Goal: Task Accomplishment & Management: Use online tool/utility

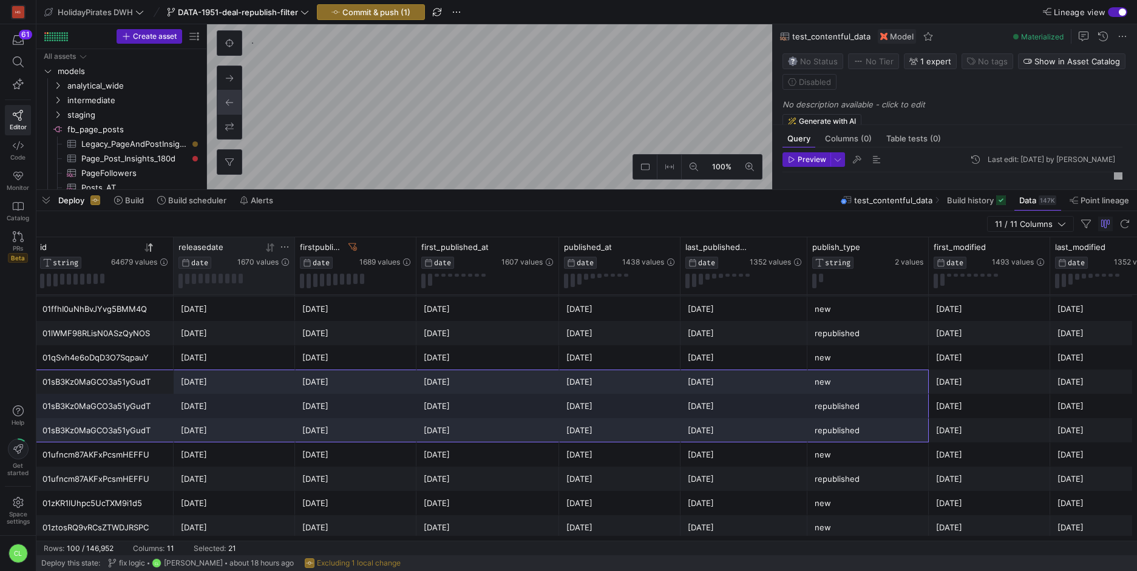
scroll to position [427, 0]
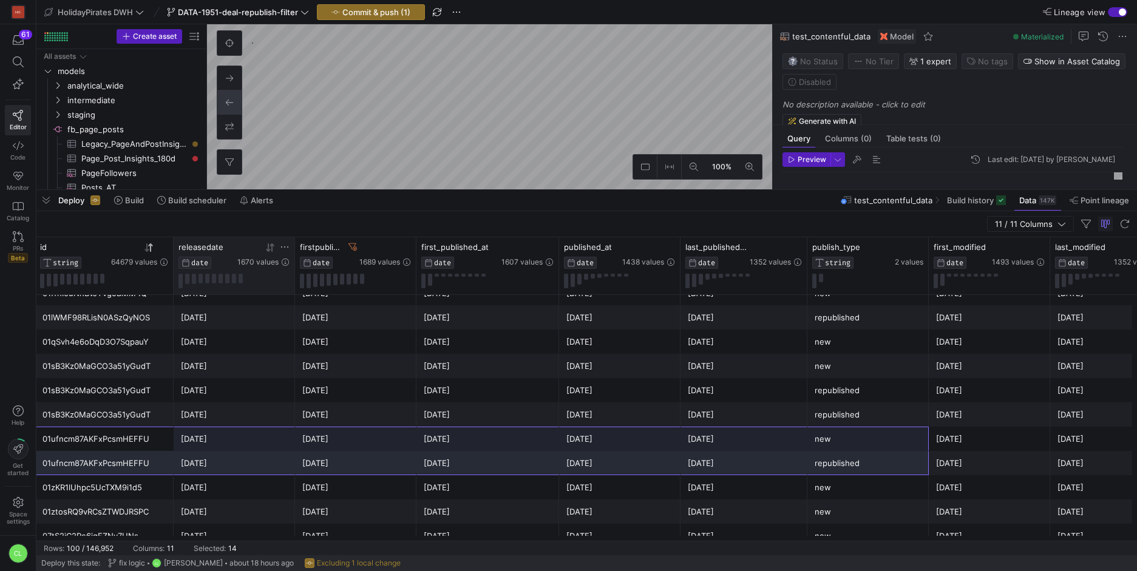
drag, startPoint x: 154, startPoint y: 442, endPoint x: 875, endPoint y: 470, distance: 721.7
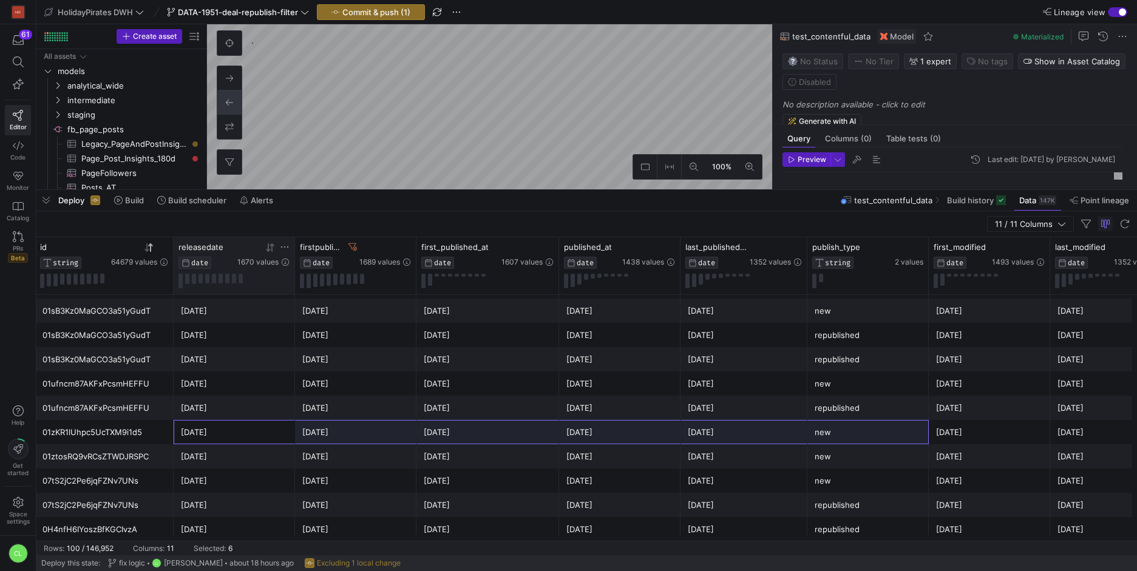
drag, startPoint x: 259, startPoint y: 438, endPoint x: 846, endPoint y: 435, distance: 586.4
click at [846, 435] on div "Last-minute Benidorm week -- SAVE 49%! 😍🇪🇸 01zKR1lUhpc5UcTXM9i1d5 2025-01-13 20…" at bounding box center [604, 432] width 1381 height 24
drag, startPoint x: 123, startPoint y: 423, endPoint x: 888, endPoint y: 436, distance: 765.0
click at [888, 436] on div "Last-minute Benidorm week -- SAVE 49%! 😍🇪🇸 01zKR1lUhpc5UcTXM9i1d5 2025-01-13 20…" at bounding box center [604, 432] width 1381 height 24
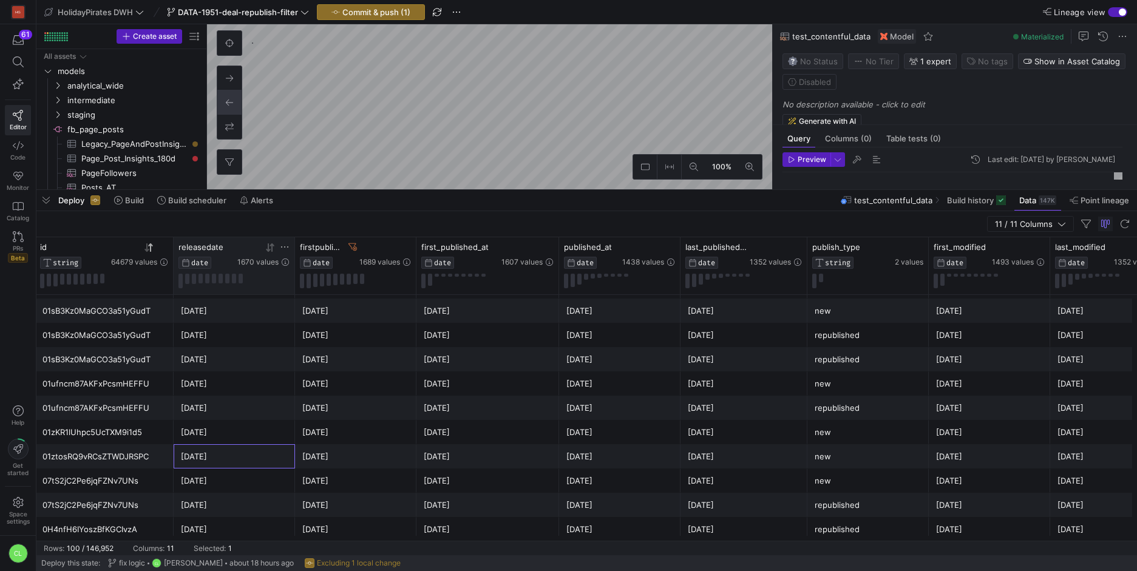
click at [253, 457] on div "2025-05-27" at bounding box center [234, 457] width 107 height 24
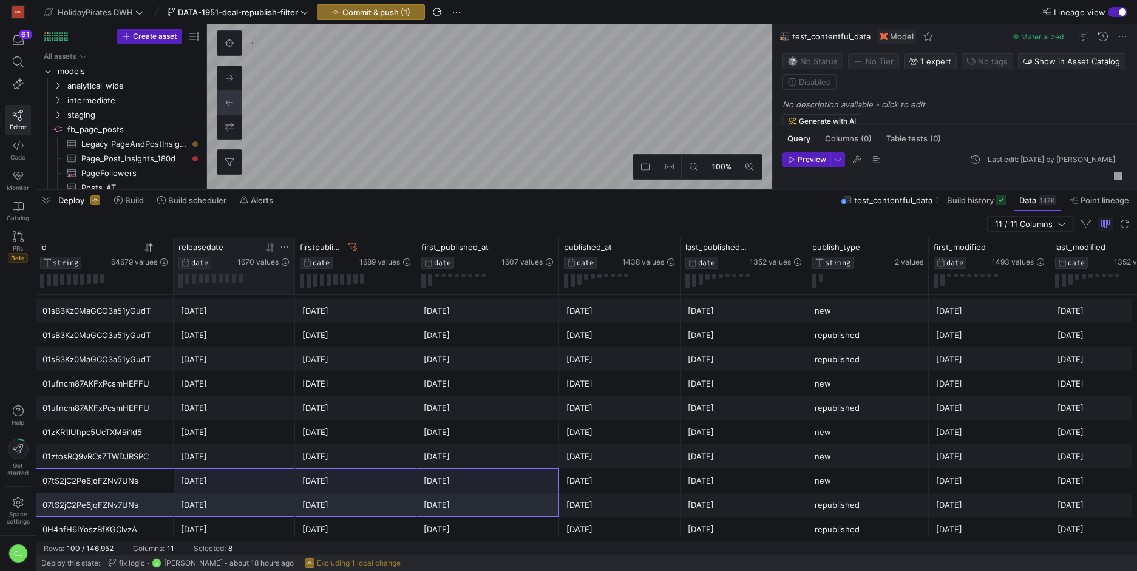
drag, startPoint x: 140, startPoint y: 487, endPoint x: 477, endPoint y: 502, distance: 337.9
click at [132, 477] on div "07tS2jC2Pe6jqFZNv7UNs" at bounding box center [104, 481] width 124 height 24
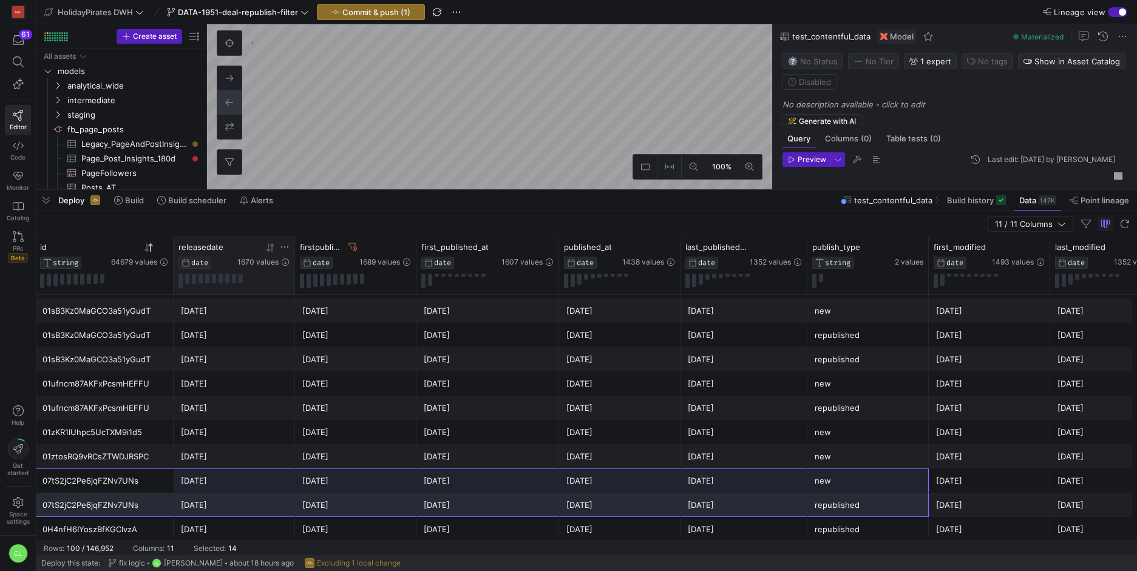
drag, startPoint x: 138, startPoint y: 477, endPoint x: 874, endPoint y: 498, distance: 736.1
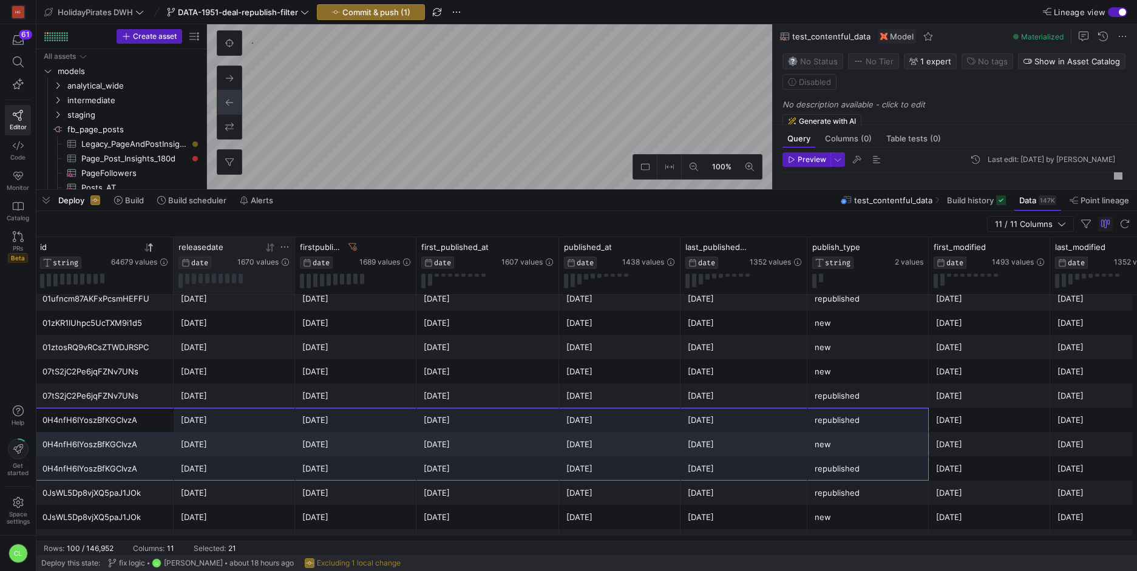
drag, startPoint x: 146, startPoint y: 427, endPoint x: 841, endPoint y: 472, distance: 696.0
click at [272, 252] on div at bounding box center [270, 247] width 10 height 10
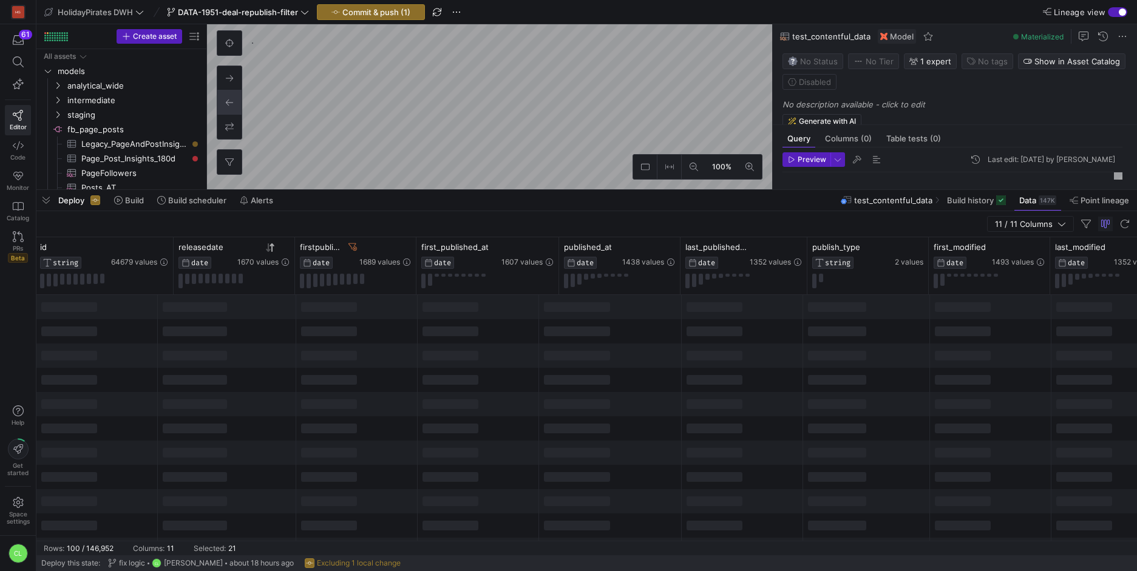
click at [151, 246] on icon at bounding box center [149, 248] width 10 height 10
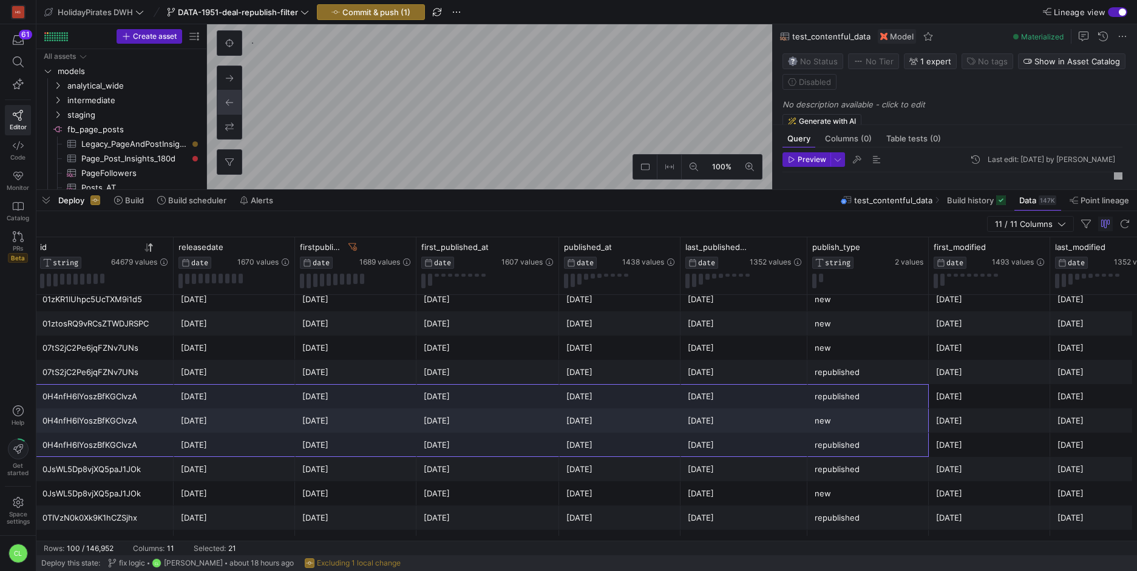
scroll to position [623, 0]
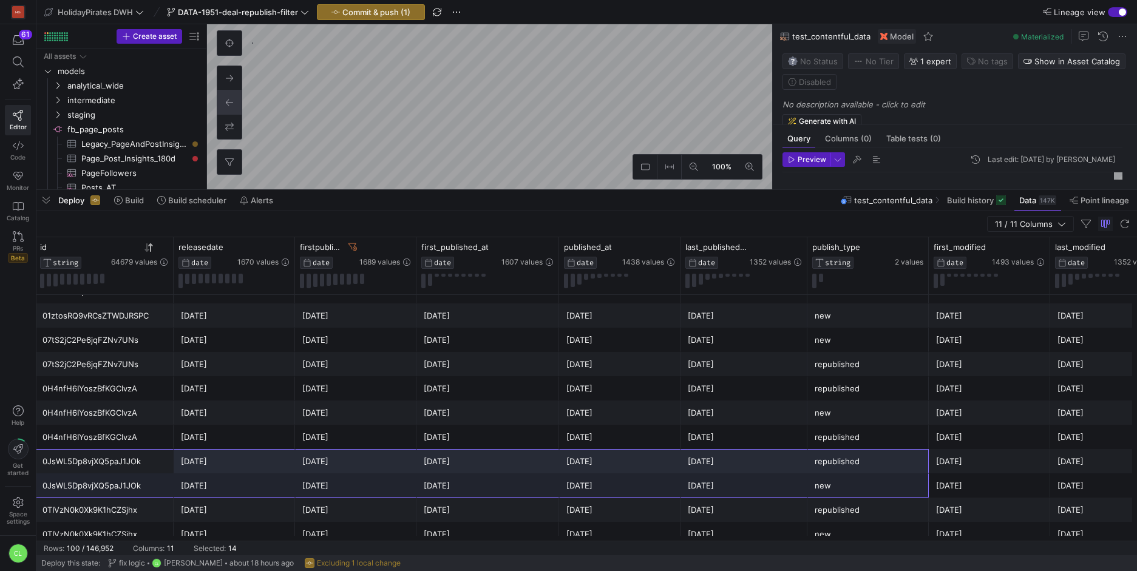
drag, startPoint x: 143, startPoint y: 472, endPoint x: 900, endPoint y: 491, distance: 757.2
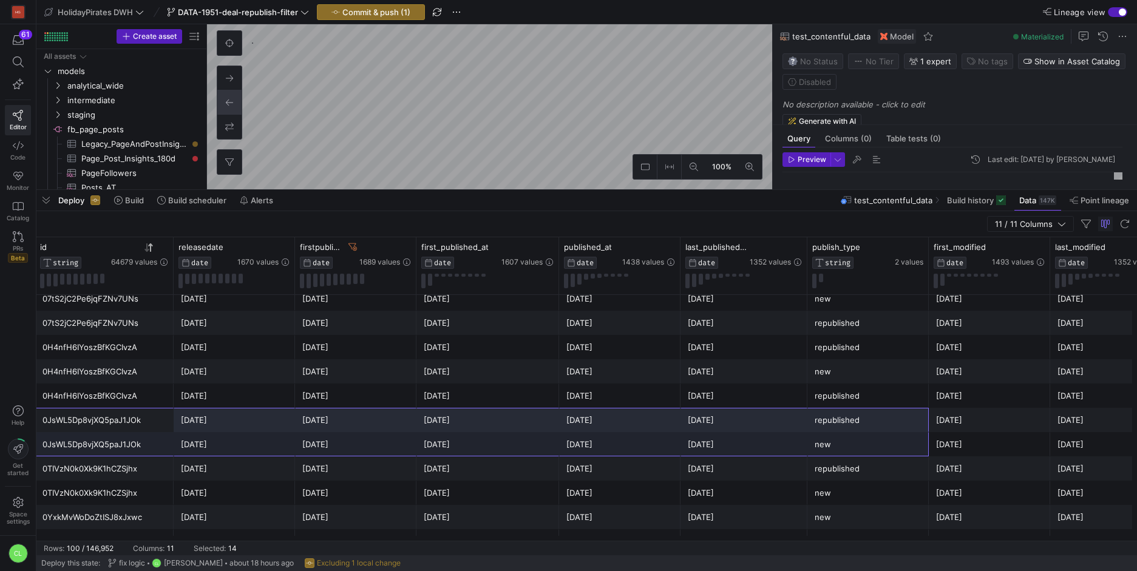
scroll to position [671, 0]
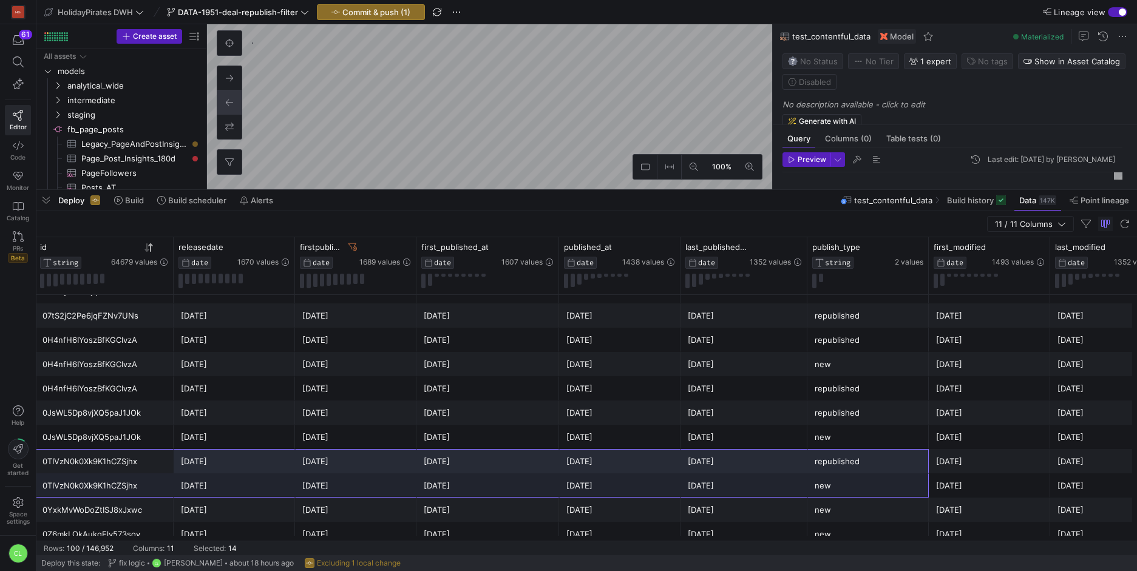
drag, startPoint x: 194, startPoint y: 464, endPoint x: 835, endPoint y: 477, distance: 641.2
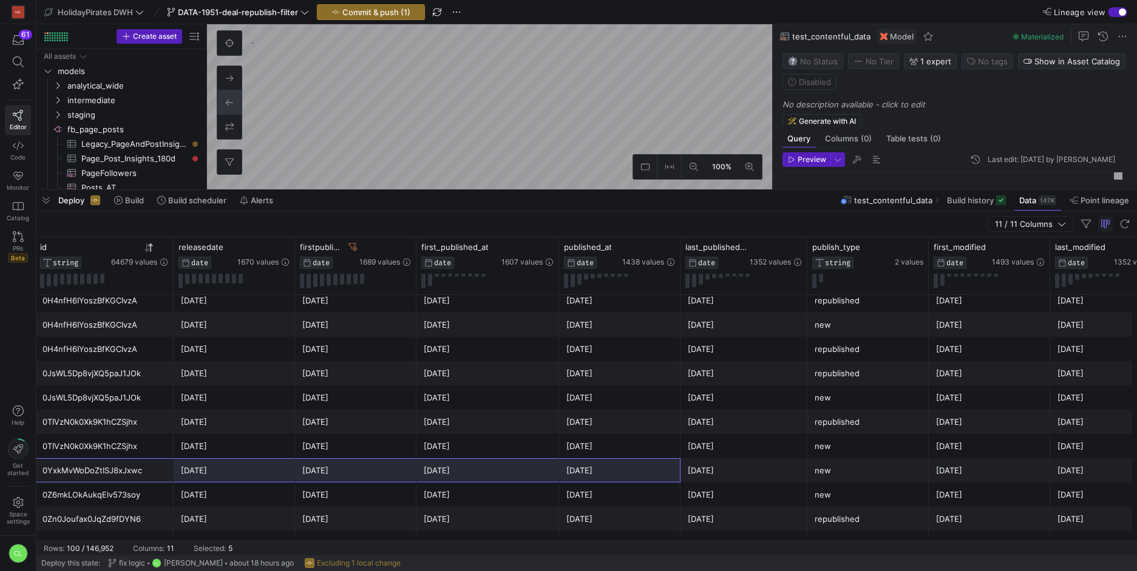
drag, startPoint x: 141, startPoint y: 471, endPoint x: 572, endPoint y: 477, distance: 430.4
click at [572, 477] on div "AGOSTO a Lloret de Mar 🏖️ Pacchetti 4* Pensione Completa💙 0YxkMvWoDoZtISJ8xJxwc…" at bounding box center [604, 470] width 1381 height 24
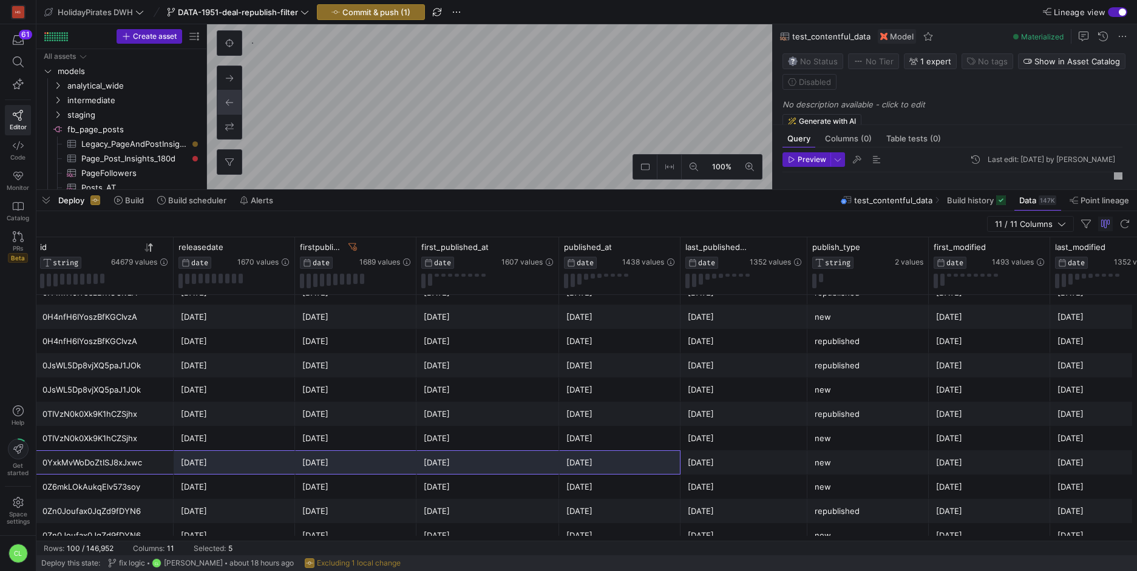
scroll to position [727, 0]
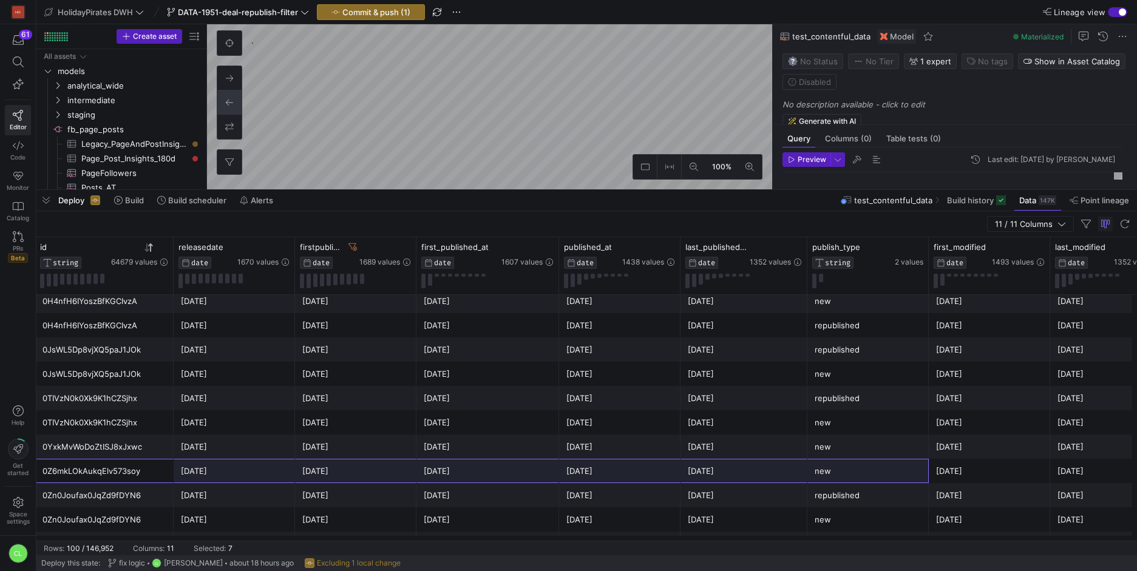
drag, startPoint x: 129, startPoint y: 470, endPoint x: 865, endPoint y: 469, distance: 735.8
click at [865, 469] on div "Przygoda na początek lata 🌷 Lipcowy city break w Wiedniu 0Z6mkLOkAukqElv573soy …" at bounding box center [604, 471] width 1381 height 24
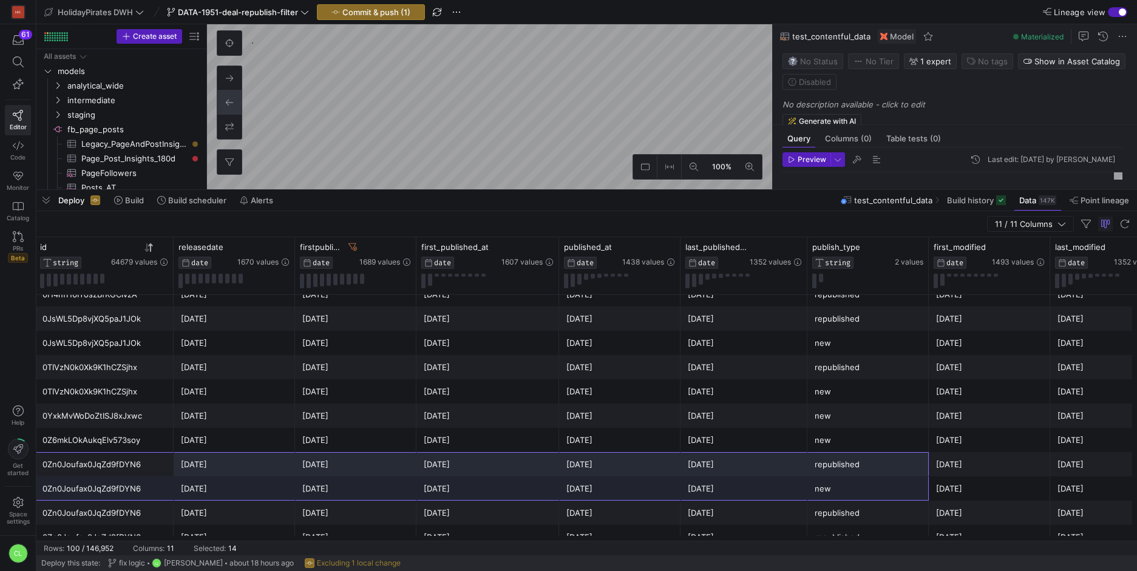
drag, startPoint x: 216, startPoint y: 473, endPoint x: 849, endPoint y: 494, distance: 632.9
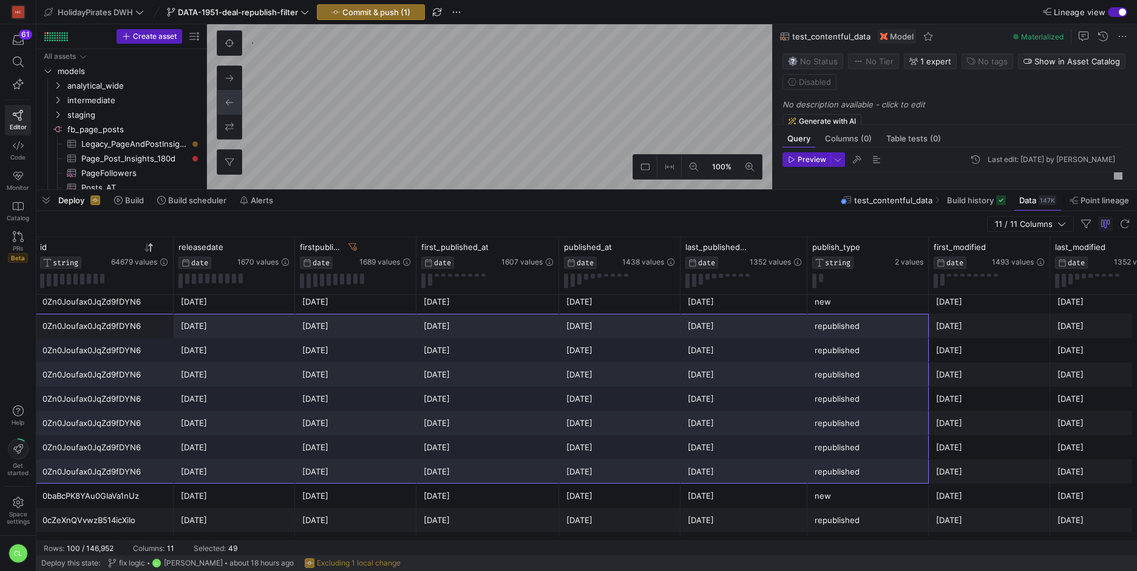
drag, startPoint x: 142, startPoint y: 330, endPoint x: 854, endPoint y: 467, distance: 725.3
click at [854, 467] on div "🕌 Circuito de 11 días por Turquía 0H4nfH6IYoszBfKGCIvzA 2025-03-03 2025-02-26 2…" at bounding box center [604, 569] width 1381 height 2452
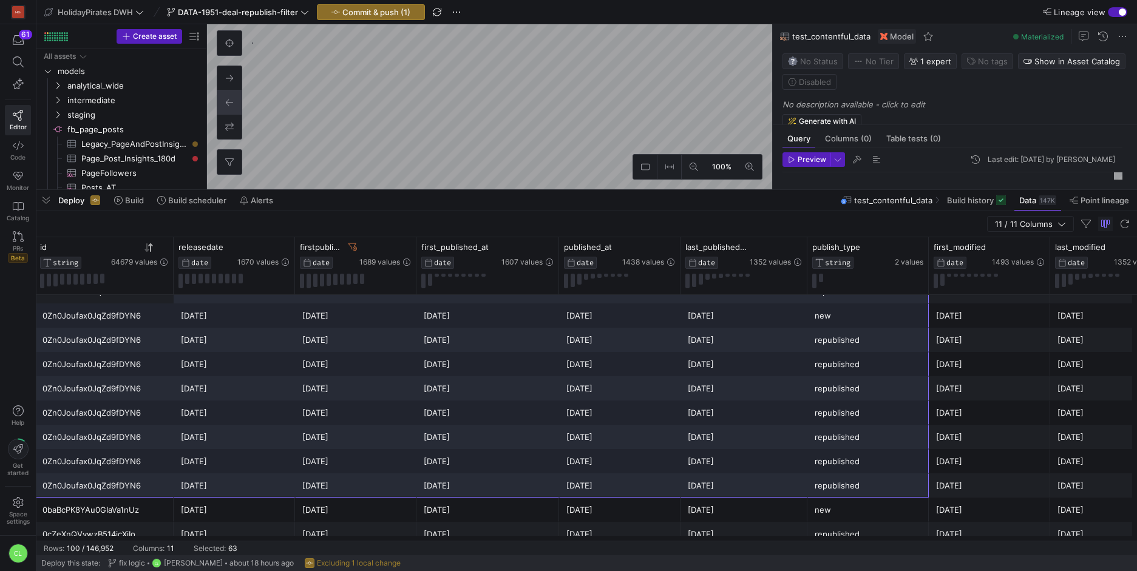
drag, startPoint x: 148, startPoint y: 348, endPoint x: 858, endPoint y: 477, distance: 721.9
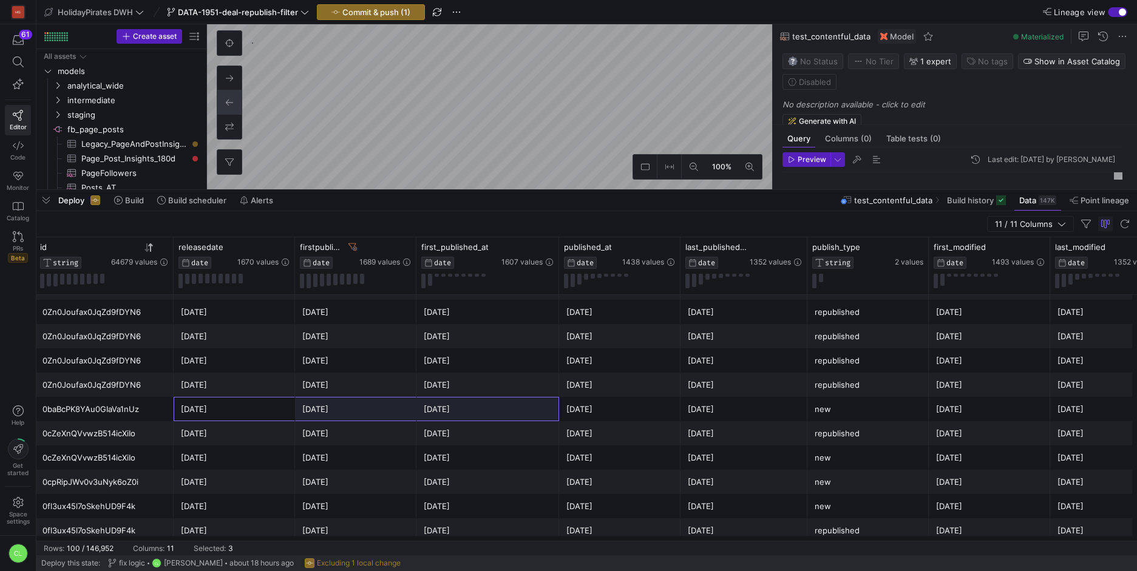
drag, startPoint x: 245, startPoint y: 418, endPoint x: 432, endPoint y: 417, distance: 187.6
click at [432, 417] on div "🐠Thailandia, mare, cultura ed escursioni a prezzo top💎 0baBcPK8YAu0GIaVa1nUz 20…" at bounding box center [604, 409] width 1381 height 24
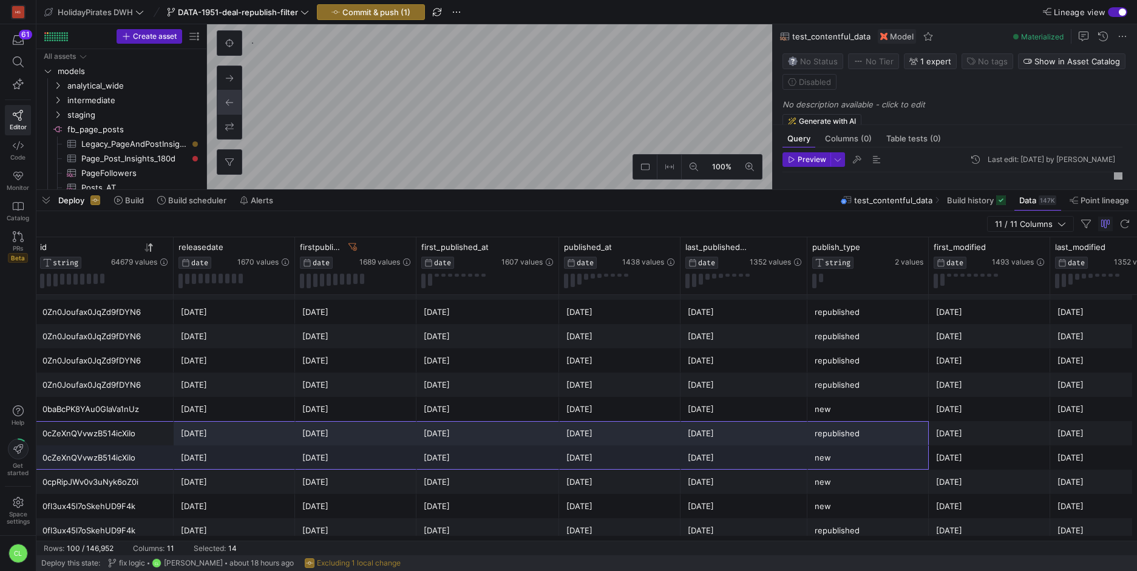
drag, startPoint x: 158, startPoint y: 438, endPoint x: 892, endPoint y: 453, distance: 734.1
click at [892, 453] on div "Pure Entspannung direkt am See 😍 0JsWL5Dp8vjXQ5paJ1JOk 2025-06-08 2025-05-30 20…" at bounding box center [604, 482] width 1381 height 2452
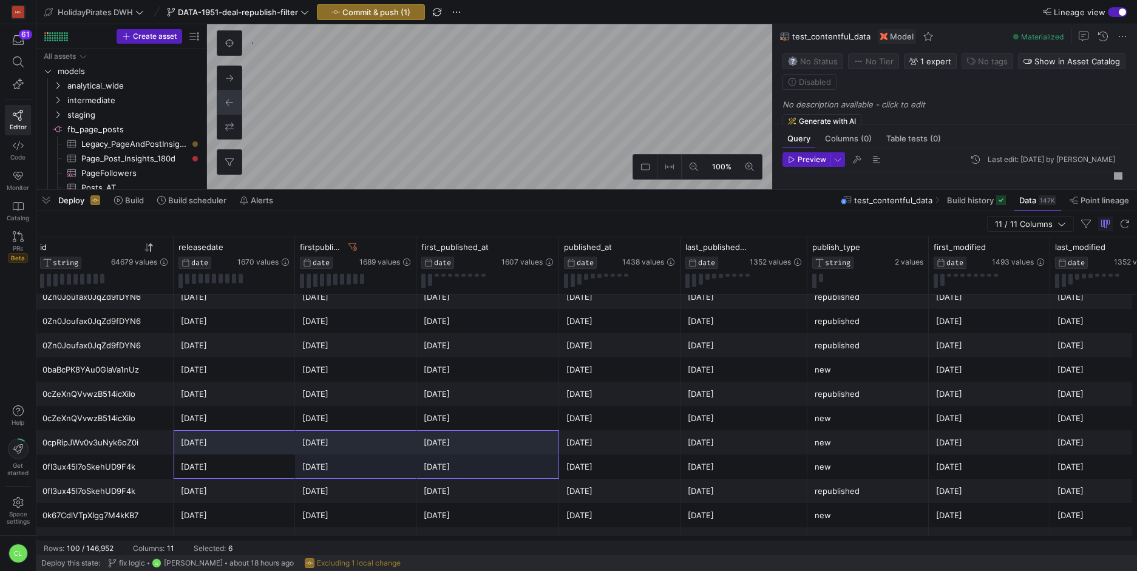
drag, startPoint x: 276, startPoint y: 454, endPoint x: 452, endPoint y: 443, distance: 177.0
click at [452, 443] on div "Last minute 🛎️ Odkryjcie plaże 🌴 na Zanzibarze 🥥 0TIVzN0k0Xk9K1hCZSjhx 2025-07-…" at bounding box center [604, 442] width 1381 height 2452
click at [290, 466] on div "2025-08-11" at bounding box center [234, 467] width 121 height 24
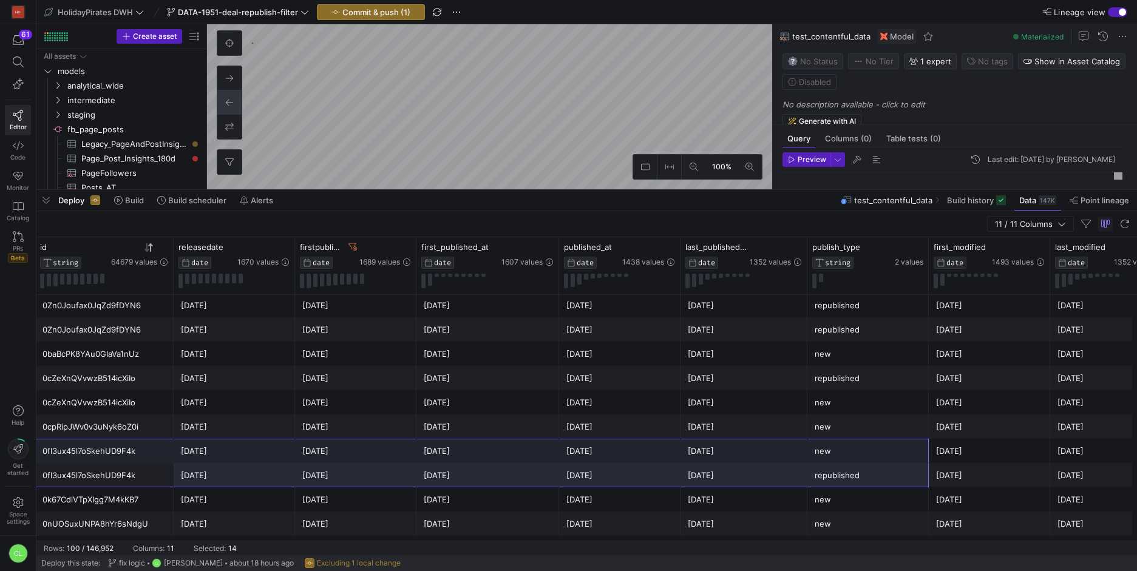
drag, startPoint x: 139, startPoint y: 464, endPoint x: 840, endPoint y: 459, distance: 701.2
click at [840, 459] on div "Last minute 🛎️ Odkryjcie plaże 🌴 na Zanzibarze 🥥 0TIVzN0k0Xk9K1hCZSjhx 2025-07-…" at bounding box center [604, 427] width 1381 height 2452
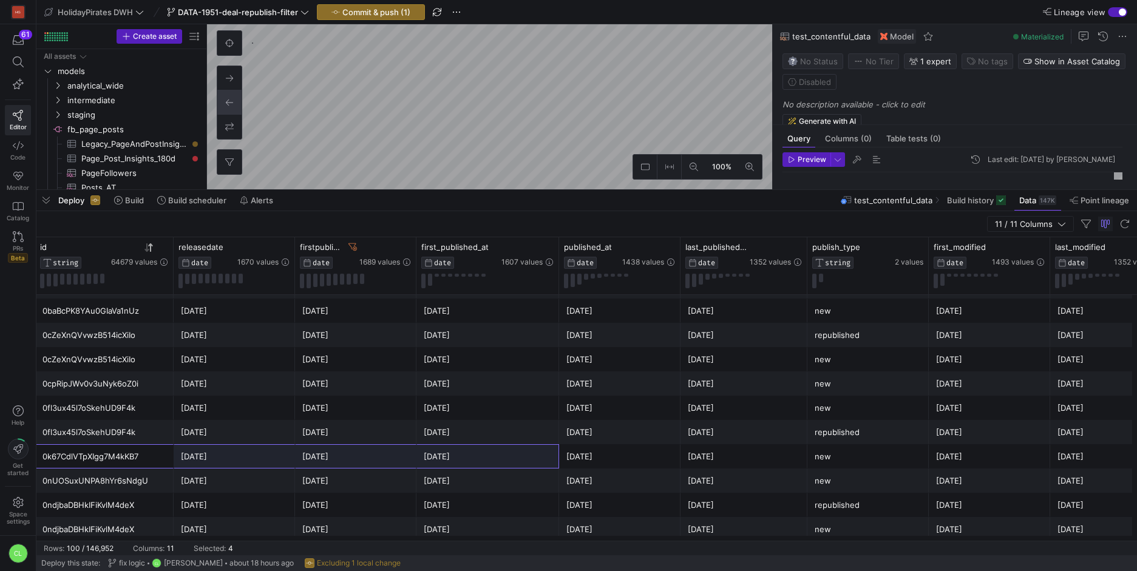
drag, startPoint x: 172, startPoint y: 453, endPoint x: 441, endPoint y: 455, distance: 269.5
click at [441, 455] on div "This Hotel in Peru is a Hidden Gem with Hot Springs ♨️ 🇵🇪 0k67CdlVTpXIgg7M4kKB7…" at bounding box center [604, 456] width 1381 height 24
click at [365, 461] on div "2025-02-21" at bounding box center [355, 457] width 107 height 24
drag, startPoint x: 136, startPoint y: 460, endPoint x: 490, endPoint y: 460, distance: 354.5
click at [490, 460] on div "This Hotel in Peru is a Hidden Gem with Hot Springs ♨️ 🇵🇪 0k67CdlVTpXIgg7M4kKB7…" at bounding box center [604, 456] width 1381 height 24
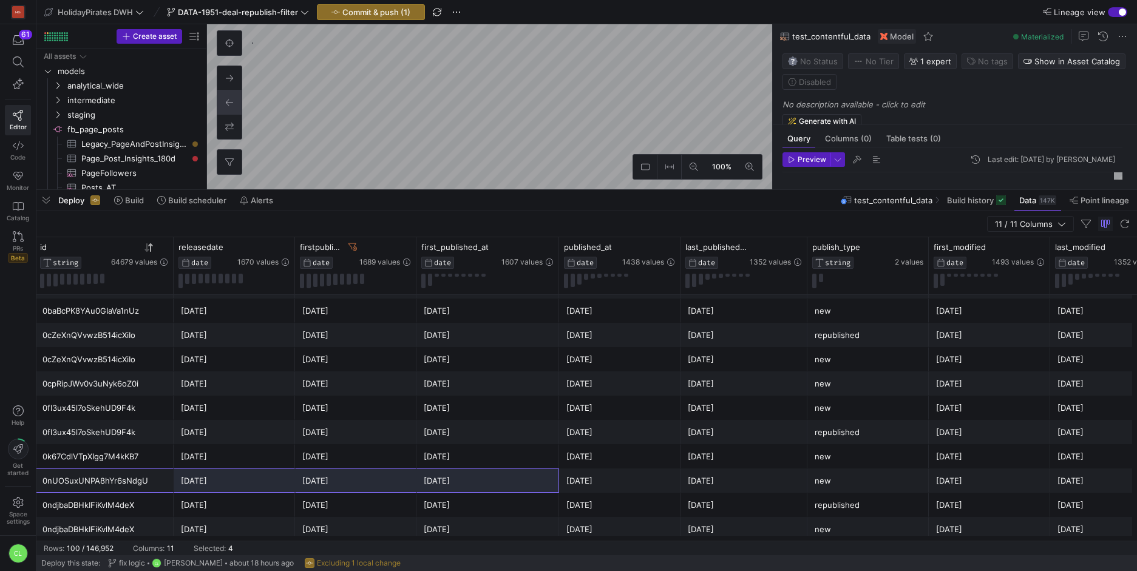
drag, startPoint x: 116, startPoint y: 480, endPoint x: 518, endPoint y: 483, distance: 401.9
click at [518, 483] on div "⚓️ Crucero por el mediterráneo en el Costa Toscana 🛳️ 0nUOSuxUNPA8hYr6sNdgU 202…" at bounding box center [604, 481] width 1381 height 24
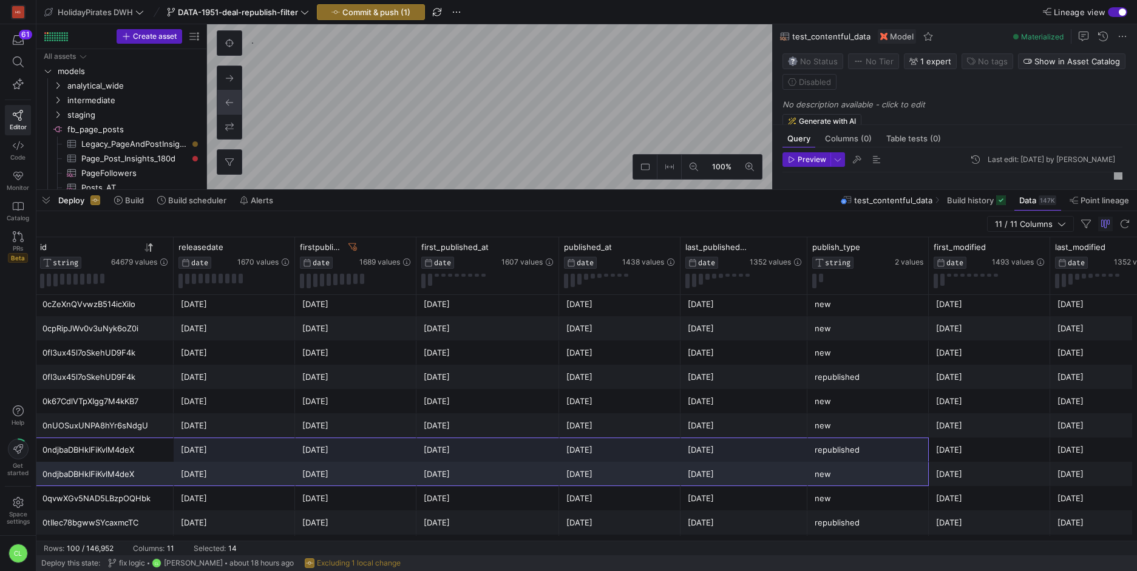
drag, startPoint x: 138, startPoint y: 455, endPoint x: 906, endPoint y: 481, distance: 768.4
click at [906, 481] on div "🎌 Viaje de 11 día por Japón 0Zn0Joufax0JqZd9fDYN6 2025-03-03 2025-03-03 2025-03…" at bounding box center [604, 328] width 1381 height 2452
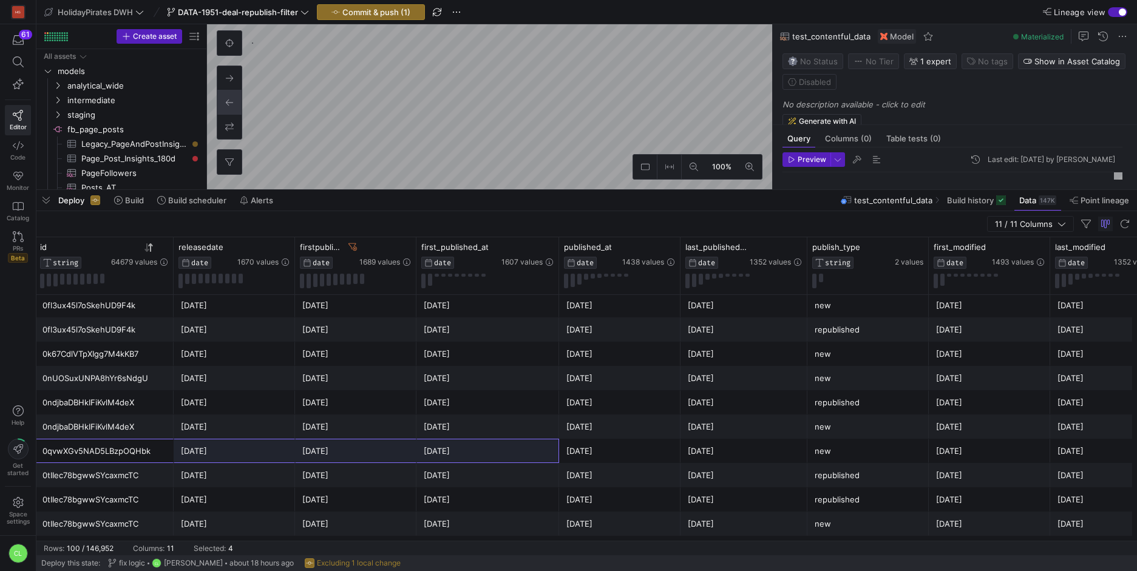
drag, startPoint x: 148, startPoint y: 453, endPoint x: 478, endPoint y: 443, distance: 331.0
click at [478, 443] on div "Majówkowa opcja dla spóźnialskich 🇳🇴 Wypad do Oslo 🚨 0qvwXGv5NAD5LBzpOQHbk 2025…" at bounding box center [604, 451] width 1381 height 24
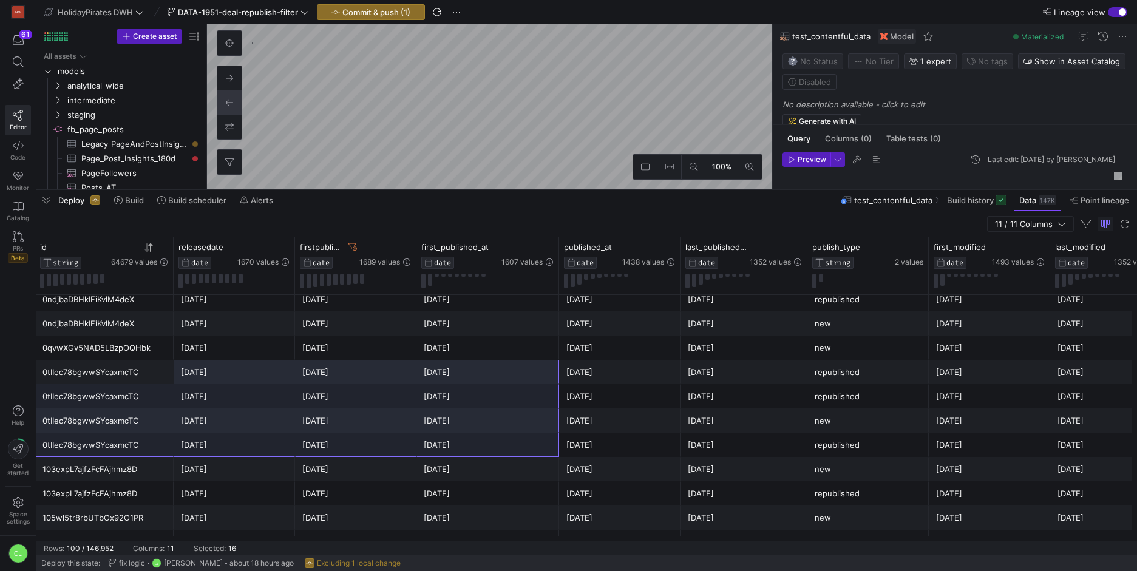
drag, startPoint x: 127, startPoint y: 378, endPoint x: 472, endPoint y: 442, distance: 351.2
click at [472, 442] on div "🎌 Viaje de 11 días por Japón 0Zn0Joufax0JqZd9fDYN6 2025-03-07 2025-03-03 2025-0…" at bounding box center [604, 178] width 1381 height 2452
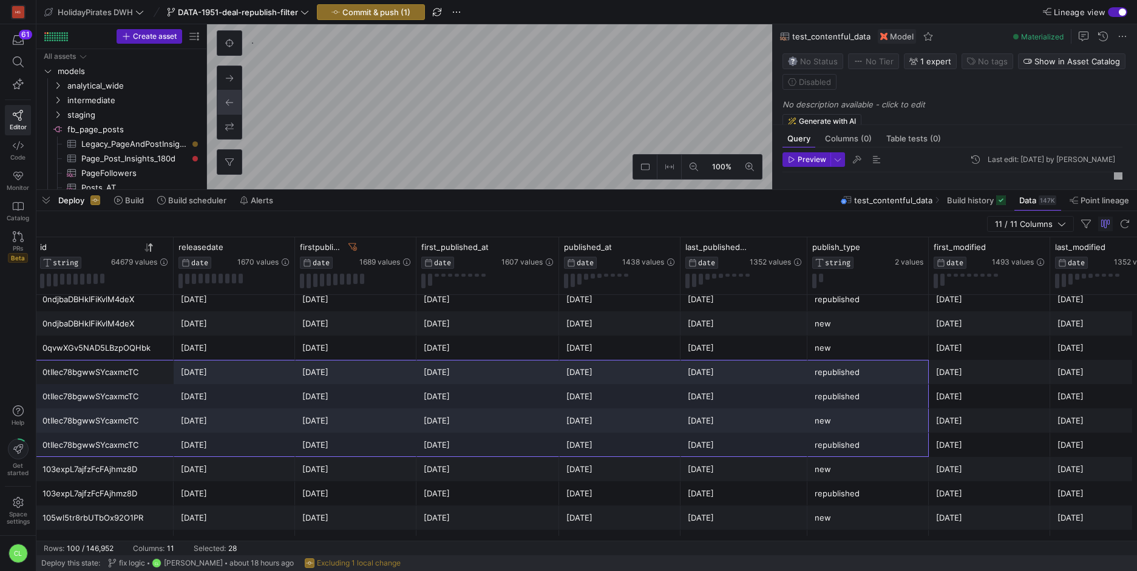
drag, startPoint x: 127, startPoint y: 370, endPoint x: 838, endPoint y: 436, distance: 713.9
click at [838, 436] on div "🎌 Viaje de 11 días por Japón 0Zn0Joufax0JqZd9fDYN6 2025-03-07 2025-03-03 2025-0…" at bounding box center [604, 178] width 1381 height 2452
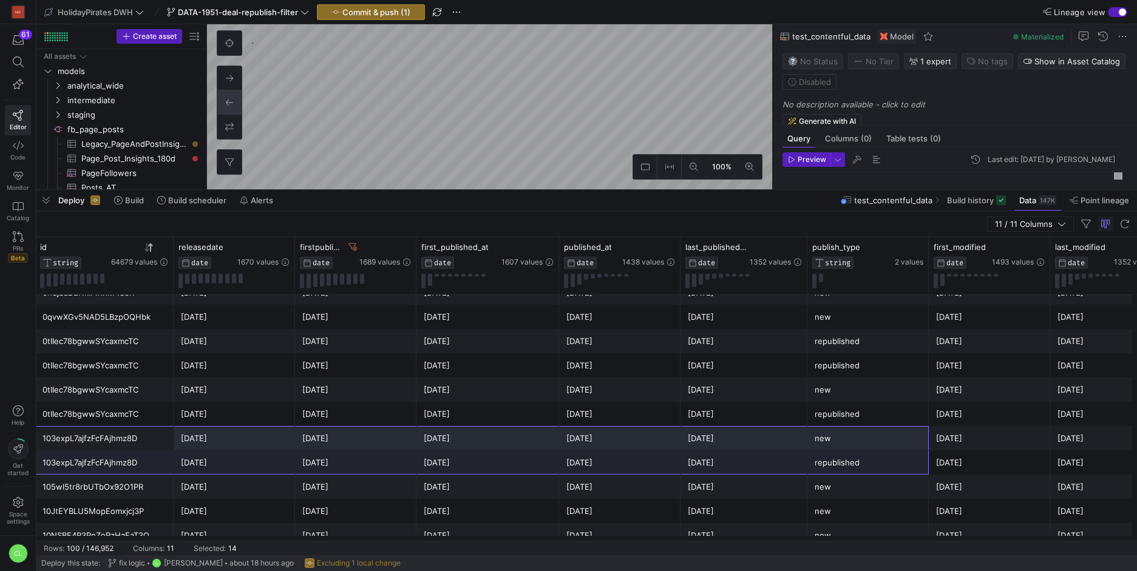
drag, startPoint x: 126, startPoint y: 441, endPoint x: 825, endPoint y: 453, distance: 698.8
click at [825, 453] on div "🎌 Viaje de 11 días por Japón 0Zn0Joufax0JqZd9fDYN6 2025-03-15 2025-03-03 2025-0…" at bounding box center [604, 147] width 1381 height 2452
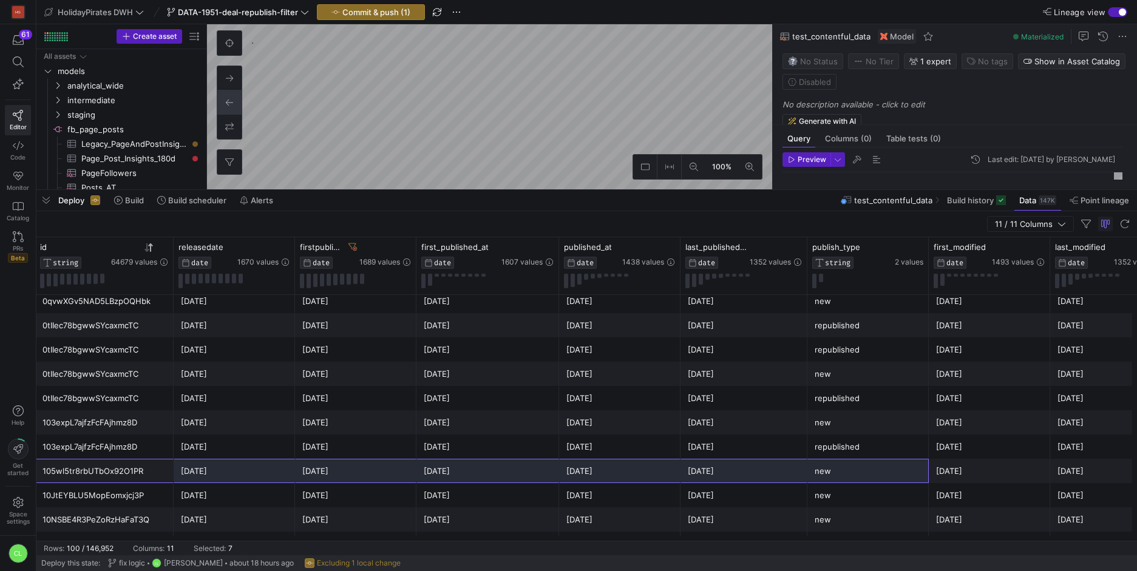
drag, startPoint x: 148, startPoint y: 478, endPoint x: 883, endPoint y: 479, distance: 735.8
click at [883, 479] on div "☀️Mesi estivi in Toscana per tutta la famiglia 🏖️ 105wl5tr8rbUTbOx92O1PR 2025-0…" at bounding box center [604, 471] width 1381 height 24
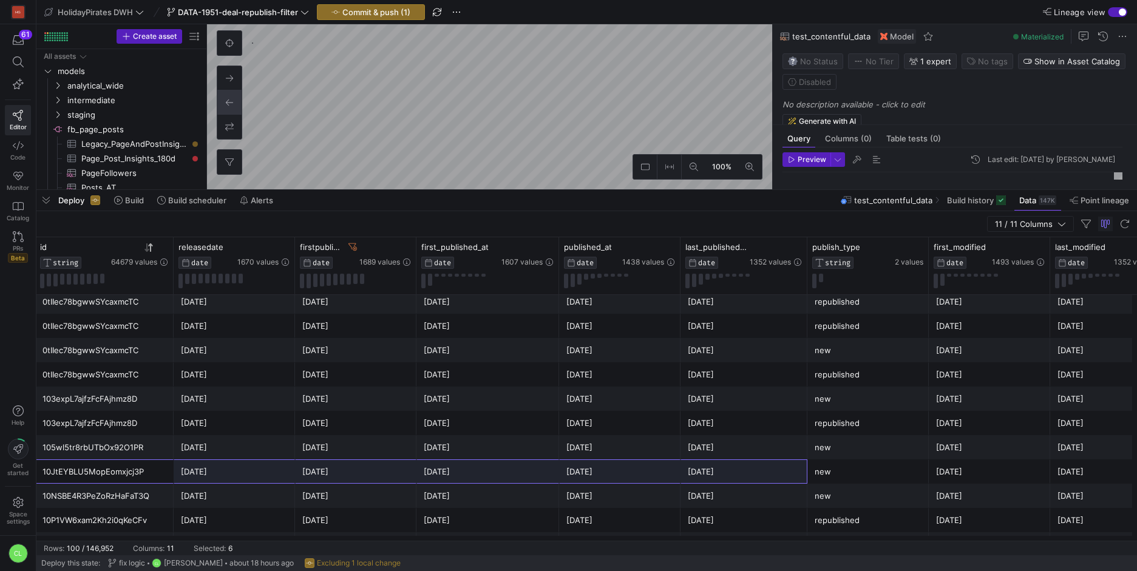
drag, startPoint x: 120, startPoint y: 474, endPoint x: 806, endPoint y: 478, distance: 686.0
click at [806, 478] on div "☀️ Familles ! Vacances d’été en Crète à prix canon ! 🍉 10JtEYBLU5MopEomxjcj3P 2…" at bounding box center [604, 472] width 1381 height 24
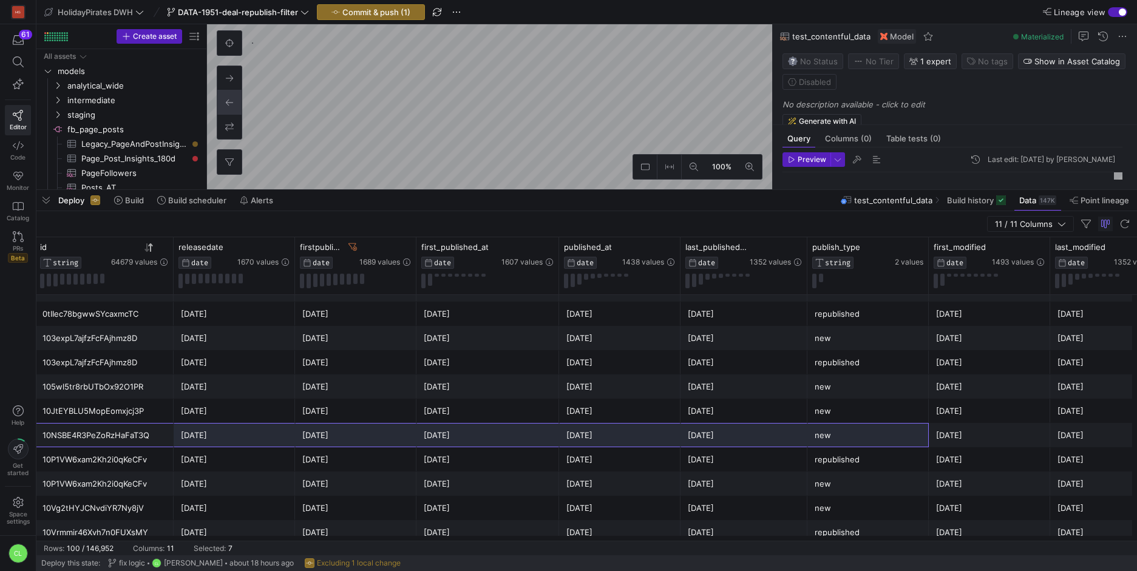
drag, startPoint x: 140, startPoint y: 439, endPoint x: 890, endPoint y: 441, distance: 749.7
click at [890, 441] on div "This Bargain Aruba Group Getaway Starts Under $400 Each 🦩🌞 10NSBE4R3PeZoRzHaFaT…" at bounding box center [604, 435] width 1381 height 24
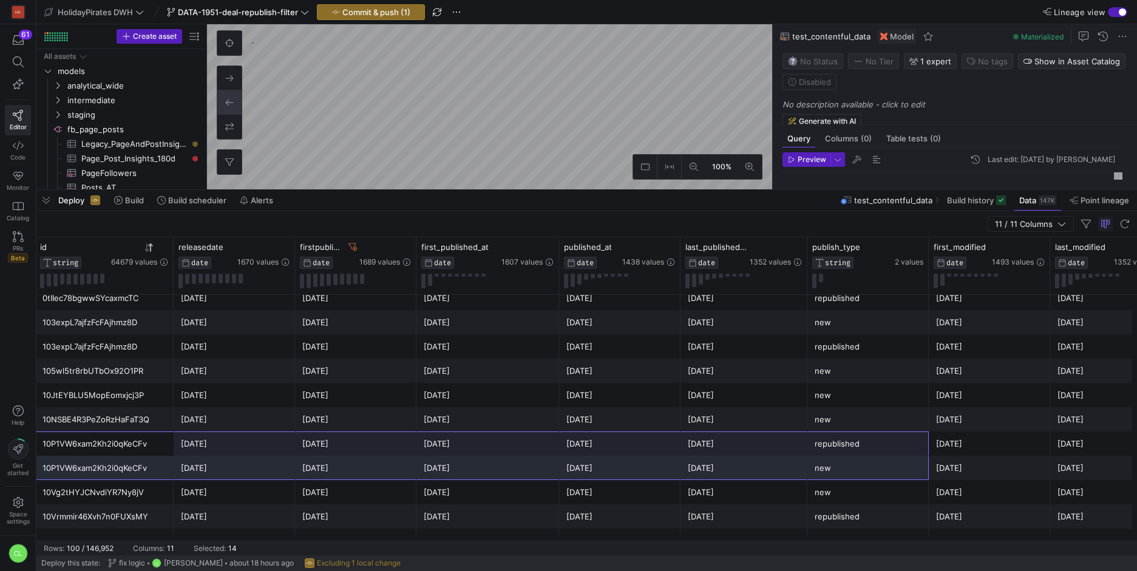
drag, startPoint x: 132, startPoint y: 447, endPoint x: 850, endPoint y: 462, distance: 718.9
click at [850, 462] on div "Late summer 4⭐️ ALL-INCLUSIVE Tunisia holiday 🏝️🐚🥂 0fl3ux45l7oSkehUD9F4k 2025-0…" at bounding box center [604, 31] width 1381 height 2452
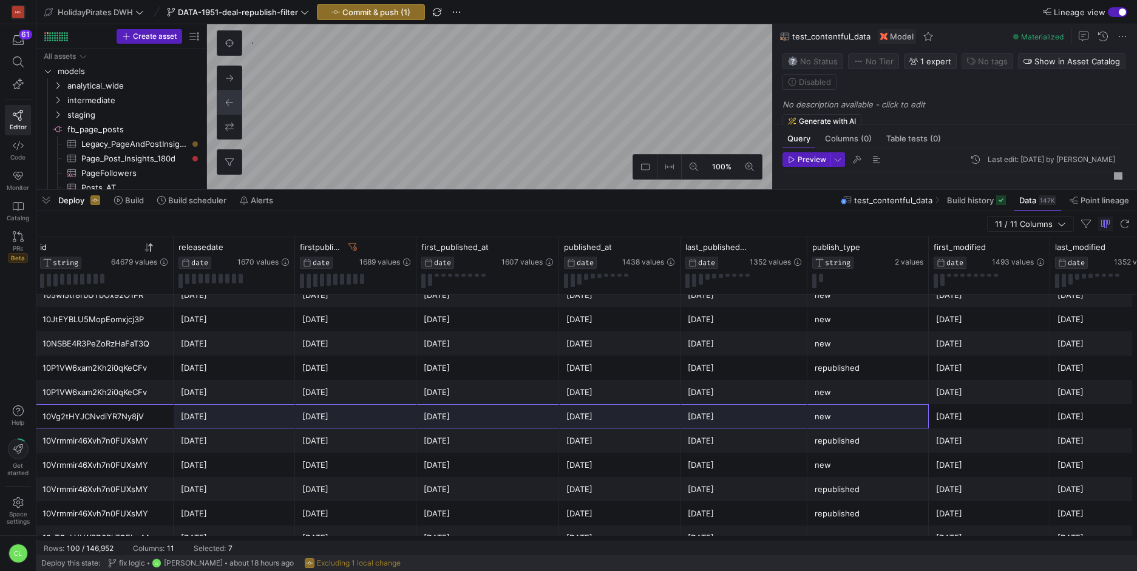
drag, startPoint x: 149, startPoint y: 422, endPoint x: 825, endPoint y: 407, distance: 676.4
click at [825, 407] on div "Un hiver ❄️ enchanté à Disneyland® Paris ✨ 10Vg2tHYJCNvdiYR7Ny8jV 2025-01-15 20…" at bounding box center [604, 416] width 1381 height 24
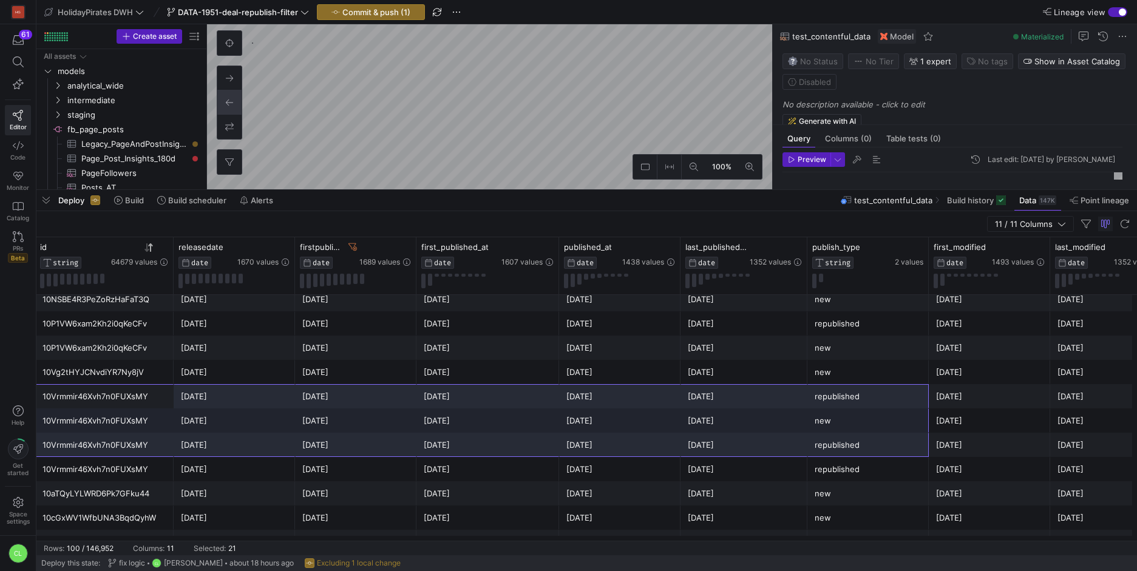
drag, startPoint x: 145, startPoint y: 396, endPoint x: 841, endPoint y: 439, distance: 697.0
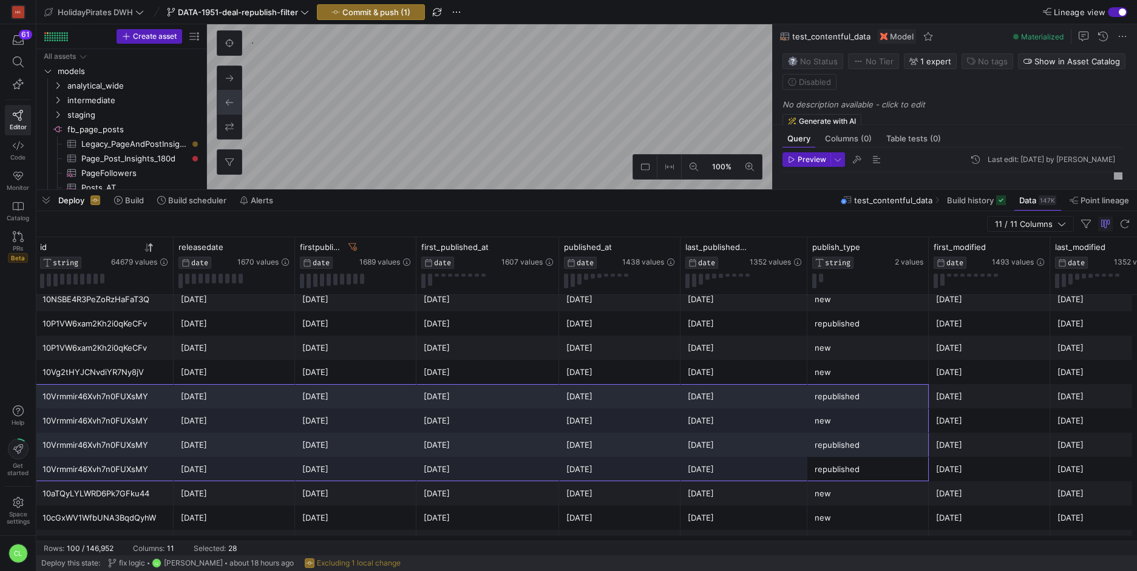
drag, startPoint x: 878, startPoint y: 472, endPoint x: 115, endPoint y: 395, distance: 767.0
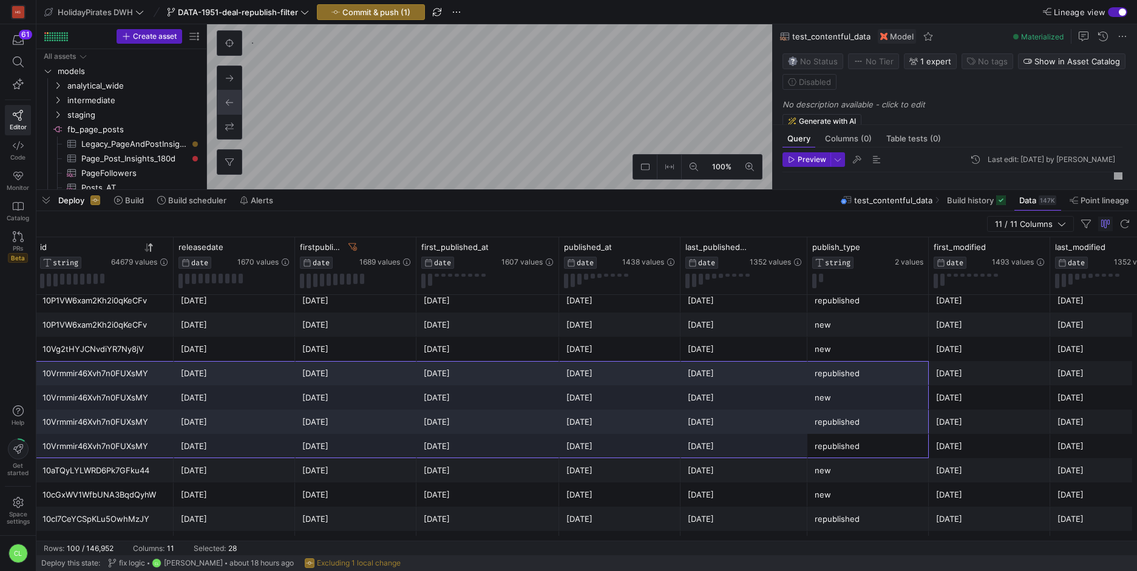
scroll to position [1649, 0]
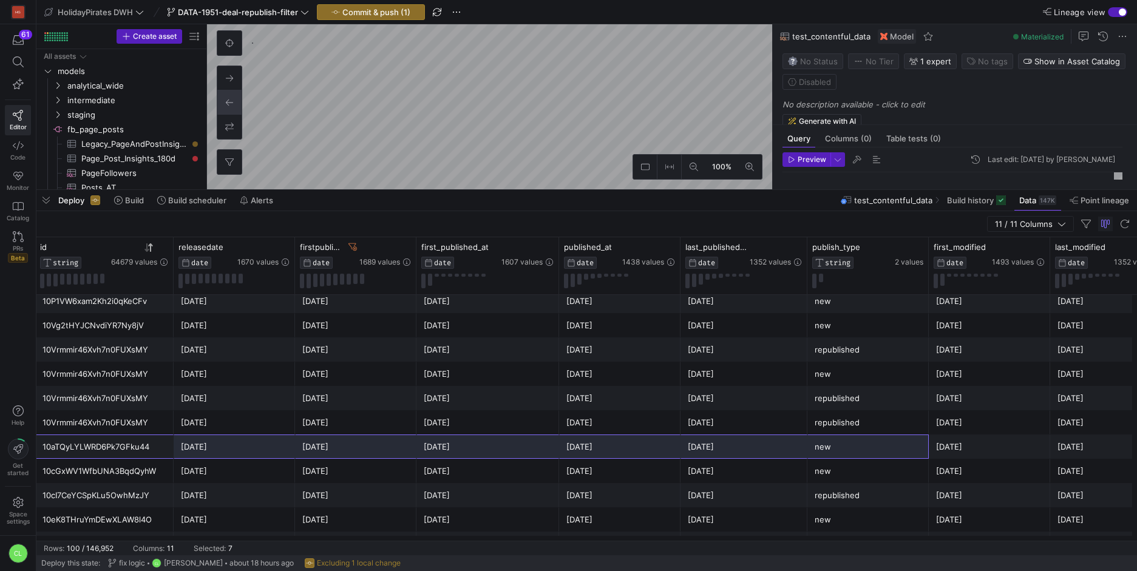
drag, startPoint x: 166, startPoint y: 454, endPoint x: 826, endPoint y: 452, distance: 659.9
click at [826, 452] on div "Weekend primaverile in Islanda 💚 10aTQyLYLWRD6Pk7GFku44 2025-03-13 2025-03-13 2…" at bounding box center [604, 447] width 1381 height 24
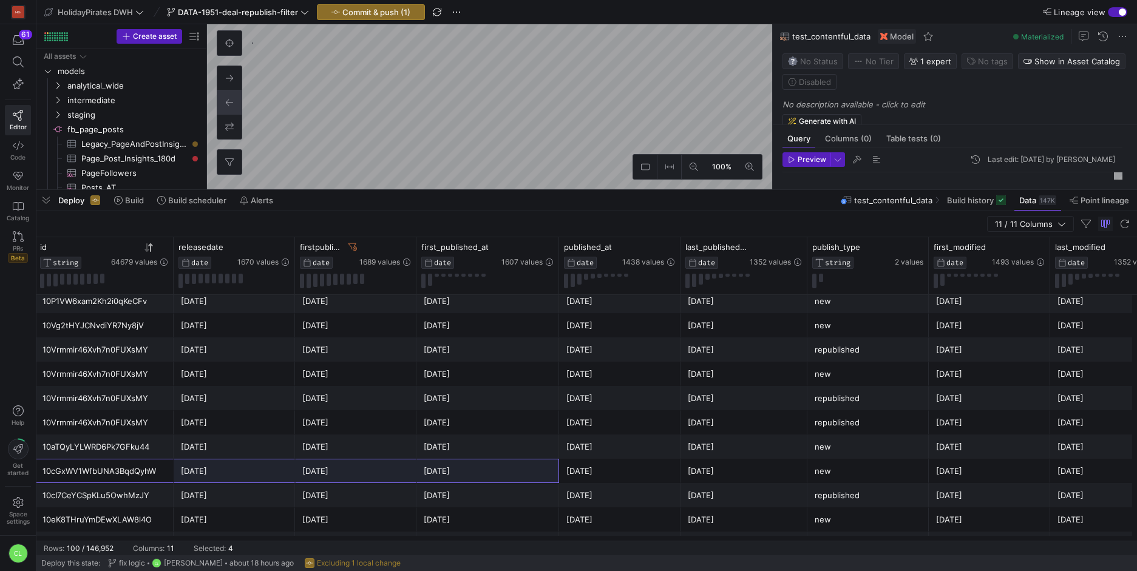
drag, startPoint x: 145, startPoint y: 465, endPoint x: 550, endPoint y: 467, distance: 404.9
click at [550, 467] on div "Stylowe wakacje nad Bałtykiem 🌊 które kosztują mniej, niż myślisz 🔥 10cGxWV1Wfb…" at bounding box center [604, 471] width 1381 height 24
click at [334, 455] on div "2025-03-13" at bounding box center [355, 447] width 107 height 24
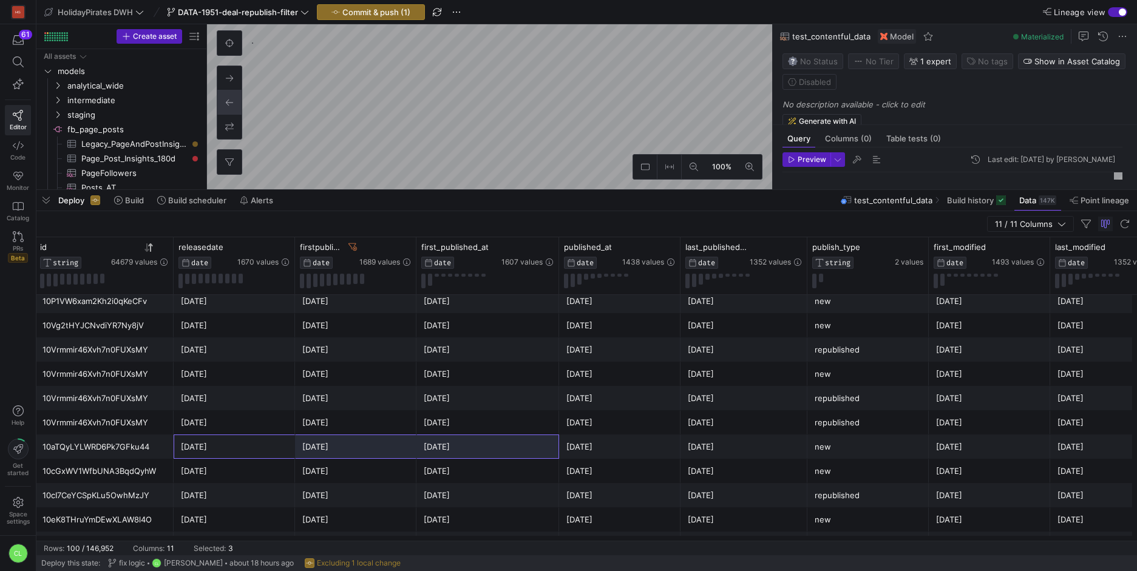
drag, startPoint x: 254, startPoint y: 453, endPoint x: 454, endPoint y: 446, distance: 200.5
click at [466, 444] on div "Weekend primaverile in Islanda 💚 10aTQyLYLWRD6Pk7GFku44 2025-03-13 2025-03-13 2…" at bounding box center [604, 447] width 1381 height 24
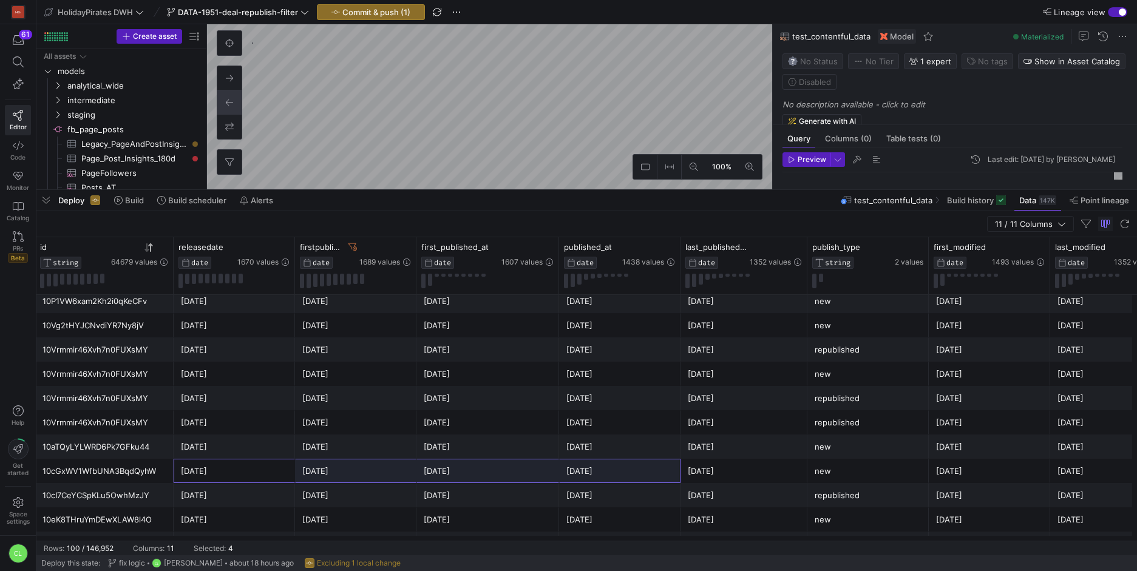
drag, startPoint x: 211, startPoint y: 470, endPoint x: 582, endPoint y: 475, distance: 370.3
click at [582, 475] on div "Stylowe wakacje nad Bałtykiem 🌊 które kosztują mniej, niż myślisz 🔥 10cGxWV1Wfb…" at bounding box center [604, 471] width 1381 height 24
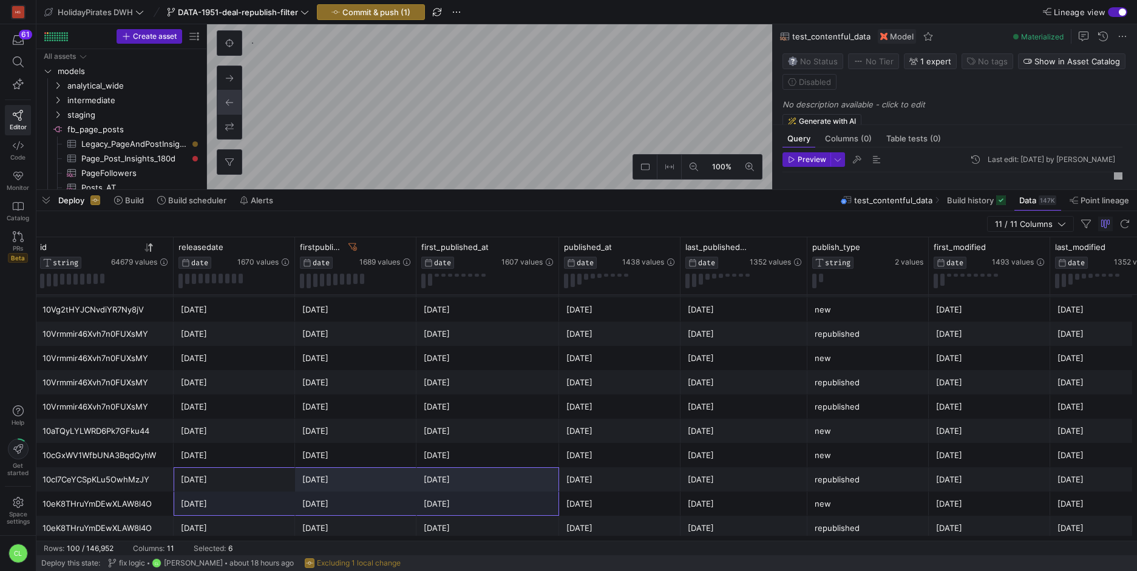
drag, startPoint x: 209, startPoint y: 482, endPoint x: 519, endPoint y: 494, distance: 309.8
click at [503, 492] on div "2025-02-05" at bounding box center [488, 504] width 128 height 24
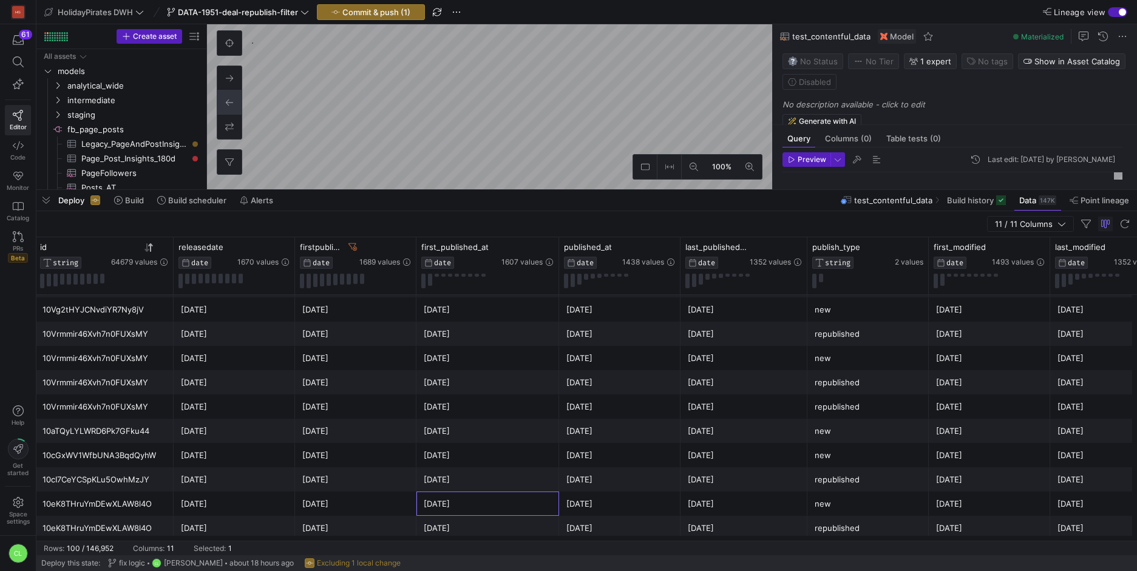
click at [292, 489] on div "2025-01-19" at bounding box center [234, 479] width 121 height 24
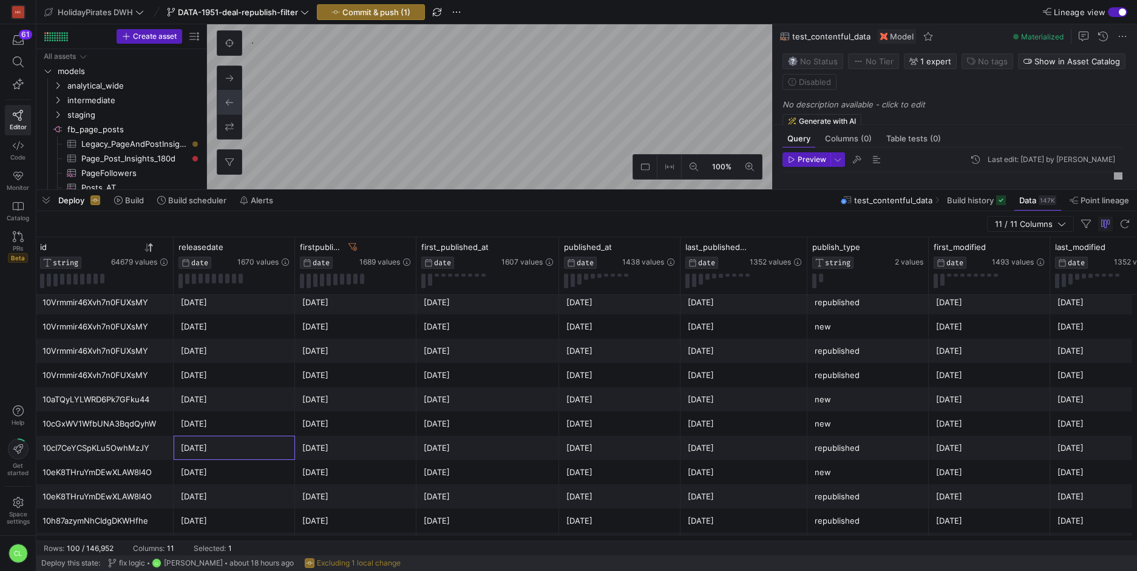
scroll to position [1713, 0]
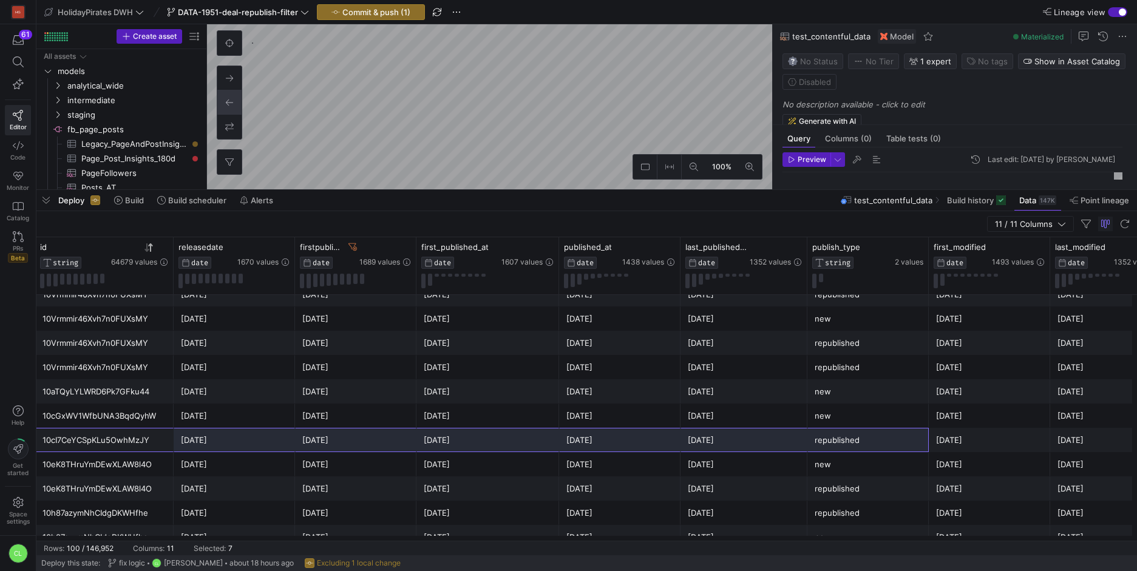
drag, startPoint x: 117, startPoint y: 450, endPoint x: 847, endPoint y: 448, distance: 730.3
click at [847, 448] on div "ESTATE ❌ Rodi 4* volo+hotel ALL INCLUSIVE ❌ 10cI7CeYCSpKLu5OwhMzJY 2025-01-19 2…" at bounding box center [604, 440] width 1381 height 24
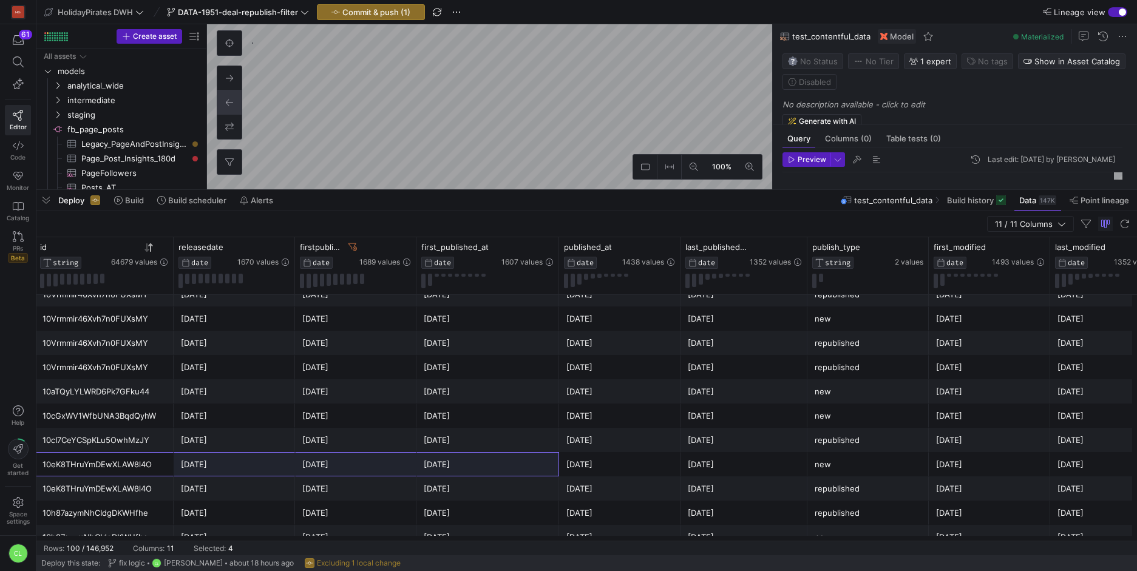
drag, startPoint x: 137, startPoint y: 464, endPoint x: 486, endPoint y: 464, distance: 349.1
click at [486, 464] on div "Tanie loty do Azji ✈️ Lecimy na rajskie Malediwy z Polski 😍 na pokładzie Etihad…" at bounding box center [604, 464] width 1381 height 24
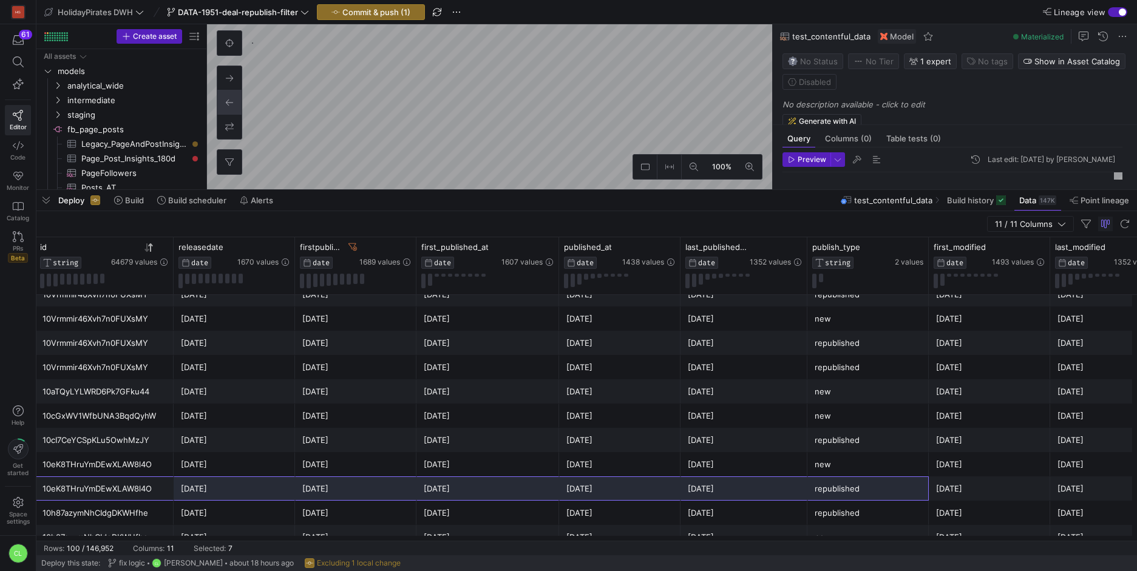
drag, startPoint x: 136, startPoint y: 493, endPoint x: 889, endPoint y: 487, distance: 752.8
click at [877, 488] on div "Tanie loty do Azji ✈️ Lecimy na rajskie Malediwy z Polski 😍 na pokładzie Etihad…" at bounding box center [604, 489] width 1381 height 24
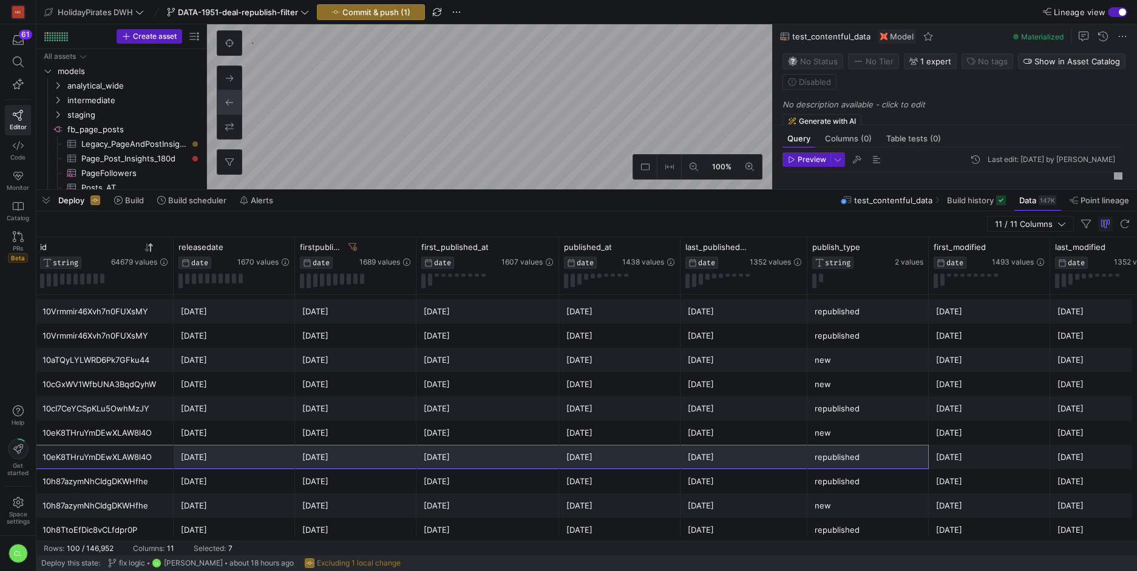
scroll to position [1752, 0]
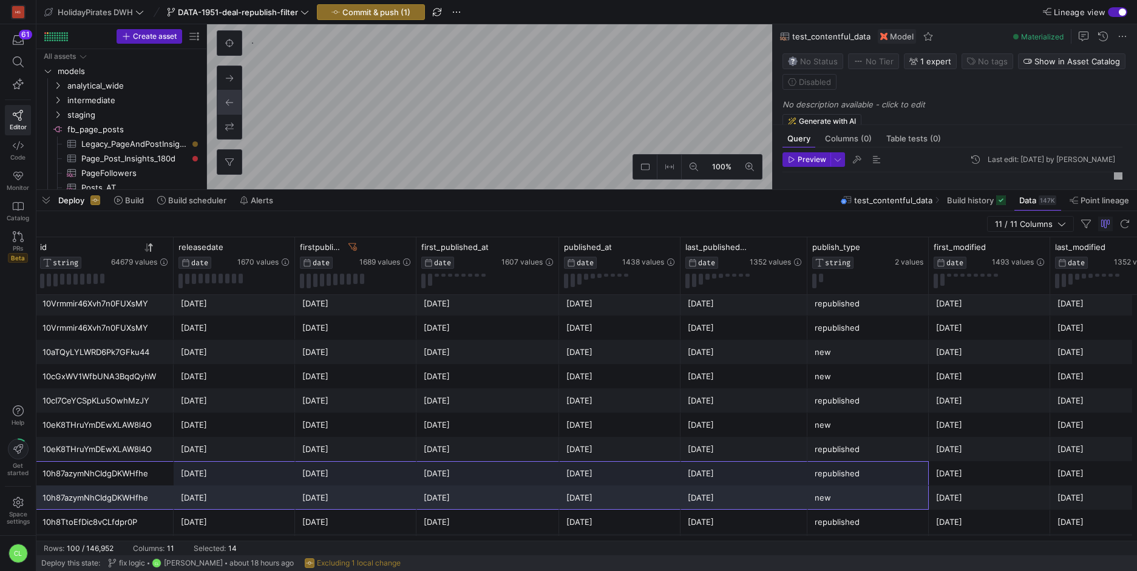
drag, startPoint x: 143, startPoint y: 478, endPoint x: 831, endPoint y: 491, distance: 687.9
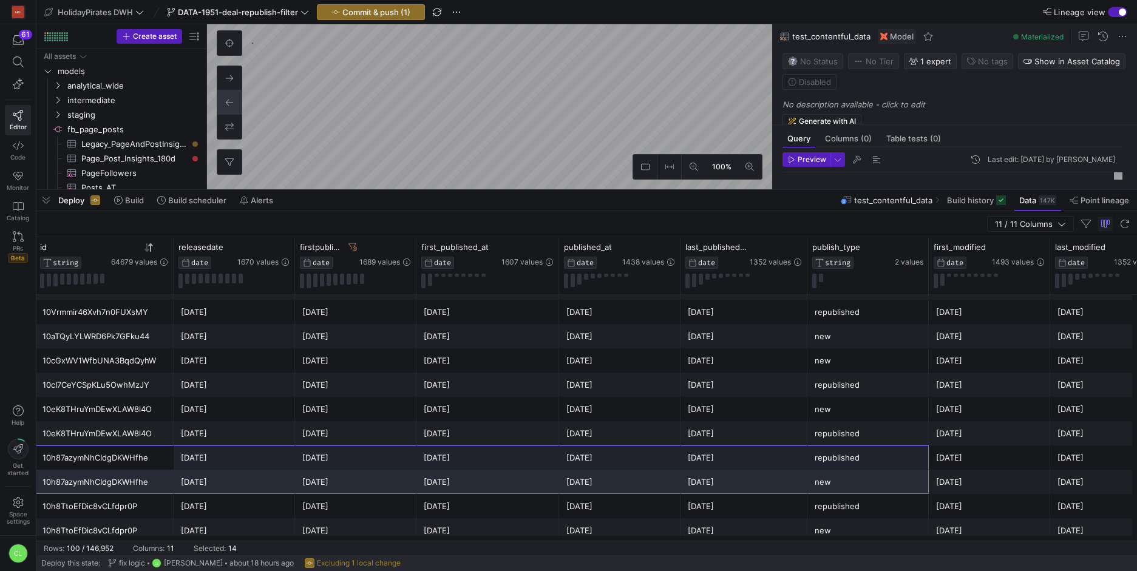
scroll to position [1783, 0]
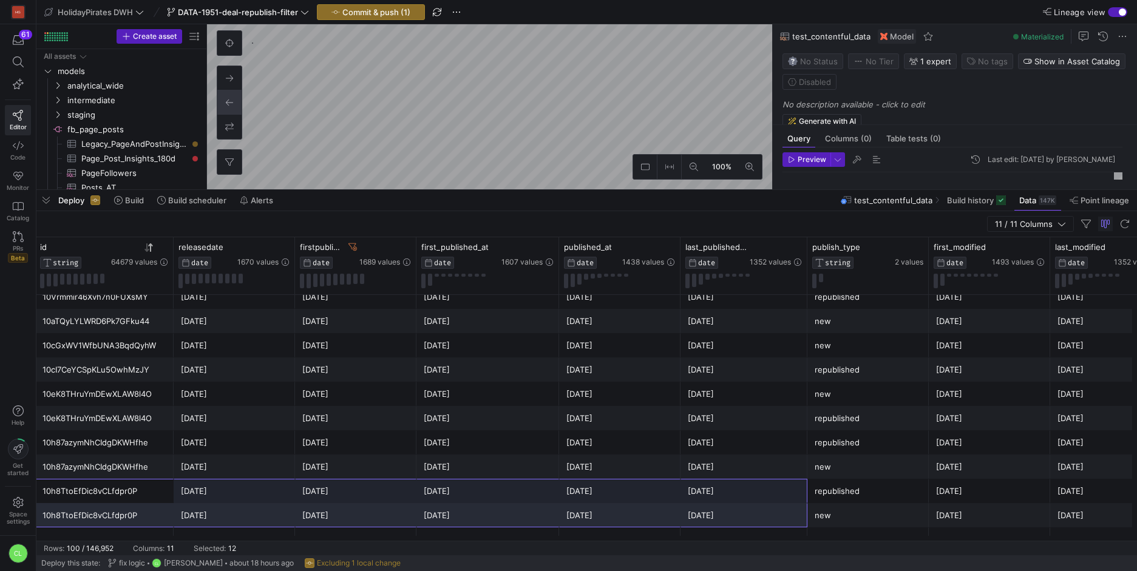
drag, startPoint x: 118, startPoint y: 497, endPoint x: 815, endPoint y: 515, distance: 697.1
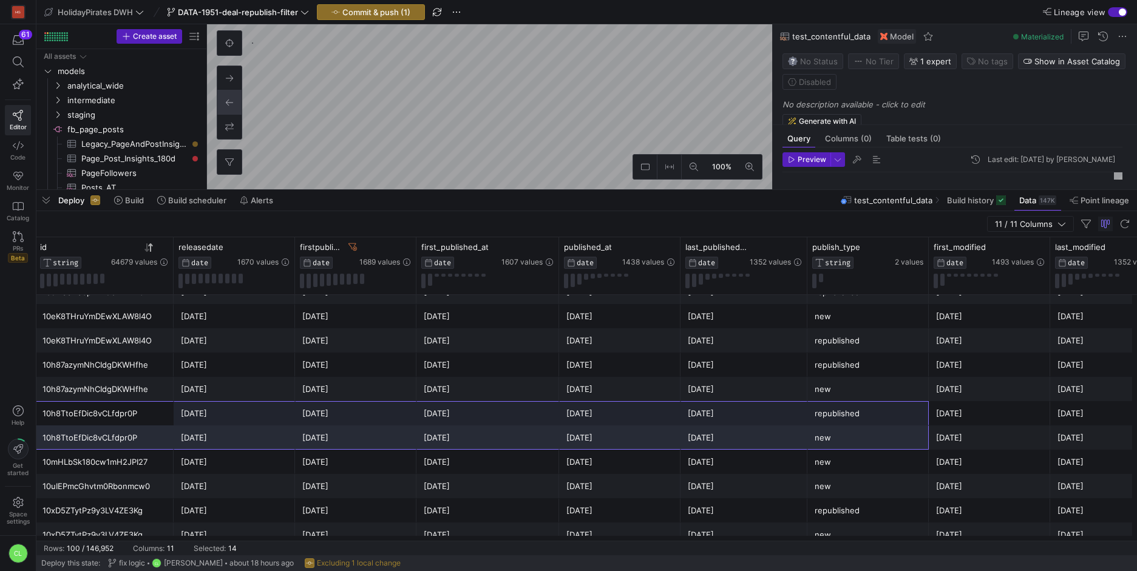
scroll to position [1908, 0]
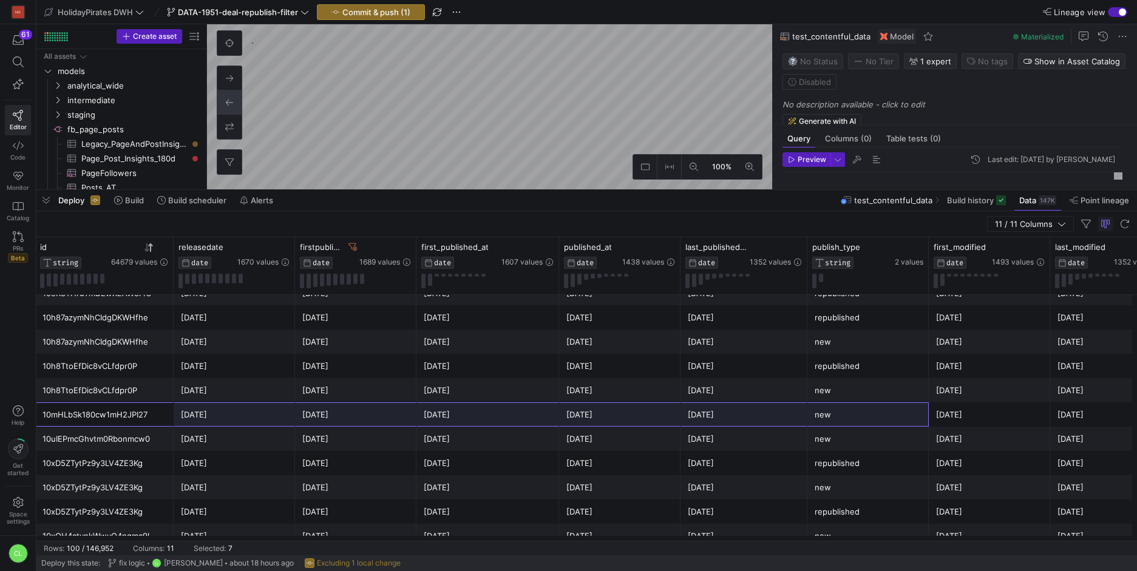
drag, startPoint x: 119, startPoint y: 422, endPoint x: 850, endPoint y: 419, distance: 730.9
click at [850, 419] on div "Dreamy 5⭐️ 12-night Thailand beach hopping holiday 🇹🇭🏝️ 10mHLbSk180cw1mH2JPI27 …" at bounding box center [604, 414] width 1381 height 24
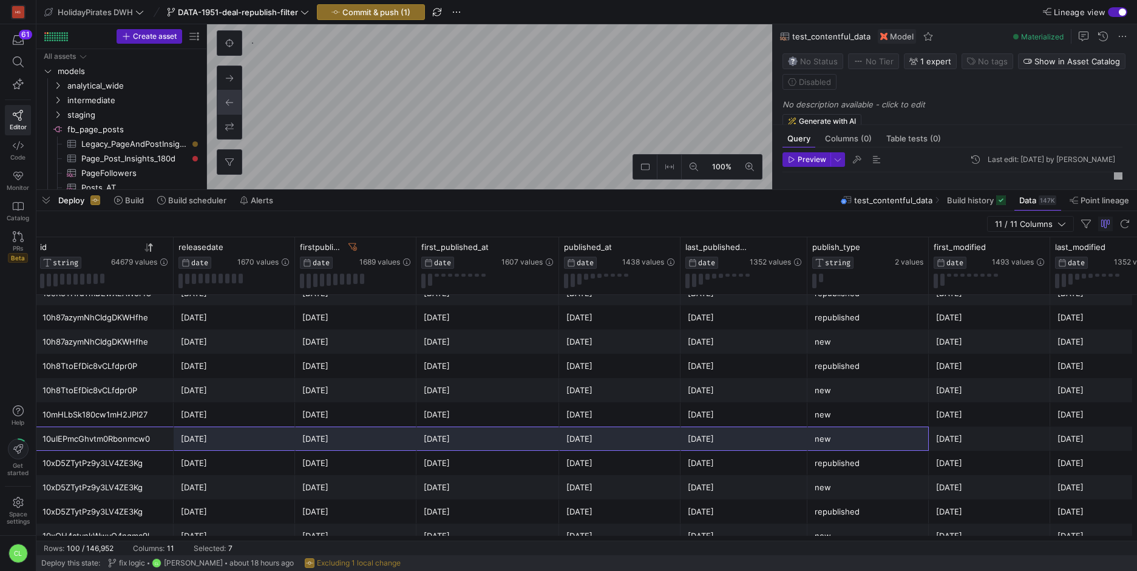
drag, startPoint x: 108, startPoint y: 438, endPoint x: 880, endPoint y: 446, distance: 772.2
click at [880, 446] on div "Stay Steps from Pink Sands in the Bahamas 🩷 10uIEPmcGhvtm0Rbonmcw0 2025-05-20 2…" at bounding box center [604, 439] width 1381 height 24
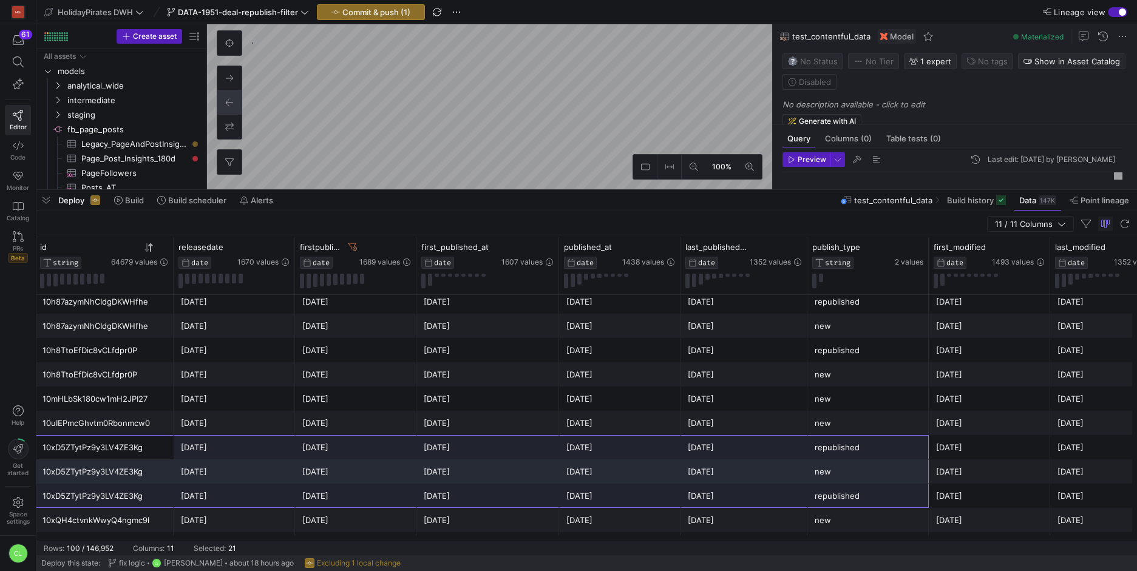
drag, startPoint x: 143, startPoint y: 450, endPoint x: 835, endPoint y: 490, distance: 692.6
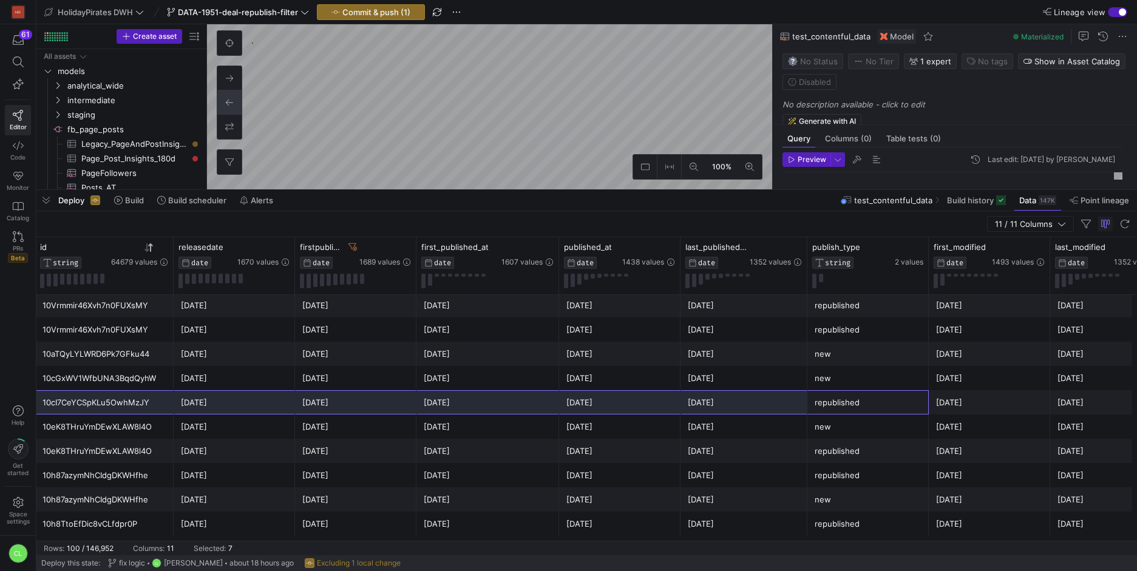
drag, startPoint x: 826, startPoint y: 398, endPoint x: 105, endPoint y: 406, distance: 721.2
click at [105, 406] on div "ESTATE ❌ Rodi 4* volo+hotel ALL INCLUSIVE ❌ 10cI7CeYCSpKLu5OwhMzJY 2025-01-19 2…" at bounding box center [604, 402] width 1381 height 24
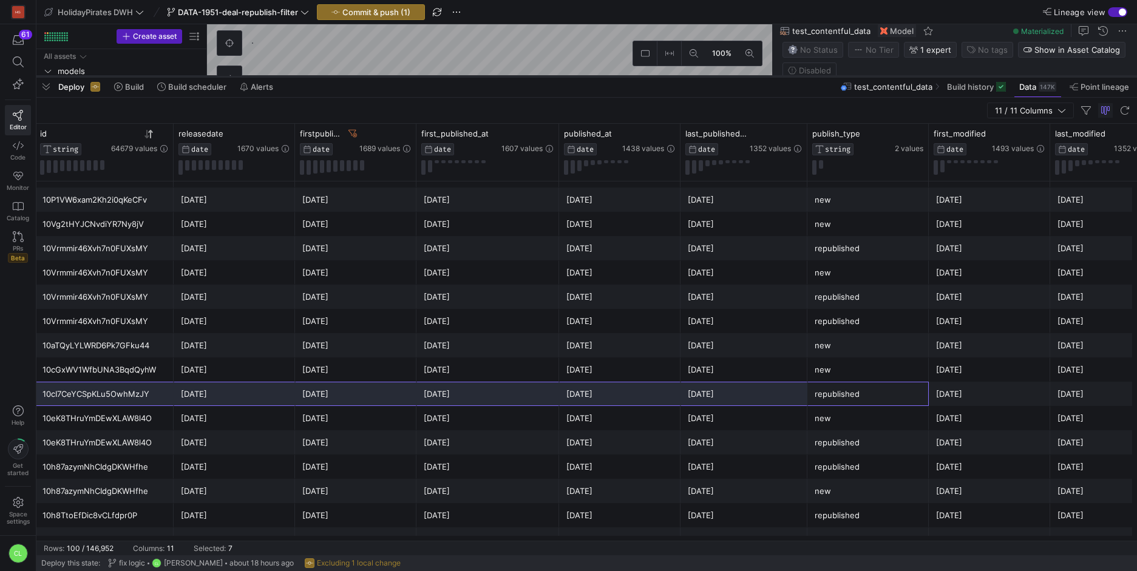
drag, startPoint x: 382, startPoint y: 190, endPoint x: 410, endPoint y: 76, distance: 116.9
click at [410, 76] on div at bounding box center [586, 76] width 1101 height 5
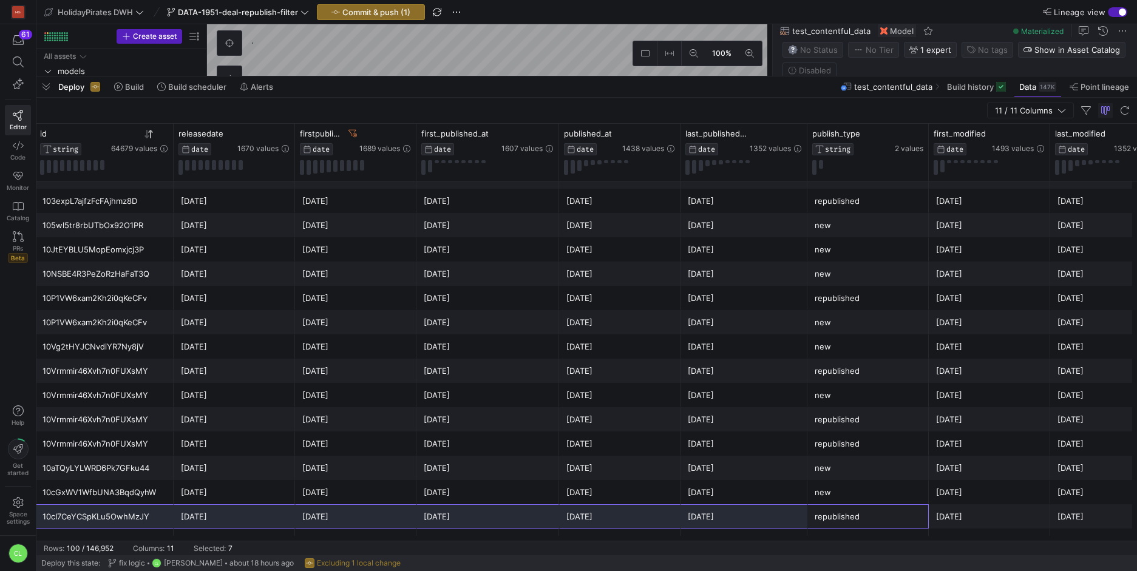
scroll to position [1515, 0]
click at [139, 352] on div "10Vg2tHYJCNvdiYR7Ny8jV" at bounding box center [104, 348] width 124 height 24
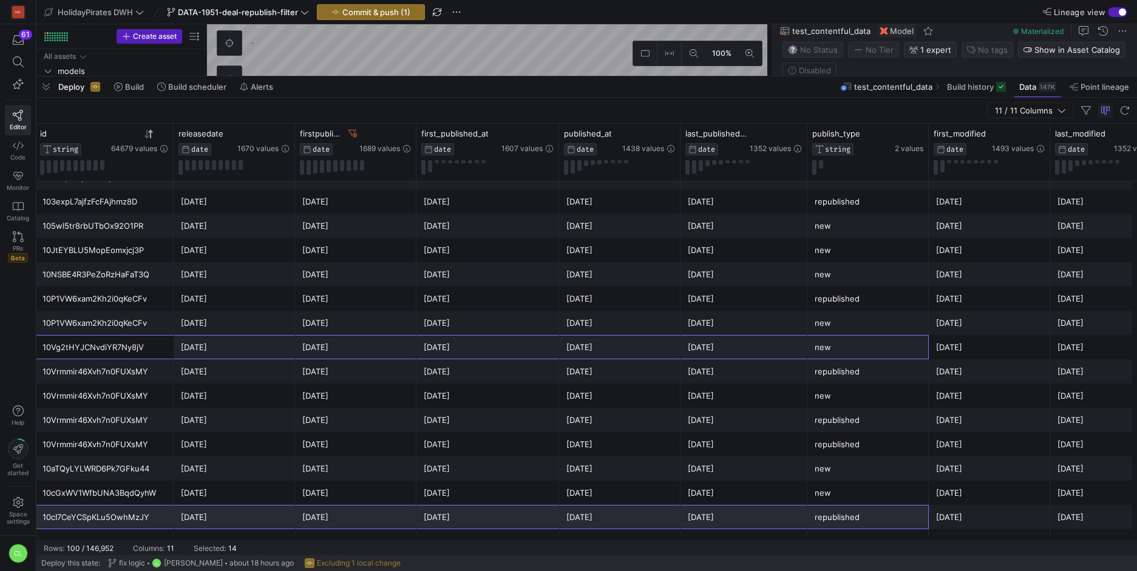
drag, startPoint x: 140, startPoint y: 351, endPoint x: 821, endPoint y: 347, distance: 681.1
click at [821, 347] on div "Un hiver ❄️ enchanté à Disneyland® Paris ✨ 10Vg2tHYJCNvdiYR7Ny8jV 2025-01-15 20…" at bounding box center [604, 347] width 1381 height 24
click at [135, 353] on div "10Vg2tHYJCNvdiYR7Ny8jV" at bounding box center [104, 348] width 124 height 24
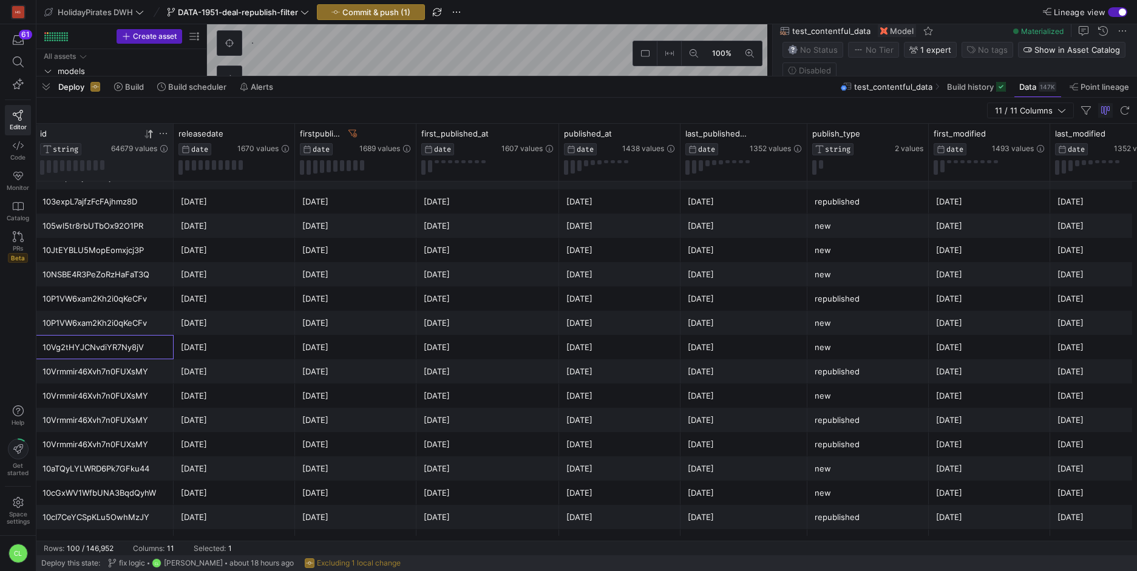
click at [165, 137] on icon at bounding box center [163, 134] width 10 height 10
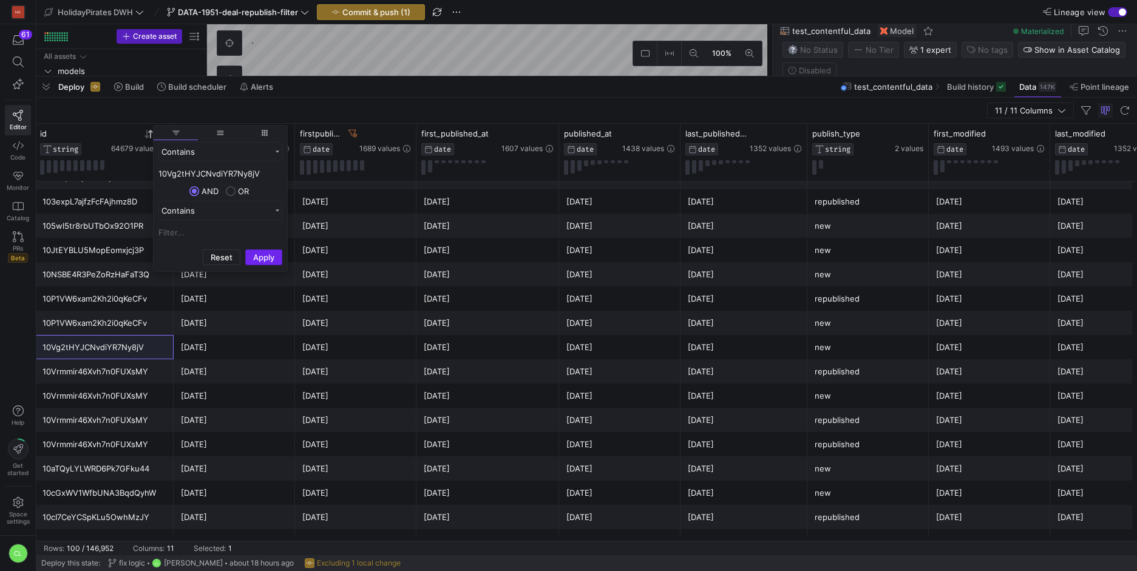
type input "10Vg2tHYJCNvdiYR7Ny8jV"
click at [265, 249] on button "Apply" at bounding box center [263, 257] width 37 height 16
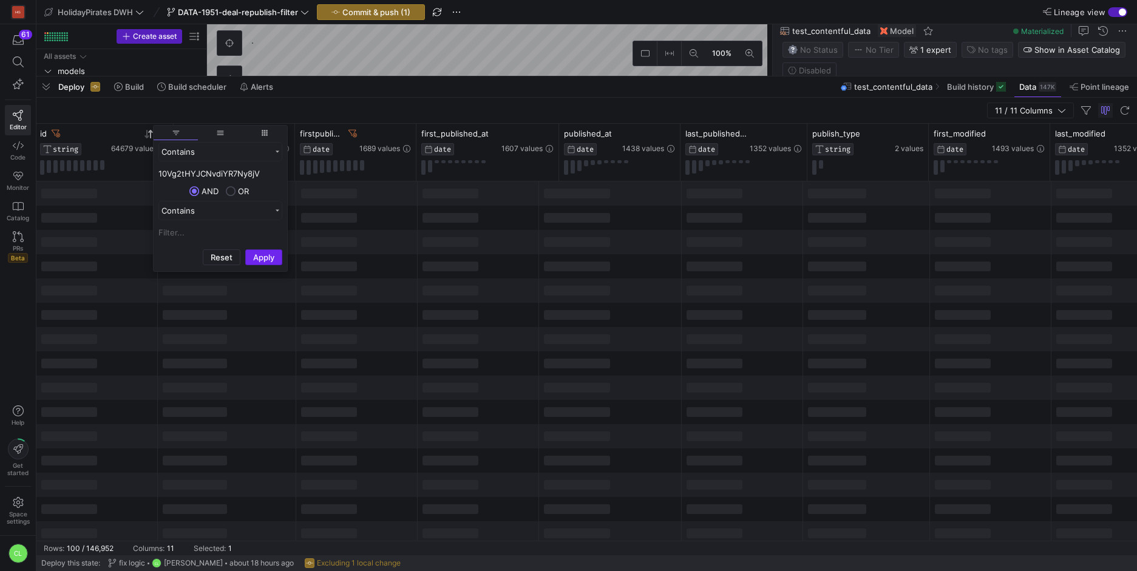
scroll to position [0, 0]
click at [358, 359] on div at bounding box center [356, 363] width 121 height 24
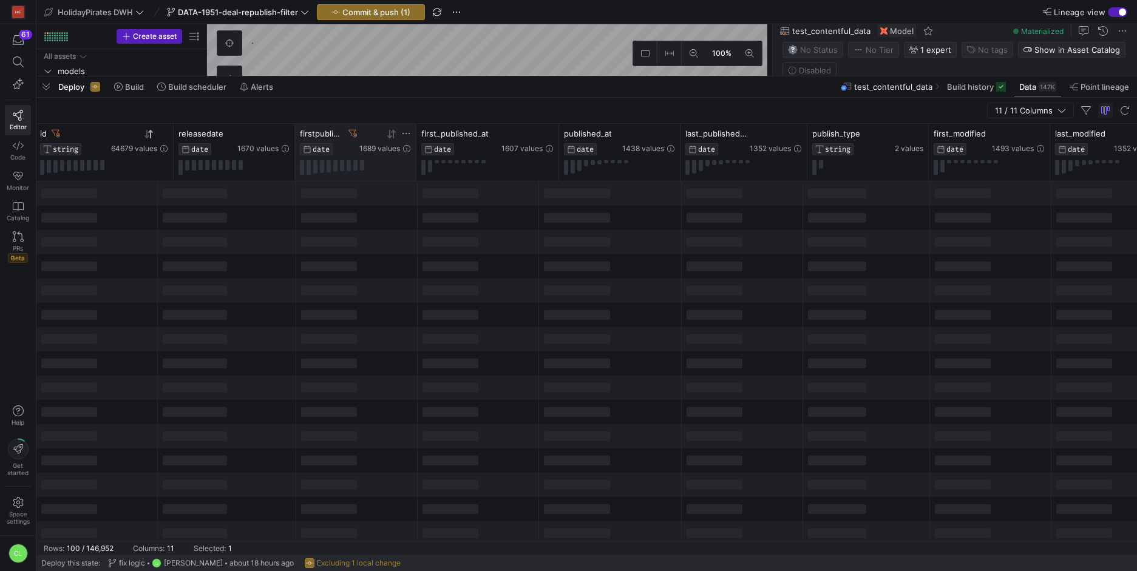
click at [353, 135] on icon at bounding box center [352, 133] width 8 height 7
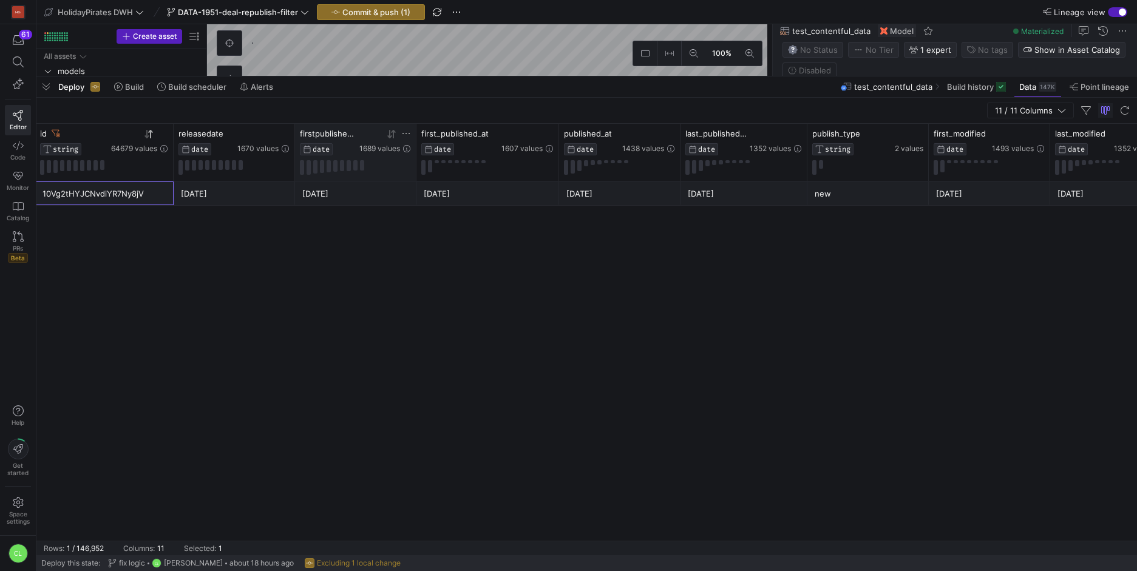
click at [138, 198] on div "10Vg2tHYJCNvdiYR7Ny8jV" at bounding box center [104, 194] width 124 height 24
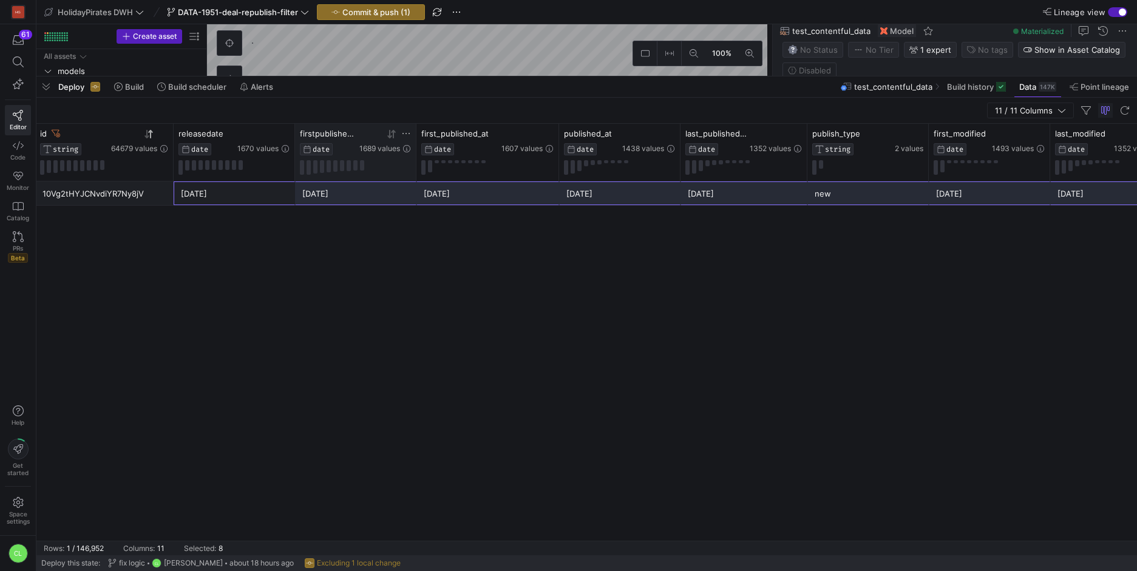
drag, startPoint x: 195, startPoint y: 197, endPoint x: 147, endPoint y: 200, distance: 48.1
click at [162, 205] on div "Un hiver ❄️ enchanté à Disneyland® Paris ✨ 10Vg2tHYJCNvdiYR7Ny8jV 2025-01-15 20…" at bounding box center [604, 194] width 1381 height 24
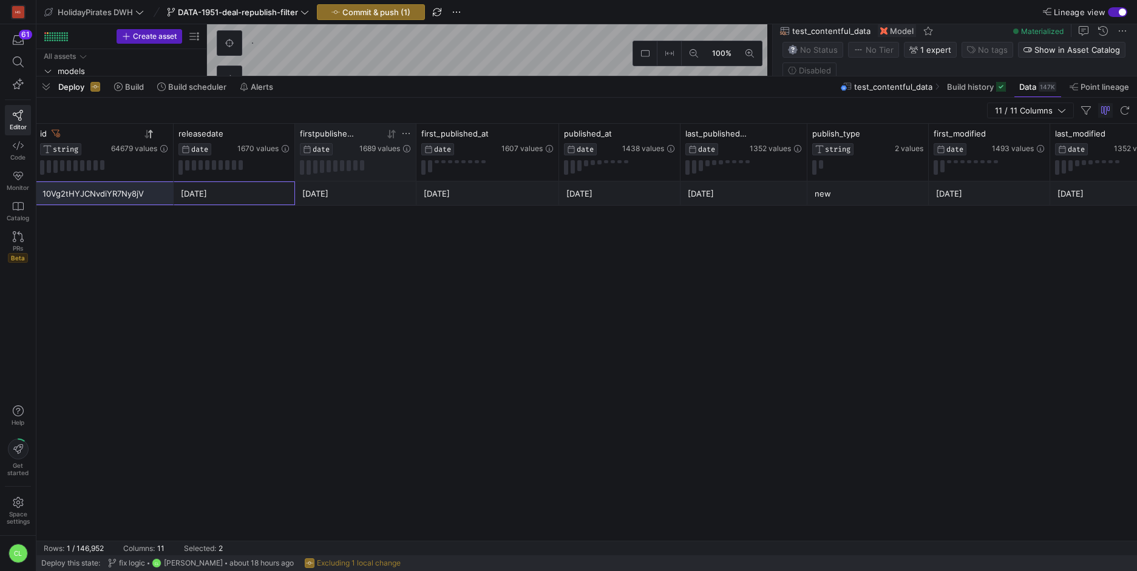
click at [140, 199] on div "10Vg2tHYJCNvdiYR7Ny8jV" at bounding box center [104, 194] width 124 height 24
click at [101, 192] on div "10Vg2tHYJCNvdiYR7Ny8jV" at bounding box center [104, 194] width 124 height 24
click at [724, 101] on div "11 / 11 Columns" at bounding box center [586, 111] width 1101 height 26
click at [731, 97] on div "Deploy Build Build scheduler Alerts test_contentful_data Build history Data 147…" at bounding box center [586, 86] width 1101 height 21
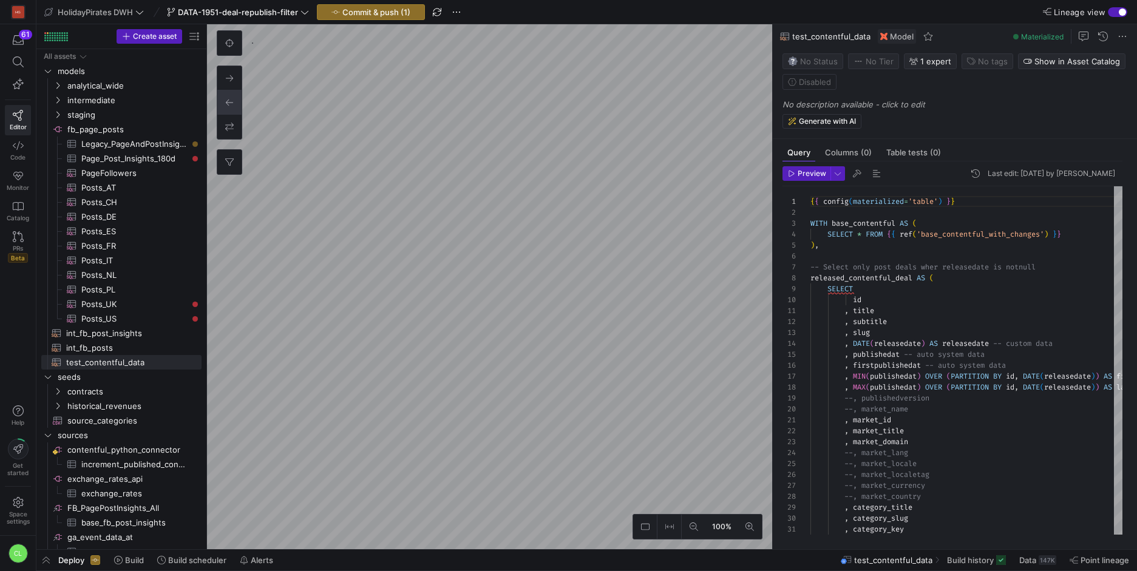
type textarea "{{ config(materialized='table') }} WITH base_contentful AS ( SELECT * FROM {{ r…"
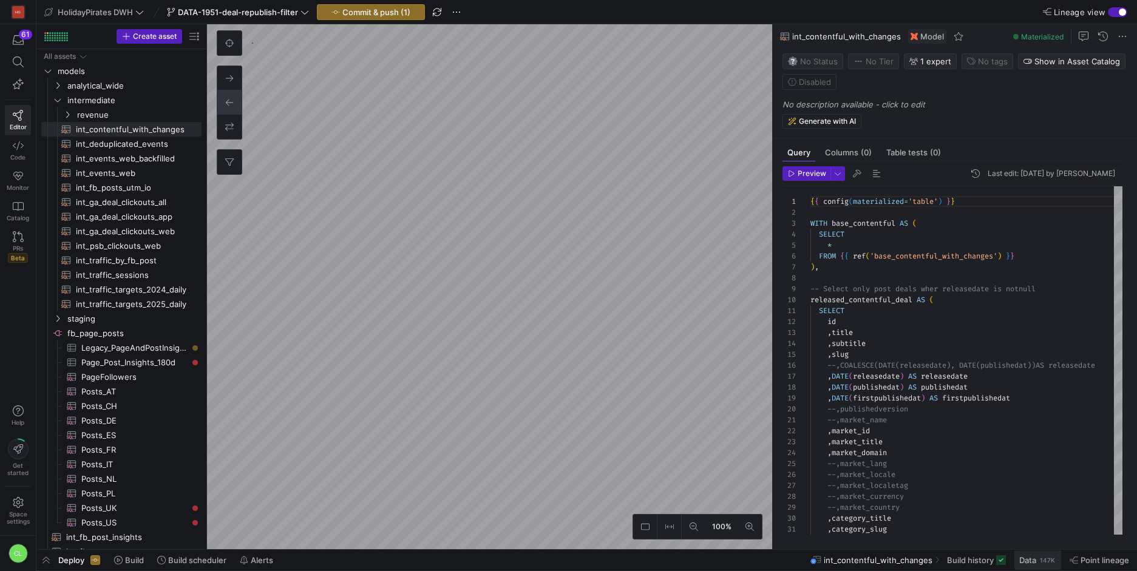
click at [1028, 559] on span "Data" at bounding box center [1027, 560] width 17 height 10
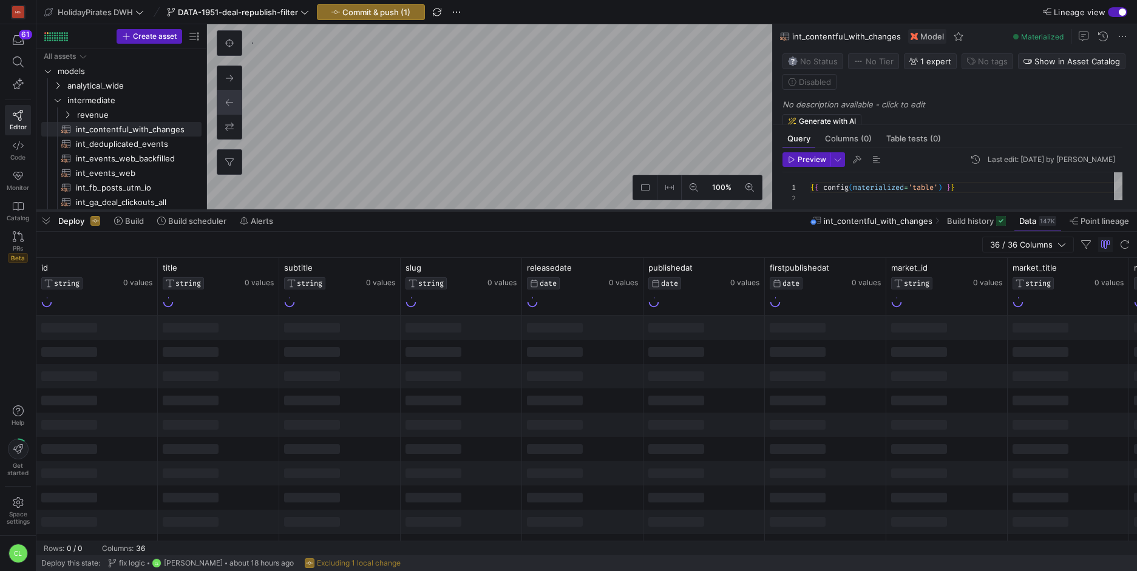
drag, startPoint x: 349, startPoint y: 350, endPoint x: 392, endPoint y: 204, distance: 152.5
click at [392, 208] on div at bounding box center [586, 210] width 1101 height 5
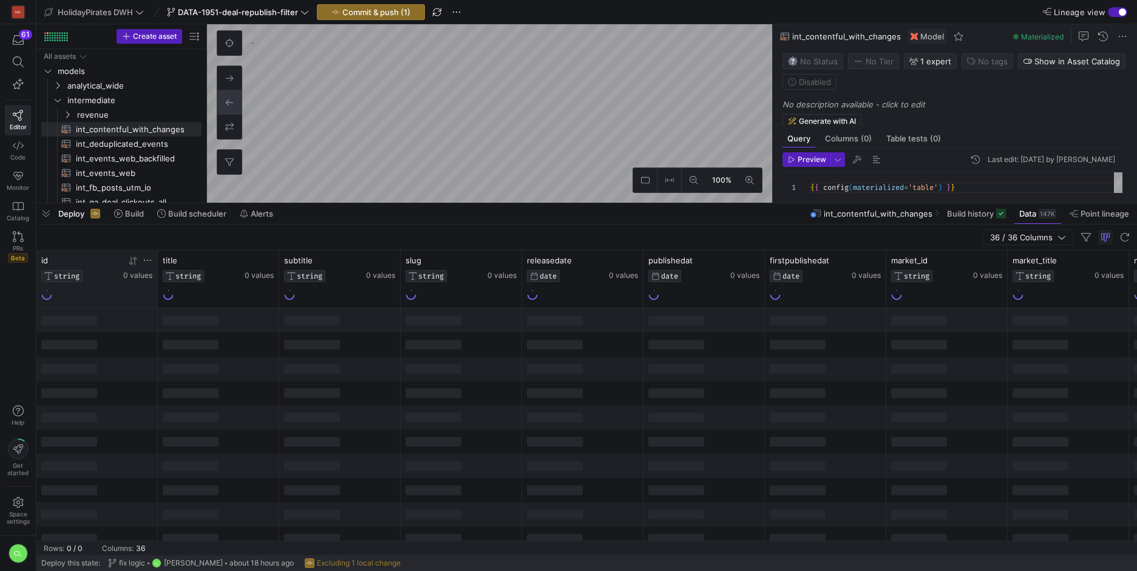
click at [152, 260] on icon at bounding box center [148, 261] width 10 height 10
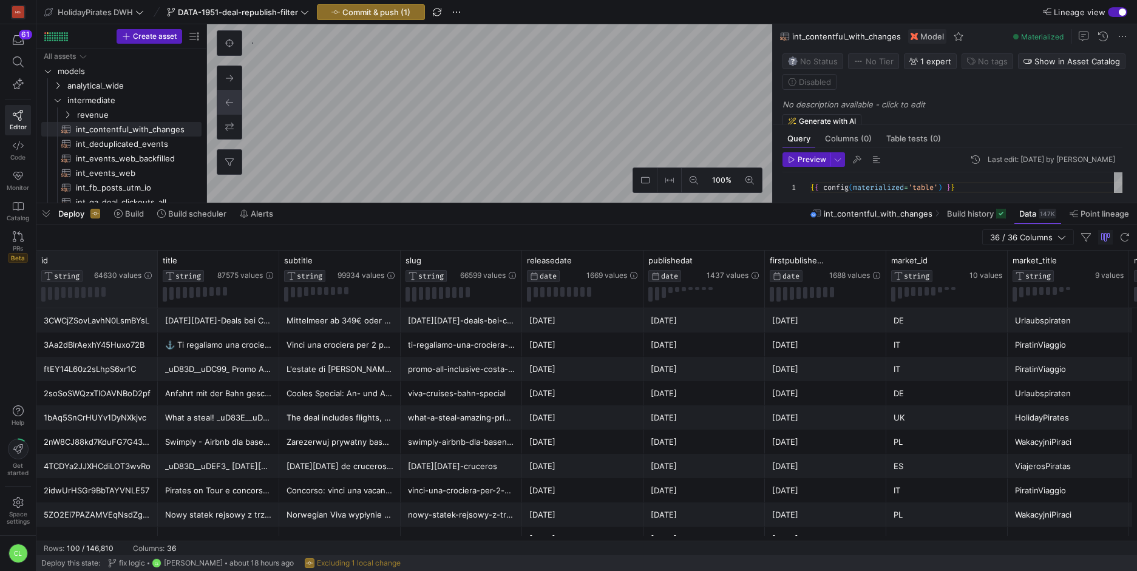
click at [152, 263] on div "id STRING 64630 values" at bounding box center [96, 279] width 121 height 57
click at [147, 262] on icon at bounding box center [148, 261] width 10 height 10
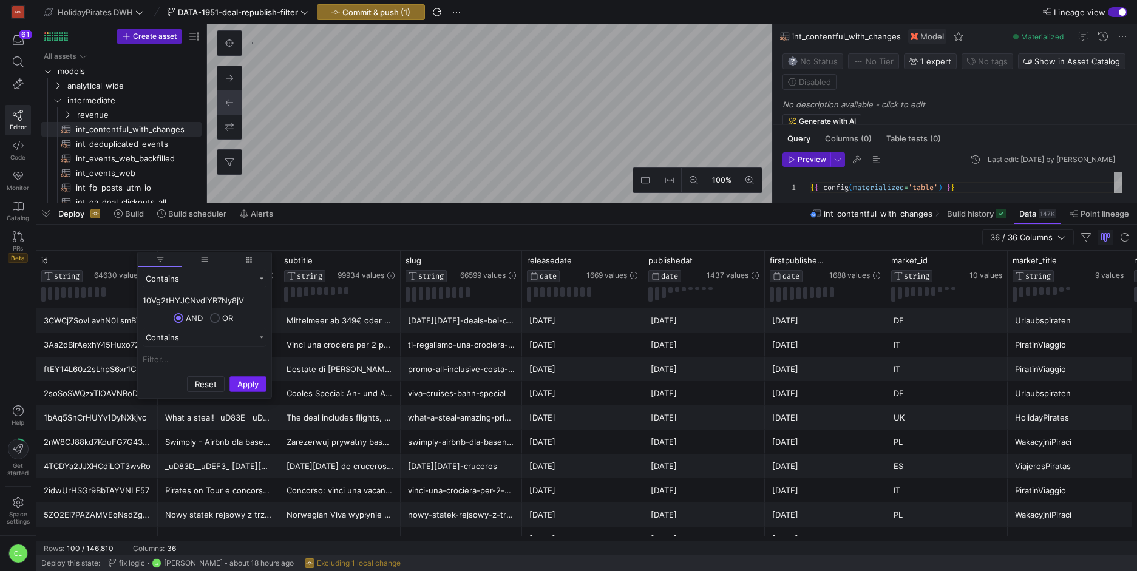
type input "10Vg2tHYJCNvdiYR7Ny8jV"
click at [254, 390] on button "Apply" at bounding box center [247, 384] width 37 height 16
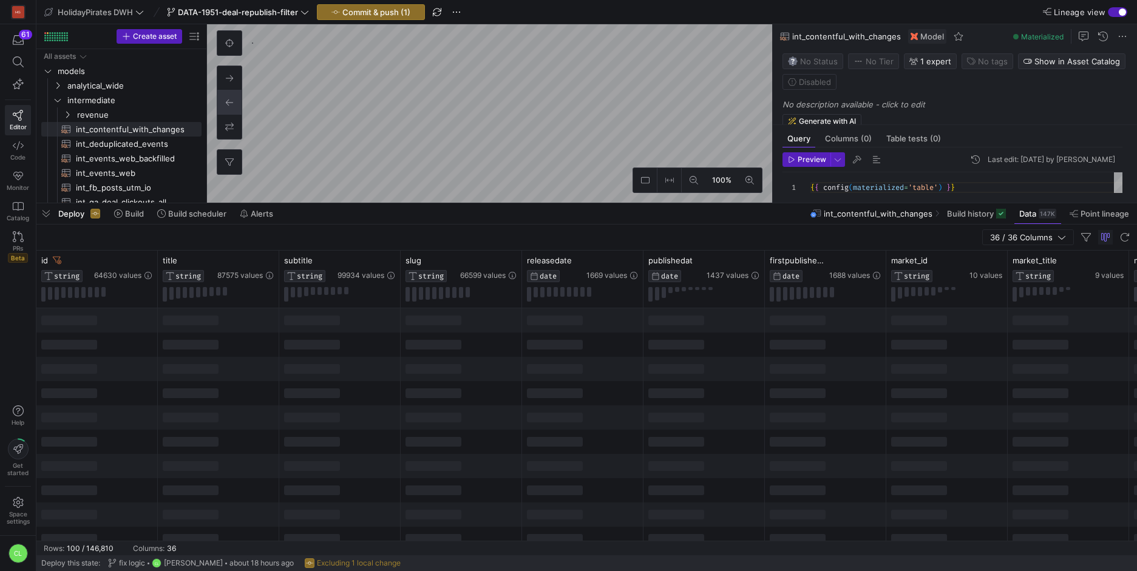
click at [397, 388] on div at bounding box center [339, 393] width 121 height 24
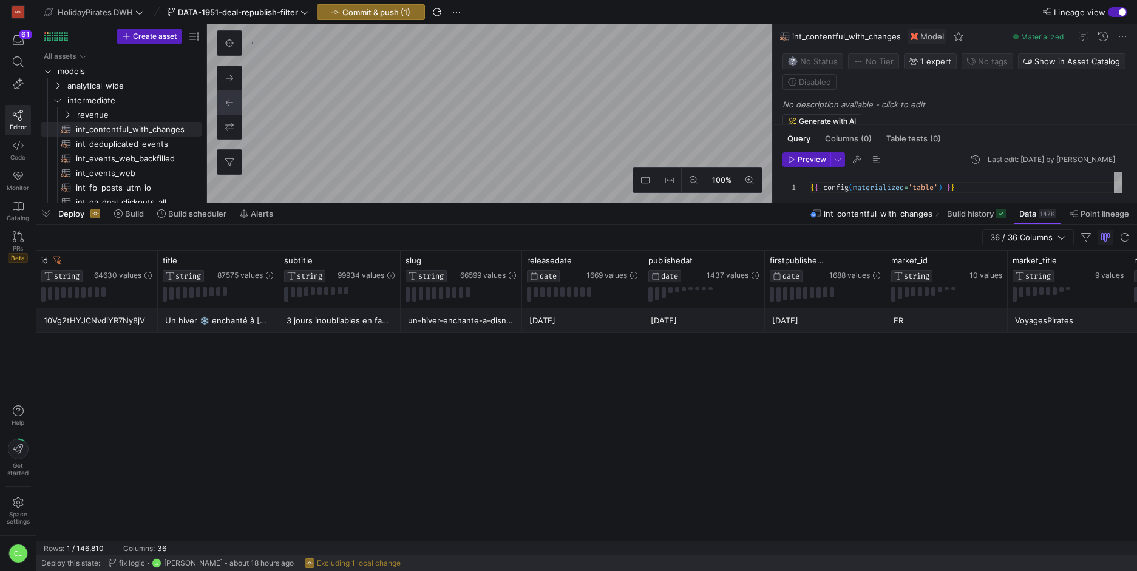
click at [495, 214] on div "Deploy Build Build scheduler Alerts int_contentful_with_changes Build history D…" at bounding box center [586, 213] width 1101 height 21
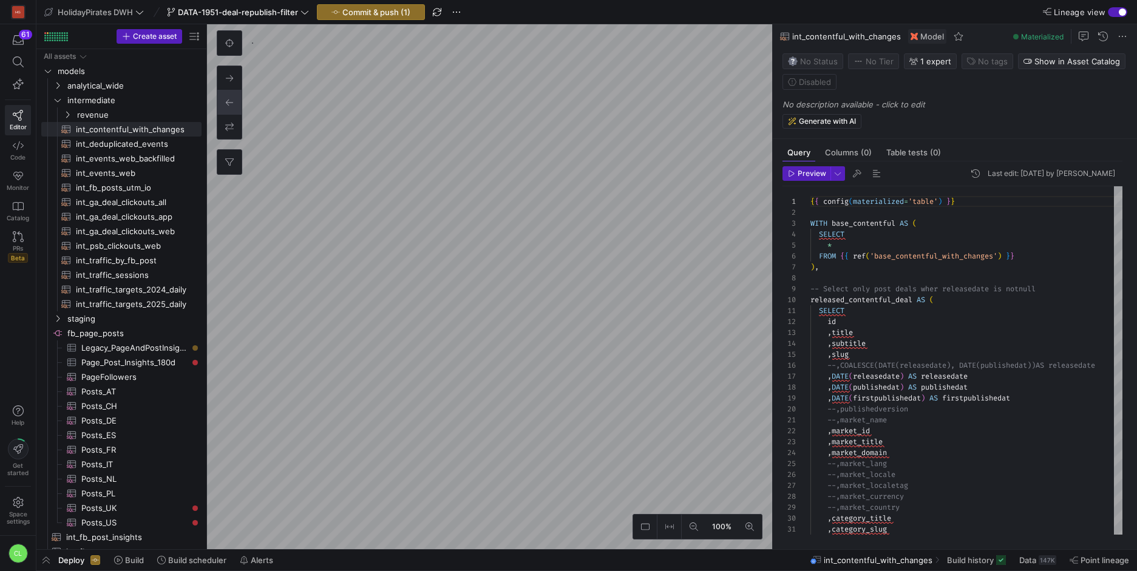
type textarea "{{ config(materialized='table') }} WITH base_contentful AS ( select * from {{ r…"
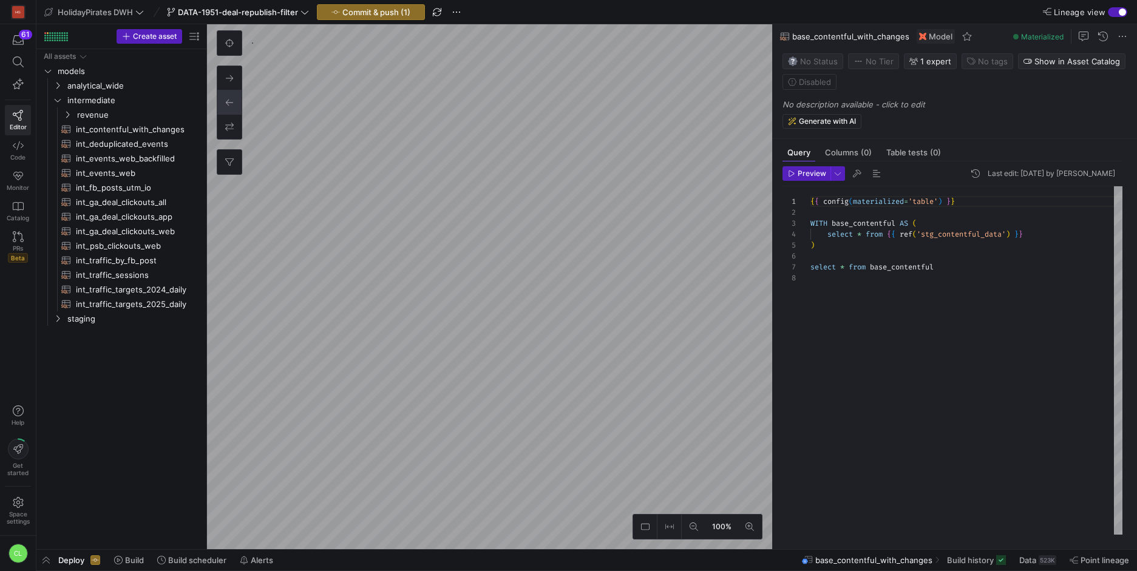
scroll to position [76, 0]
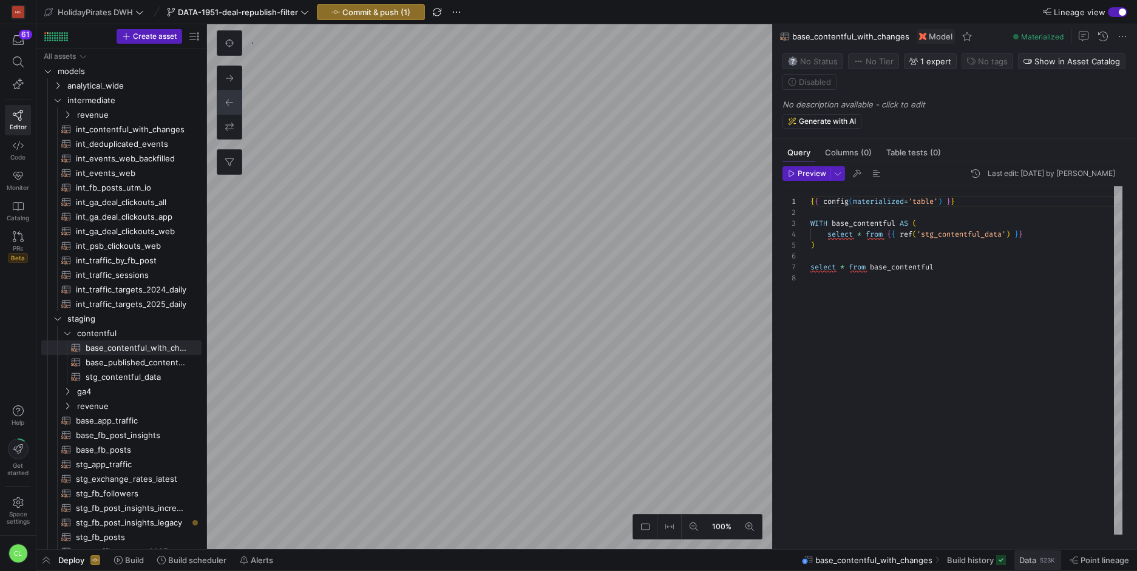
click at [1031, 560] on span "Data" at bounding box center [1027, 560] width 17 height 10
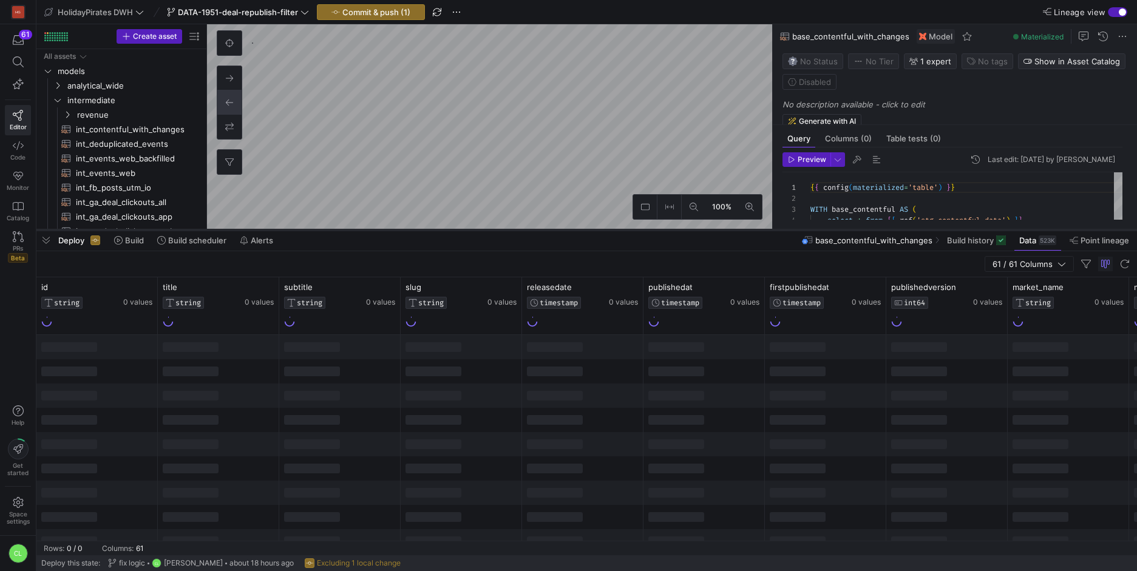
drag, startPoint x: 450, startPoint y: 350, endPoint x: 481, endPoint y: 223, distance: 131.2
click at [481, 228] on div at bounding box center [586, 230] width 1101 height 5
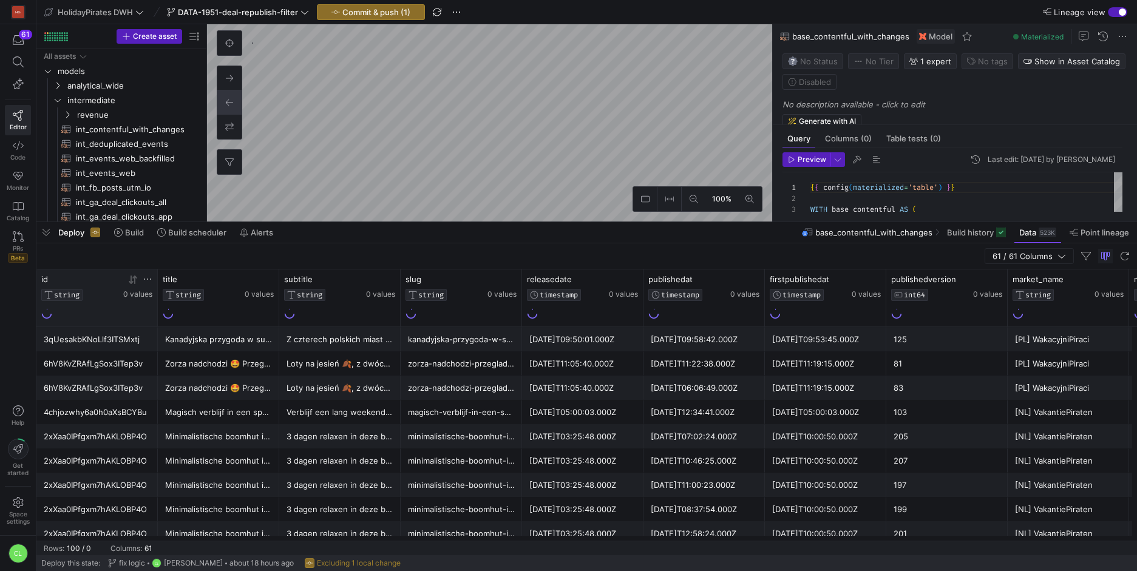
click at [144, 277] on icon at bounding box center [148, 279] width 10 height 10
type input "10Vg2tHYJCNvdiYR7Ny8jV"
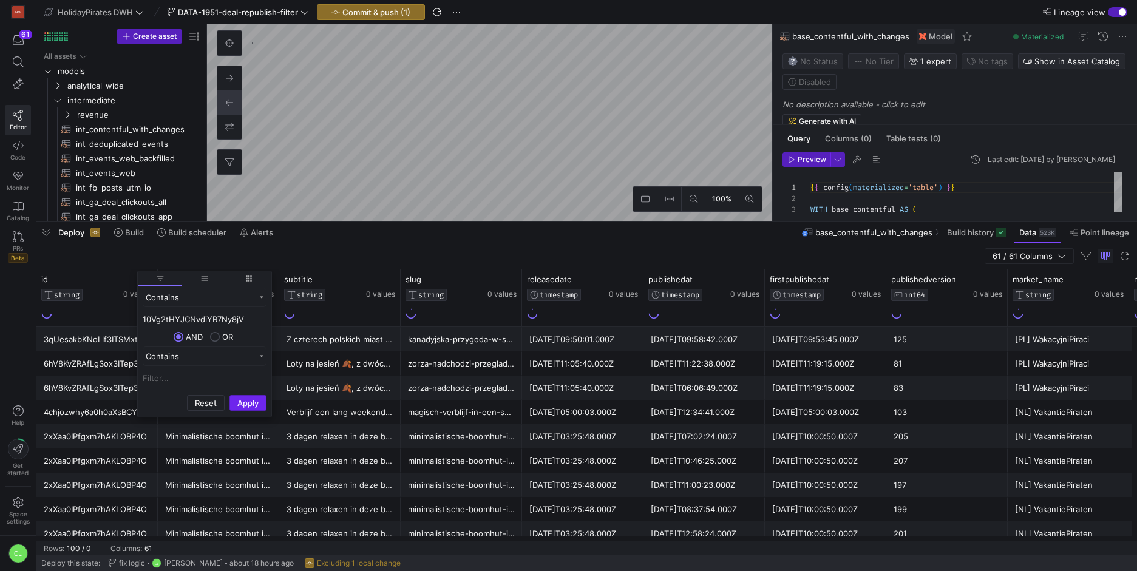
click at [251, 403] on button "Apply" at bounding box center [247, 403] width 37 height 16
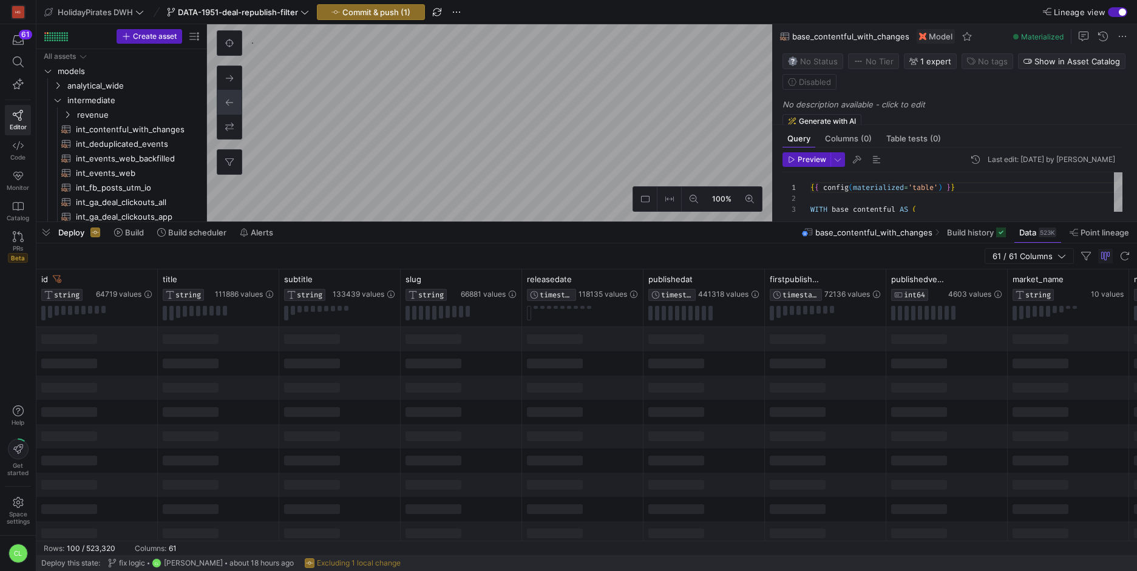
click at [422, 396] on div at bounding box center [461, 388] width 121 height 24
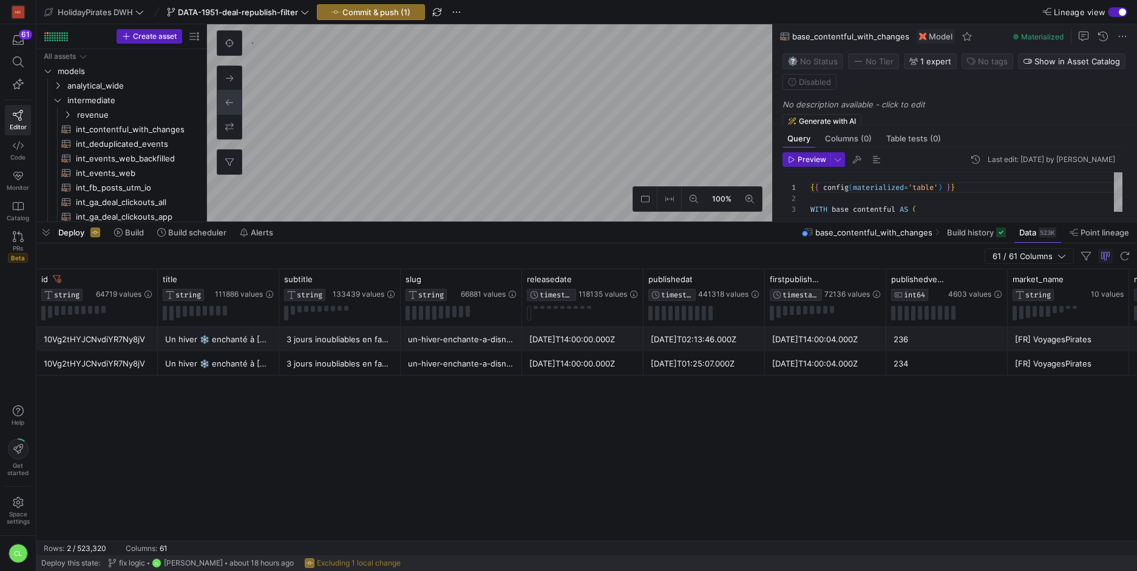
click at [734, 367] on div "2025-01-21T01:25:07.000Z" at bounding box center [704, 364] width 107 height 24
click at [779, 365] on div "2025-01-15T14:00:04.000Z" at bounding box center [825, 364] width 107 height 24
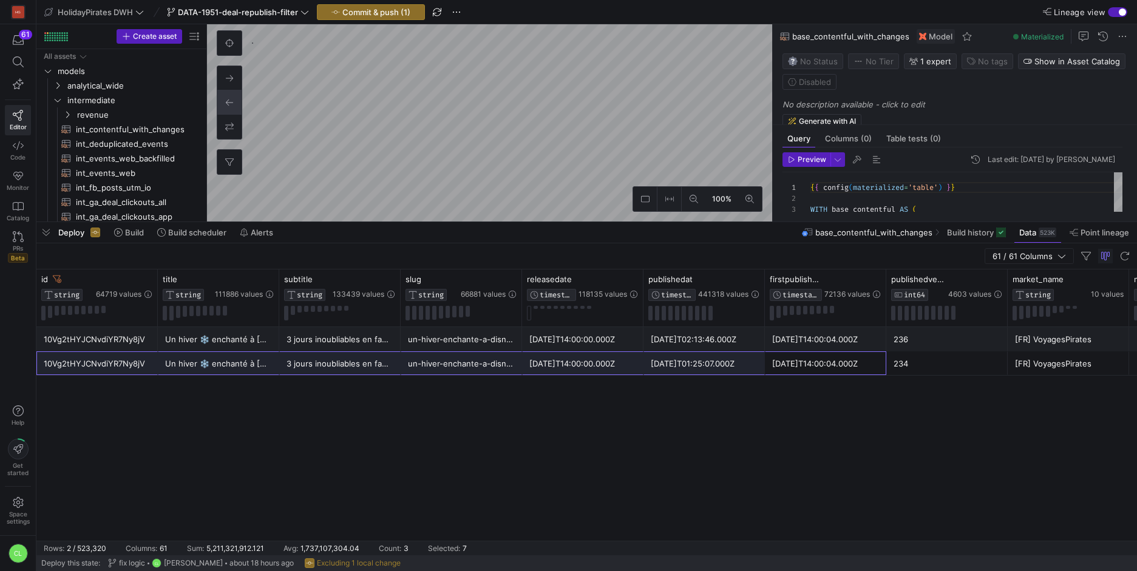
drag, startPoint x: 834, startPoint y: 365, endPoint x: 339, endPoint y: 384, distance: 495.7
click at [700, 364] on div "2025-01-21T01:25:07.000Z" at bounding box center [704, 364] width 107 height 24
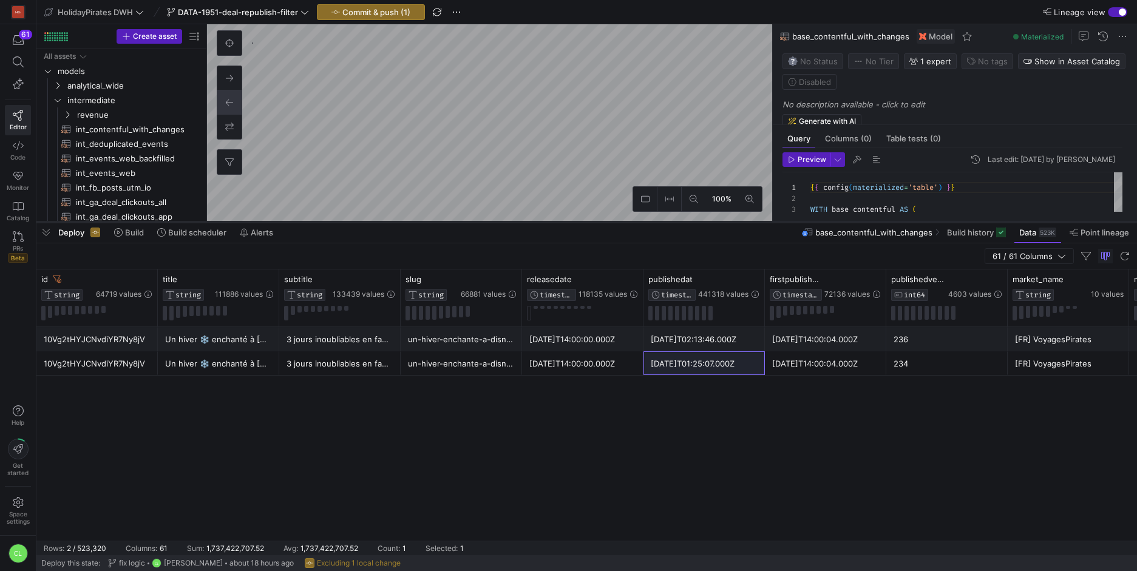
type textarea "{{ config(materialized='table') }} WITH raw_new_contentful AS ( SELECT * FROM {…"
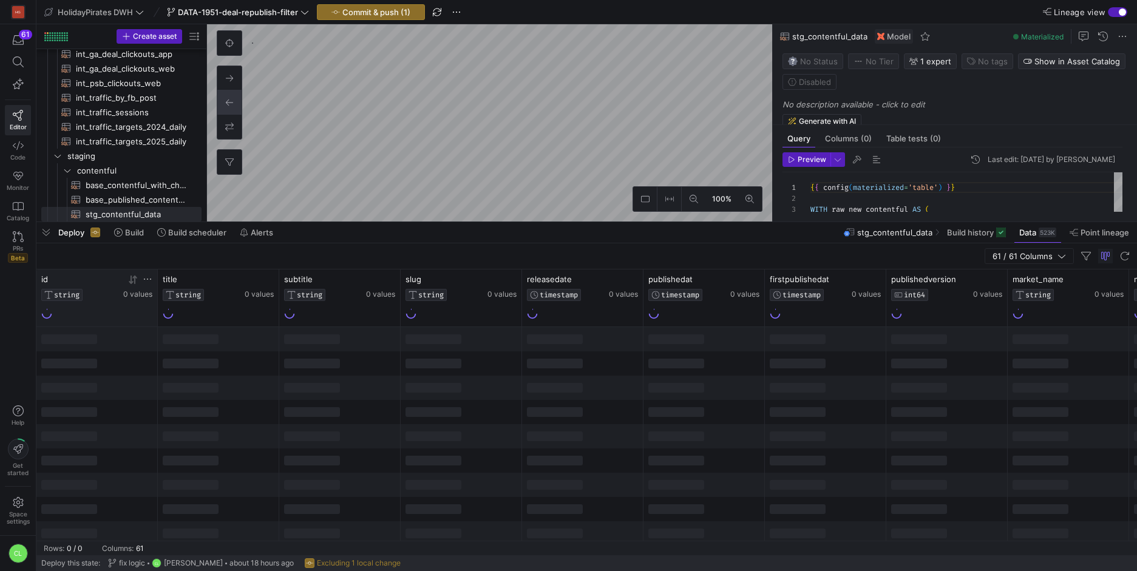
click at [146, 285] on div "0 values" at bounding box center [137, 286] width 29 height 25
click at [148, 282] on icon at bounding box center [148, 279] width 10 height 10
click at [200, 319] on input "Filter Value" at bounding box center [205, 319] width 124 height 15
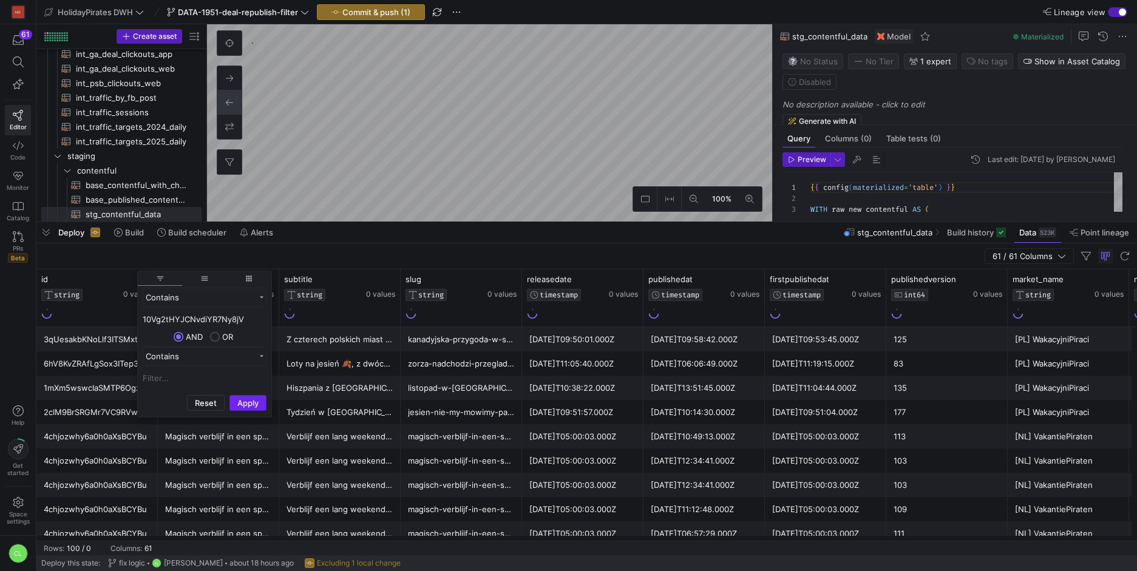
type input "10Vg2tHYJCNvdiYR7Ny8jV"
click at [251, 402] on button "Apply" at bounding box center [247, 403] width 37 height 16
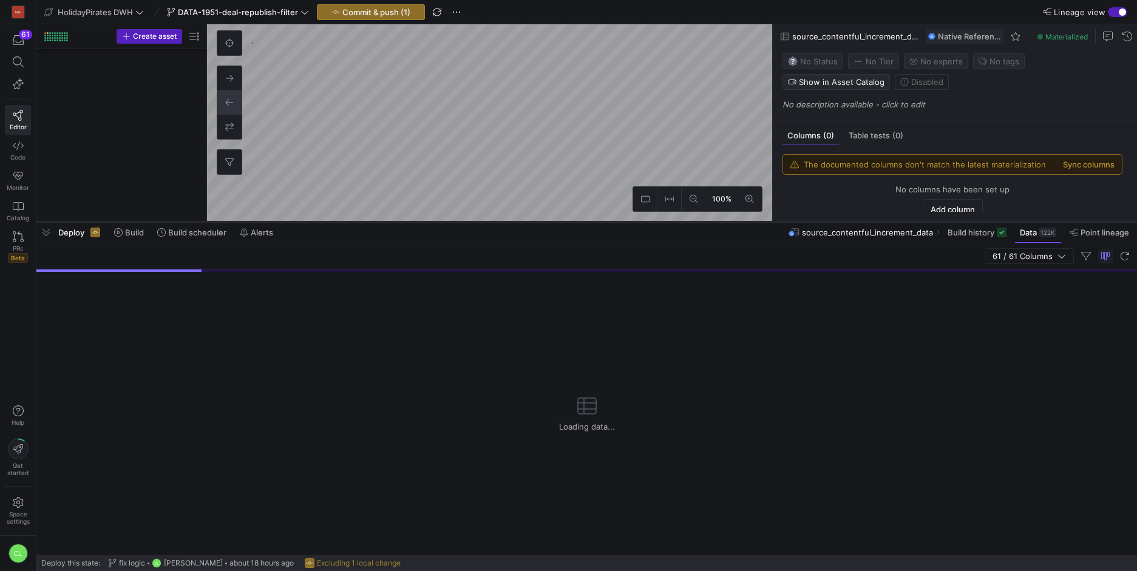
scroll to position [1357, 0]
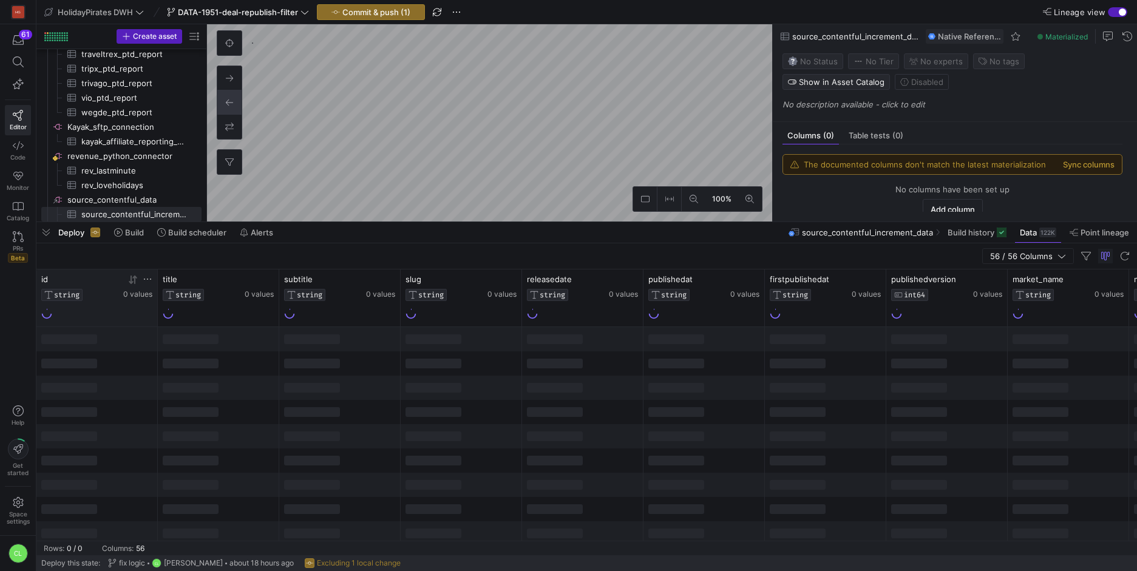
click at [151, 279] on icon at bounding box center [147, 279] width 7 height 1
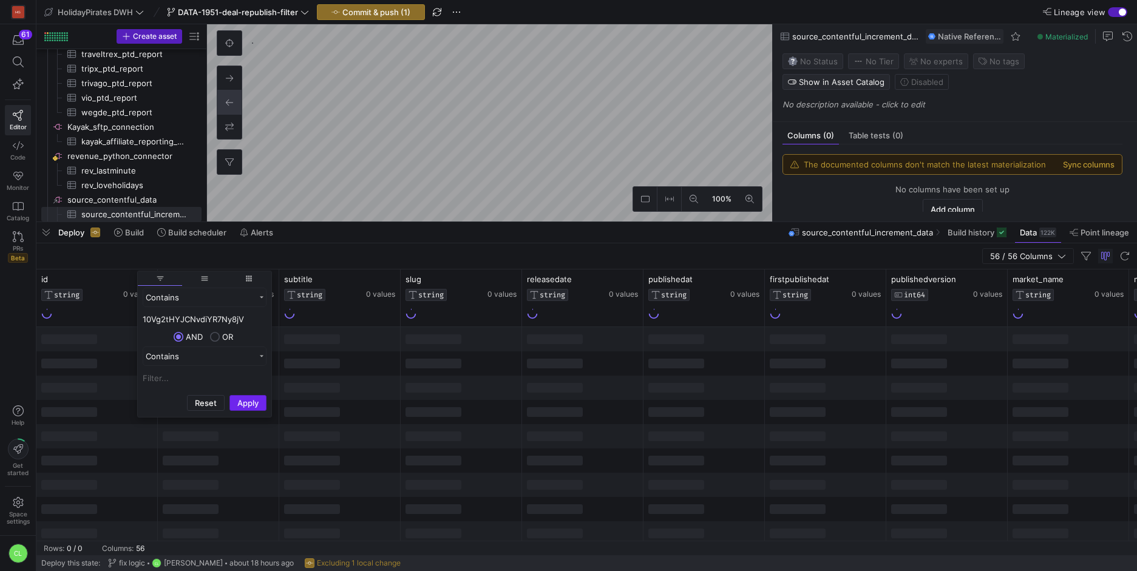
type input "10Vg2tHYJCNvdiYR7Ny8jV"
click at [243, 403] on button "Apply" at bounding box center [247, 403] width 37 height 16
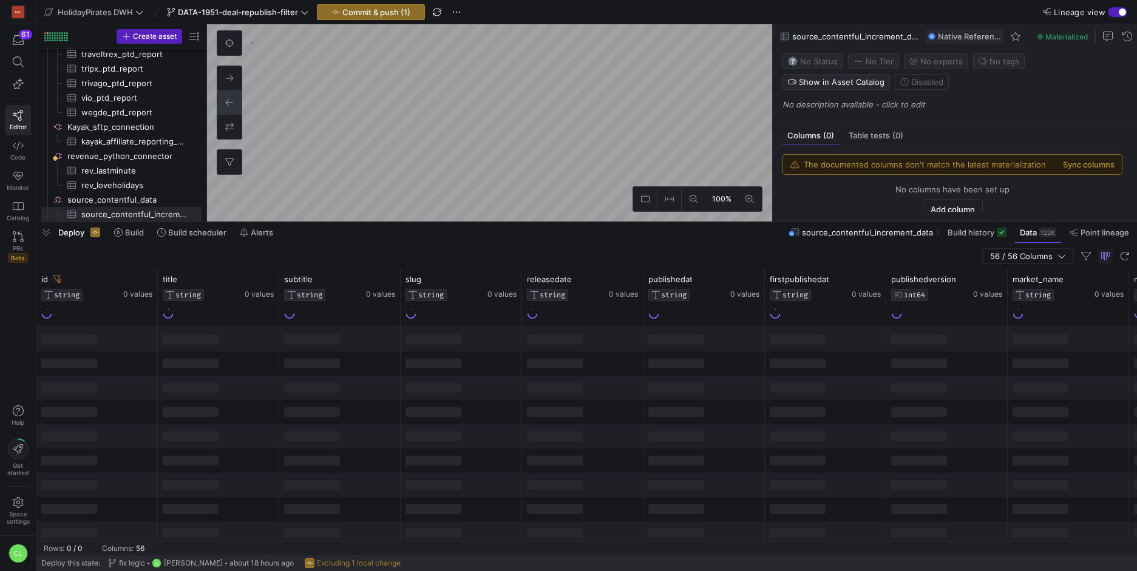
click at [497, 394] on div at bounding box center [461, 388] width 121 height 24
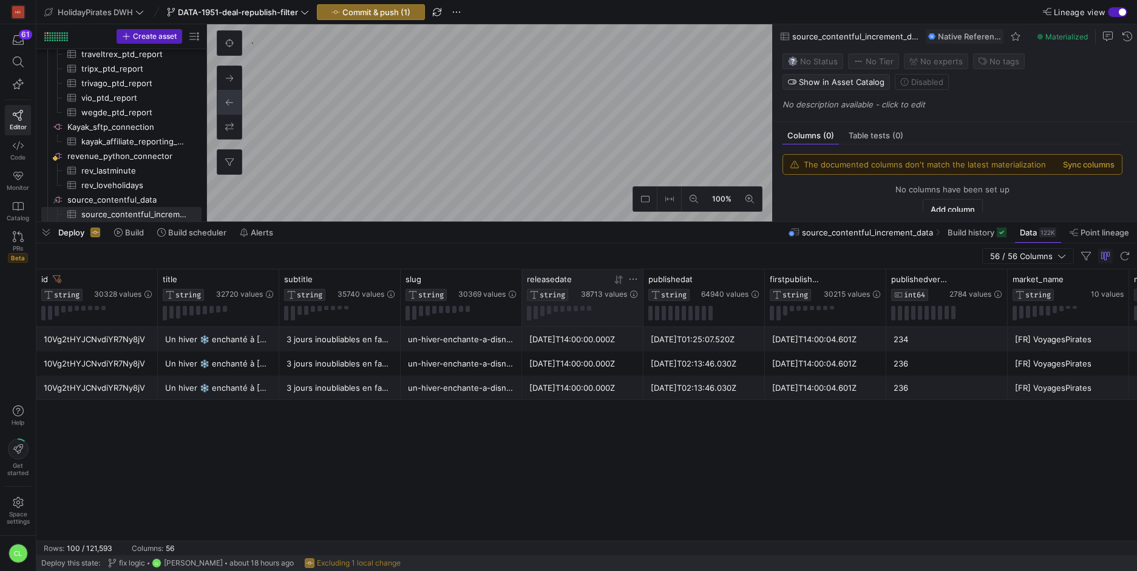
click at [620, 279] on icon at bounding box center [620, 279] width 4 height 8
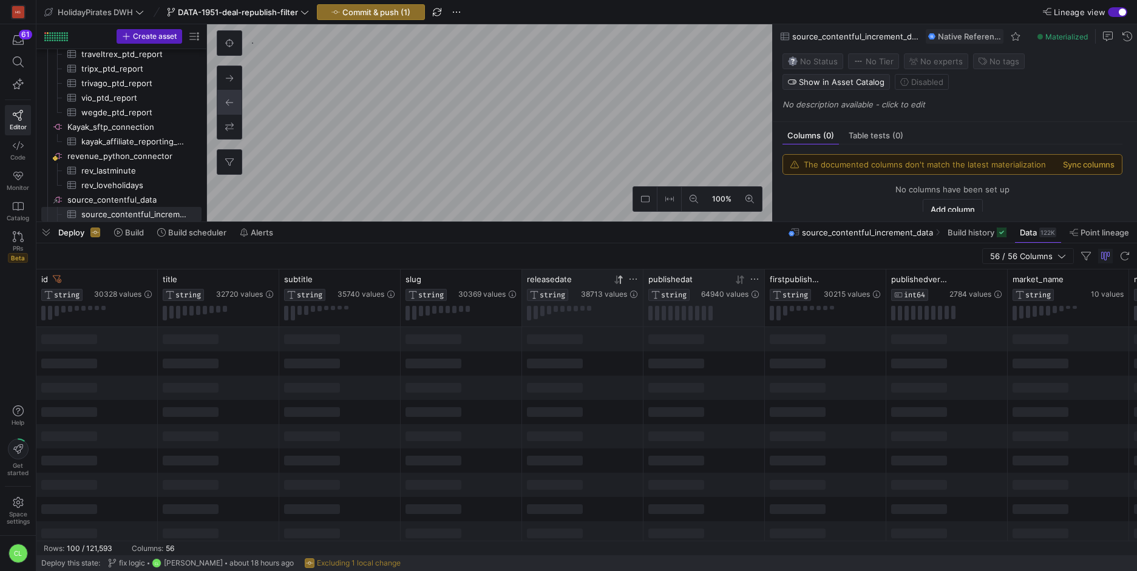
click at [738, 278] on icon at bounding box center [738, 280] width 4 height 8
click at [740, 280] on icon at bounding box center [740, 280] width 10 height 10
click at [740, 280] on icon at bounding box center [738, 280] width 4 height 8
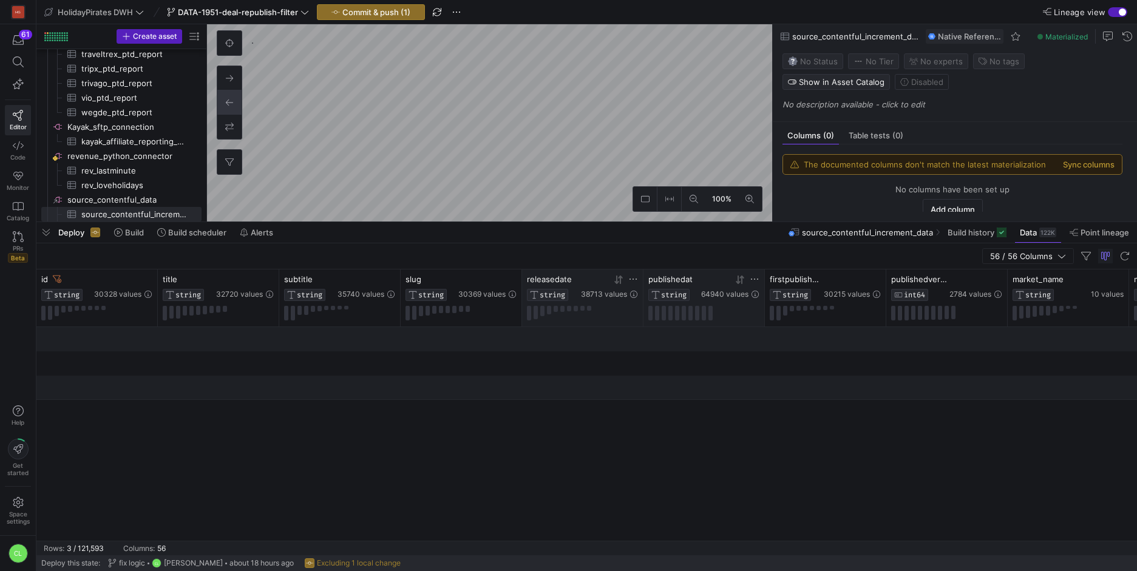
click at [740, 280] on icon at bounding box center [738, 280] width 4 height 8
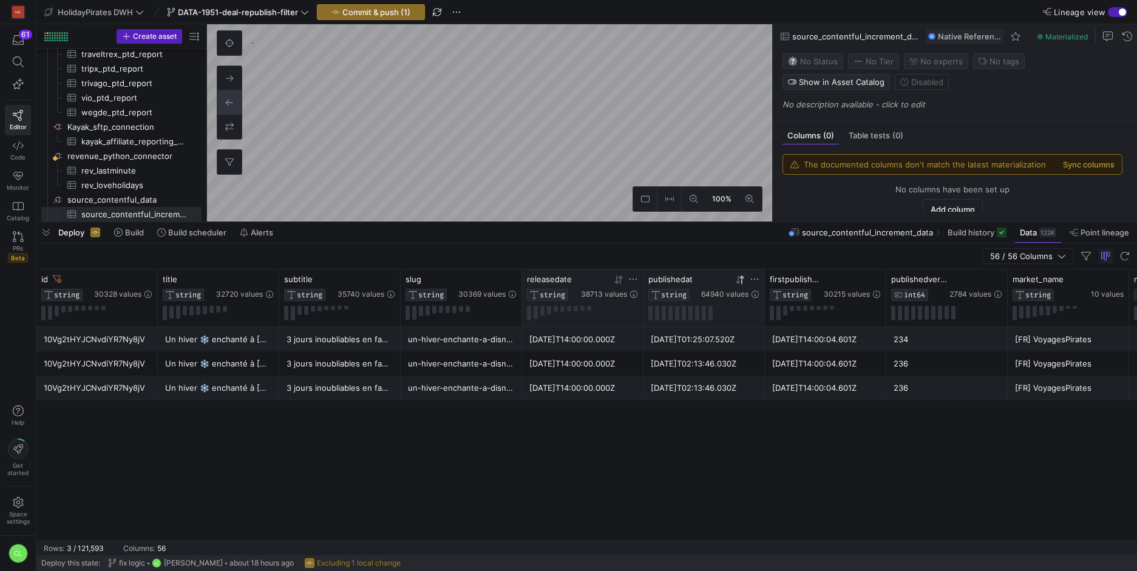
click at [681, 411] on div "10Vg2tHYJCNvdiYR7Ny8jV Un hiver ❄️ enchanté à Disneyland® Paris ✨ 3 jours inoub…" at bounding box center [586, 434] width 1101 height 214
click at [563, 238] on div "Deploy Build Build scheduler Alerts source_contentful_increment_data Build hist…" at bounding box center [586, 232] width 1101 height 21
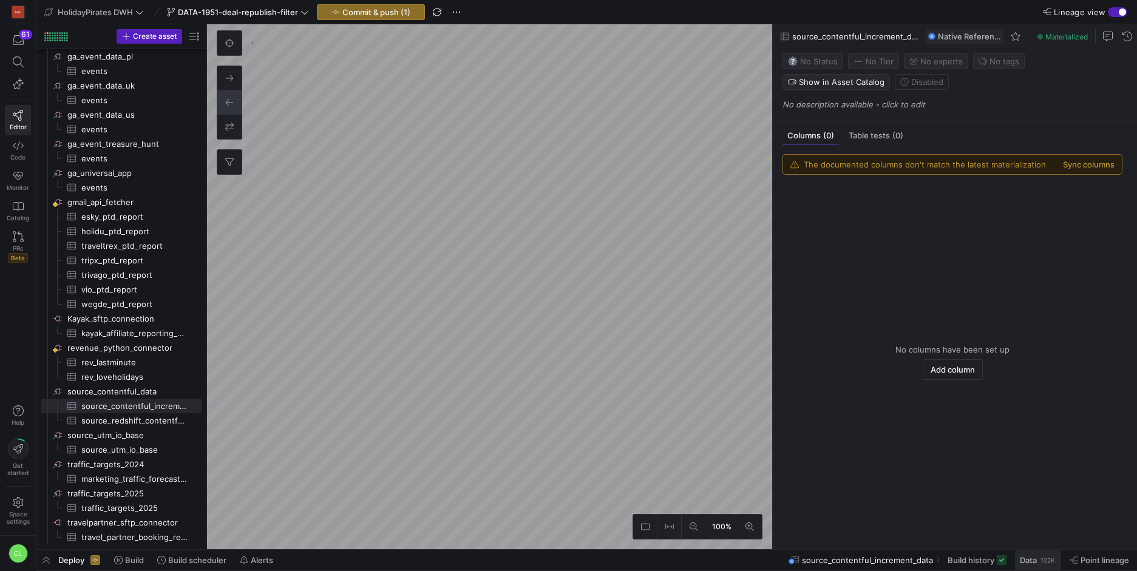
click at [1045, 563] on div "122K" at bounding box center [1047, 560] width 17 height 10
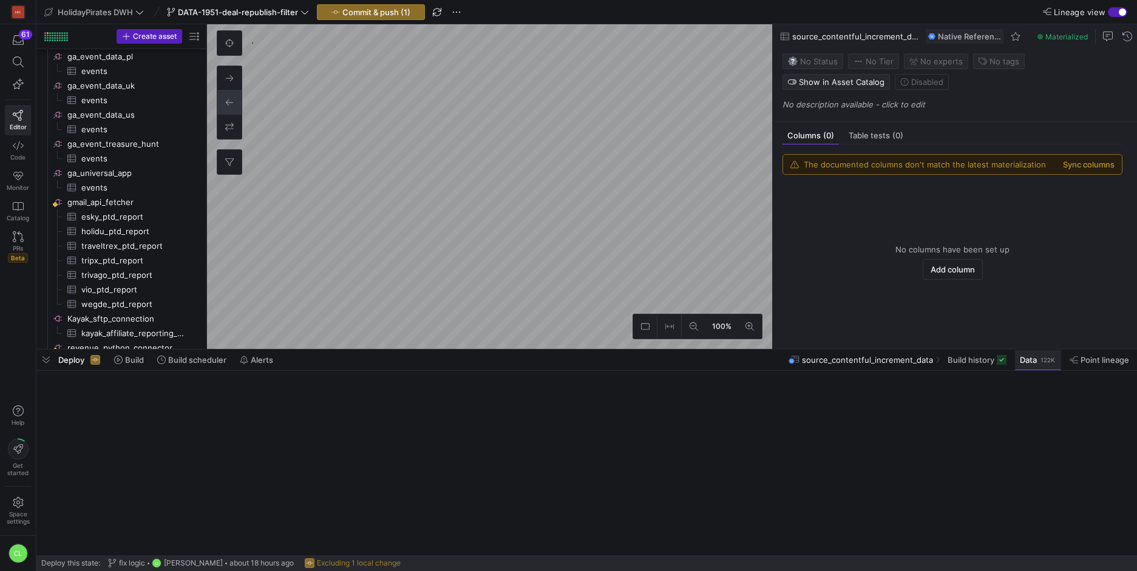
scroll to position [1357, 0]
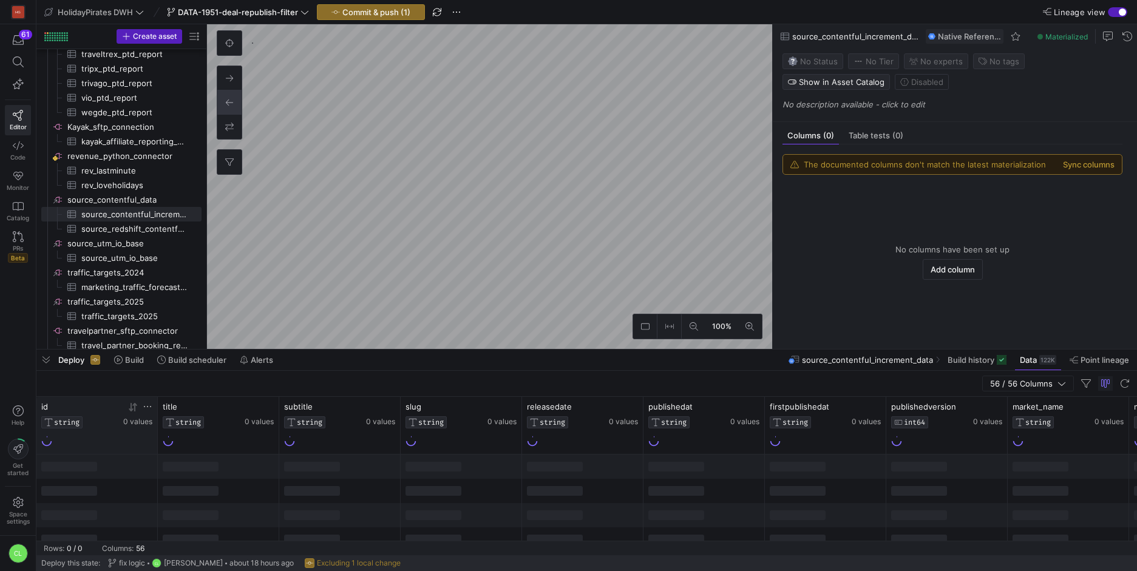
click at [145, 407] on icon at bounding box center [148, 407] width 10 height 10
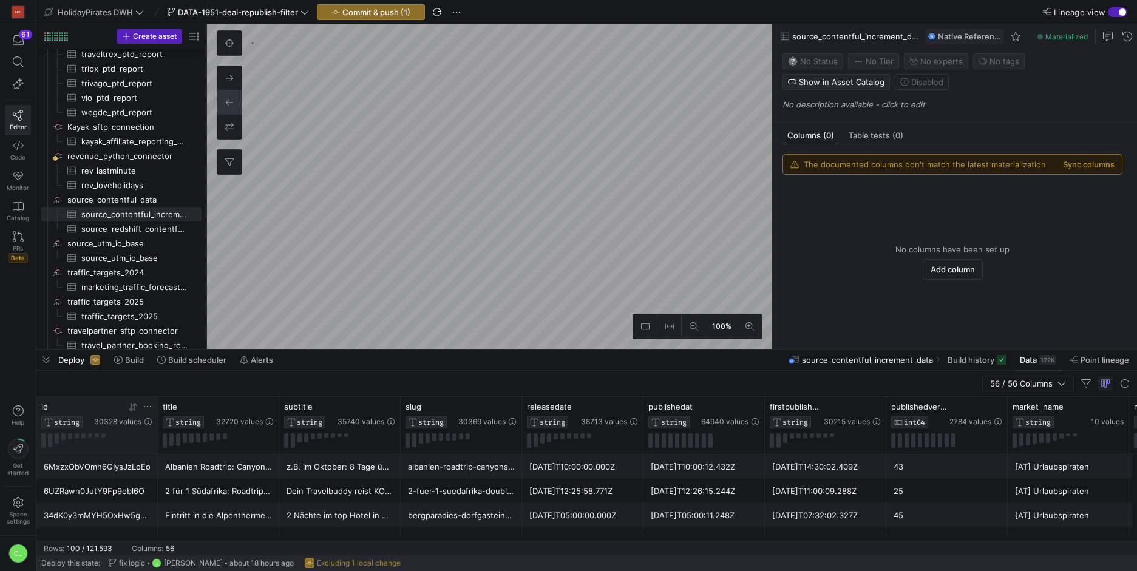
click at [149, 409] on icon at bounding box center [148, 407] width 10 height 10
type input "10cI7"
click at [229, 520] on button "Apply" at bounding box center [247, 528] width 37 height 16
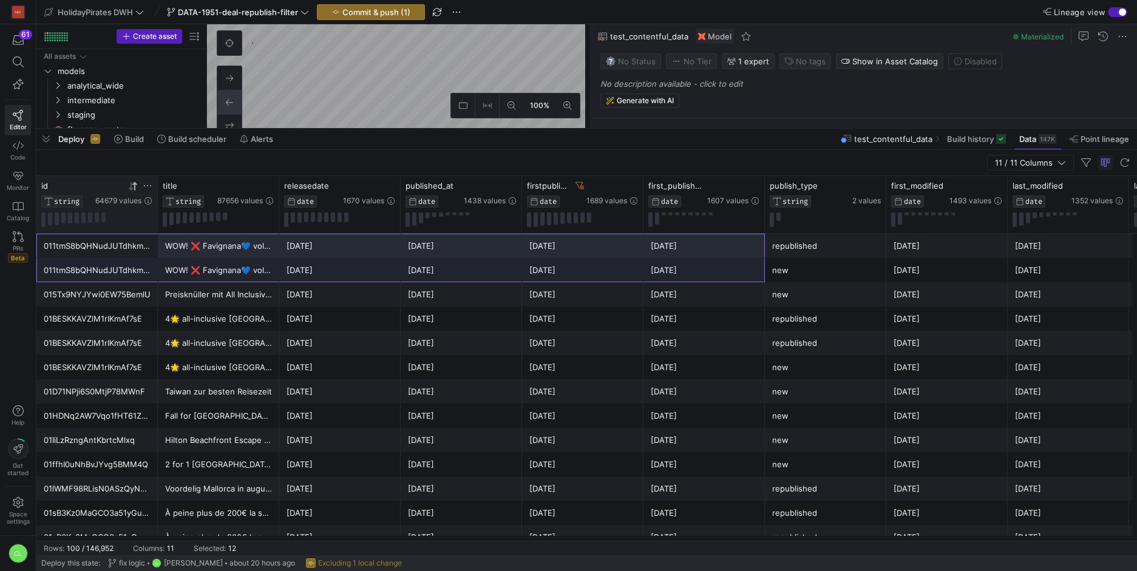
drag, startPoint x: 135, startPoint y: 247, endPoint x: 762, endPoint y: 262, distance: 627.9
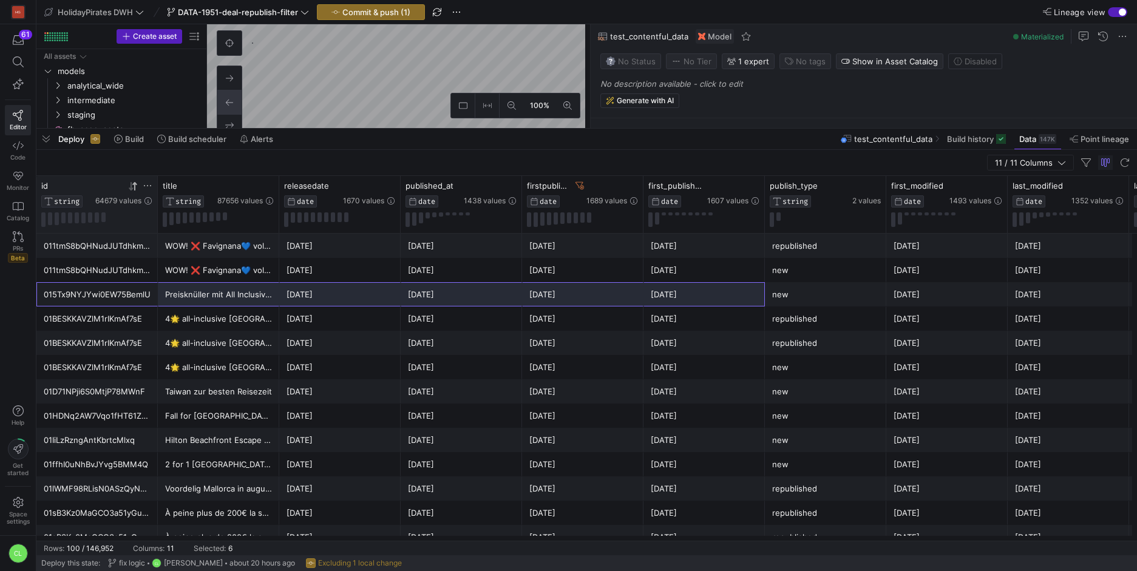
drag, startPoint x: 125, startPoint y: 291, endPoint x: 782, endPoint y: 297, distance: 657.5
click at [782, 297] on div "015Tx9NYJYwi0EW75BemlU Preisknüller mit All Inclusive zum Start der Sommersaiso…" at bounding box center [704, 294] width 1337 height 24
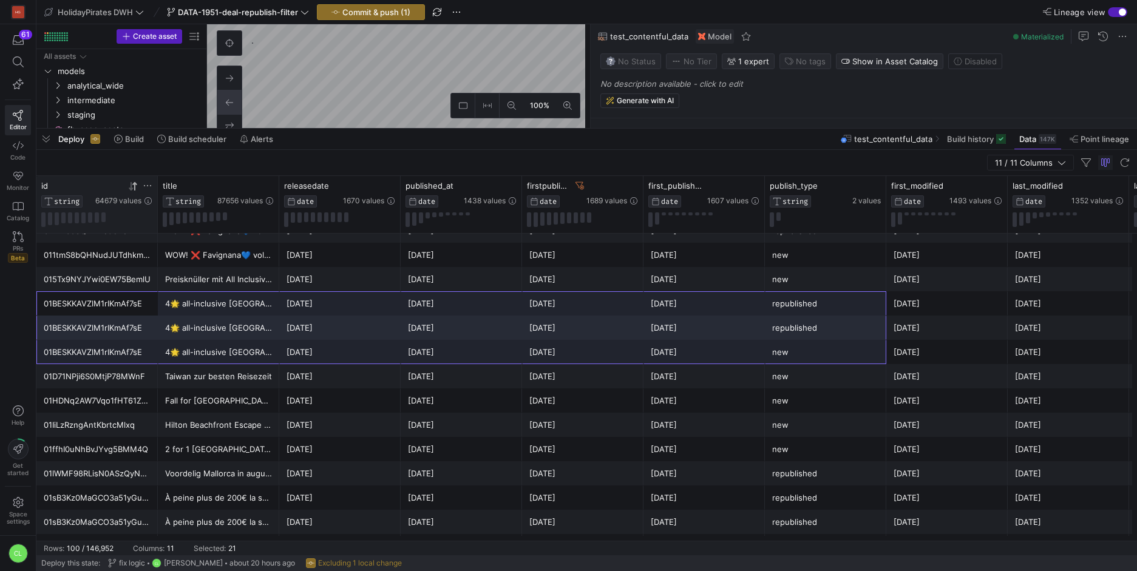
drag, startPoint x: 127, startPoint y: 303, endPoint x: 839, endPoint y: 356, distance: 713.4
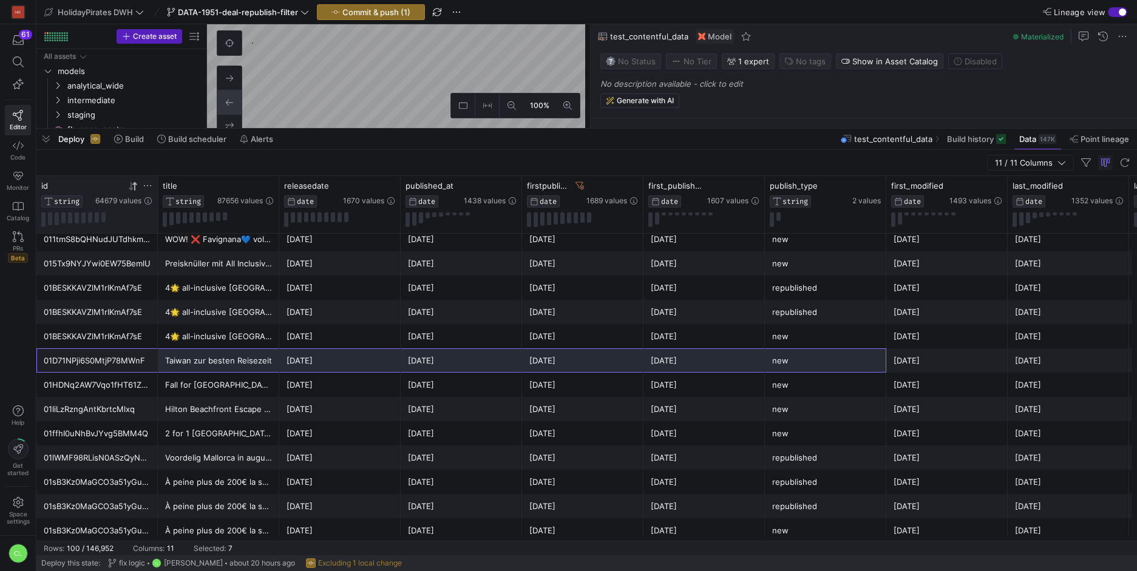
drag, startPoint x: 131, startPoint y: 365, endPoint x: 823, endPoint y: 370, distance: 691.4
click at [823, 370] on div "01D71NPji6S0MtjP78MWnF Taiwan zur besten Reisezeit 2025-06-24 2025-06-24 2025-0…" at bounding box center [704, 360] width 1337 height 24
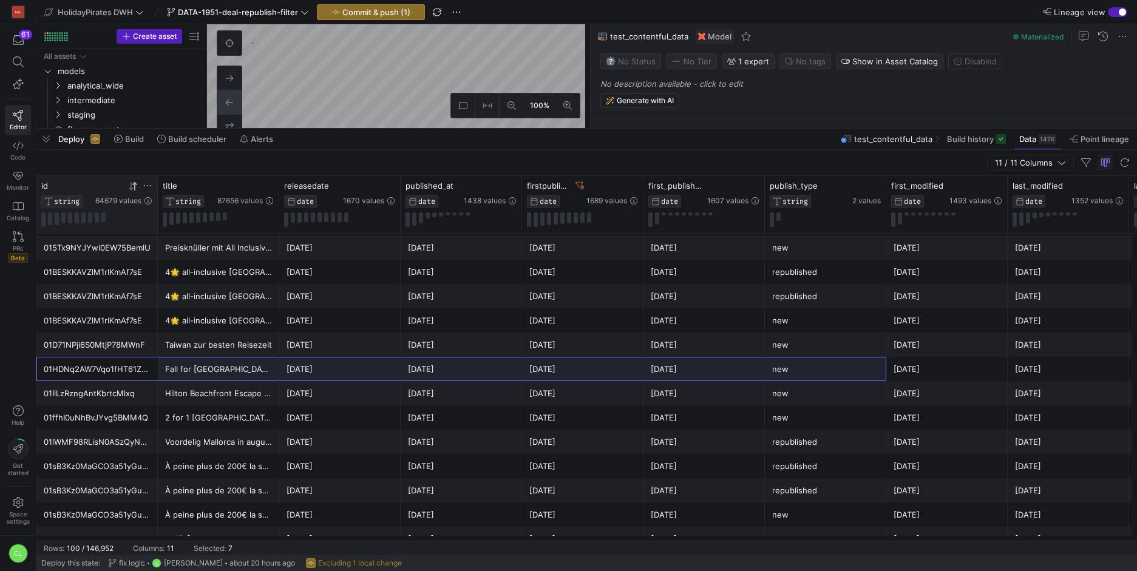
drag, startPoint x: 325, startPoint y: 372, endPoint x: 770, endPoint y: 367, distance: 445.0
click at [770, 367] on div "01HDNq2AW7Vqo1fHT61ZYF Fall for Prague 💖 5-Nights Boutique Hotel, Spa, and Flig…" at bounding box center [704, 369] width 1337 height 24
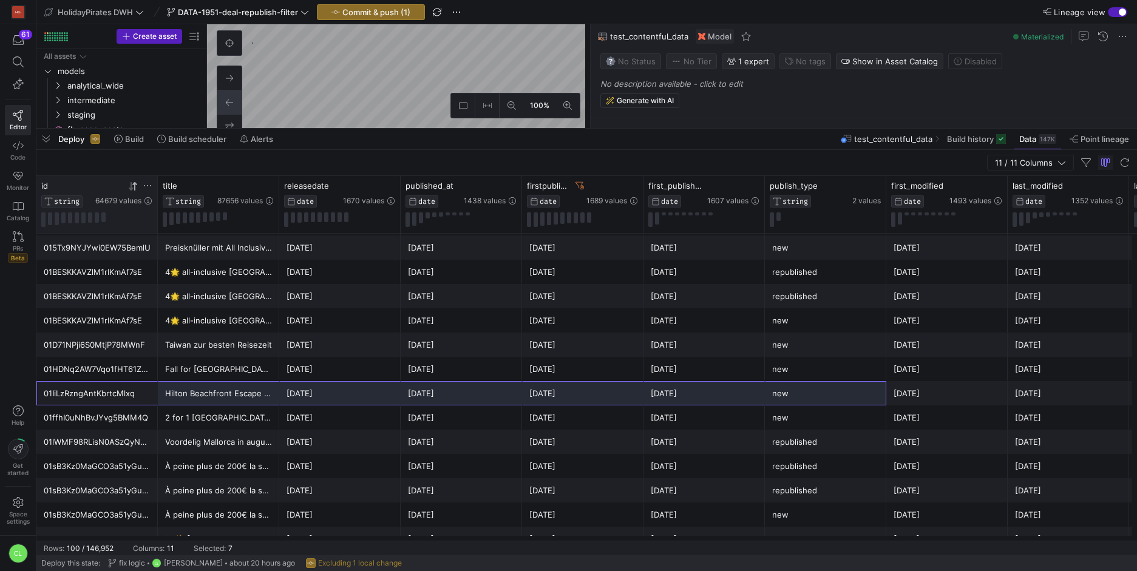
drag, startPoint x: 134, startPoint y: 389, endPoint x: 803, endPoint y: 396, distance: 669.0
click at [803, 396] on div "01IiLzRzngAntKbrtcMlxq Hilton Beachfront Escape on Alabama’s Gulf Coast 🩱🌊 2025…" at bounding box center [704, 393] width 1337 height 24
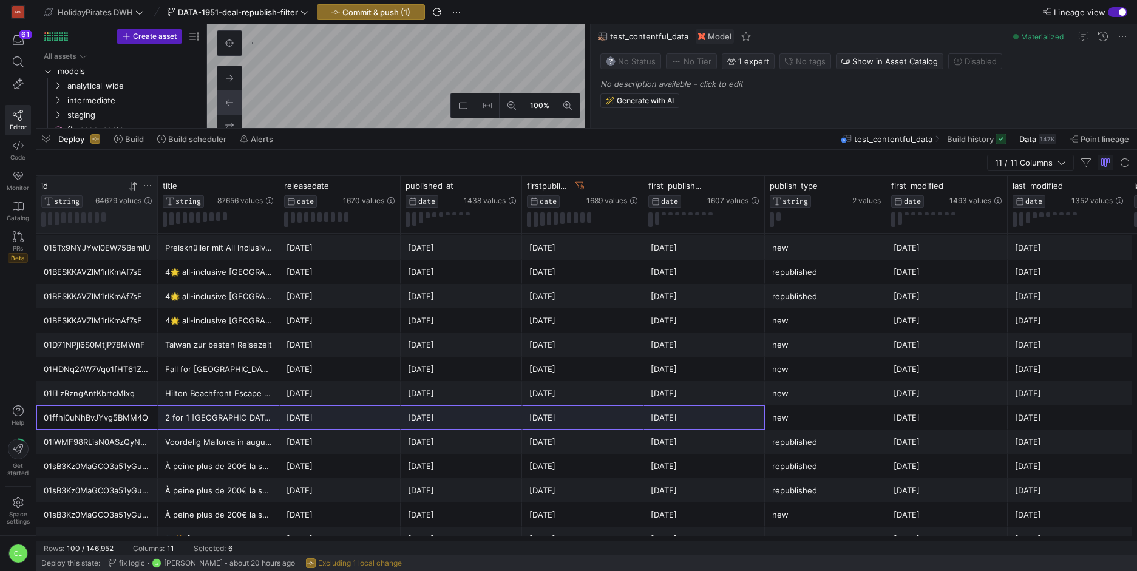
drag, startPoint x: 206, startPoint y: 426, endPoint x: 752, endPoint y: 419, distance: 545.8
click at [752, 419] on div "01ffhI0uNhBvJYvg5BMM4Q 2 for 1 Laos: Bangkok First, Laos Later! 2025-05-21 2025…" at bounding box center [704, 418] width 1337 height 24
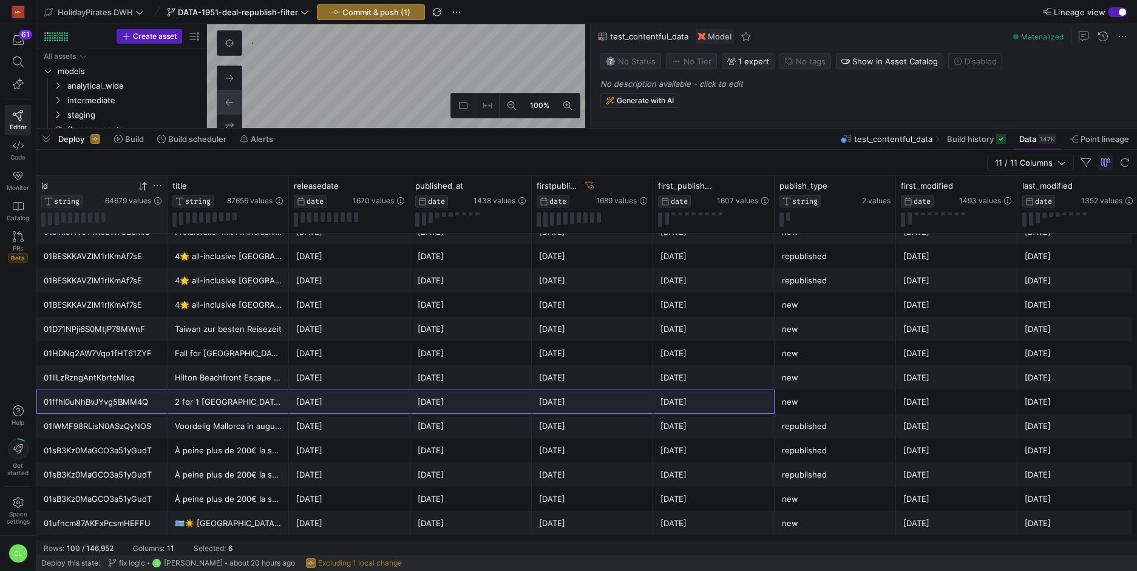
drag, startPoint x: 155, startPoint y: 188, endPoint x: 172, endPoint y: 186, distance: 17.7
click at [169, 186] on div at bounding box center [167, 204] width 5 height 57
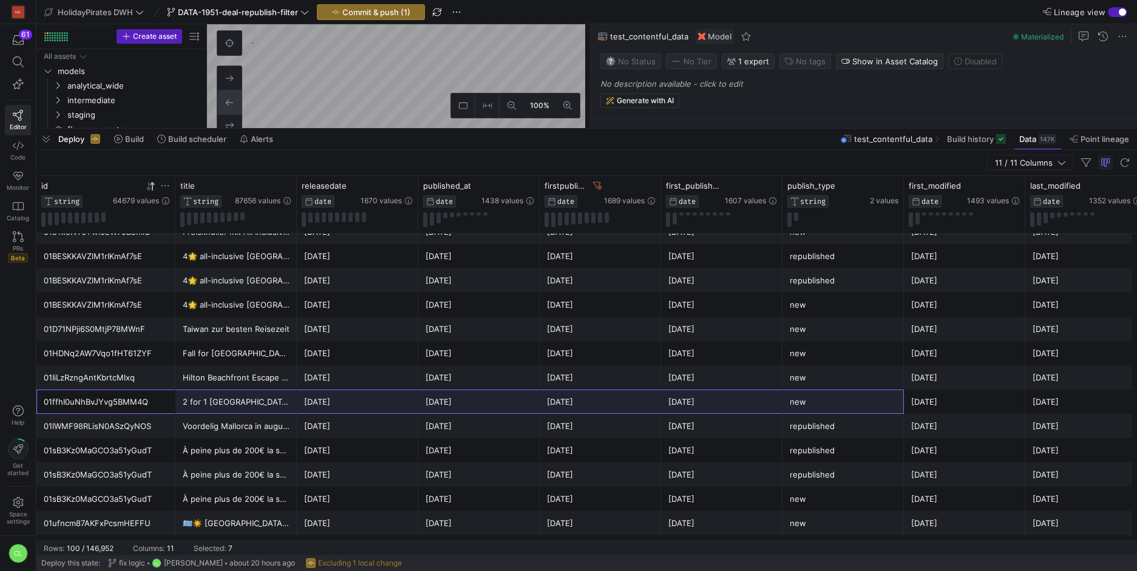
drag, startPoint x: 156, startPoint y: 411, endPoint x: 820, endPoint y: 408, distance: 664.1
click at [821, 408] on div "01ffhI0uNhBvJYvg5BMM4Q 2 for 1 Laos: Bangkok First, Laos Later! 2025-05-21 2025…" at bounding box center [713, 402] width 1355 height 24
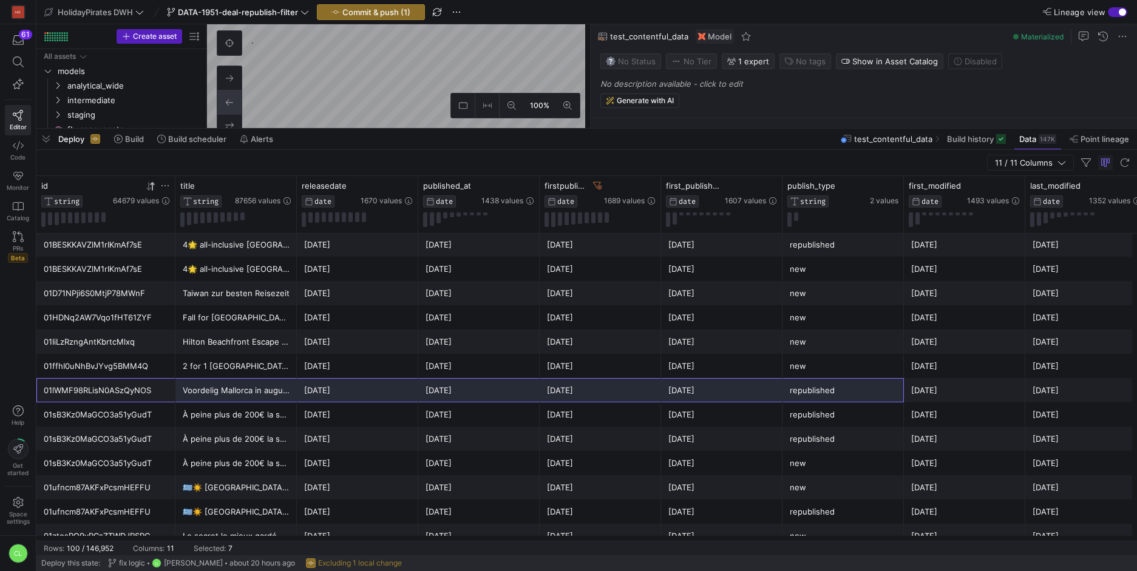
drag, startPoint x: 149, startPoint y: 396, endPoint x: 861, endPoint y: 399, distance: 712.1
click at [861, 399] on div "01lWMF98RLisN0ASzQyNOS Voordelig Mallorca in augustus 😎 2025-06-27 2025-06-27 2…" at bounding box center [713, 390] width 1355 height 24
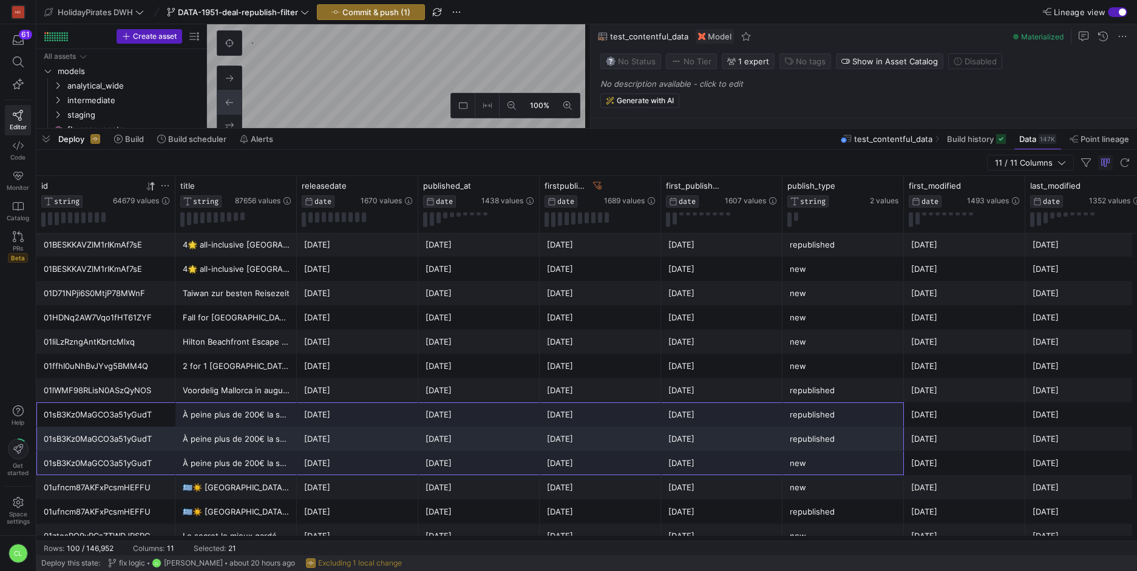
drag, startPoint x: 145, startPoint y: 418, endPoint x: 844, endPoint y: 455, distance: 699.7
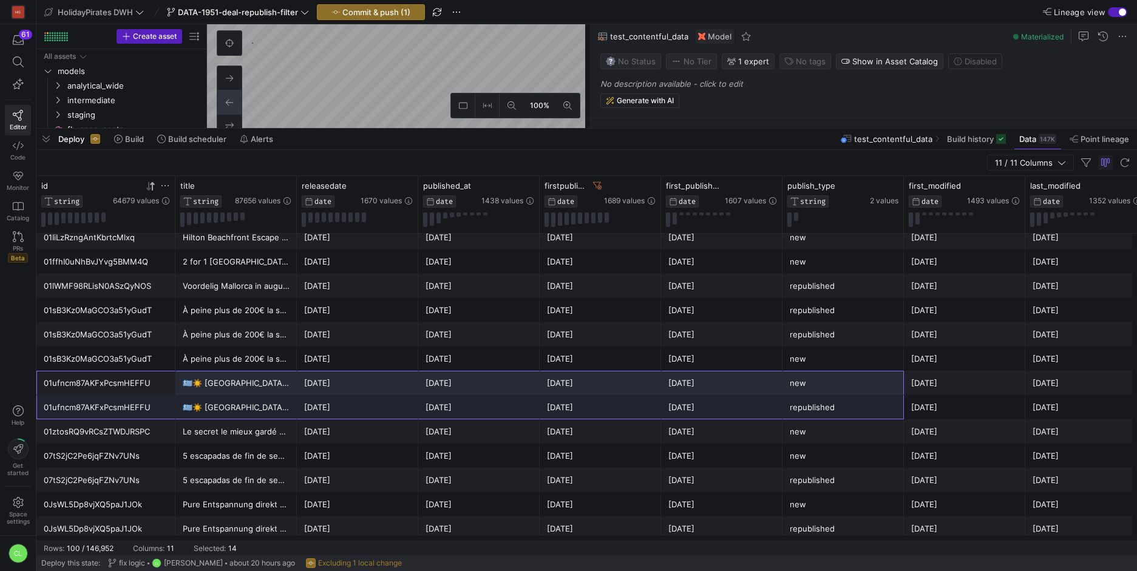
drag, startPoint x: 141, startPoint y: 389, endPoint x: 820, endPoint y: 399, distance: 678.8
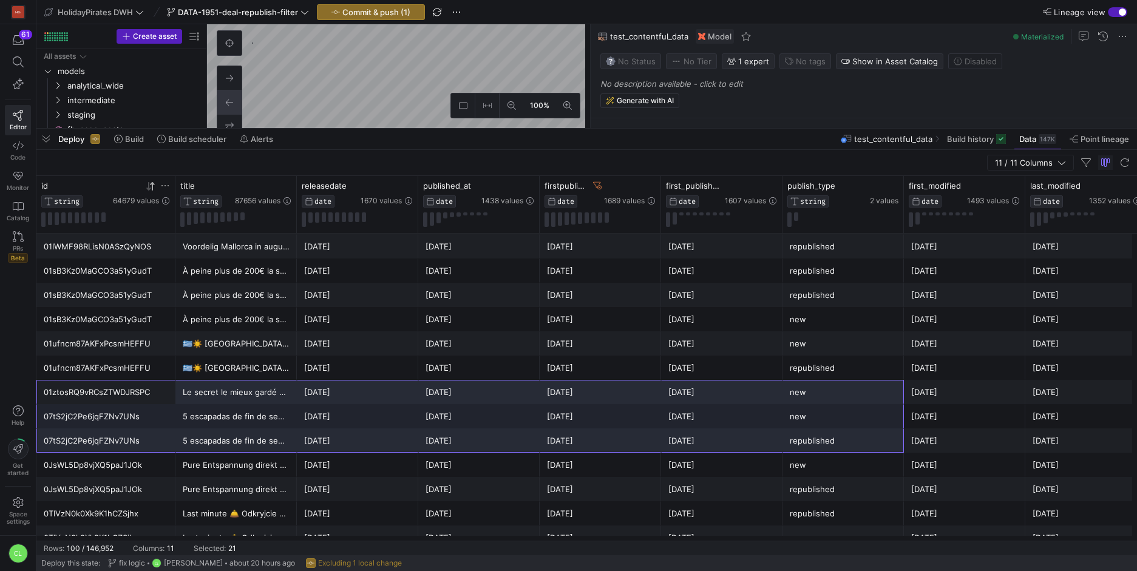
drag, startPoint x: 146, startPoint y: 395, endPoint x: 830, endPoint y: 445, distance: 686.0
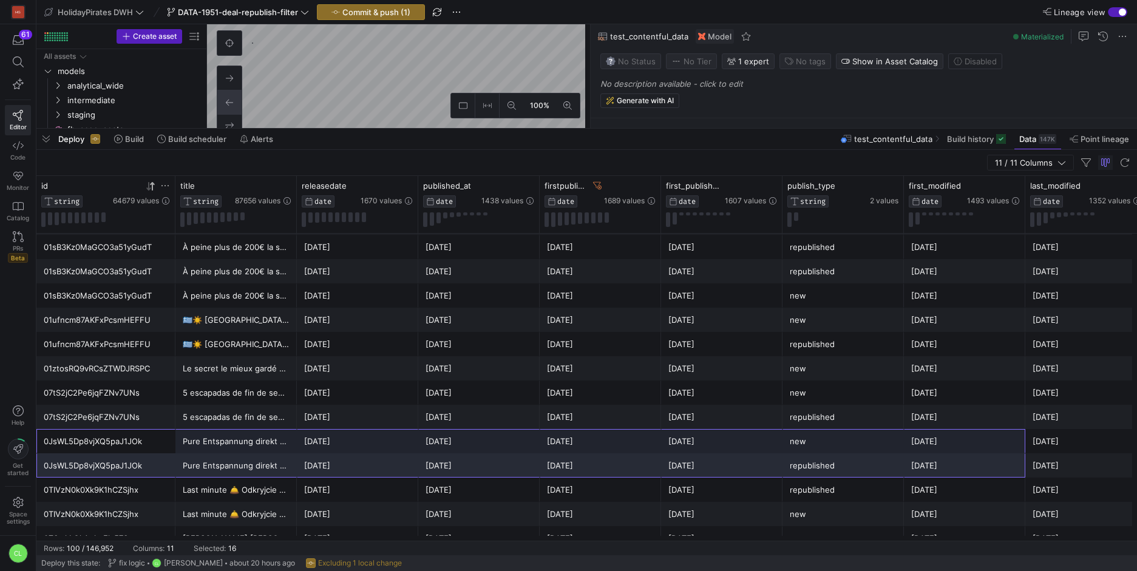
drag, startPoint x: 148, startPoint y: 437, endPoint x: 923, endPoint y: 464, distance: 775.7
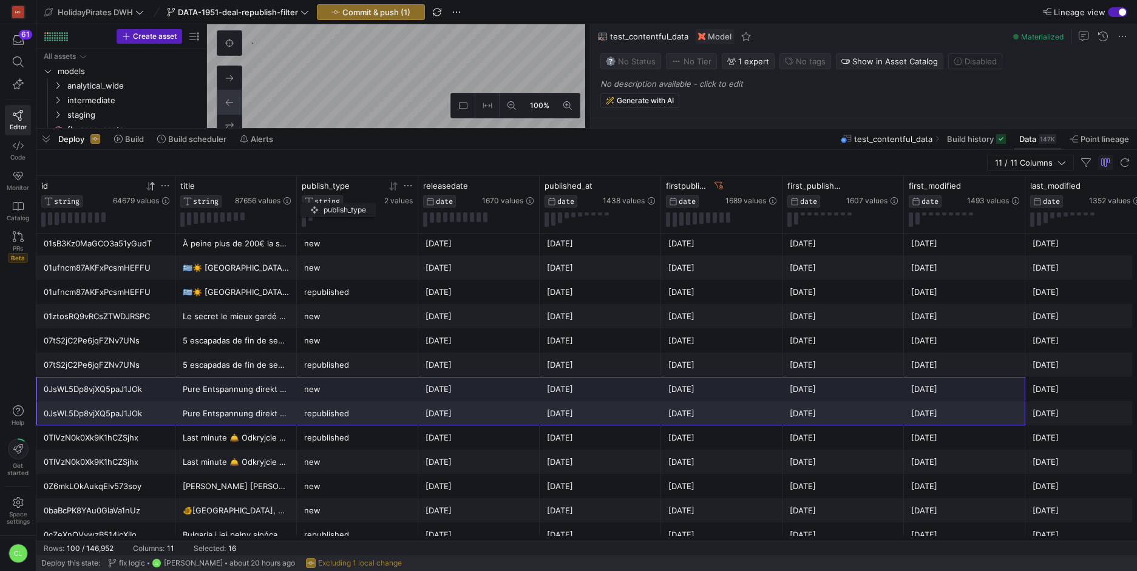
drag, startPoint x: 844, startPoint y: 190, endPoint x: 307, endPoint y: 200, distance: 537.3
click at [307, 200] on div "publish_type STRING" at bounding box center [342, 194] width 80 height 27
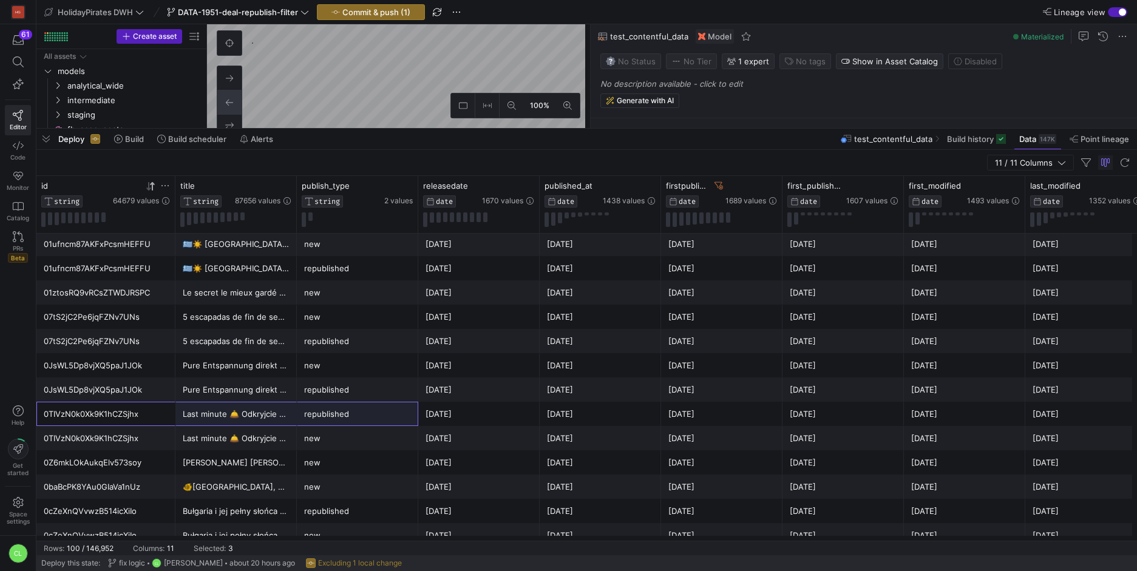
drag, startPoint x: 195, startPoint y: 415, endPoint x: 356, endPoint y: 435, distance: 162.1
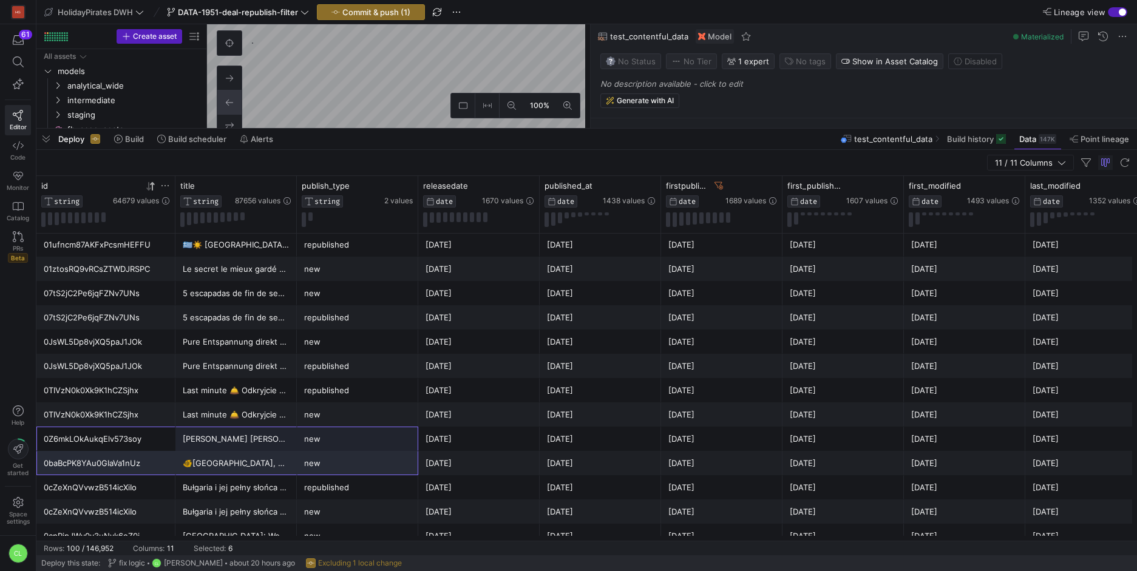
drag, startPoint x: 118, startPoint y: 438, endPoint x: 341, endPoint y: 463, distance: 224.1
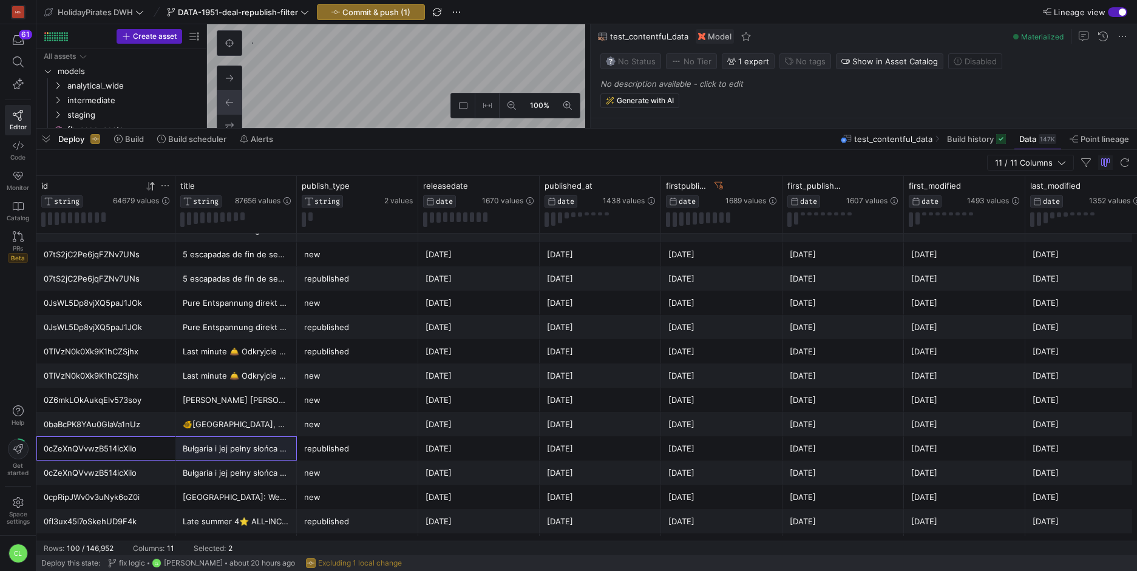
drag, startPoint x: 220, startPoint y: 455, endPoint x: 362, endPoint y: 473, distance: 143.2
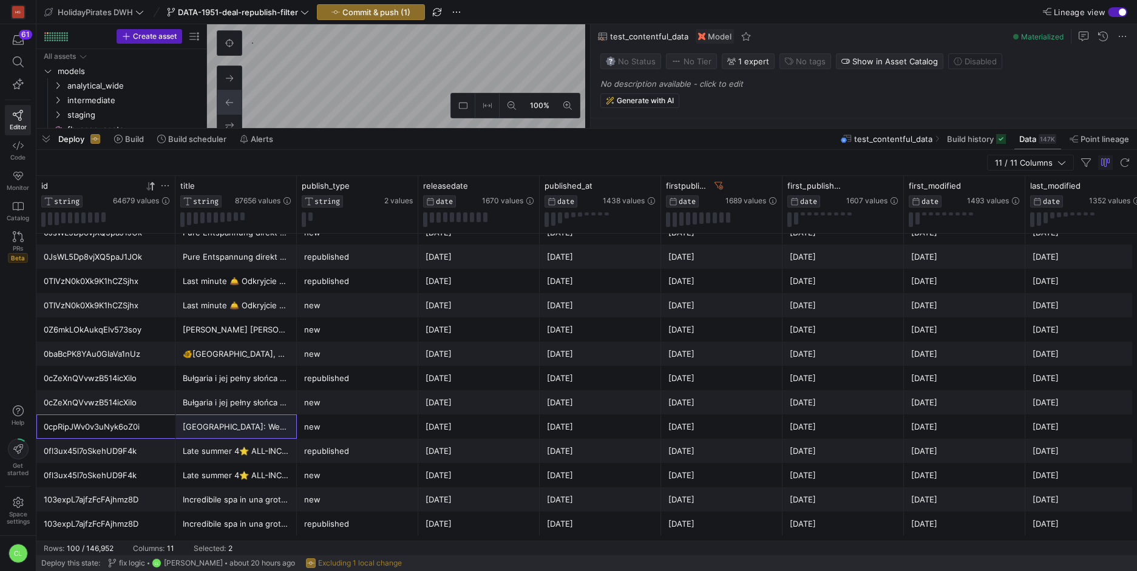
drag, startPoint x: 223, startPoint y: 433, endPoint x: 361, endPoint y: 432, distance: 137.2
click at [361, 432] on div "0cpRipJWv0v3uNyk6oZ0i Budapest: Weekend in 4 stelle super centrale con colazion…" at bounding box center [713, 427] width 1355 height 24
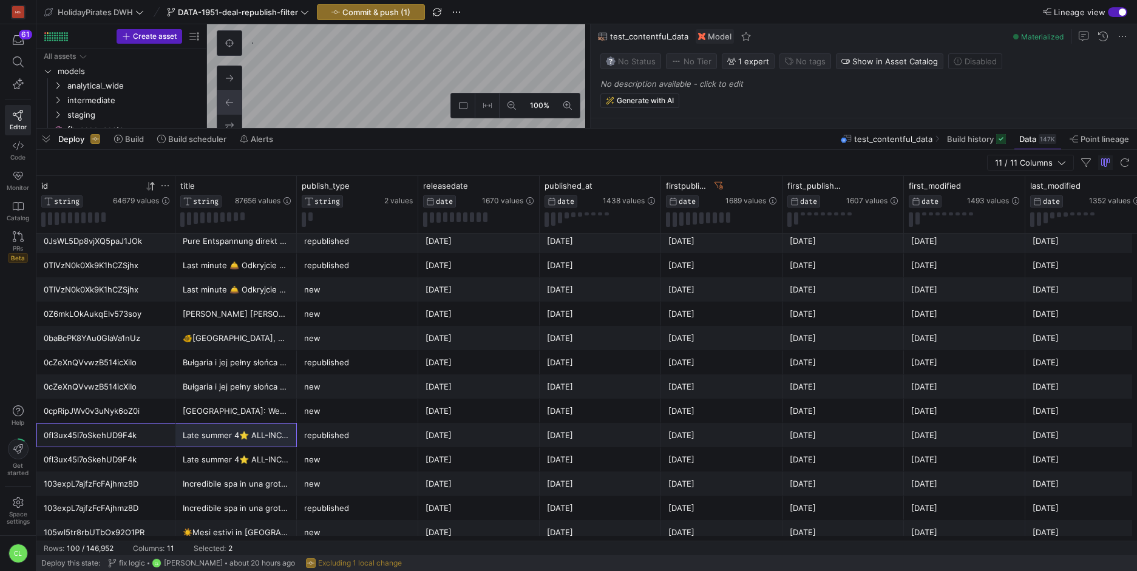
drag, startPoint x: 192, startPoint y: 446, endPoint x: 313, endPoint y: 450, distance: 120.9
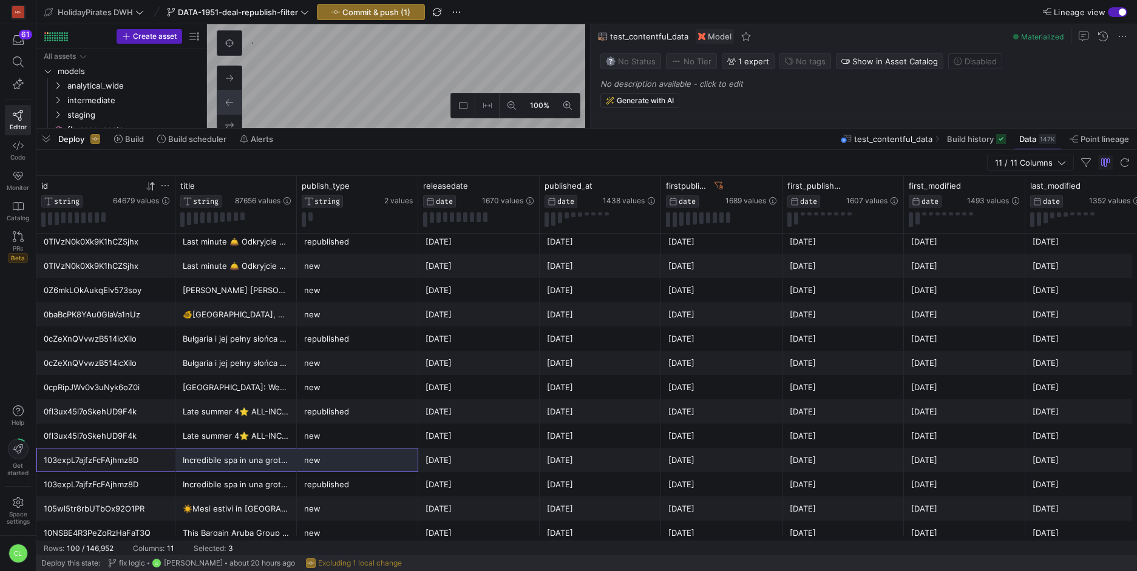
drag, startPoint x: 293, startPoint y: 468, endPoint x: 370, endPoint y: 470, distance: 76.5
click at [370, 470] on div "103expL7ajfzFcFAjhmz8D Incredibile spa in una grotta con acqua calda salata 😍 2…" at bounding box center [713, 460] width 1355 height 24
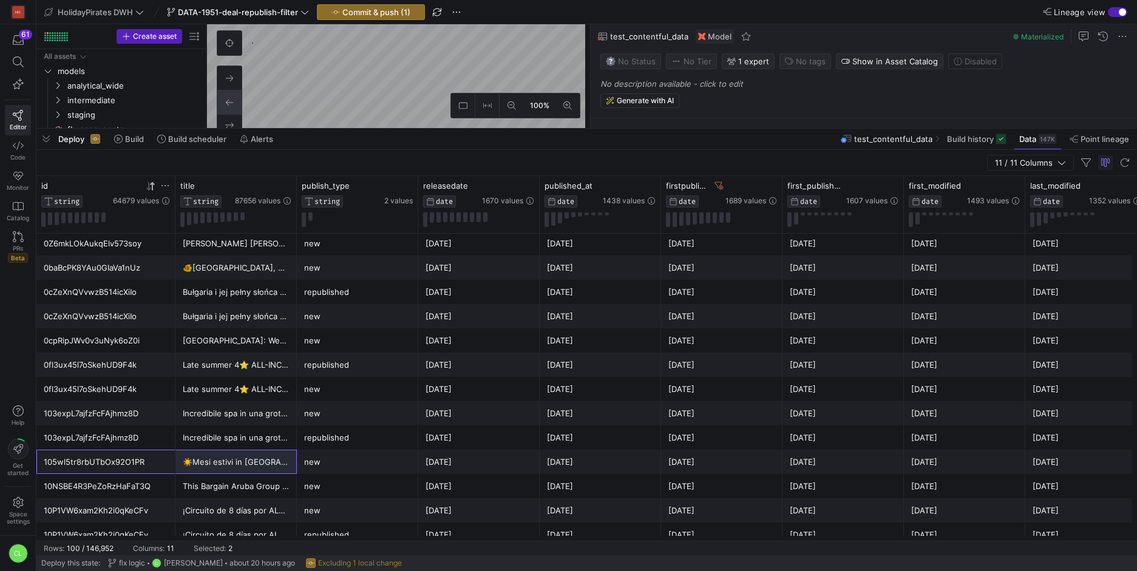
drag, startPoint x: 141, startPoint y: 464, endPoint x: 314, endPoint y: 461, distance: 173.6
click at [314, 461] on div "105wl5tr8rbUTbOx92O1PR ☀️Mesi estivi in Toscana per tutta la famiglia 🏖️ 2025-0…" at bounding box center [713, 462] width 1355 height 24
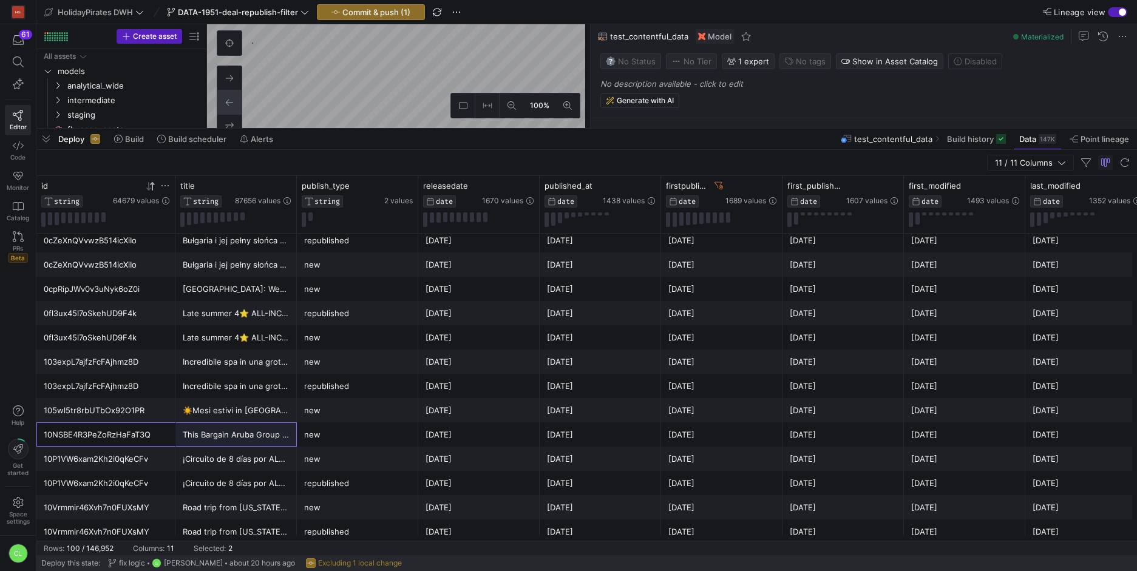
drag, startPoint x: 159, startPoint y: 435, endPoint x: 328, endPoint y: 438, distance: 168.8
click at [328, 438] on div "10NSBE4R3PeZoRzHaFaT3Q This Bargain Aruba Group Getaway Starts Under $400 Each …" at bounding box center [713, 435] width 1355 height 24
drag, startPoint x: 154, startPoint y: 458, endPoint x: 382, endPoint y: 462, distance: 227.7
click at [382, 462] on div "10P1VW6xam2Kh2i0qKeCFv ¡Circuito de 8 días por ALBANIA!🇦🇱 2025-07-31 2025-07-31…" at bounding box center [713, 459] width 1355 height 24
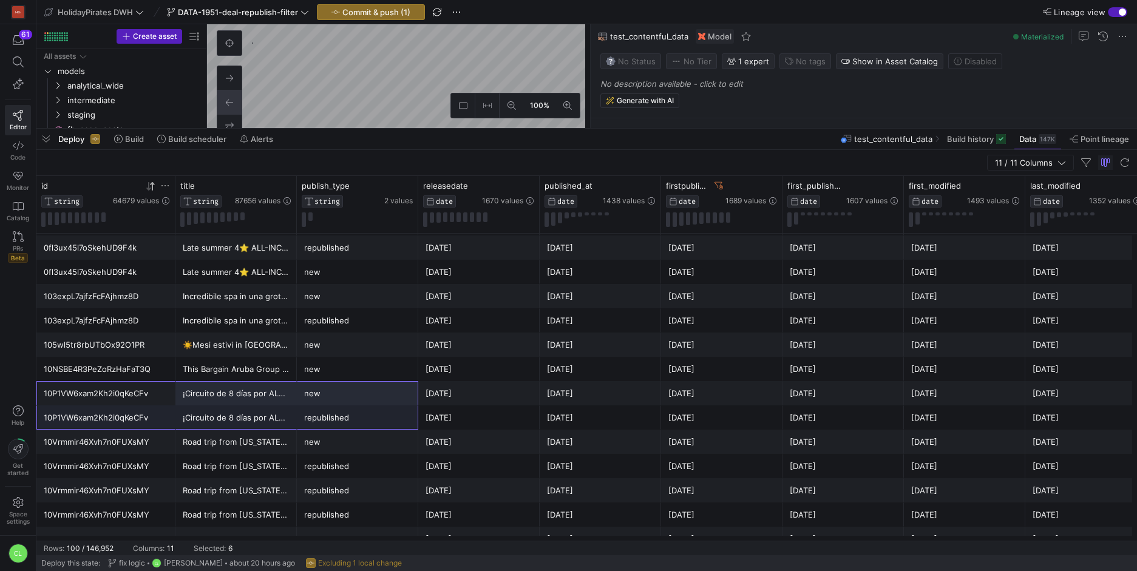
drag, startPoint x: 160, startPoint y: 394, endPoint x: 382, endPoint y: 418, distance: 222.8
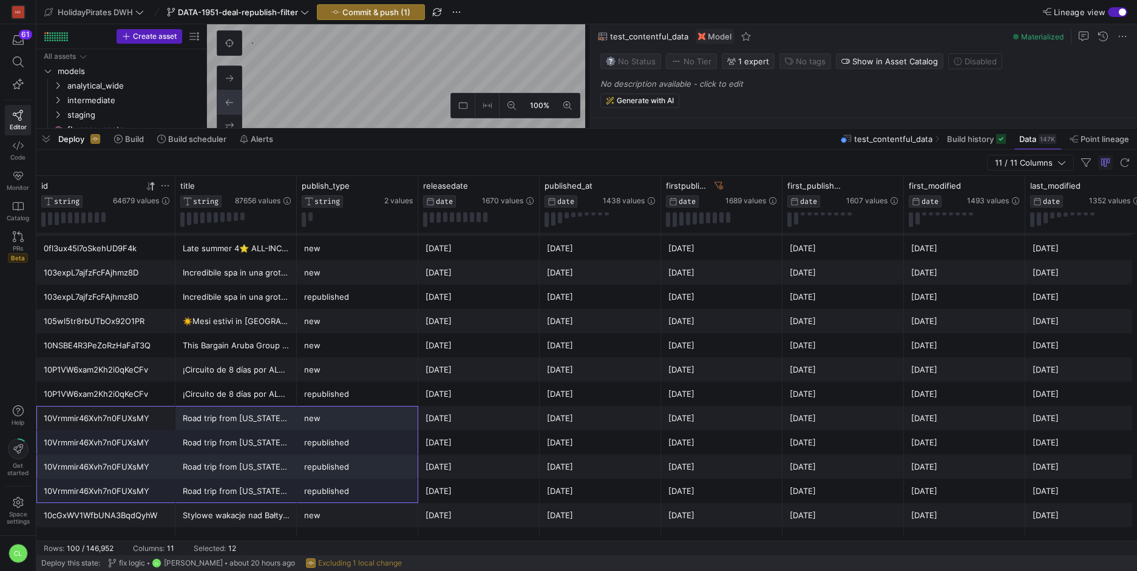
drag, startPoint x: 234, startPoint y: 457, endPoint x: 379, endPoint y: 486, distance: 147.4
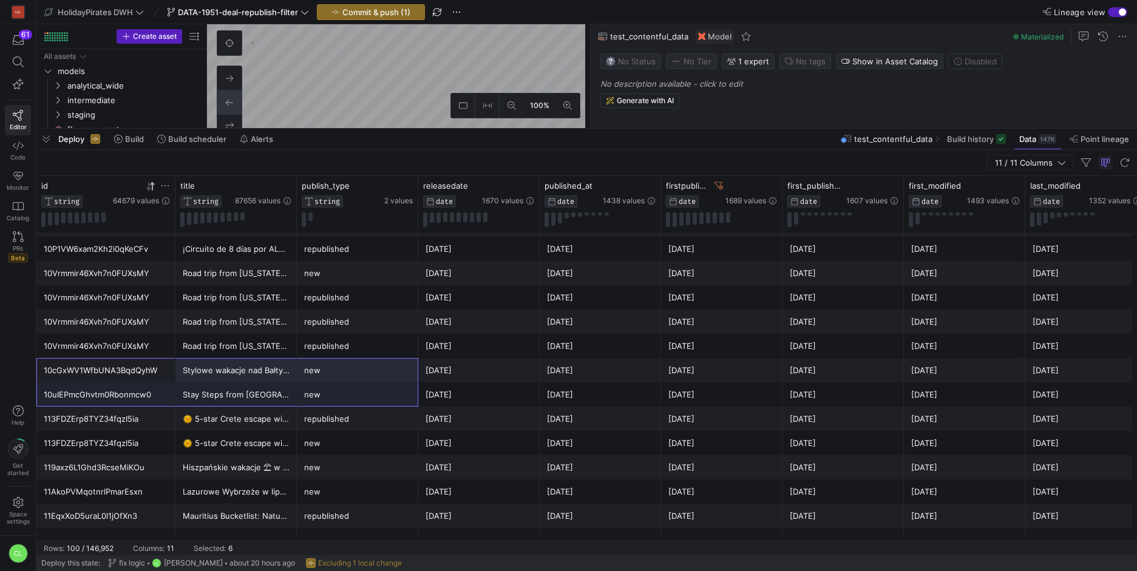
drag, startPoint x: 147, startPoint y: 374, endPoint x: 355, endPoint y: 392, distance: 209.0
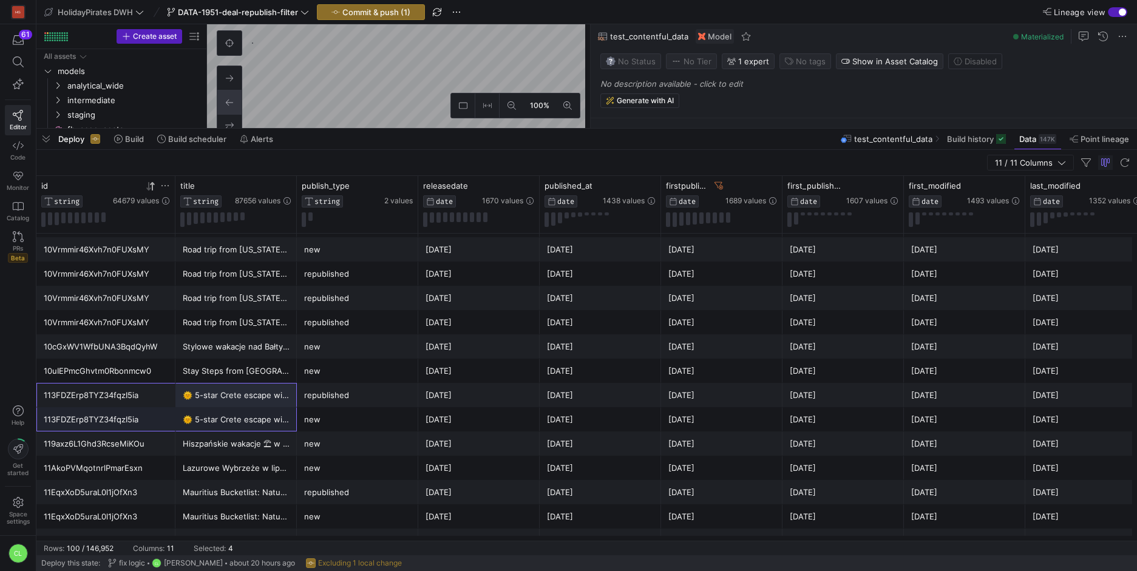
drag, startPoint x: 139, startPoint y: 398, endPoint x: 396, endPoint y: 427, distance: 259.0
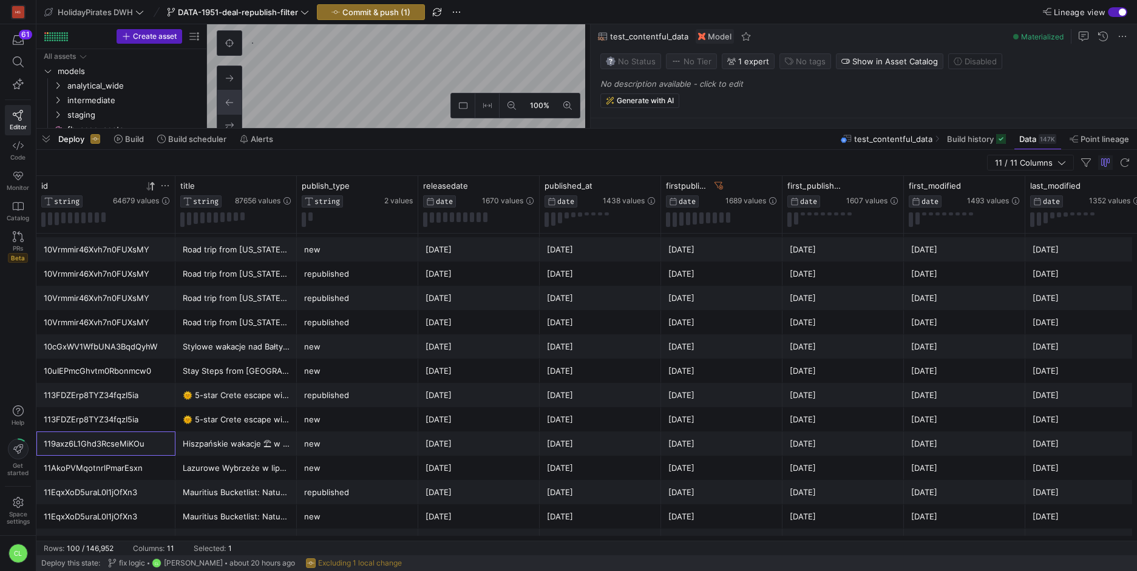
drag, startPoint x: 131, startPoint y: 449, endPoint x: 333, endPoint y: 467, distance: 203.6
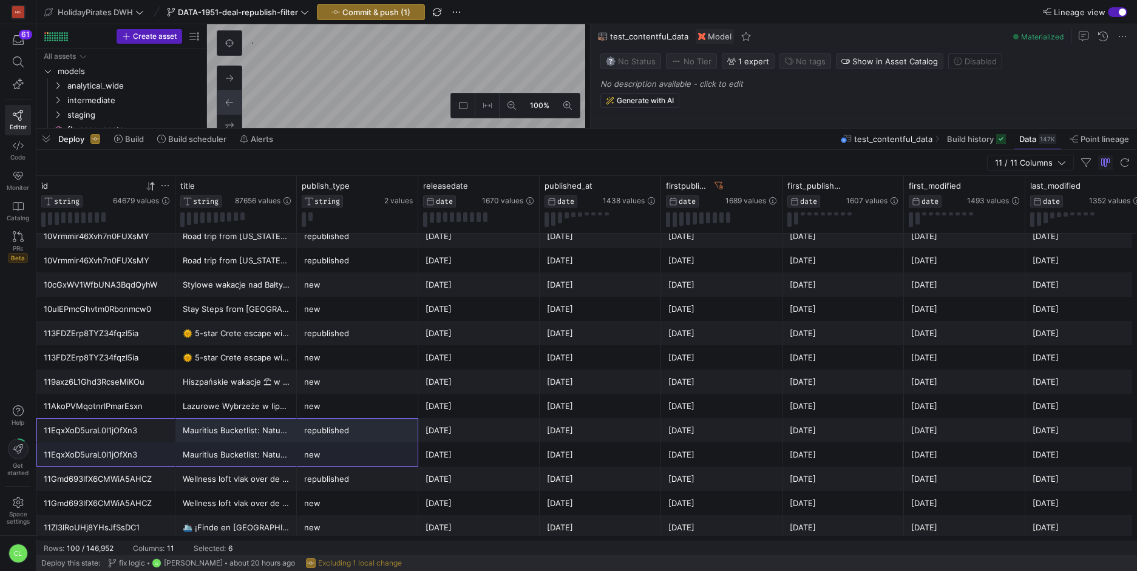
drag, startPoint x: 143, startPoint y: 432, endPoint x: 394, endPoint y: 453, distance: 252.3
click at [394, 453] on div "0fl3ux45l7oSkehUD9F4k Late summer 4⭐️ ALL-INCLUSIVE Tunisia holiday 🏝️🐚🥂 2025-0…" at bounding box center [713, 527] width 1355 height 2452
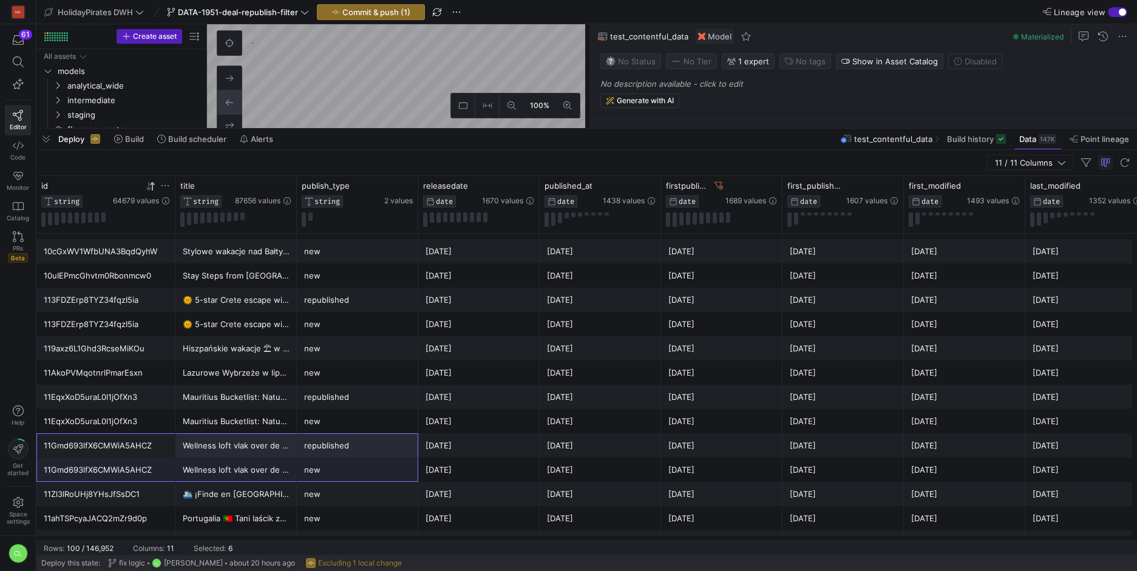
drag, startPoint x: 144, startPoint y: 449, endPoint x: 367, endPoint y: 462, distance: 223.2
click at [367, 462] on div "0fl3ux45l7oSkehUD9F4k Late summer 4⭐️ ALL-INCLUSIVE Tunisia holiday 🏝️🐚🥂 2025-0…" at bounding box center [713, 494] width 1355 height 2452
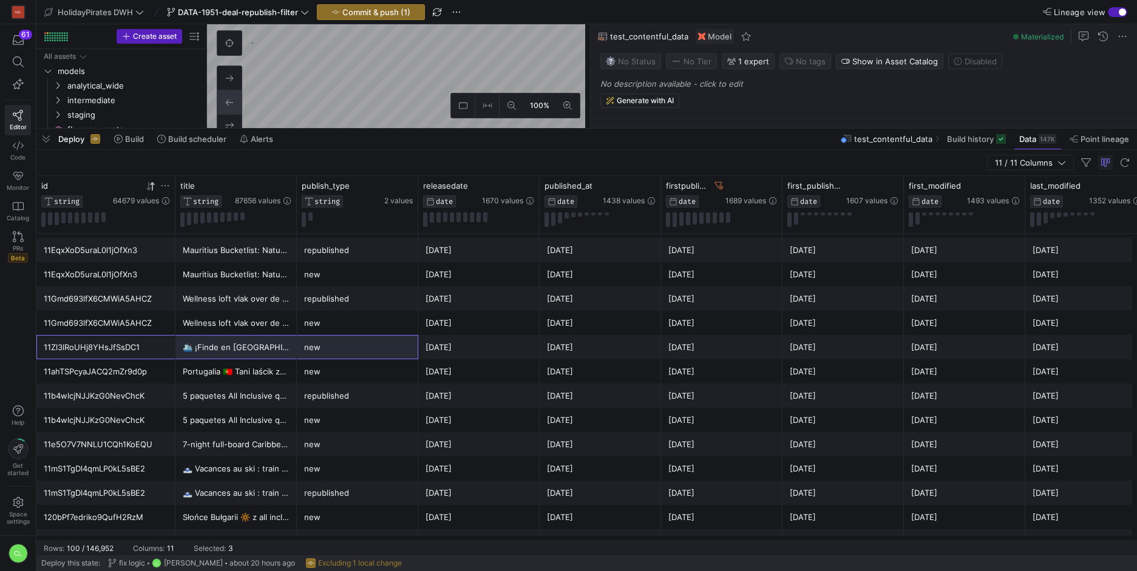
drag, startPoint x: 194, startPoint y: 344, endPoint x: 369, endPoint y: 357, distance: 175.9
click at [369, 357] on div "11Zl3lRoUHj8YHsJfSsDC1 🛳️ ¡Finde en Budapest en hotel barco! new 2025-07-18 202…" at bounding box center [713, 347] width 1355 height 24
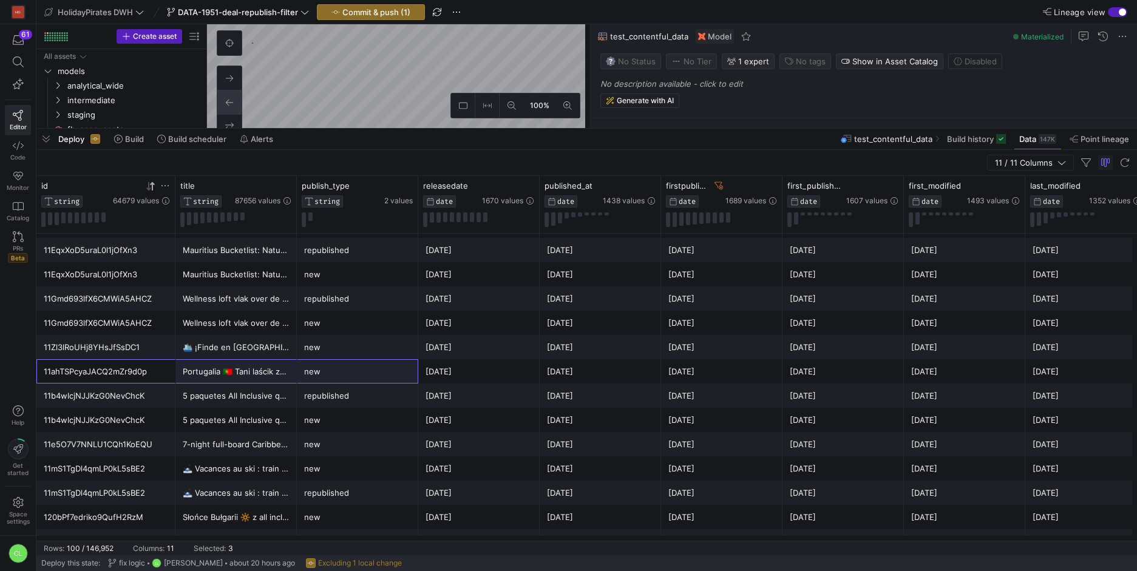
drag, startPoint x: 149, startPoint y: 370, endPoint x: 384, endPoint y: 370, distance: 235.5
click at [387, 370] on div "11ahTSPcyaJACQ2mZr9d0p Portugalia 🇵🇹 Tani laścik za mniej niż 1000 zł/os 🔥 new …" at bounding box center [713, 371] width 1355 height 24
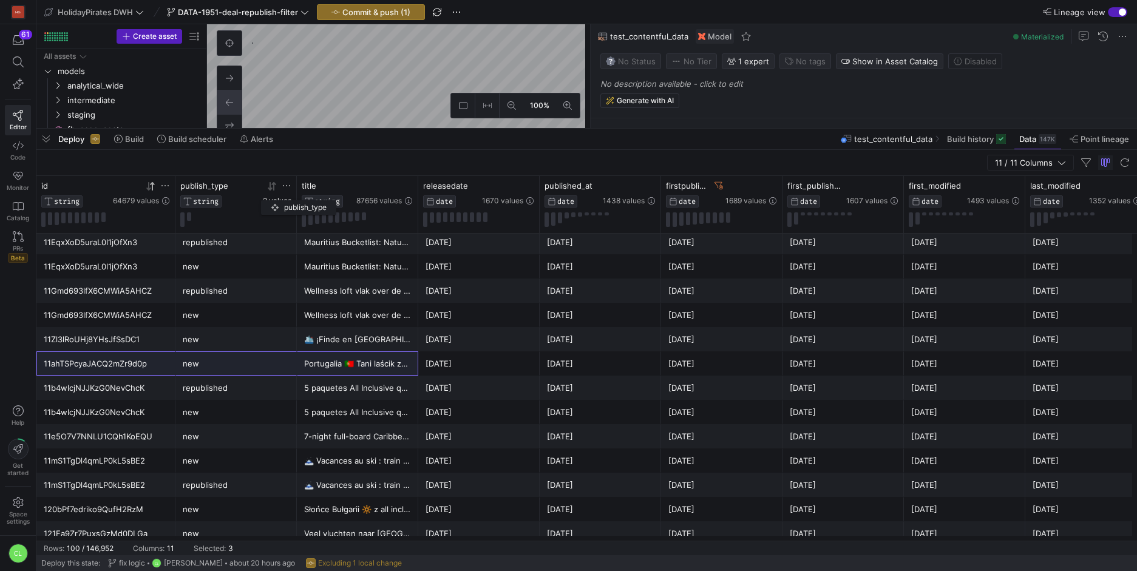
drag, startPoint x: 352, startPoint y: 189, endPoint x: 267, endPoint y: 198, distance: 85.4
click at [267, 198] on div "publish_type STRING 2 values" at bounding box center [235, 194] width 111 height 27
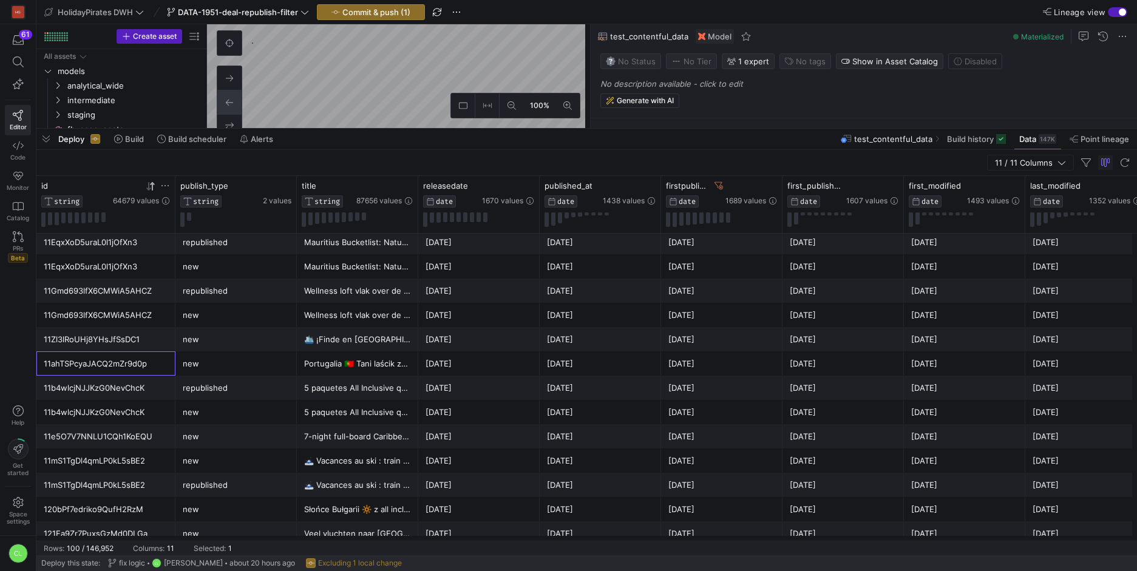
click at [169, 356] on div "11ahTSPcyaJACQ2mZr9d0p" at bounding box center [105, 363] width 139 height 24
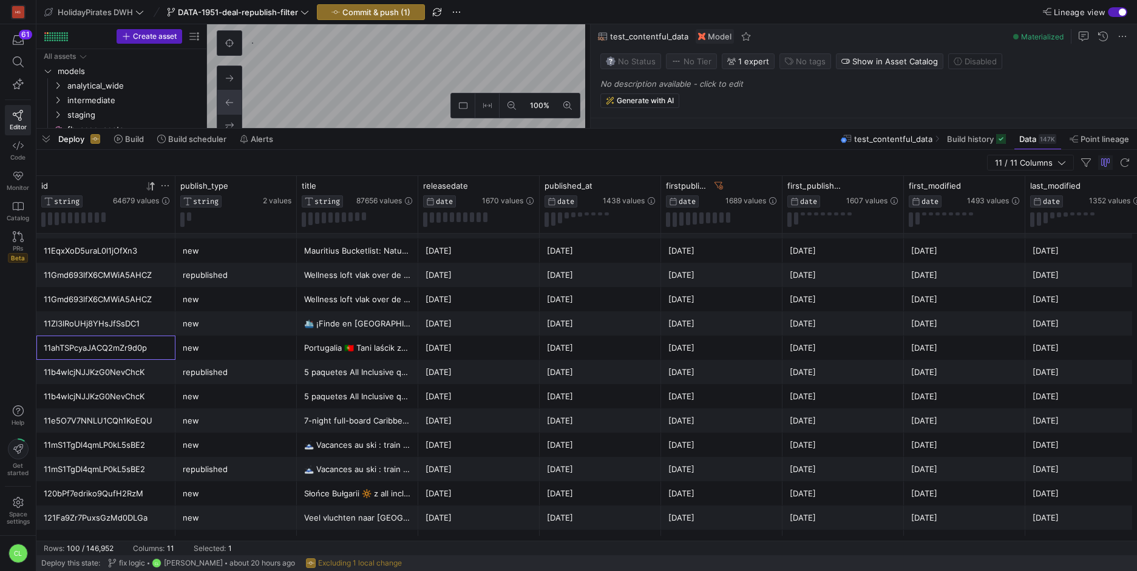
drag, startPoint x: 161, startPoint y: 348, endPoint x: 217, endPoint y: 346, distance: 55.9
click at [217, 346] on div "11ahTSPcyaJACQ2mZr9d0p Portugalia 🇵🇹 Tani laścik za mniej niż 1000 zł/os 🔥 new …" at bounding box center [713, 348] width 1355 height 24
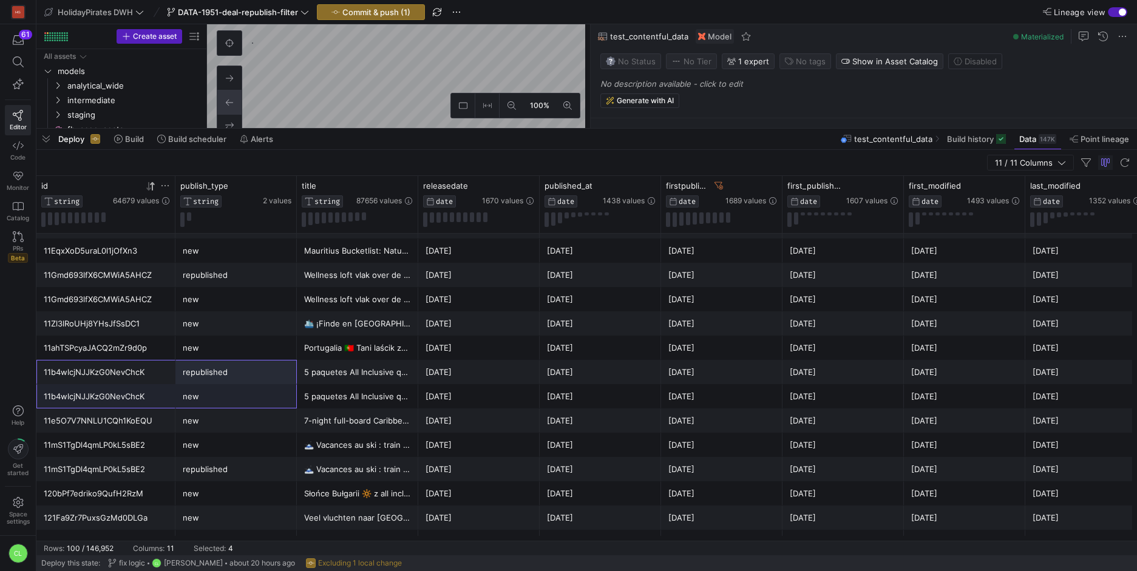
drag, startPoint x: 157, startPoint y: 379, endPoint x: 234, endPoint y: 390, distance: 77.2
click at [233, 389] on div "10Vrmmir46Xvh7n0FUXsMY Road trip from Florida’s East Coast to Key West 🚙🇺🇸🌴 new…" at bounding box center [713, 323] width 1355 height 2452
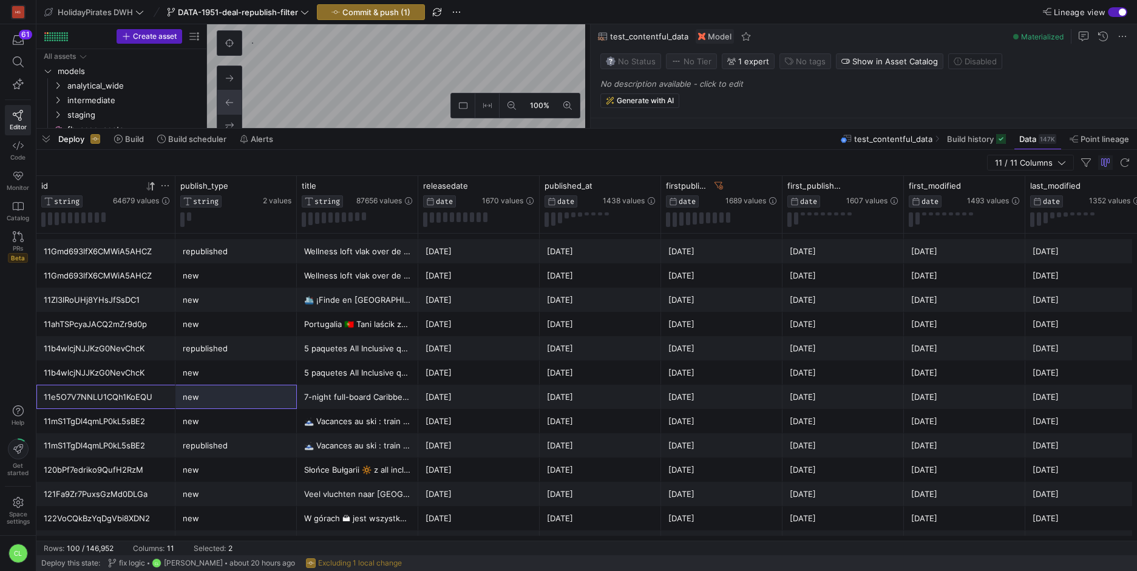
drag
click at [232, 402] on div "11e5O7V7NNLU1CQh1KoEQU 7-night full-board Caribbean cruise plus Miami stay new …" at bounding box center [713, 397] width 1355 height 24
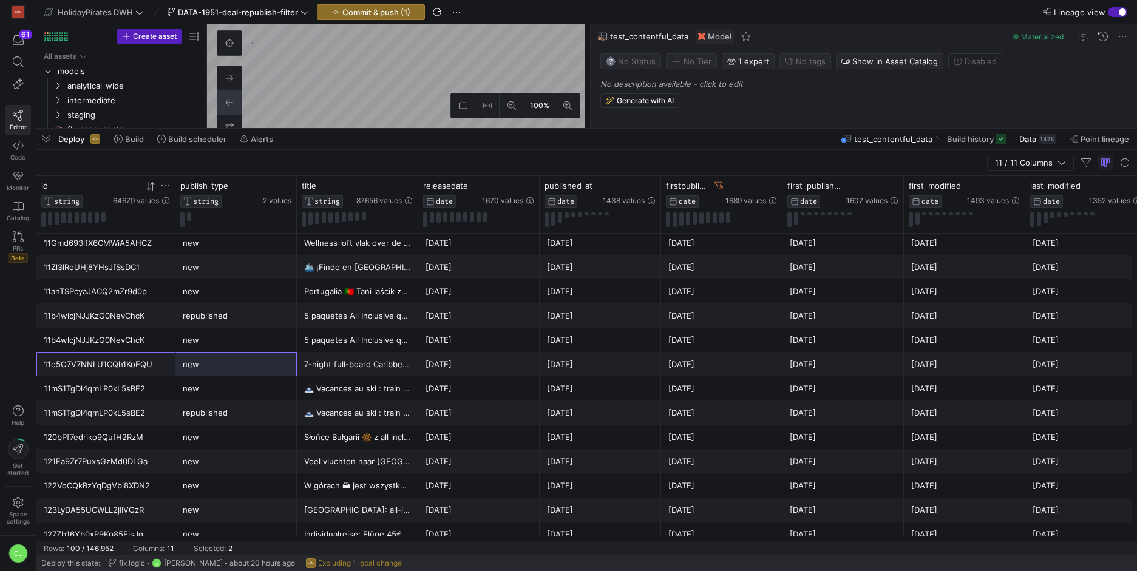
click at [250, 412] on div "10Vrmmir46Xvh7n0FUXsMY Road trip from Florida’s East Coast to Key West 🚙🇺🇸🌴 rep…" at bounding box center [713, 267] width 1355 height 2452
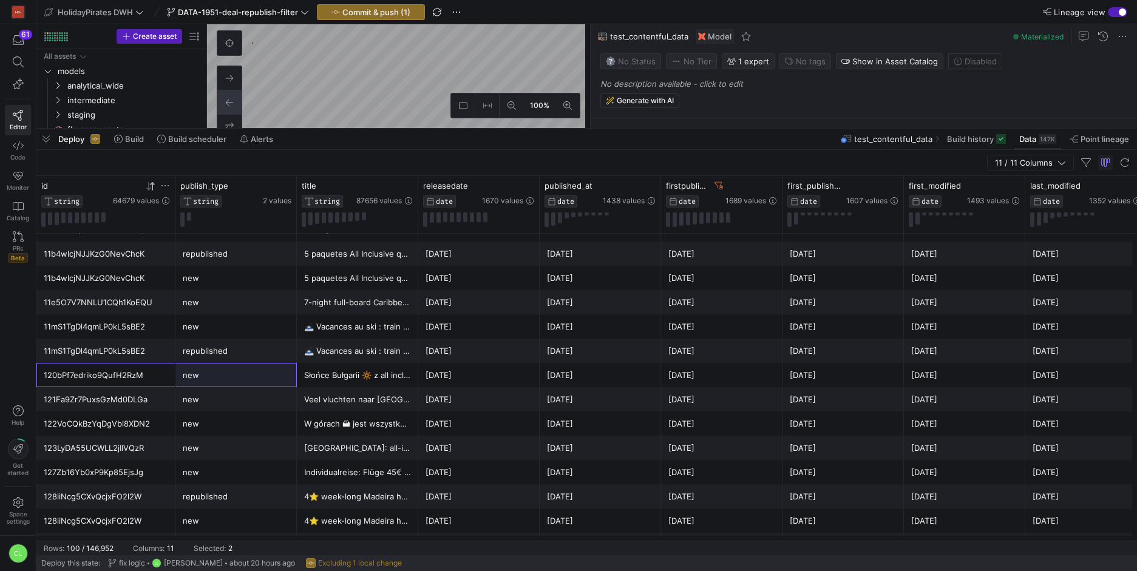
click at [219, 376] on div "120bPf7edriko9QufH2RzM Słońce Bułgarii 🔆 z all inclusive 🍹 dla dwojga 🇧🇬 new 20…" at bounding box center [713, 375] width 1355 height 24
click at [173, 404] on div "121Fa9Zr7PuxsGzMd0DLGa" at bounding box center [105, 399] width 139 height 24
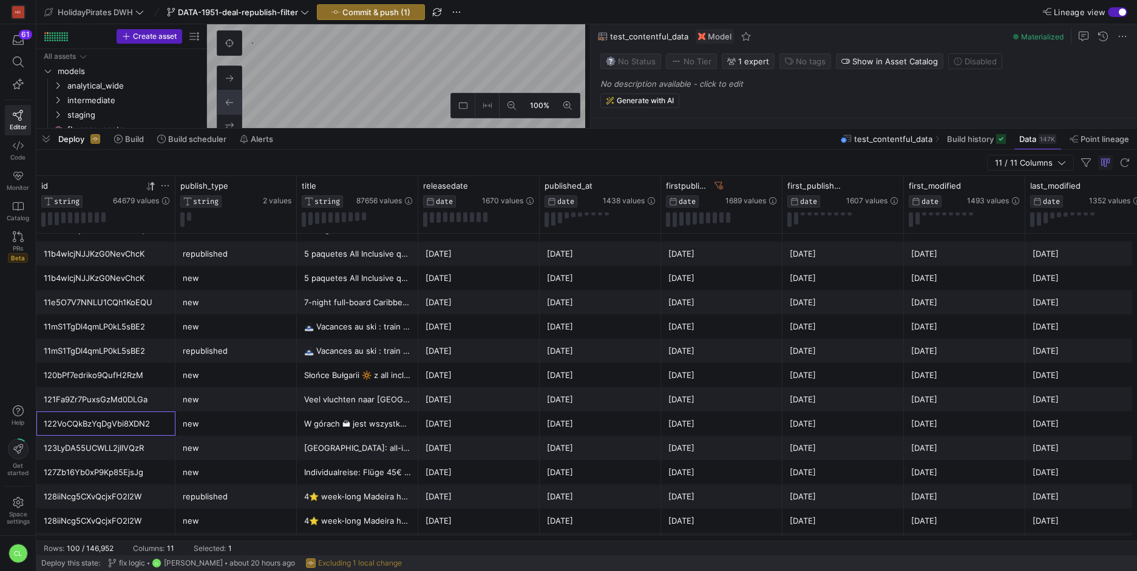
click at [147, 426] on div "122VoCQkBzYqDgVbi8XDN2" at bounding box center [106, 424] width 124 height 24
click at [148, 447] on div "123LyDA55UCWLL2jIIVQzR" at bounding box center [106, 448] width 124 height 24
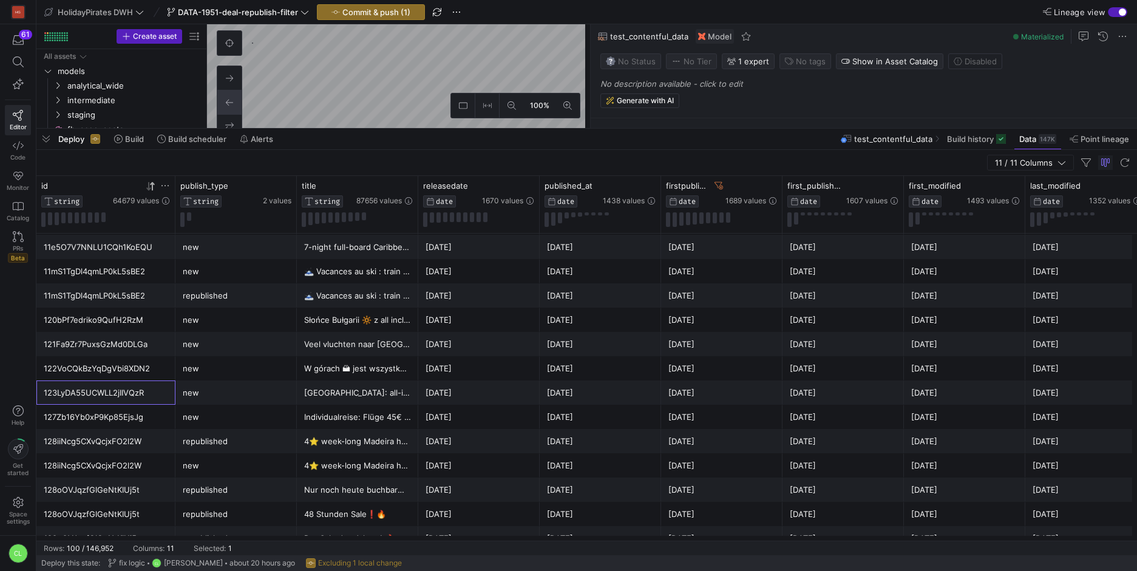
click at [158, 426] on div "127Zb16Yb0xP9Kp85EjsJg" at bounding box center [106, 418] width 124 height 24
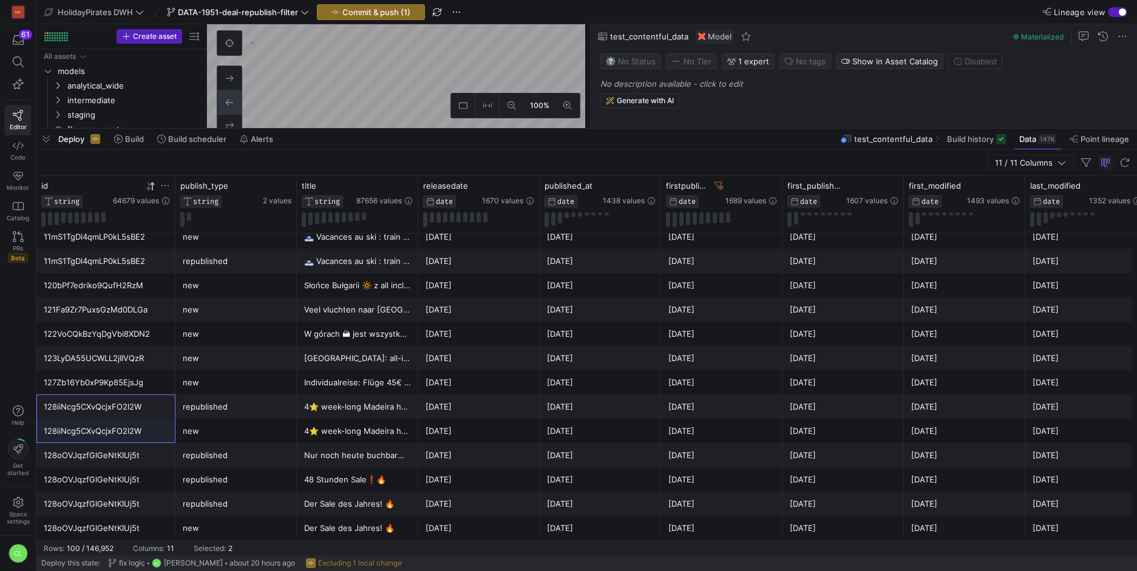
drag, startPoint x: 158, startPoint y: 413, endPoint x: 162, endPoint y: 435, distance: 22.2
click at [162, 435] on div "11AkoPVMqotnrlPmarEsxn Lazurowe Wybrzeże w lipcu 🇫🇷 i nie za miliony monet 🤑 ne…" at bounding box center [713, 115] width 1355 height 2452
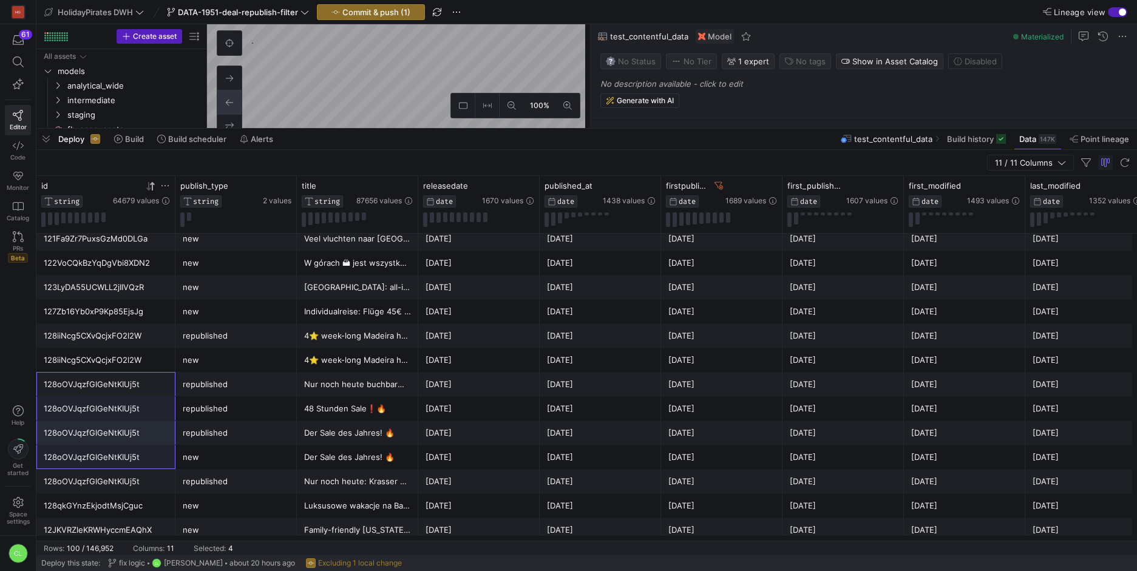
drag, startPoint x: 145, startPoint y: 386, endPoint x: 156, endPoint y: 470, distance: 84.5
click at [156, 470] on div "11Gmd693lfX6CMWiA5AHCZ Wellness loft vlak over de grens ✨ republished 2025-07-0…" at bounding box center [713, 44] width 1355 height 2452
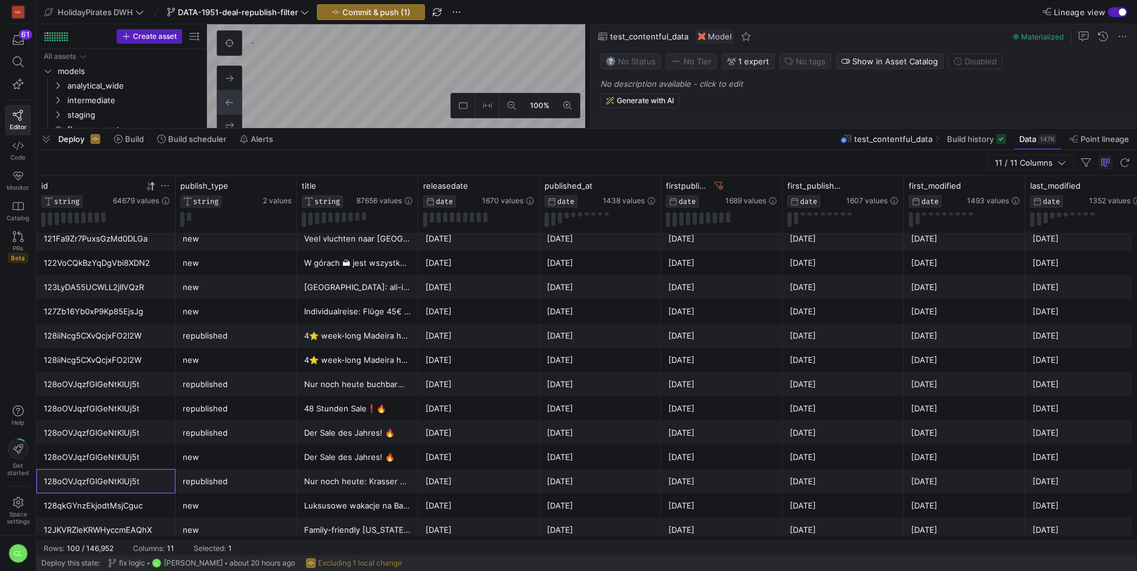
click at [156, 470] on div "128oOVJqzfGlGeNtKIUj5t" at bounding box center [106, 482] width 124 height 24
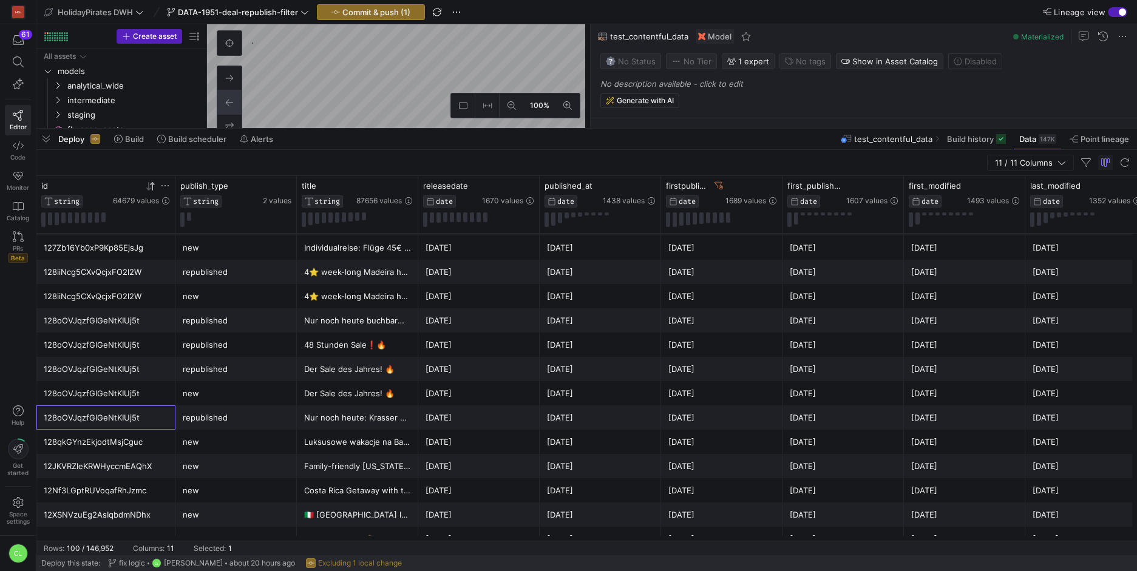
click at [151, 455] on div "12JKVRZleKRWHyccmEAQhX" at bounding box center [106, 467] width 124 height 24
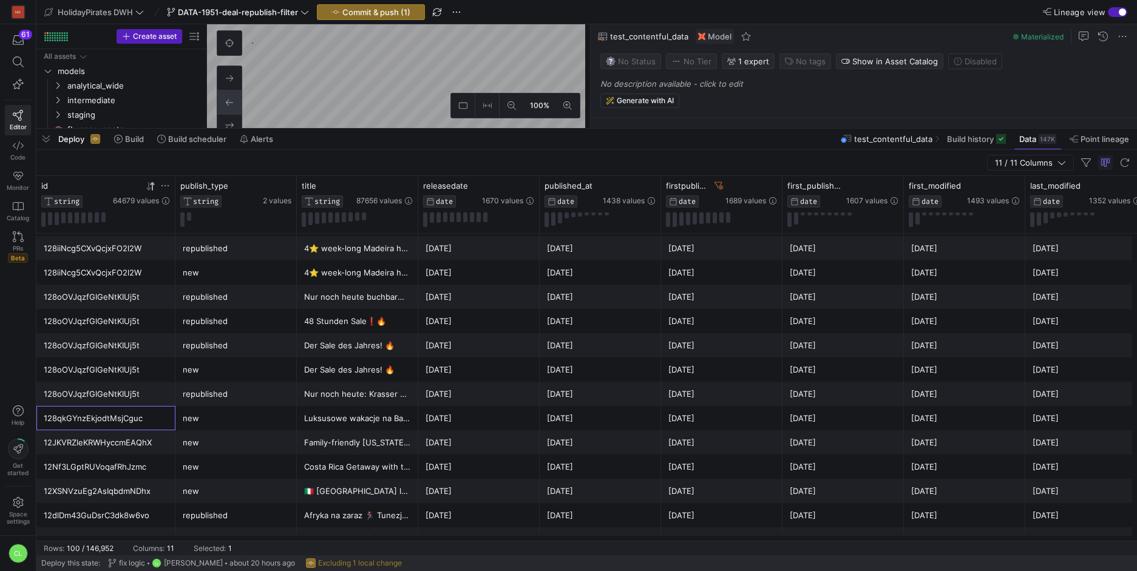
click at [141, 424] on div "128qkGYnzEkjodtMsjCguc" at bounding box center [106, 419] width 124 height 24
click at [143, 436] on div "12JKVRZleKRWHyccmEAQhX" at bounding box center [106, 443] width 124 height 24
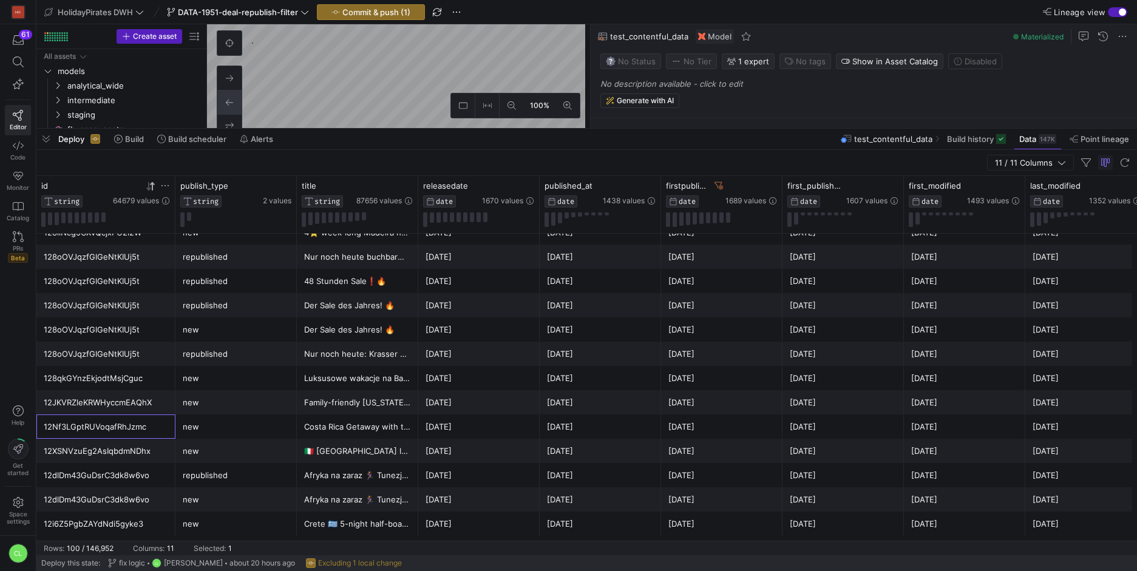
click at [161, 431] on div "12Nf3LGptRUVoqafRhJzmc" at bounding box center [106, 427] width 124 height 24
click at [155, 447] on div "12XSNVzuEg2AsIqbdmNDhx" at bounding box center [106, 452] width 124 height 24
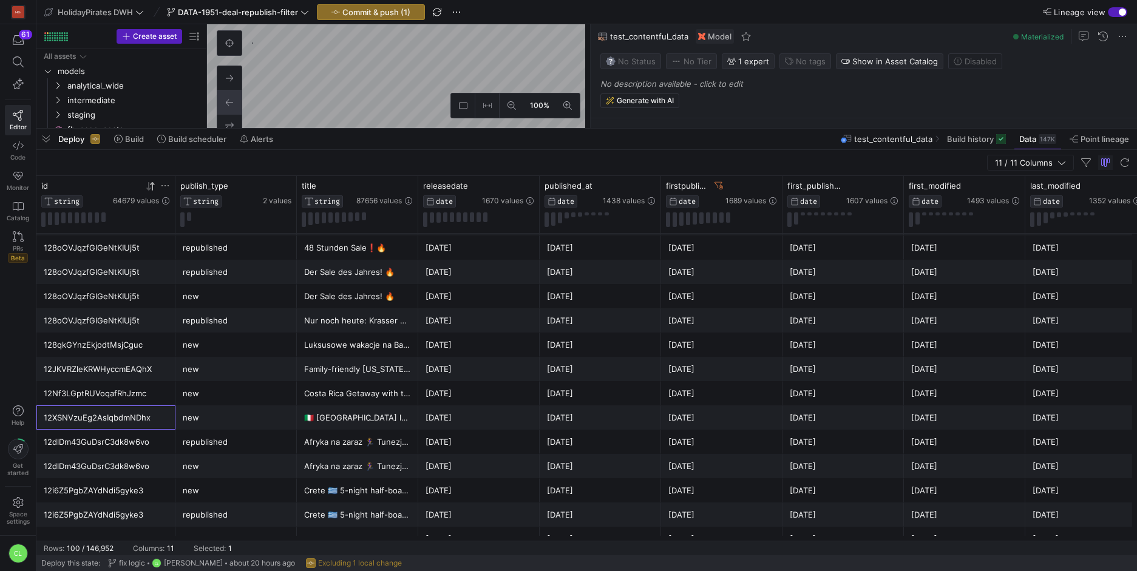
click at [155, 448] on div "12dlDm43GuDsrC3dk8w6vo" at bounding box center [106, 442] width 124 height 24
drag, startPoint x: 157, startPoint y: 447, endPoint x: 203, endPoint y: 462, distance: 48.0
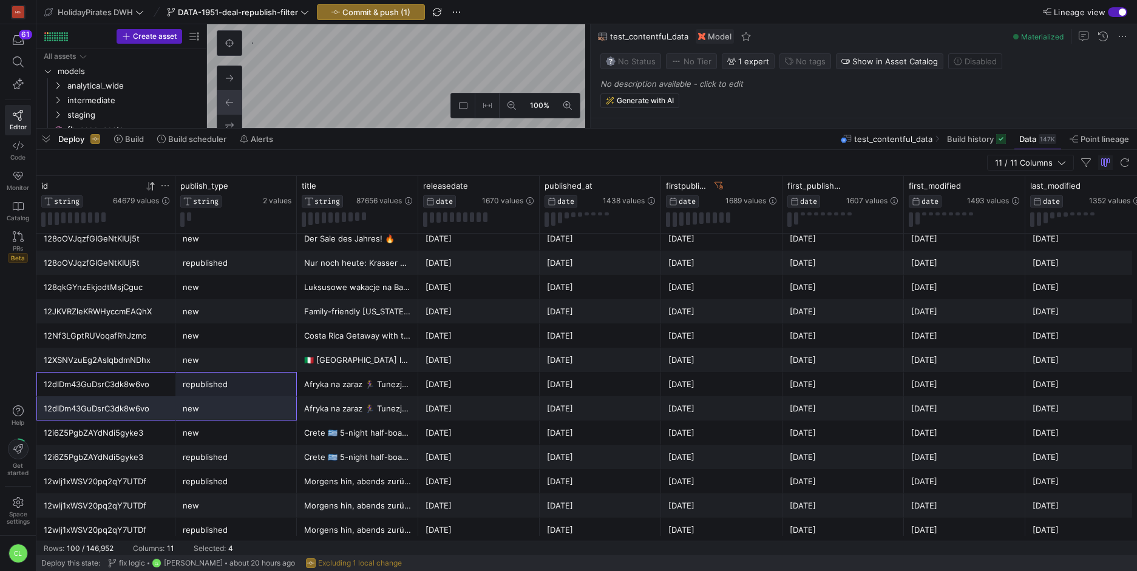
click at [152, 433] on div "12i6Z5PgbZAYdNdi5gyke3" at bounding box center [106, 433] width 124 height 24
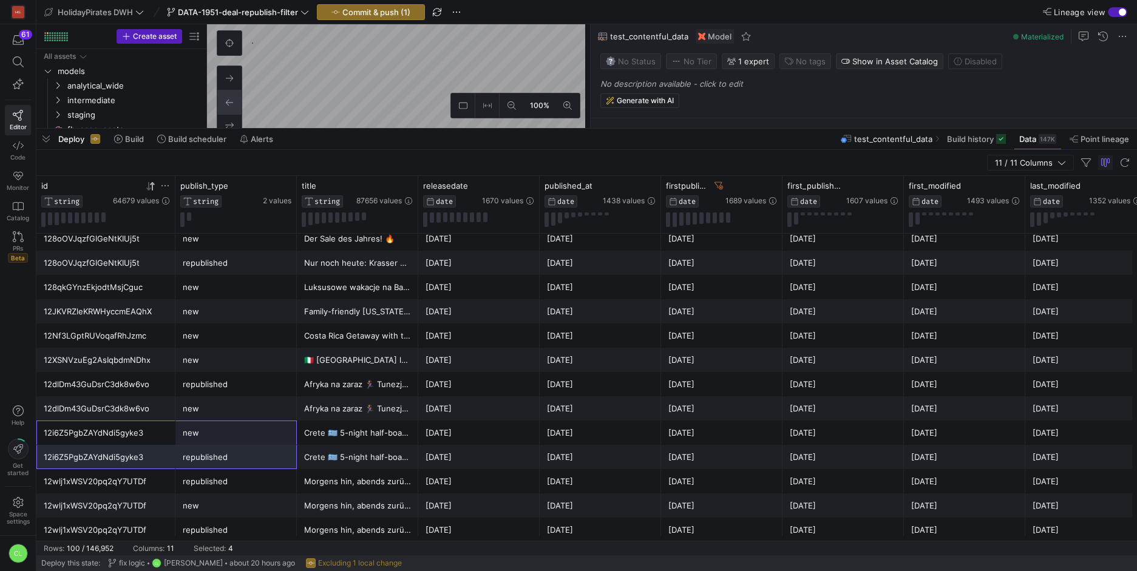
drag, startPoint x: 152, startPoint y: 433, endPoint x: 243, endPoint y: 456, distance: 93.2
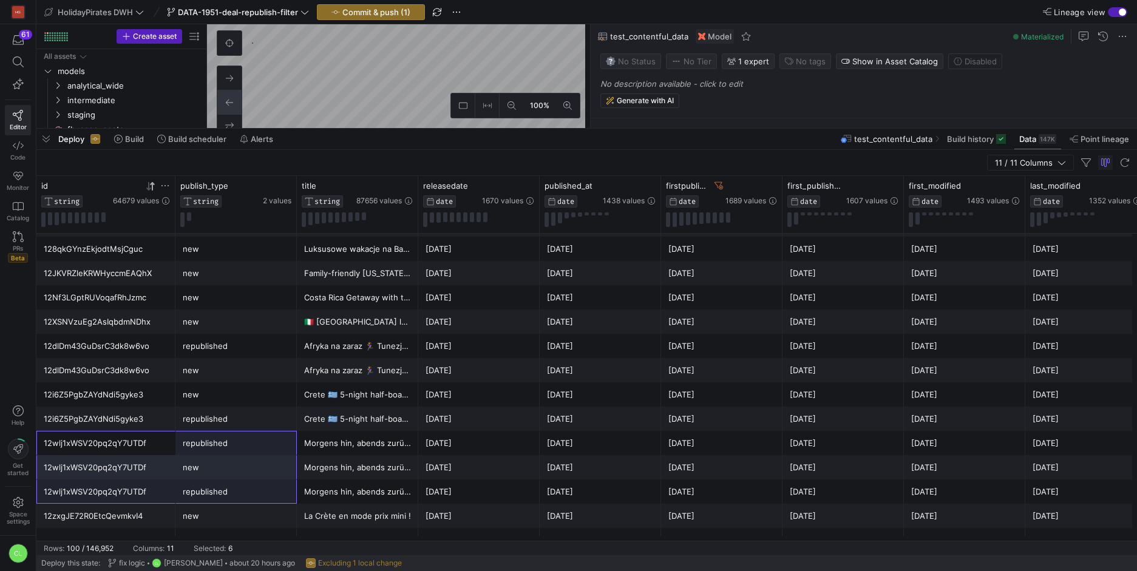
drag, startPoint x: 128, startPoint y: 445, endPoint x: 239, endPoint y: 486, distance: 117.7
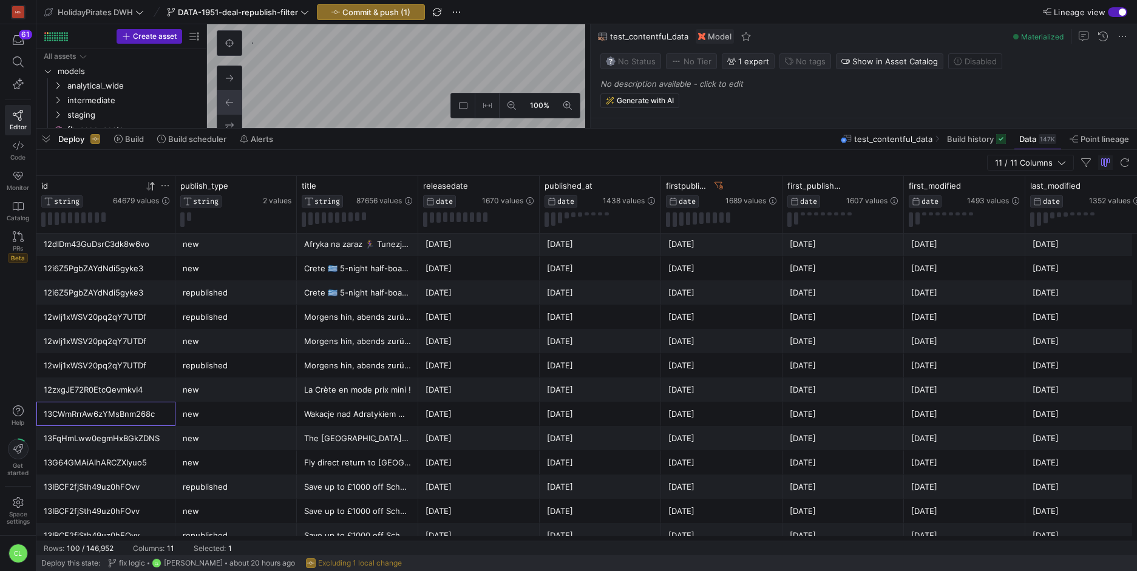
click at [145, 402] on div "13CWmRrrAw6zYMsBnm268c" at bounding box center [106, 414] width 124 height 24
click at [158, 443] on div "13FqHmLww0egmHxBGkZDNS" at bounding box center [106, 439] width 124 height 24
click at [154, 470] on div "13G64GMAiAlhARCZXIyuo5" at bounding box center [106, 463] width 124 height 24
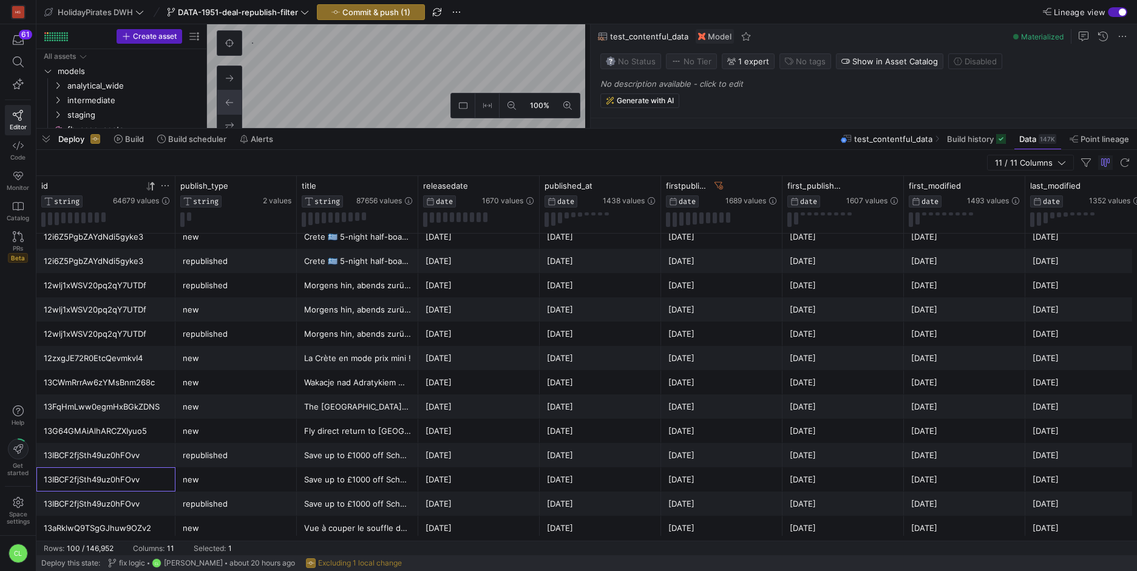
drag, startPoint x: 171, startPoint y: 467, endPoint x: 203, endPoint y: 484, distance: 36.4
click at [202, 483] on div "13IBCF2fjSth49uz0hFOvv new Save up to £1000 off School Holiday Villas 🥳 🧑‍🧑‍🧒‍🧒…" at bounding box center [713, 479] width 1355 height 24
drag, startPoint x: 205, startPoint y: 485, endPoint x: 151, endPoint y: 459, distance: 60.0
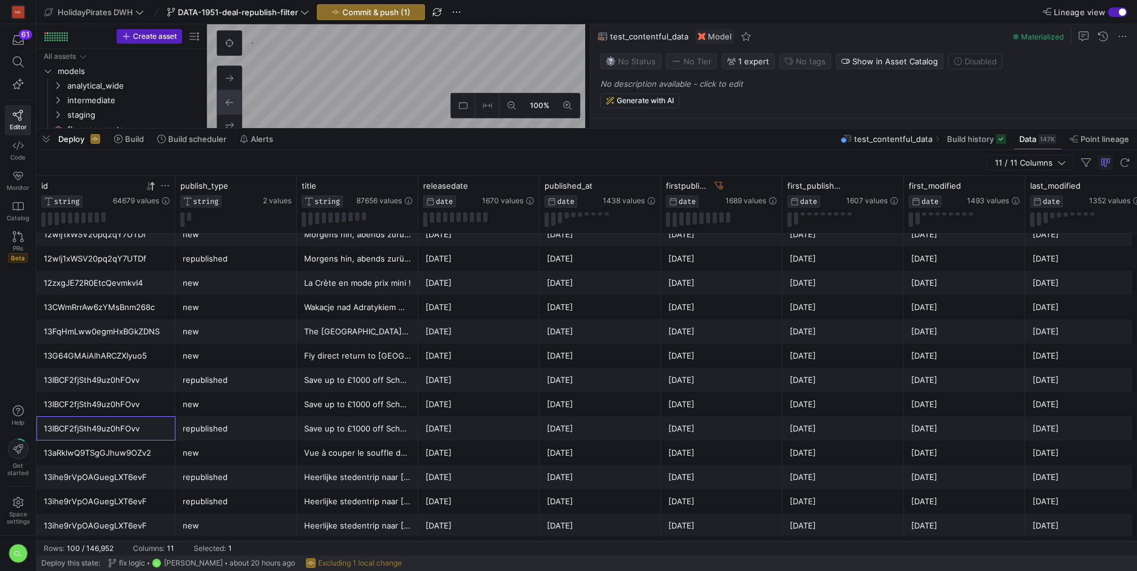
drag, startPoint x: 157, startPoint y: 431, endPoint x: 182, endPoint y: 447, distance: 30.0
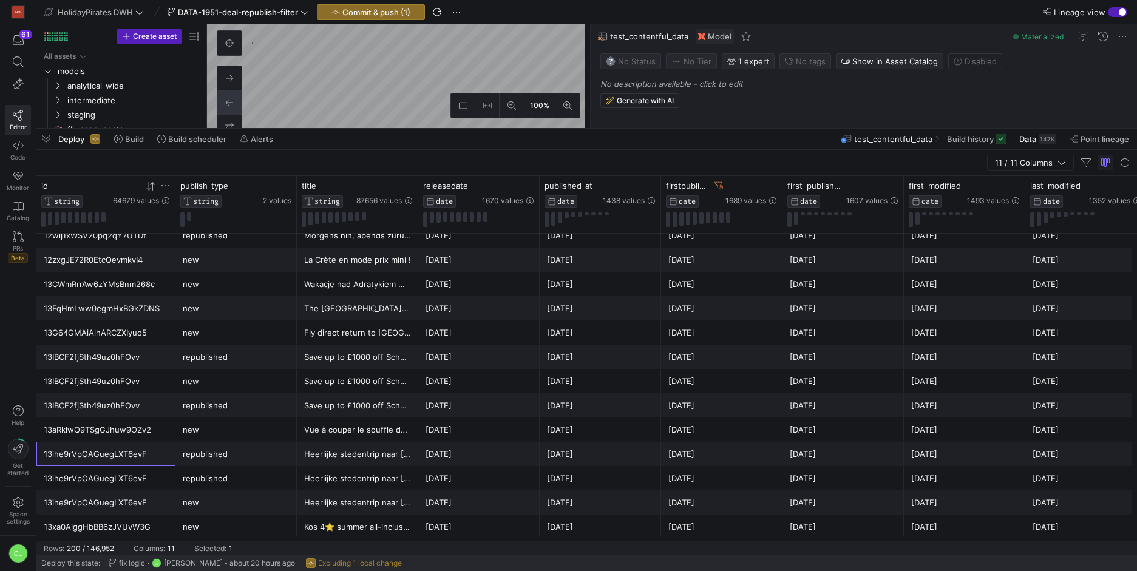
drag, startPoint x: 123, startPoint y: 453, endPoint x: 203, endPoint y: 474, distance: 82.3
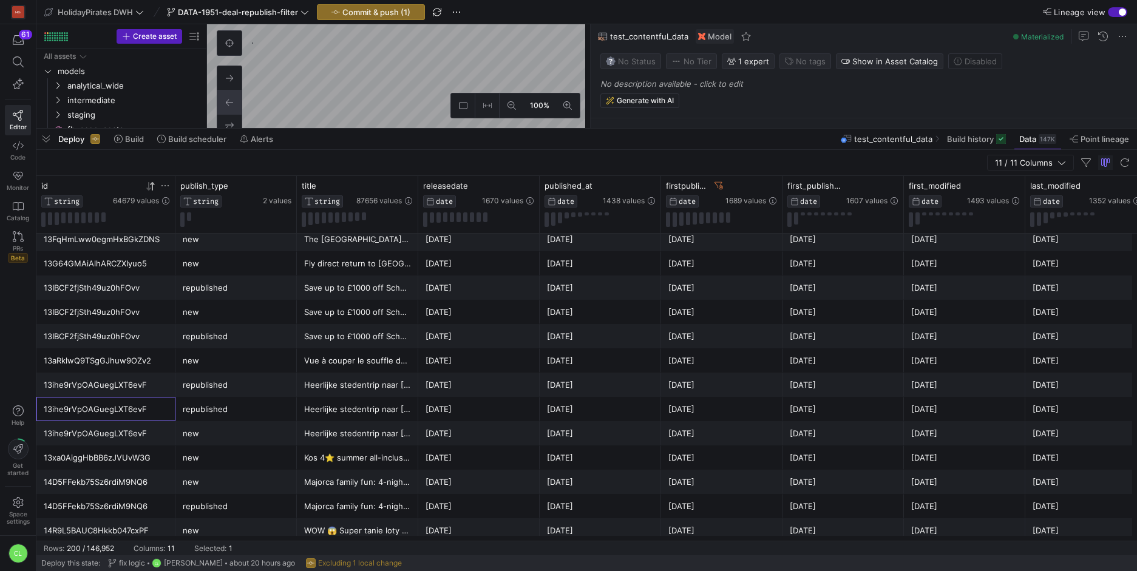
click at [138, 404] on div "13ihe9rVpOAGuegLXT6evF" at bounding box center [106, 410] width 124 height 24
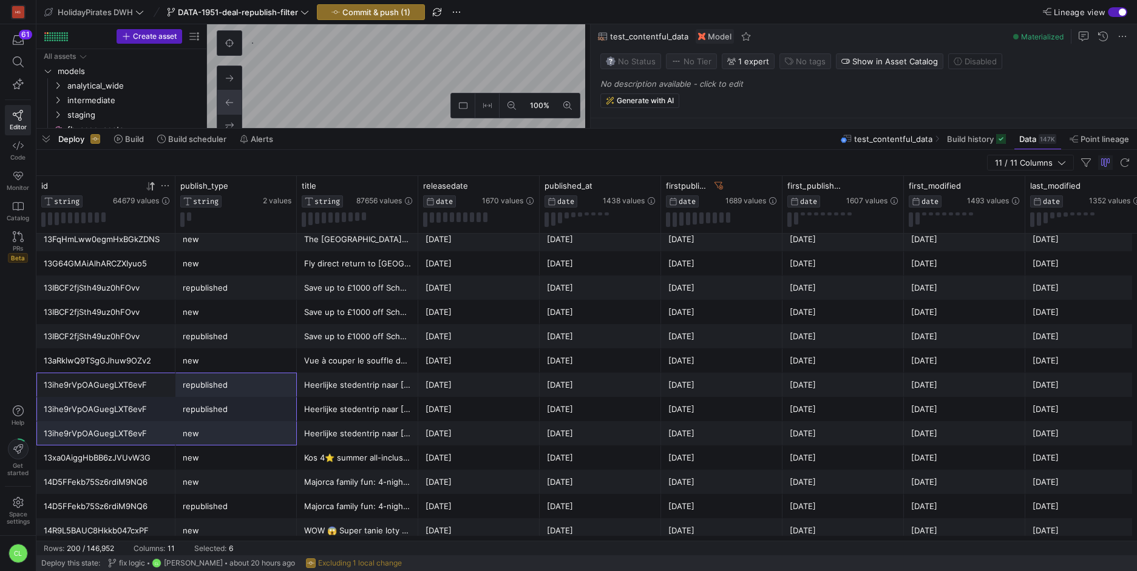
drag, startPoint x: 152, startPoint y: 393, endPoint x: 230, endPoint y: 437, distance: 90.0
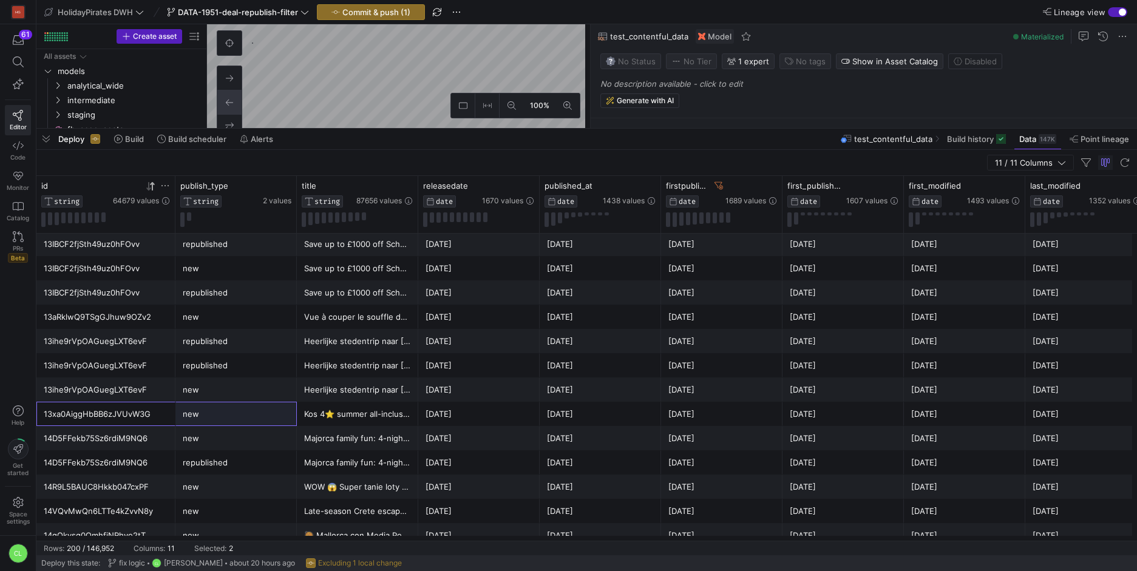
drag, startPoint x: 150, startPoint y: 423, endPoint x: 212, endPoint y: 424, distance: 61.9
click at [212, 424] on div "13xa0AiggHbBB6zJVUvW3G new Kos 4⭐ summer all-inclusive week 🇬🇷 2025-05-06 2025-…" at bounding box center [713, 414] width 1355 height 24
drag, startPoint x: 163, startPoint y: 443, endPoint x: 239, endPoint y: 476, distance: 82.9
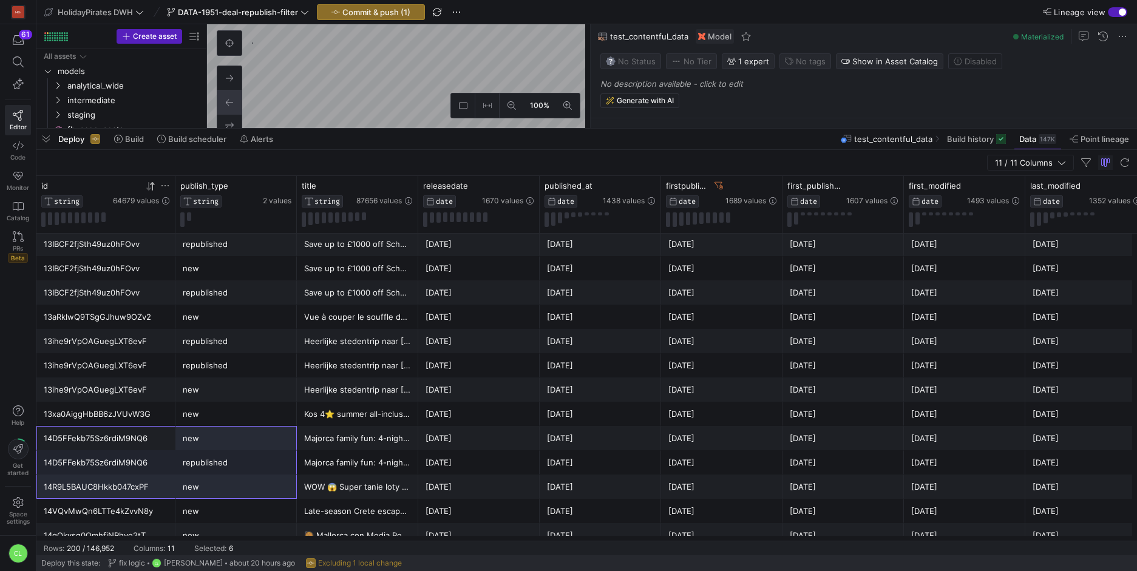
click at [255, 463] on div "republished" at bounding box center [236, 463] width 107 height 24
drag, startPoint x: 161, startPoint y: 440, endPoint x: 214, endPoint y: 456, distance: 54.5
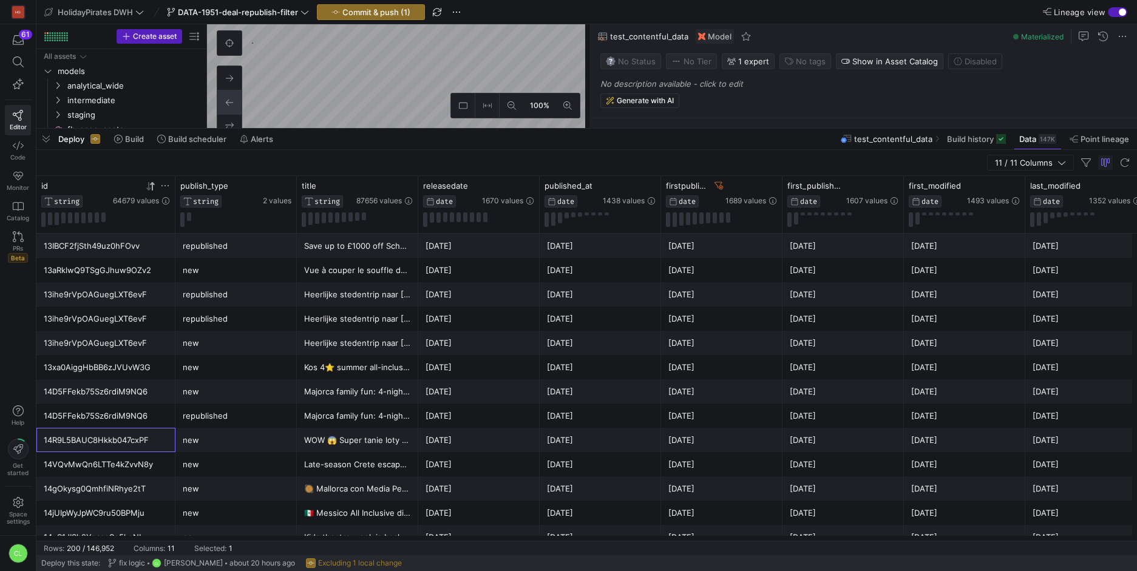
drag, startPoint x: 154, startPoint y: 444, endPoint x: 206, endPoint y: 444, distance: 52.2
click at [206, 444] on div "14R9L5BAUC8Hkkb047cxPF new WOW 😱 Super tanie loty do Bangkoku 🔥 2025-06-05 2025…" at bounding box center [713, 440] width 1355 height 24
drag, startPoint x: 157, startPoint y: 469, endPoint x: 213, endPoint y: 472, distance: 56.5
click at [213, 472] on div "14VQvMwQn6LTTe4kZvvN8y new Late-season Crete escape at luxury 5⭐ resort with fl…" at bounding box center [713, 464] width 1355 height 24
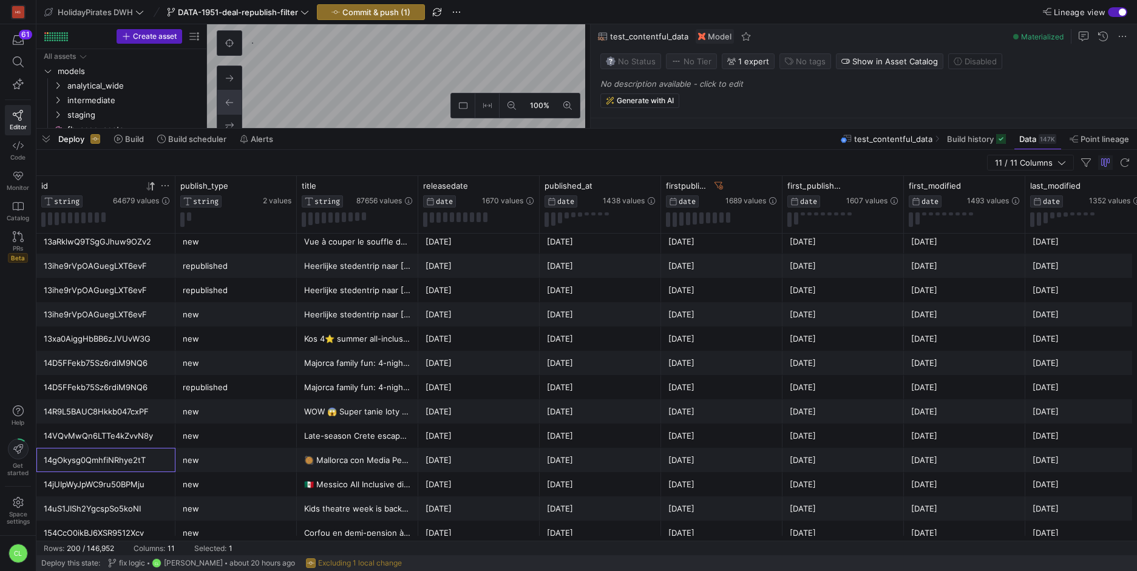
drag, startPoint x: 154, startPoint y: 461, endPoint x: 196, endPoint y: 463, distance: 41.9
click at [196, 463] on div "14gOkysg0QmhfiNRhye2tT new 🥘 Mallorca con Media Pensión 2025-05-20 2025-05-20 2…" at bounding box center [713, 460] width 1355 height 24
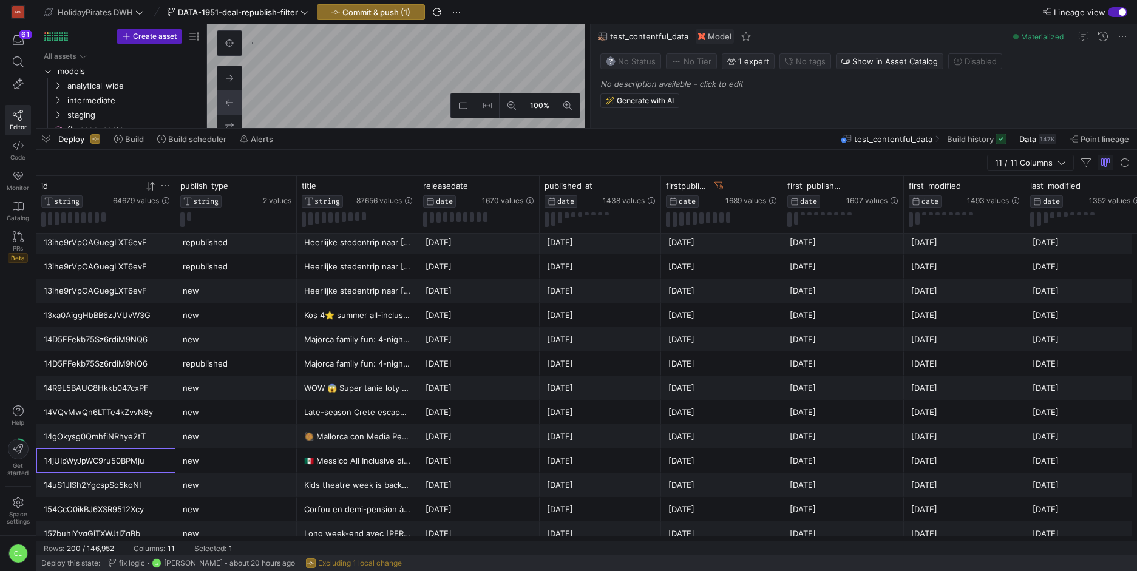
drag, startPoint x: 165, startPoint y: 464, endPoint x: 202, endPoint y: 464, distance: 37.6
click at [202, 464] on div "14jUIpWyJpWC9ru50BPMju new 🇲🇽 Messico All Inclusive di lusso 🐠 2025-08-12 2025-…" at bounding box center [713, 461] width 1355 height 24
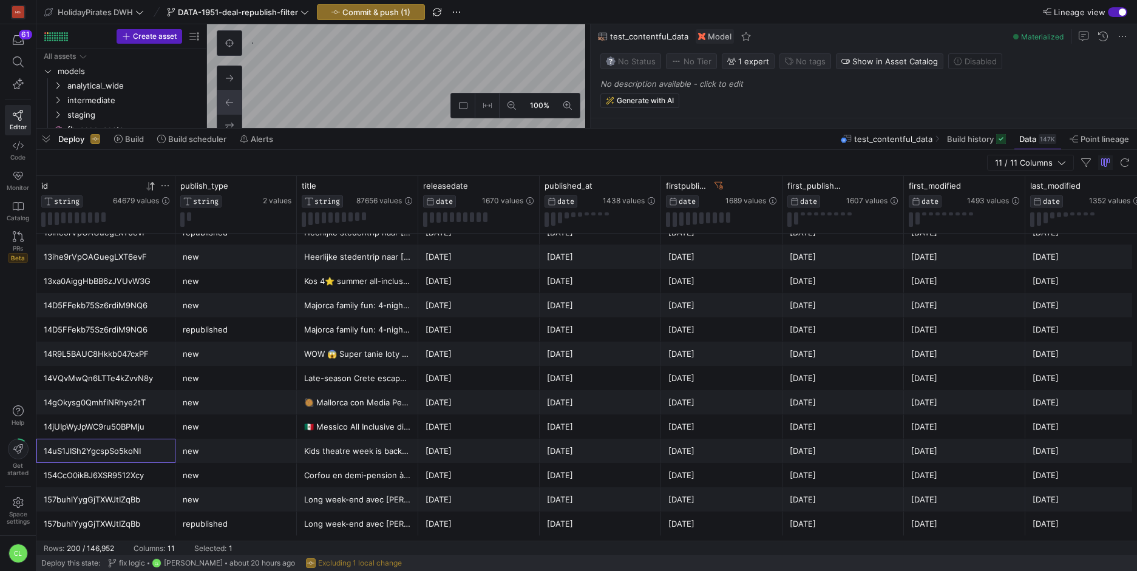
drag, startPoint x: 154, startPoint y: 457, endPoint x: 218, endPoint y: 456, distance: 64.4
click at [218, 456] on div "14uS1JISh2YgcspSo5koNI new Kids theatre week is back❗️🎭 Kids can go FREE this s…" at bounding box center [713, 451] width 1355 height 24
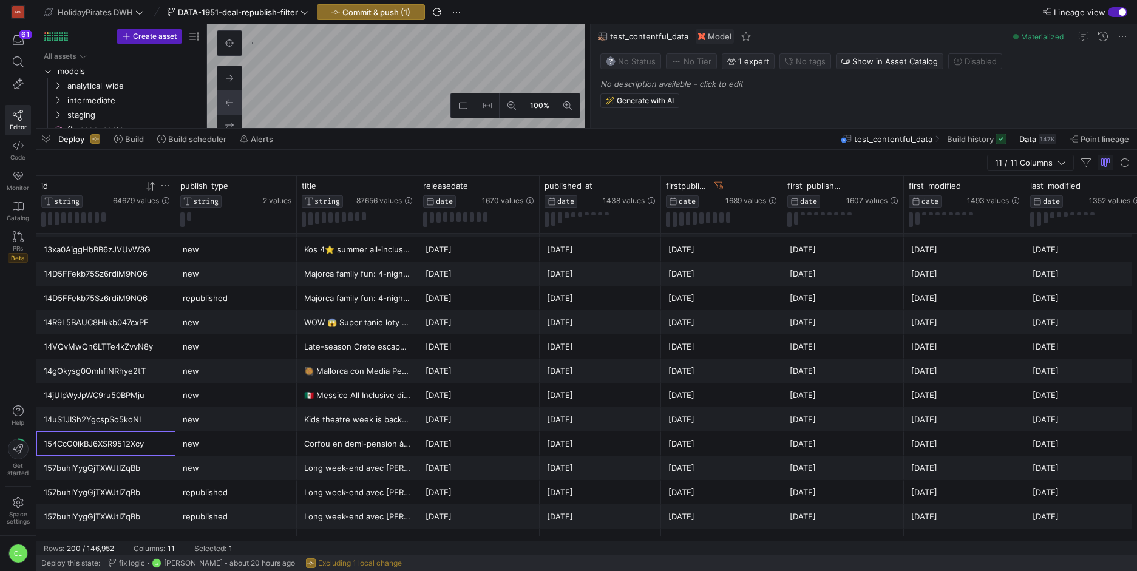
drag, startPoint x: 126, startPoint y: 446, endPoint x: 206, endPoint y: 445, distance: 79.5
click at [184, 446] on div "154CcO0ikBJ6XSR9512Xcy new Corfou en demi-pension à prix canon 😎☀️ 2025-06-24 2…" at bounding box center [713, 444] width 1355 height 24
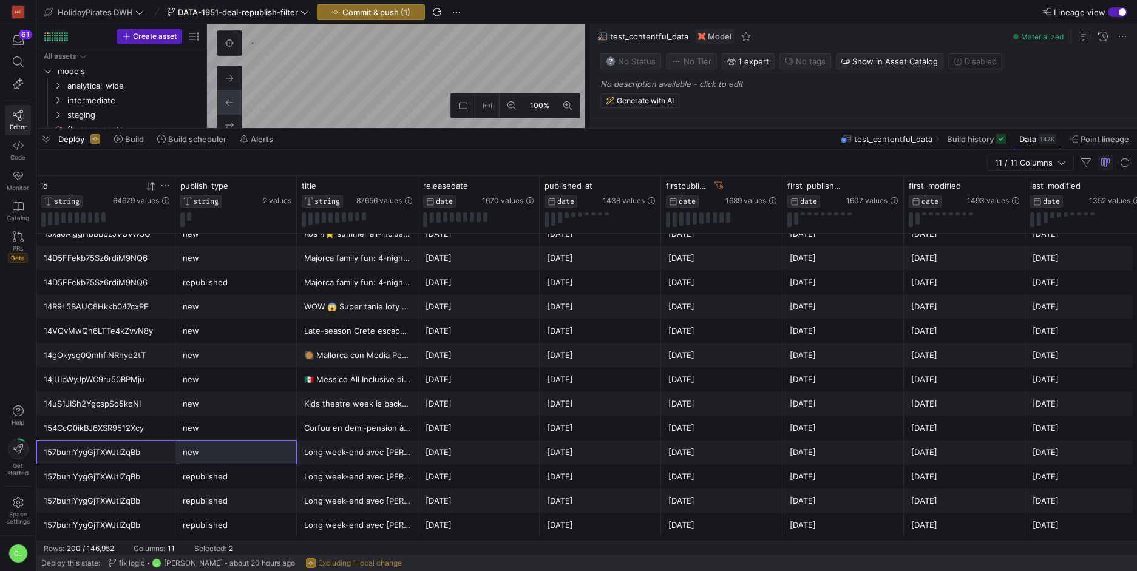
drag, startPoint x: 155, startPoint y: 457, endPoint x: 237, endPoint y: 460, distance: 82.0
click at [237, 460] on div "157buhlYygGjTXWJtIZqBb new Long week-end avec piscine et vue sur le lac d'Annec…" at bounding box center [713, 452] width 1355 height 24
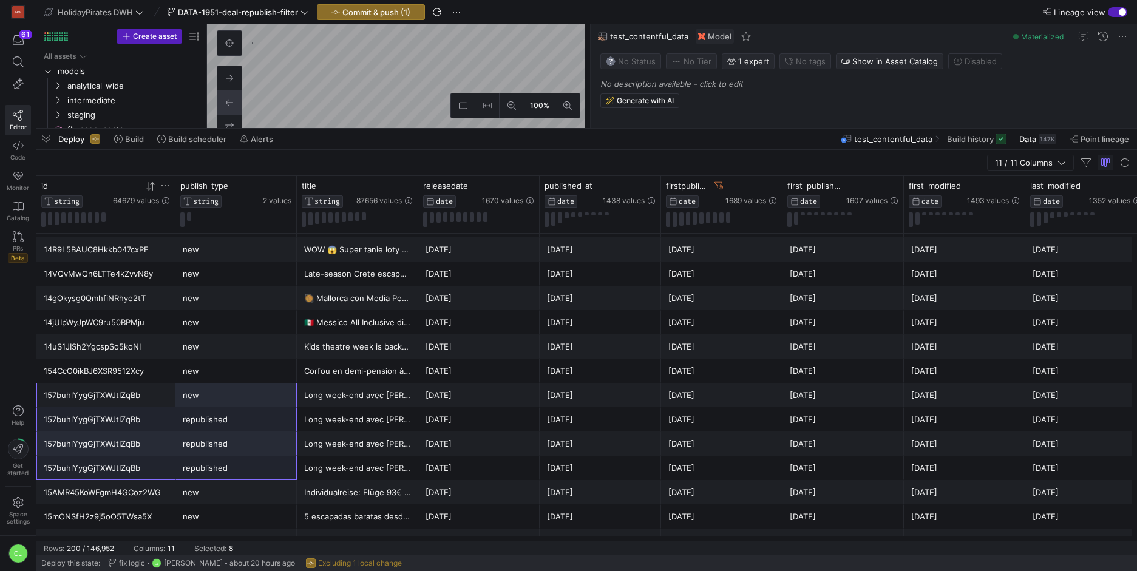
drag, startPoint x: 170, startPoint y: 397, endPoint x: 218, endPoint y: 466, distance: 84.2
click at [218, 466] on div "13G64GMAiAlhARCZXIyuo5 new Fly direct return to Orlando, Florida for a BARGAIN …" at bounding box center [713, 395] width 1355 height 4881
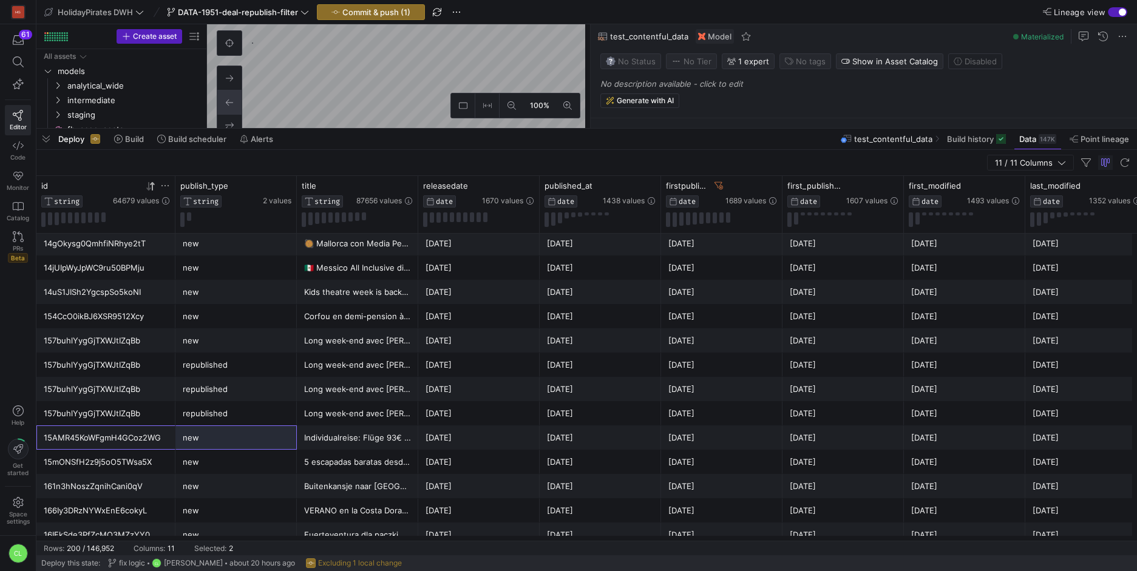
drag, startPoint x: 138, startPoint y: 440, endPoint x: 225, endPoint y: 444, distance: 86.9
click at [225, 444] on div "15AMR45KoWFgmH4GCoz2WG new Individualreise: Flüge 93€ + Hotel 97€ 🏝️ 🇬🇷 2025-05…" at bounding box center [713, 438] width 1355 height 24
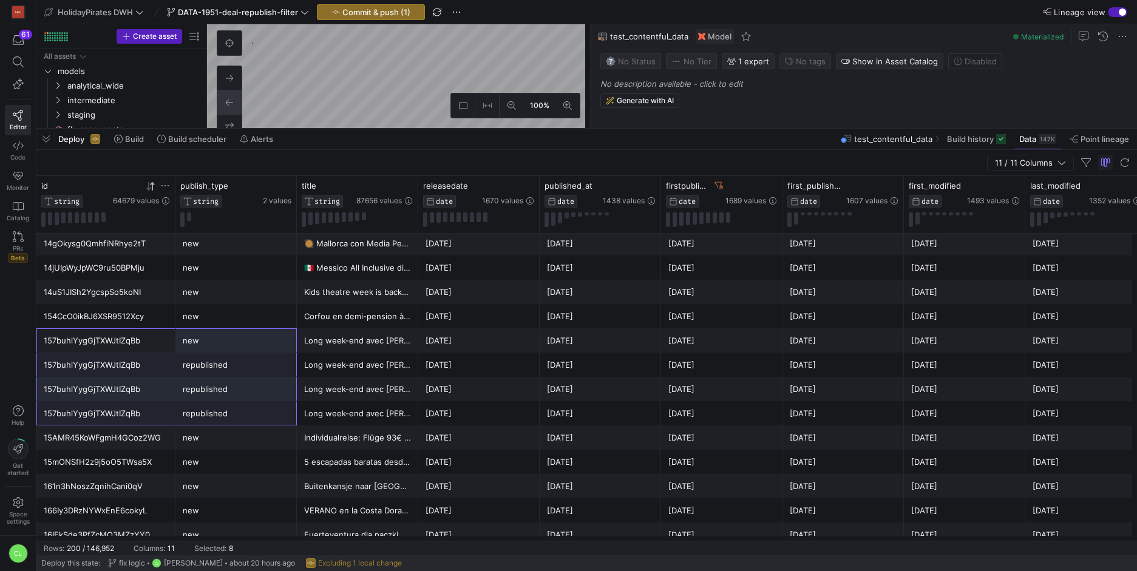
drag, startPoint x: 170, startPoint y: 342, endPoint x: 224, endPoint y: 412, distance: 87.8
click at [224, 412] on div "13IBCF2fjSth49uz0hFOvv republished Save up to £1000 off School Holiday Villas 🥳…" at bounding box center [713, 340] width 1355 height 4881
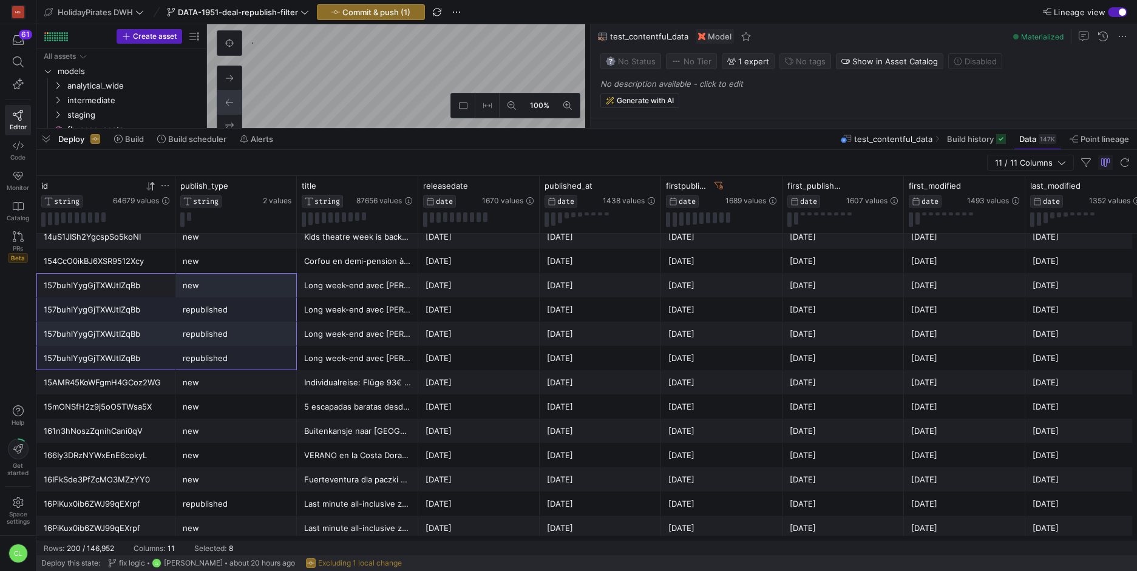
scroll to position [2405, 0]
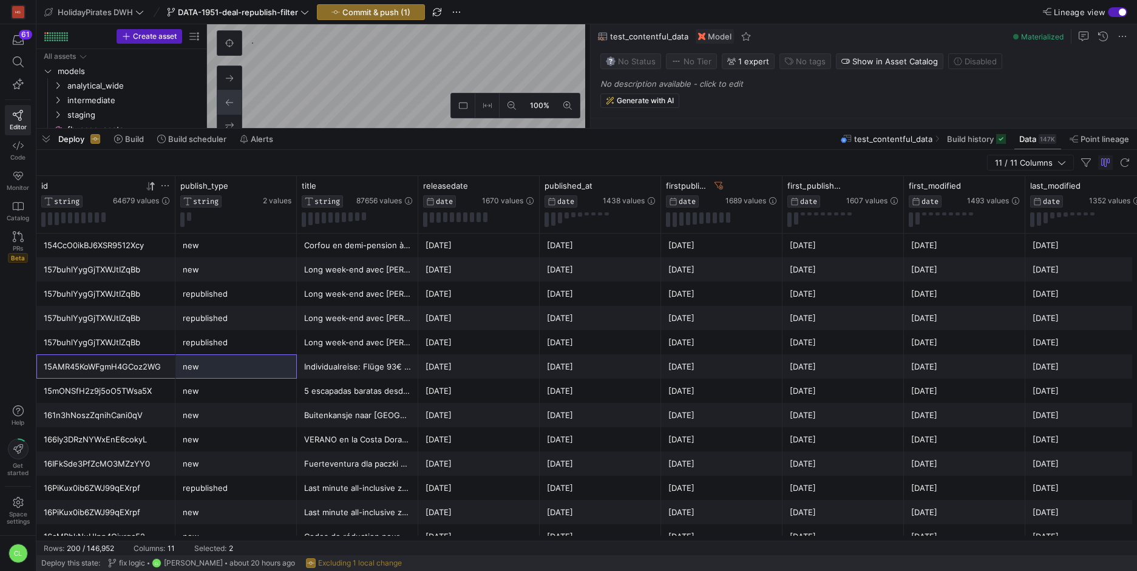
drag, startPoint x: 187, startPoint y: 372, endPoint x: 231, endPoint y: 373, distance: 43.7
click at [231, 373] on div "15AMR45KoWFgmH4GCoz2WG new Individualreise: Flüge 93€ + Hotel 97€ 🏝️ 🇬🇷 2025-05…" at bounding box center [713, 367] width 1355 height 24
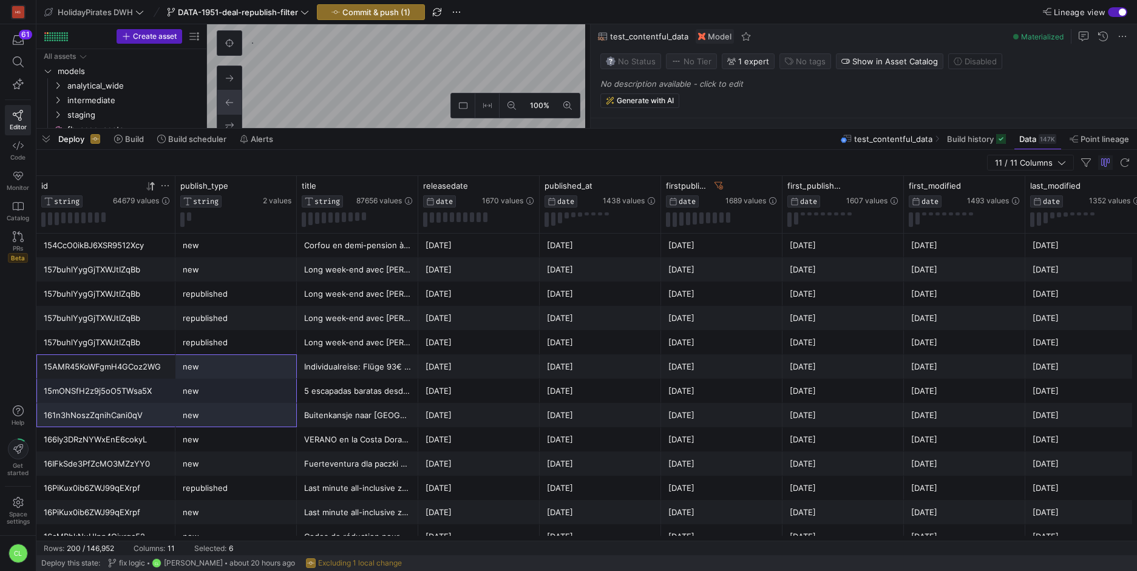
drag, startPoint x: 142, startPoint y: 373, endPoint x: 187, endPoint y: 413, distance: 60.2
click at [187, 413] on div "13ihe9rVpOAGuegLXT6evF republished Heerlijke stedentrip naar Barcelona 2025-07-…" at bounding box center [713, 269] width 1355 height 4881
click at [187, 413] on div "new" at bounding box center [236, 416] width 107 height 24
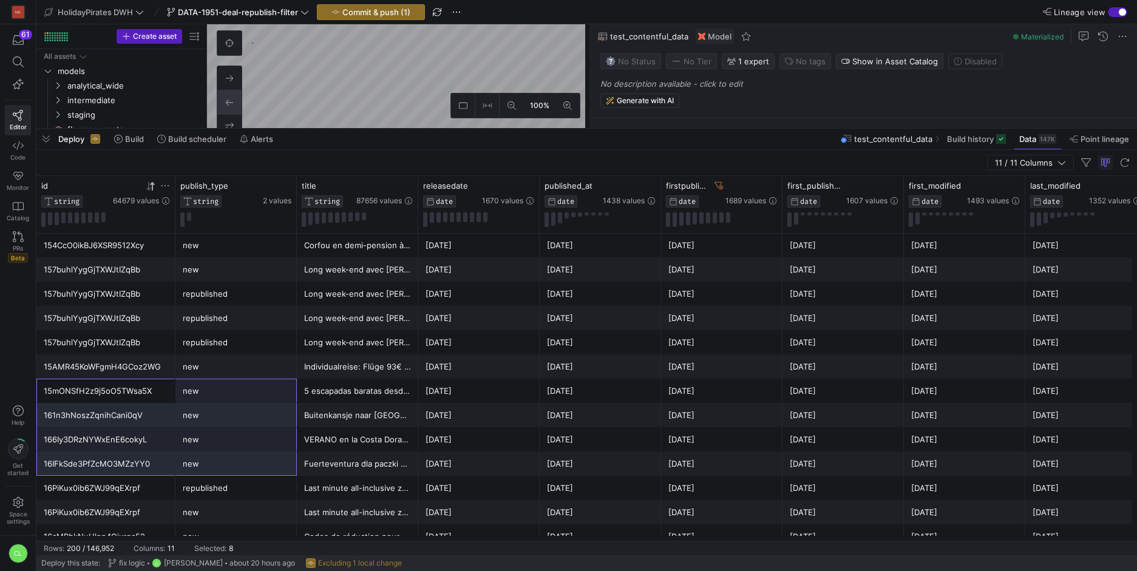
drag, startPoint x: 155, startPoint y: 392, endPoint x: 194, endPoint y: 461, distance: 79.7
click at [194, 460] on div "13ihe9rVpOAGuegLXT6evF republished Heerlijke stedentrip naar Barcelona 2025-07-…" at bounding box center [713, 269] width 1355 height 4881
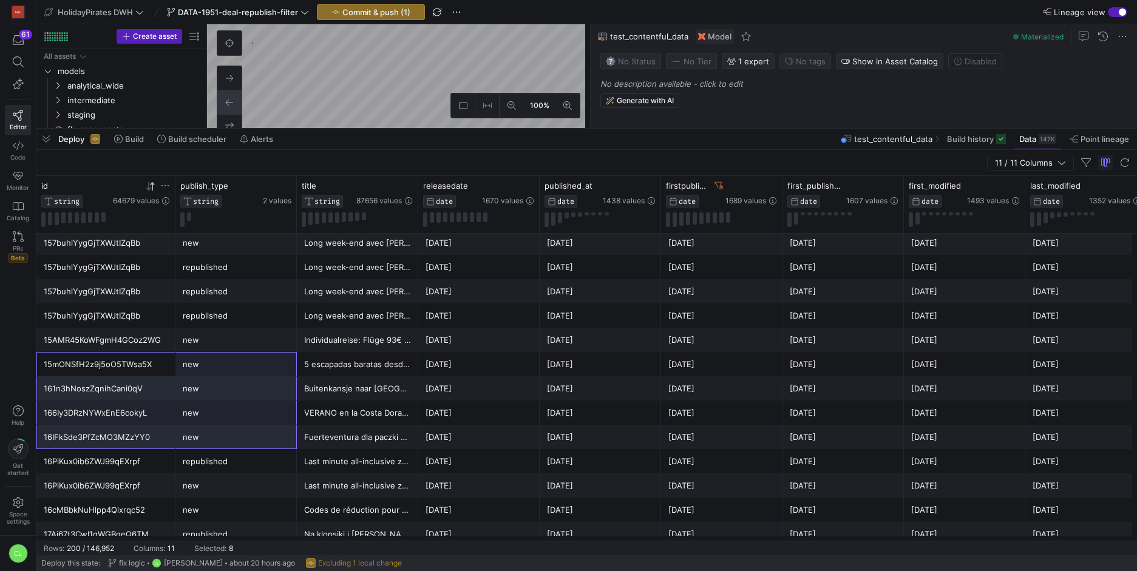
scroll to position [2439, 0]
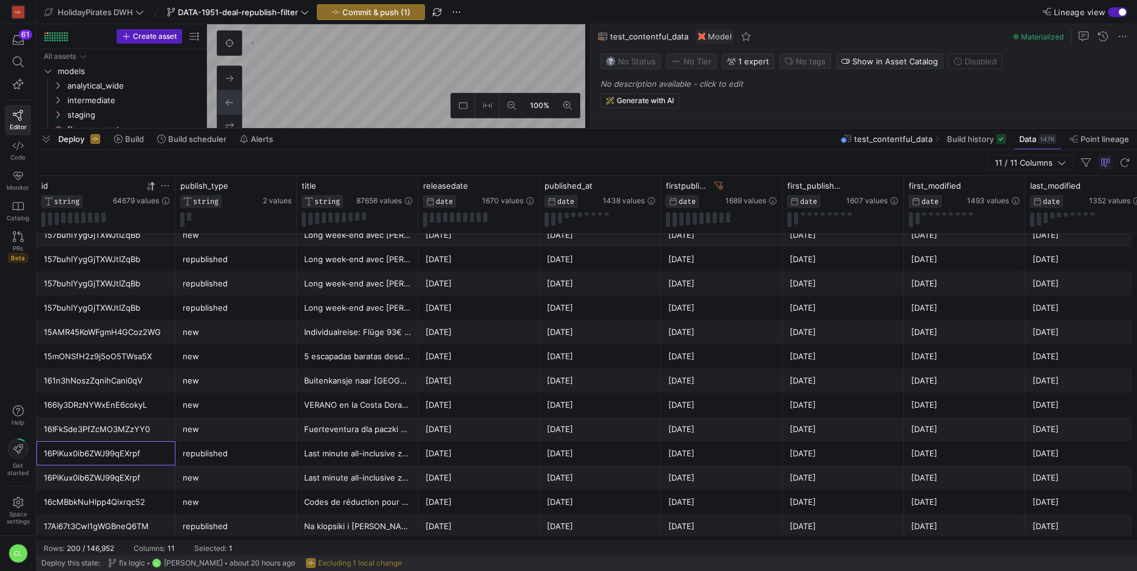
drag, startPoint x: 146, startPoint y: 456, endPoint x: 216, endPoint y: 472, distance: 71.1
click at [216, 472] on div "13ihe9rVpOAGuegLXT6evF new Heerlijke stedentrip naar Barcelona 2025-07-07 2025-…" at bounding box center [713, 235] width 1355 height 4881
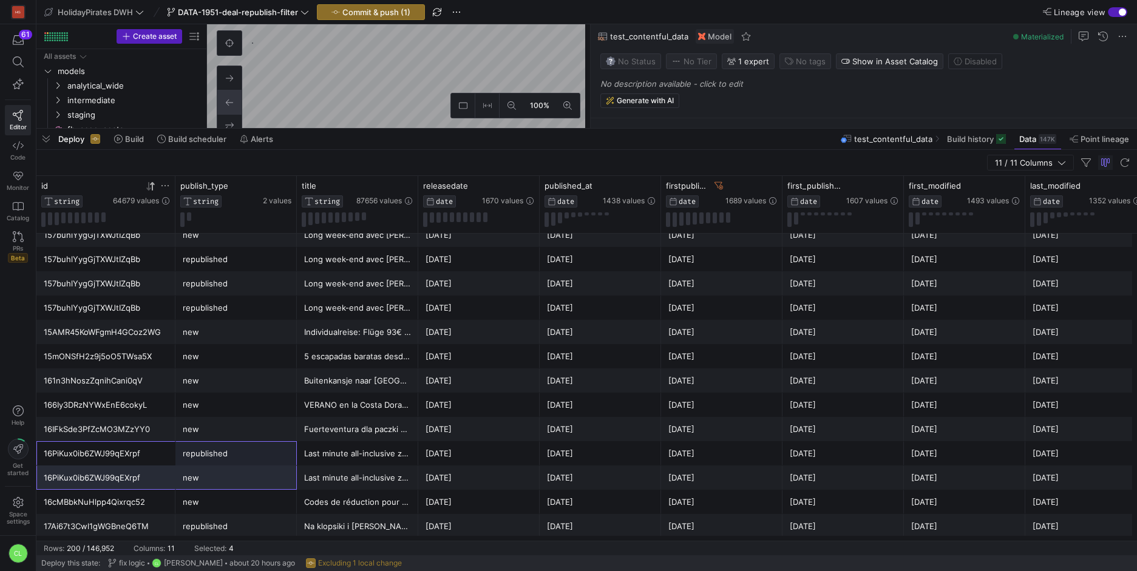
scroll to position [2510, 0]
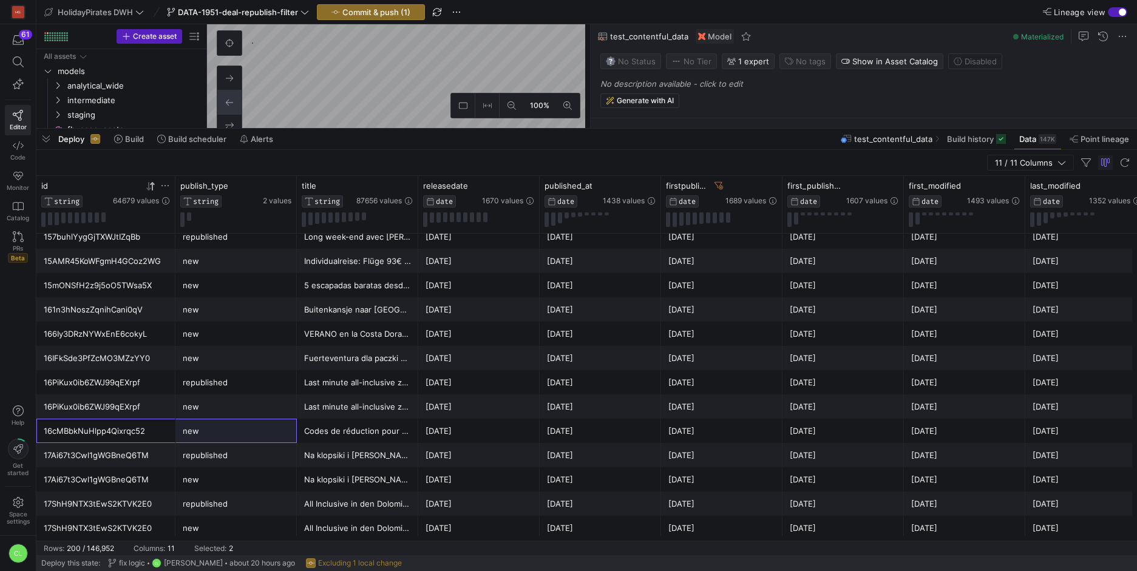
drag, startPoint x: 153, startPoint y: 428, endPoint x: 233, endPoint y: 432, distance: 80.2
click at [233, 432] on div "16cMBbkNuHlpp4Qixrqc52 new Codes de réduction pour vos futurs voyages surprise …" at bounding box center [713, 431] width 1355 height 24
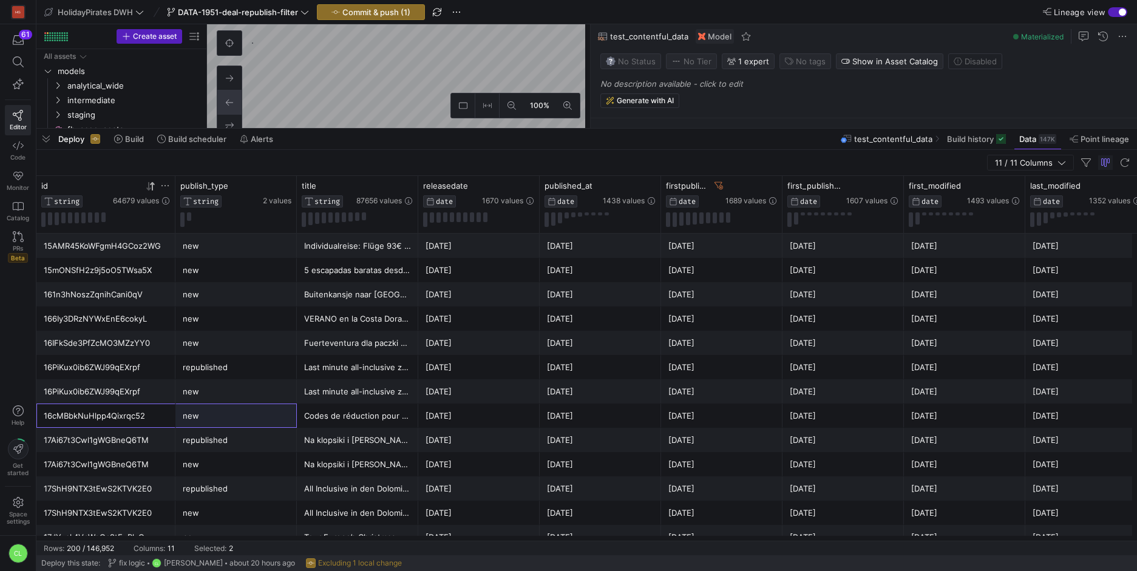
scroll to position [2533, 0]
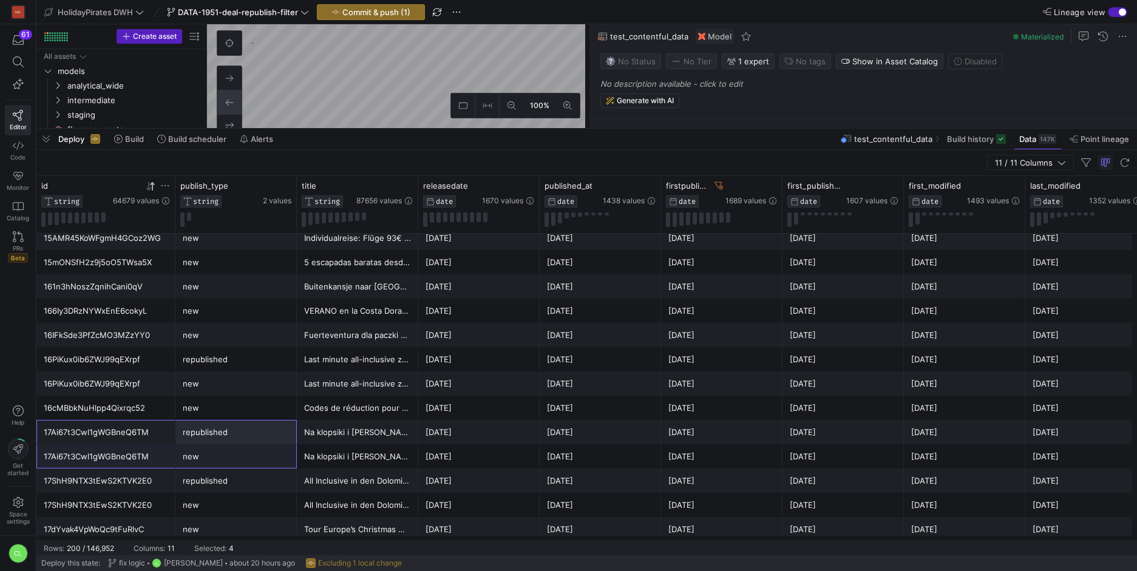
drag, startPoint x: 144, startPoint y: 436, endPoint x: 199, endPoint y: 453, distance: 57.2
click at [199, 453] on div "14R9L5BAUC8Hkkb047cxPF new WOW 😱 Super tanie loty do Bangkoku 🔥 2025-06-05 2025…" at bounding box center [713, 140] width 1355 height 4881
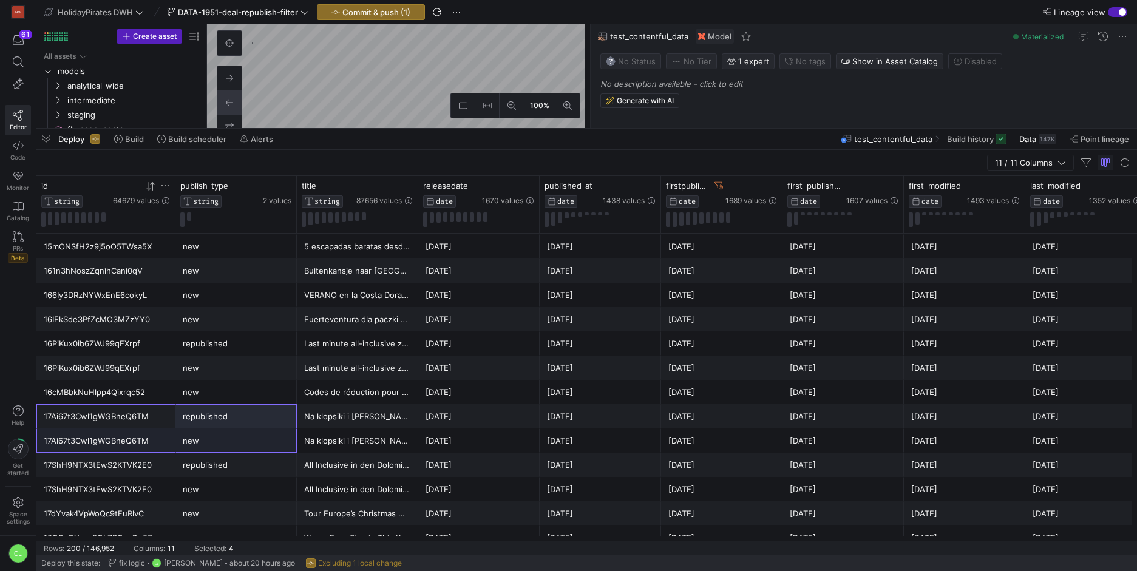
scroll to position [2618, 0]
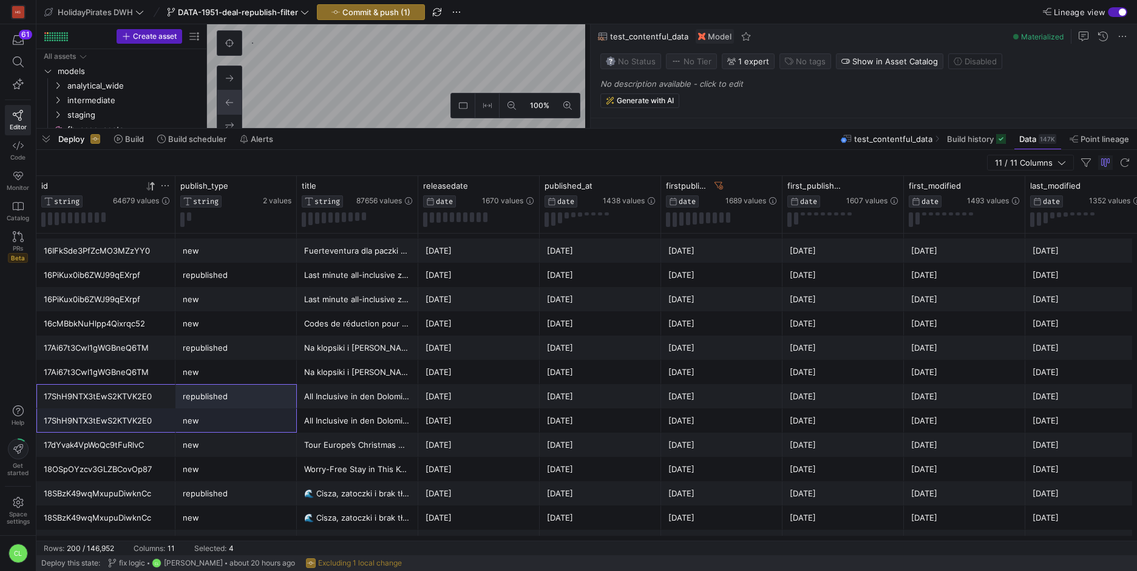
drag, startPoint x: 184, startPoint y: 411, endPoint x: 232, endPoint y: 429, distance: 51.1
click at [232, 429] on div "14jUIpWyJpWC9ru50BPMju new 🇲🇽 Messico All Inclusive di lusso 🐠 2025-08-12 2025-…" at bounding box center [713, 56] width 1355 height 4881
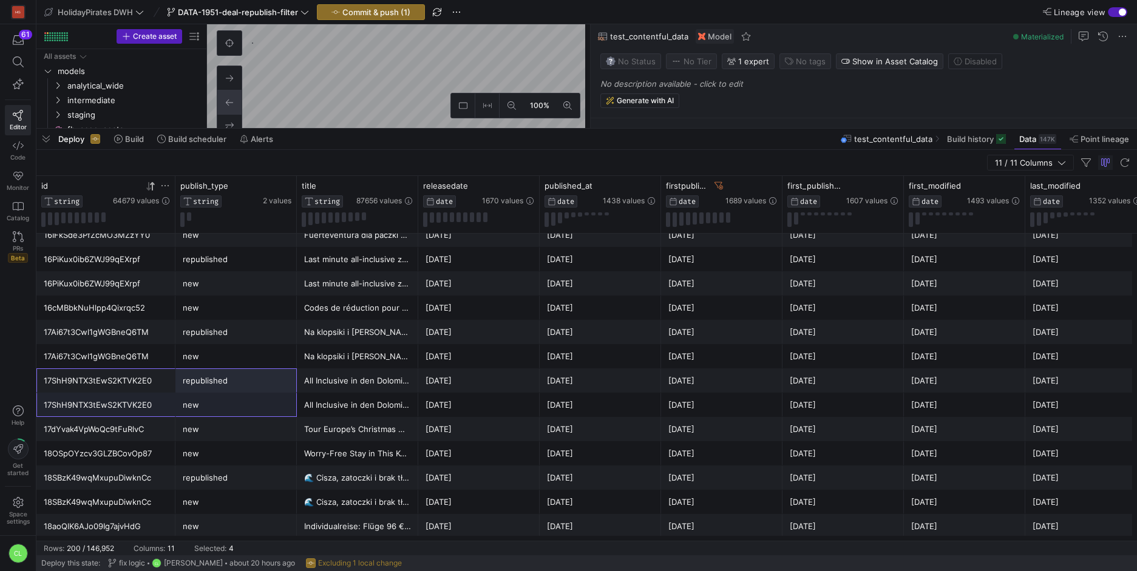
scroll to position [2641, 0]
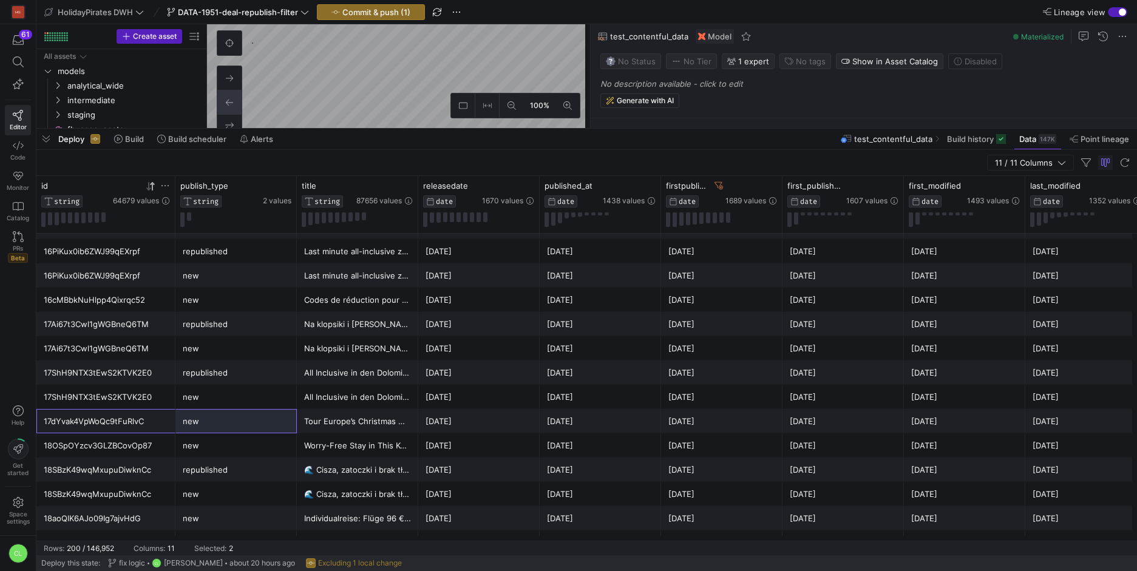
drag, startPoint x: 142, startPoint y: 426, endPoint x: 210, endPoint y: 426, distance: 68.0
click at [210, 426] on div "17dYvak4VpWoQc9tFuRlvC new Tour Europe’s Christmas Markets on a 5-Day River Cru…" at bounding box center [713, 421] width 1355 height 24
drag, startPoint x: 166, startPoint y: 452, endPoint x: 241, endPoint y: 455, distance: 74.7
click at [241, 455] on div "18OSpOYzcv3GLZBCovOp87 new Worry-Free Stay in This Key Largo All-Inclusive Reso…" at bounding box center [713, 445] width 1355 height 24
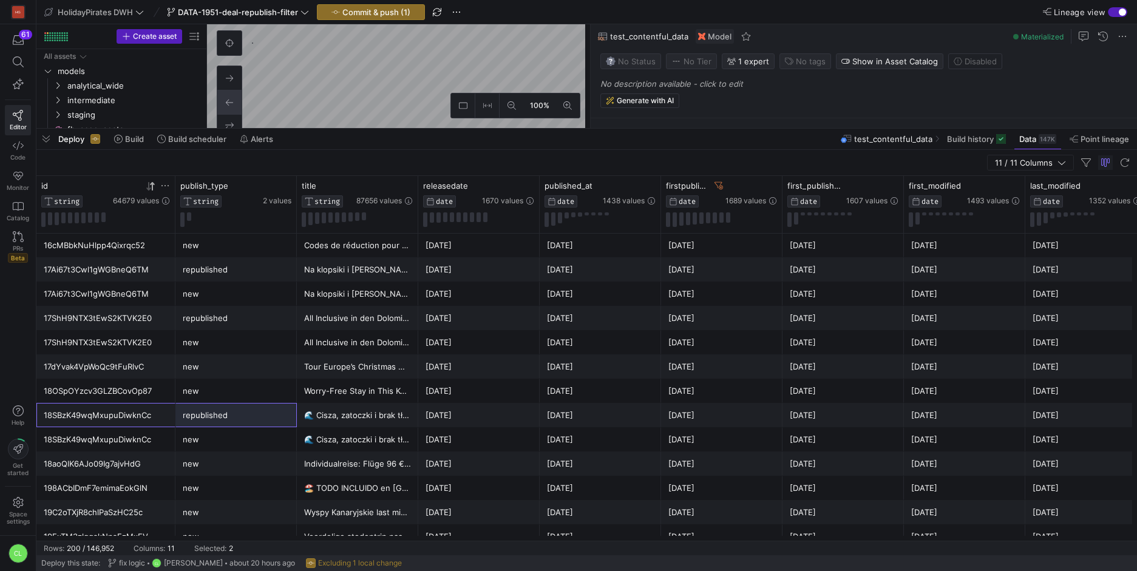
drag, startPoint x: 120, startPoint y: 423, endPoint x: 270, endPoint y: 415, distance: 149.5
click at [270, 415] on div "18SBzK49wqMxupuDiwknCc republished 🌊 Cisza, zatoczki i brak tłumów 😊 lecimy odk…" at bounding box center [713, 415] width 1355 height 24
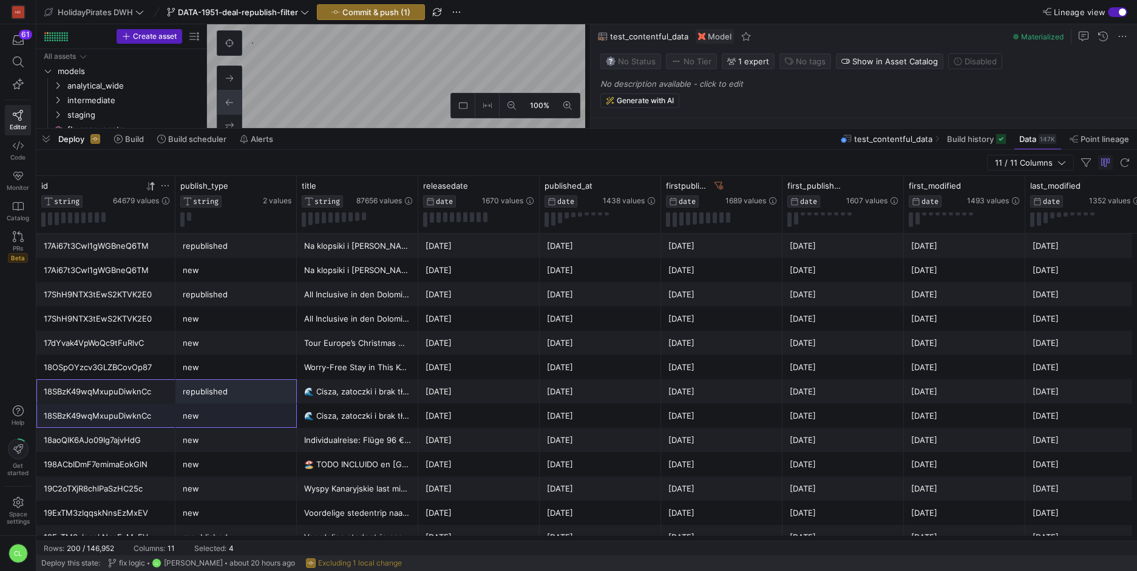
drag, startPoint x: 123, startPoint y: 396, endPoint x: 226, endPoint y: 421, distance: 106.3
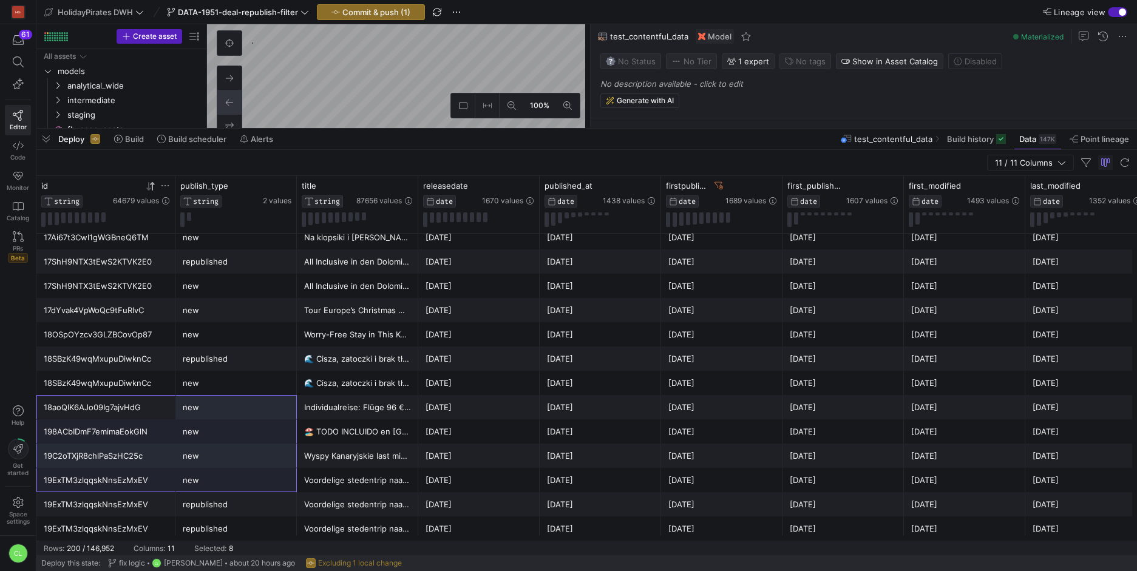
drag, startPoint x: 147, startPoint y: 409, endPoint x: 224, endPoint y: 474, distance: 100.4
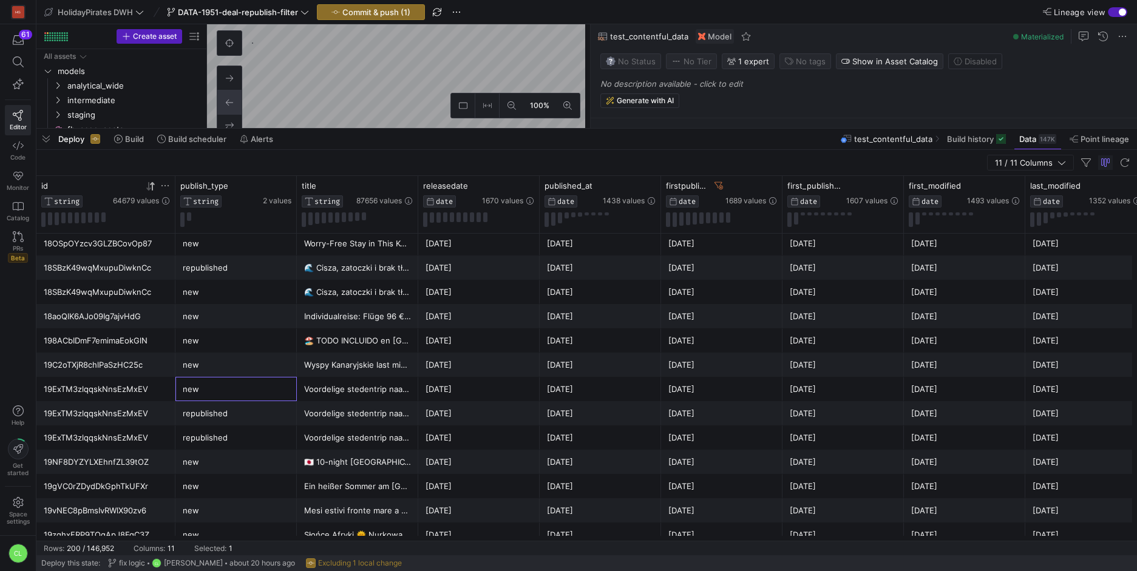
click at [194, 378] on div "new" at bounding box center [236, 390] width 107 height 24
drag, startPoint x: 123, startPoint y: 358, endPoint x: 225, endPoint y: 367, distance: 102.3
click at [225, 367] on div "19C2oTXjR8chlPaSzHC25c new Wyspy Kanaryjskie last minute 🌴 Gran Canaria podczas…" at bounding box center [713, 365] width 1355 height 24
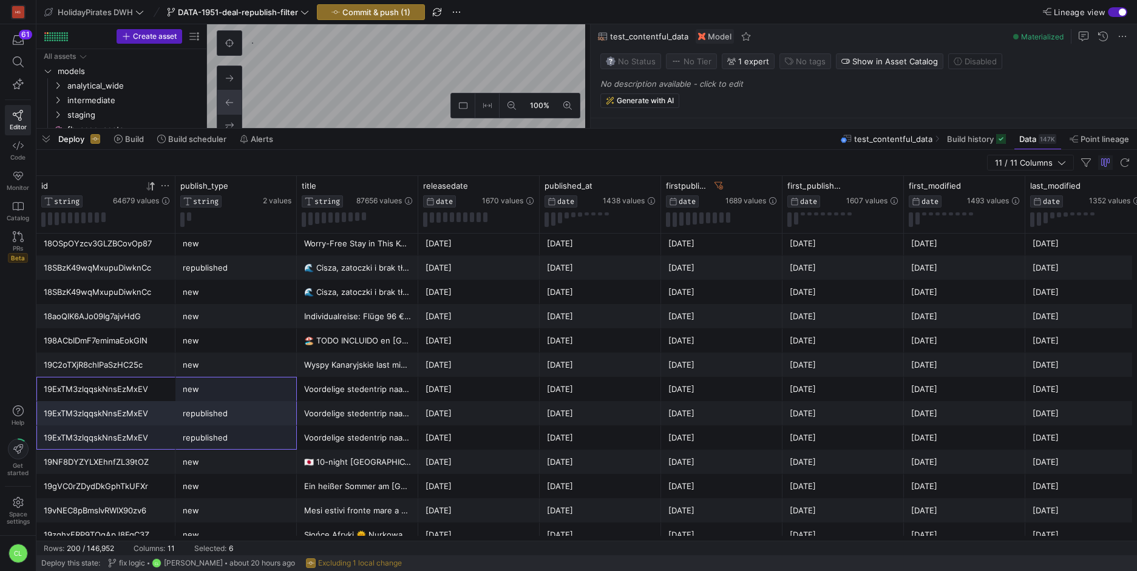
drag, startPoint x: 136, startPoint y: 397, endPoint x: 208, endPoint y: 438, distance: 82.4
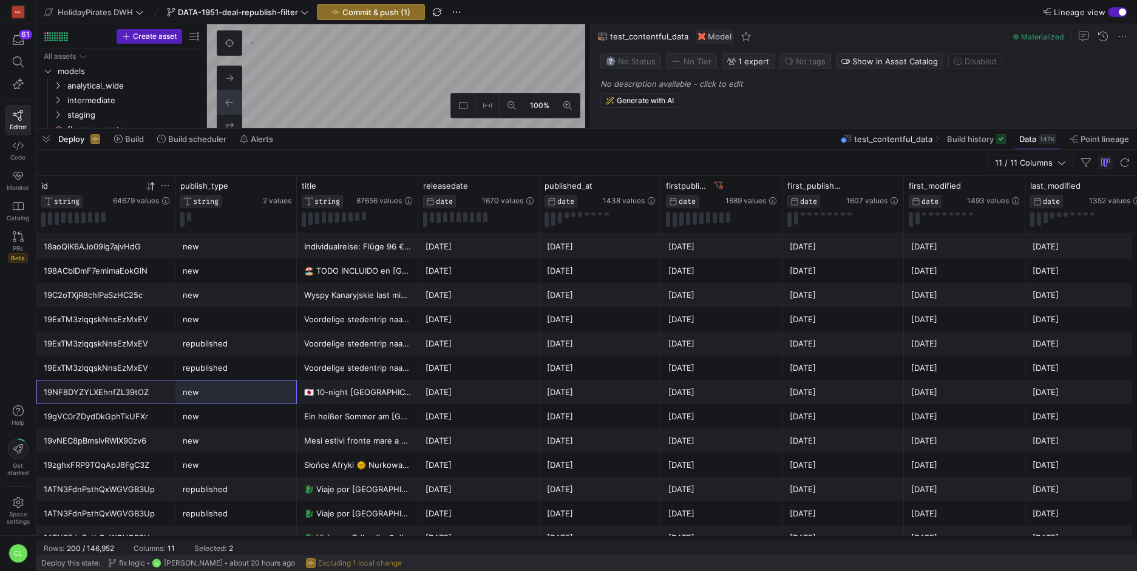
drag, startPoint x: 169, startPoint y: 399, endPoint x: 222, endPoint y: 401, distance: 52.8
click at [222, 401] on div "19NF8DYZYLXEhnfZL39tOZ new 🇯🇵 10-night Japan tour from Tokyo to Osaka 🇯🇵 2025-0…" at bounding box center [713, 392] width 1355 height 24
drag, startPoint x: 157, startPoint y: 411, endPoint x: 224, endPoint y: 418, distance: 67.7
click at [224, 418] on div "19gVC0rZDydDkGphTkUFXr new Ein heißer Sommer am Roten Meer: Ägypten! 🤩 2025-06-…" at bounding box center [713, 416] width 1355 height 24
drag, startPoint x: 121, startPoint y: 462, endPoint x: 191, endPoint y: 467, distance: 70.0
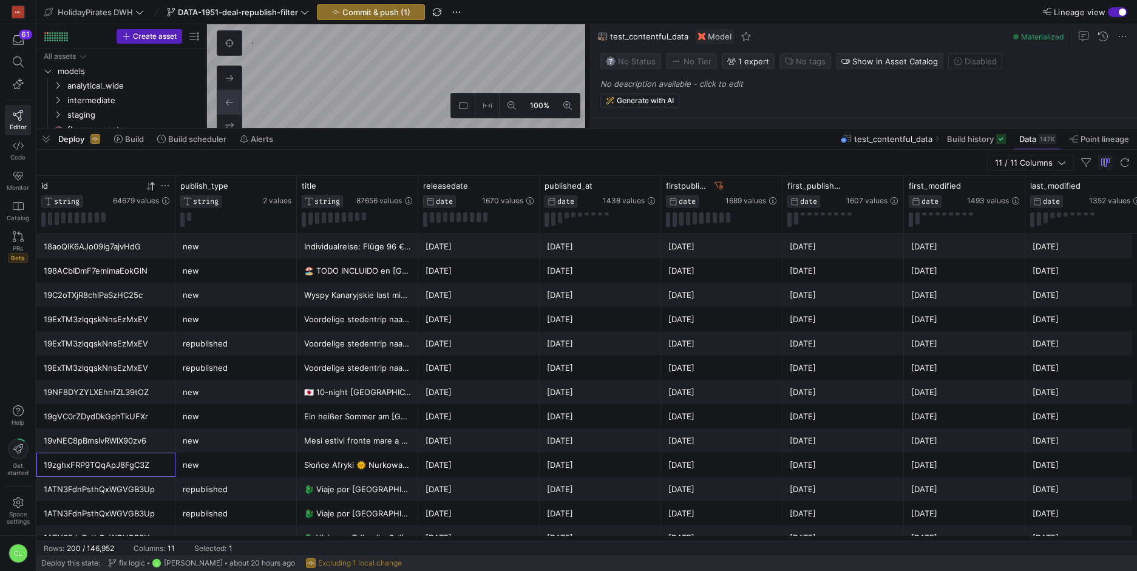
click at [191, 467] on div "19zghxFRP9TQqApJ8FgC3Z new Słońce Afryki 🌞 Nurkowanie na rafie 🪸 All Inclusive …" at bounding box center [713, 465] width 1355 height 24
drag, startPoint x: 153, startPoint y: 442, endPoint x: 205, endPoint y: 447, distance: 52.5
click at [205, 447] on div "19vNEC8pBmsIvRWlX90zv6 new Mesi estivi fronte mare a Corfù💙 con colazione inclu…" at bounding box center [713, 441] width 1355 height 24
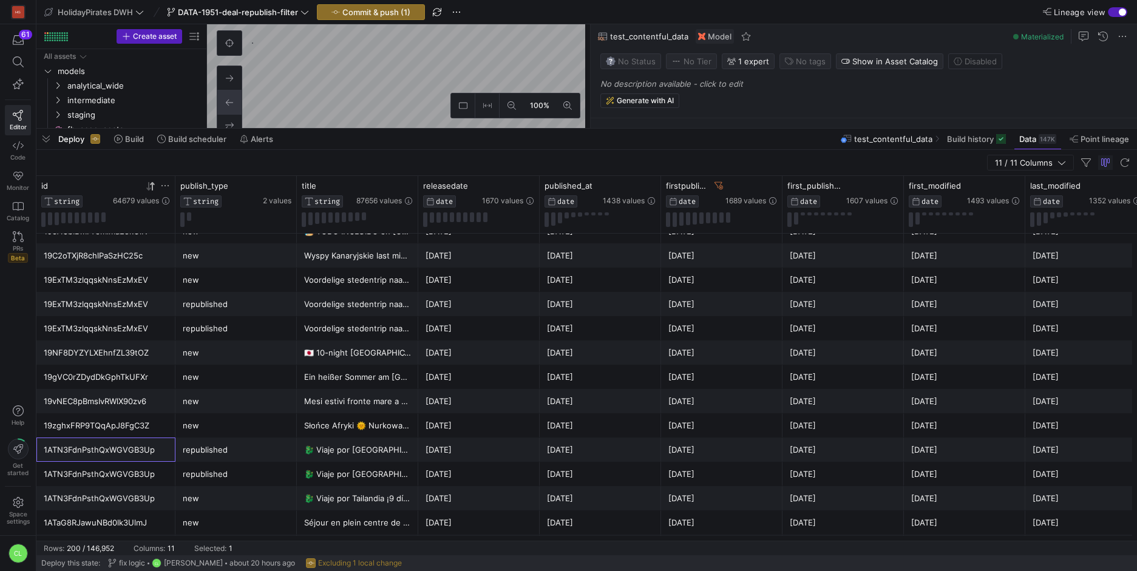
drag, startPoint x: 144, startPoint y: 441, endPoint x: 203, endPoint y: 455, distance: 60.5
click at [203, 455] on div "1ATN3FdnPsthQxWGVGB3Up republished 🐉 Viaje por Tailandia 🪷 2025-05-30 2025-05-3…" at bounding box center [713, 450] width 1355 height 24
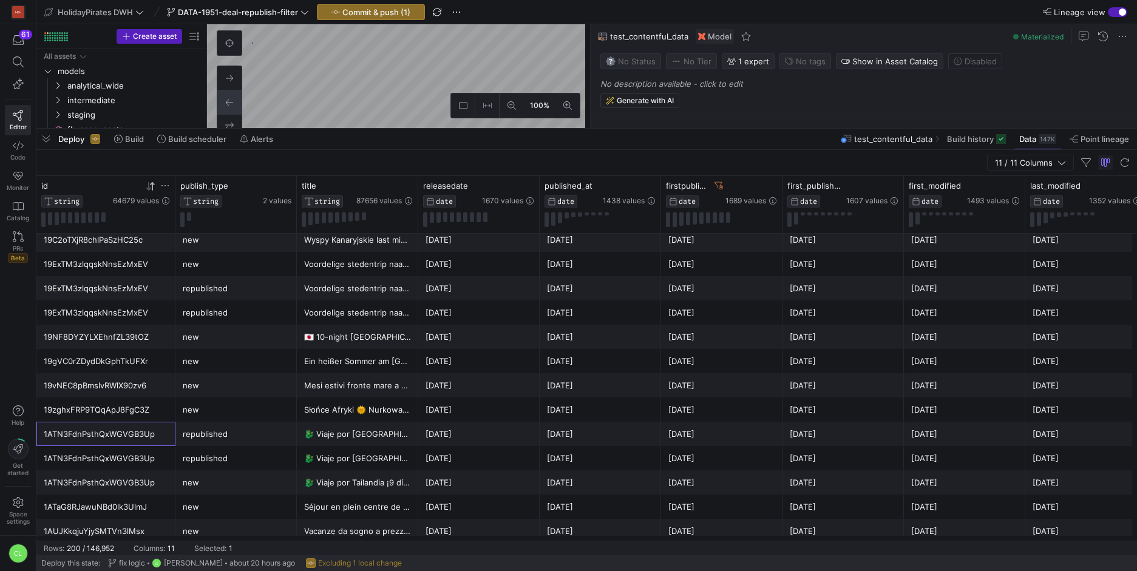
drag, startPoint x: 150, startPoint y: 438, endPoint x: 191, endPoint y: 460, distance: 46.7
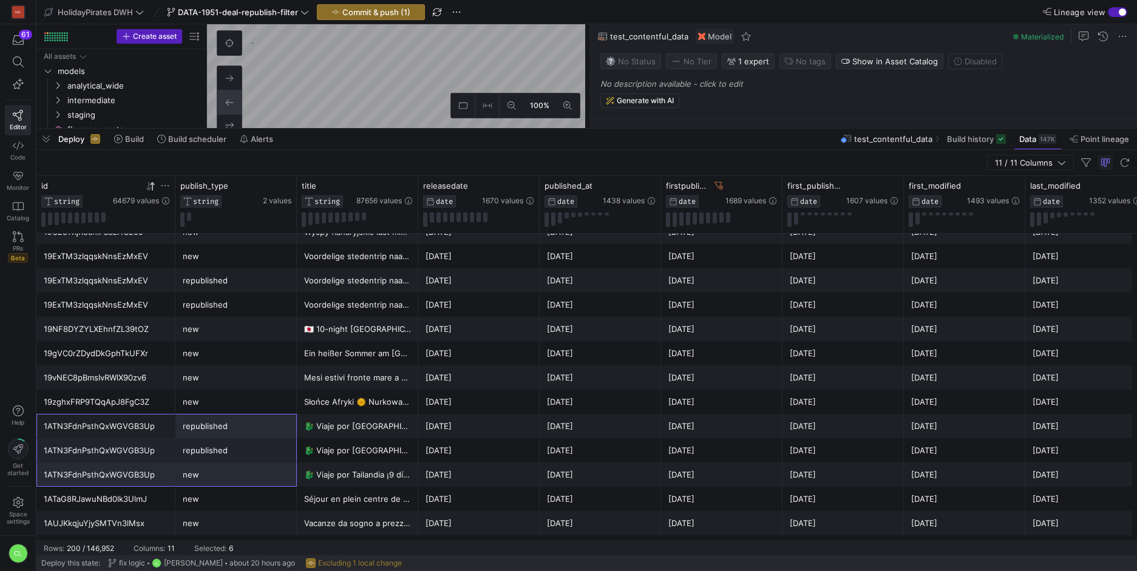
drag, startPoint x: 143, startPoint y: 423, endPoint x: 240, endPoint y: 474, distance: 109.7
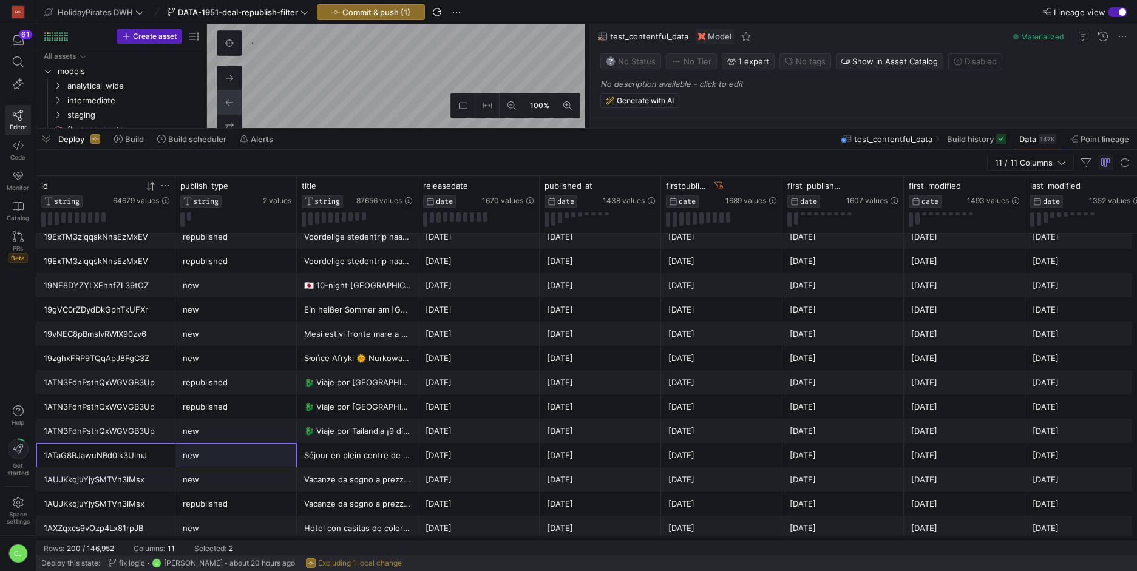
drag, startPoint x: 185, startPoint y: 458, endPoint x: 233, endPoint y: 455, distance: 48.0
click at [231, 455] on div "1ATaG8RJawuNBd0lk3UlmJ new Séjour en plein centre de Rome 🇮🇹 à petit prix 🤑 202…" at bounding box center [713, 455] width 1355 height 24
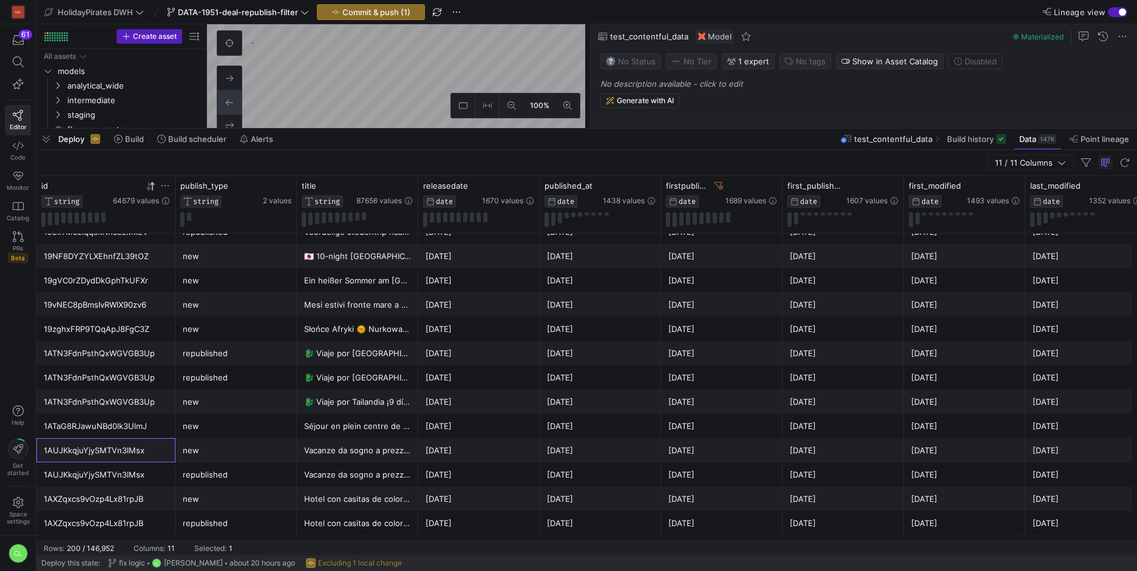
drag, startPoint x: 141, startPoint y: 446, endPoint x: 219, endPoint y: 475, distance: 82.8
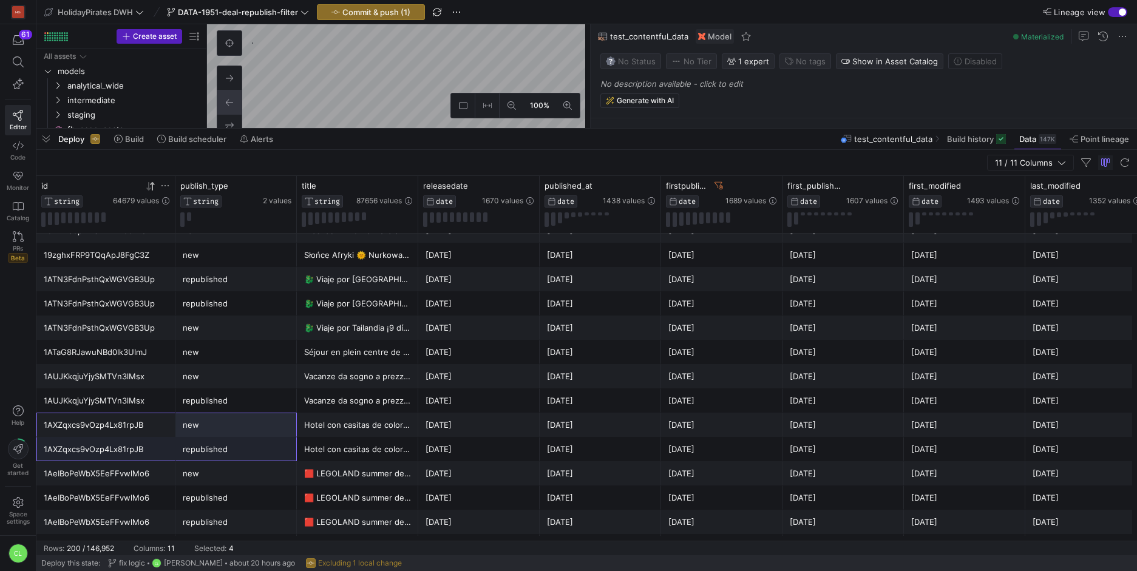
drag, startPoint x: 149, startPoint y: 430, endPoint x: 237, endPoint y: 444, distance: 89.2
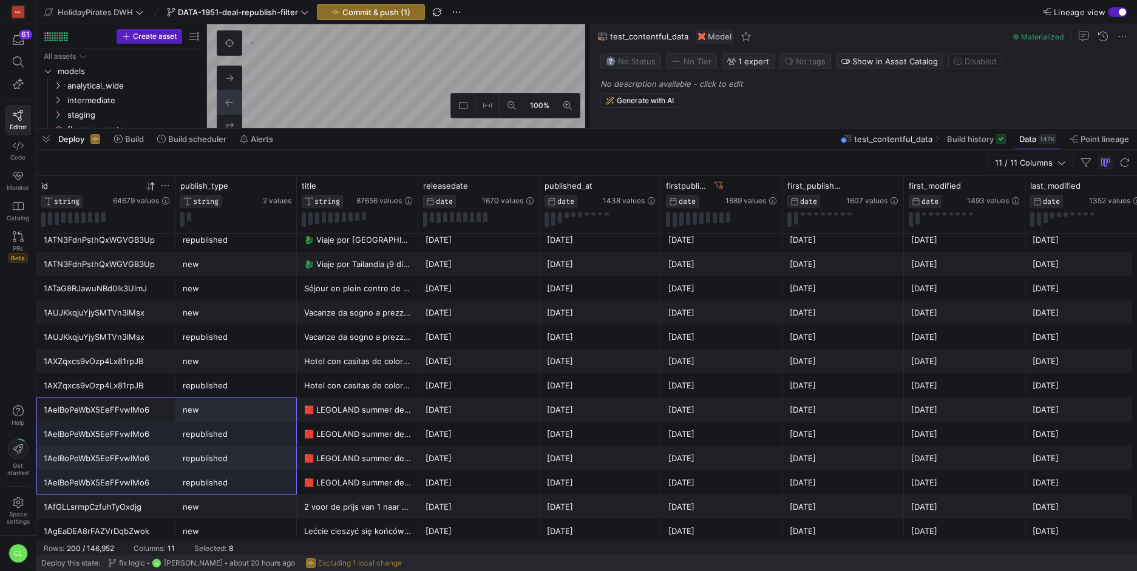
drag, startPoint x: 119, startPoint y: 411, endPoint x: 242, endPoint y: 474, distance: 137.9
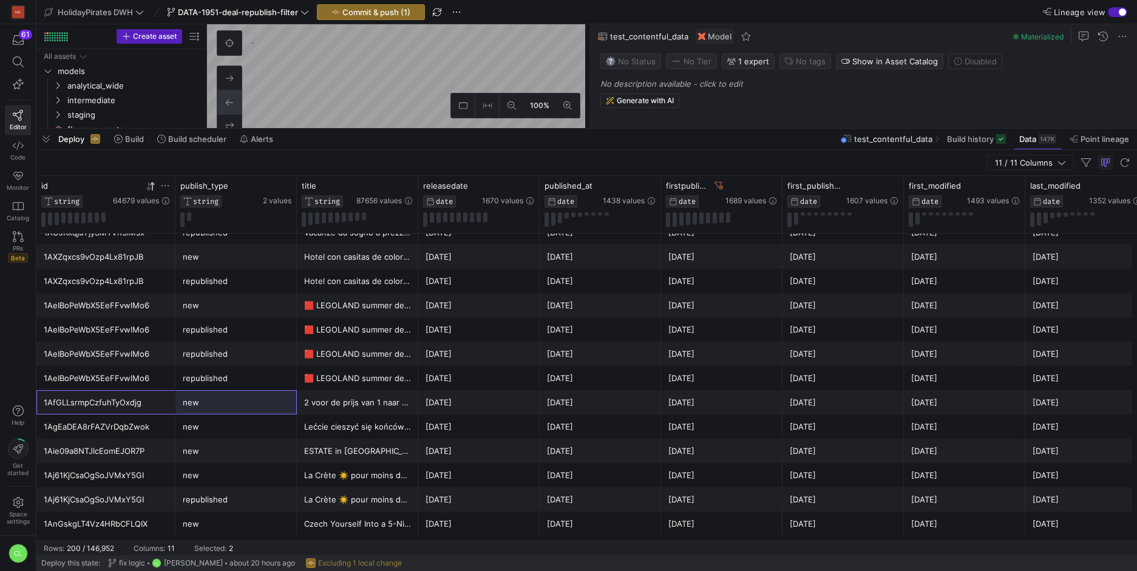
drag, startPoint x: 155, startPoint y: 408, endPoint x: 242, endPoint y: 415, distance: 87.7
click at [157, 433] on div "1AgEaDEA8rFAZVrDqbZwok" at bounding box center [106, 427] width 124 height 24
drag, startPoint x: 161, startPoint y: 452, endPoint x: 193, endPoint y: 459, distance: 32.4
click at [193, 459] on div "1Aie09a8NTJlcEomEJOR7P new ESTATE in Croazia in FAMIGLIA ⚡️ Favolosa struttura …" at bounding box center [713, 451] width 1355 height 24
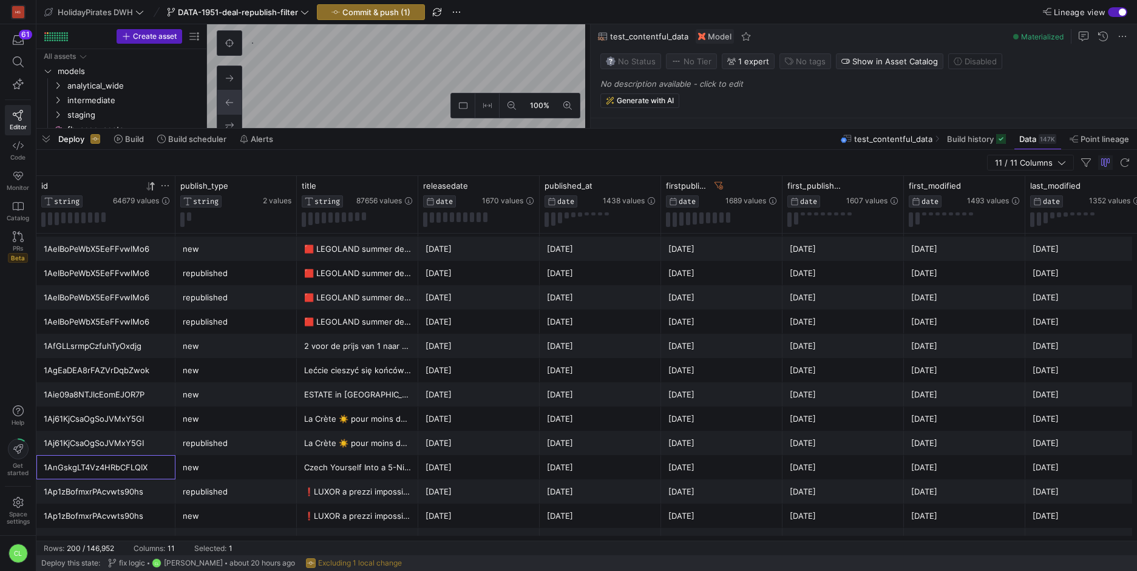
drag, startPoint x: 152, startPoint y: 466, endPoint x: 205, endPoint y: 470, distance: 53.6
click at [205, 470] on div "1AnGskgLT4Vz4HRbCFLQIX new Czech Yourself Into a 5-Night Getaway to Prague 💖 Fr…" at bounding box center [713, 467] width 1355 height 24
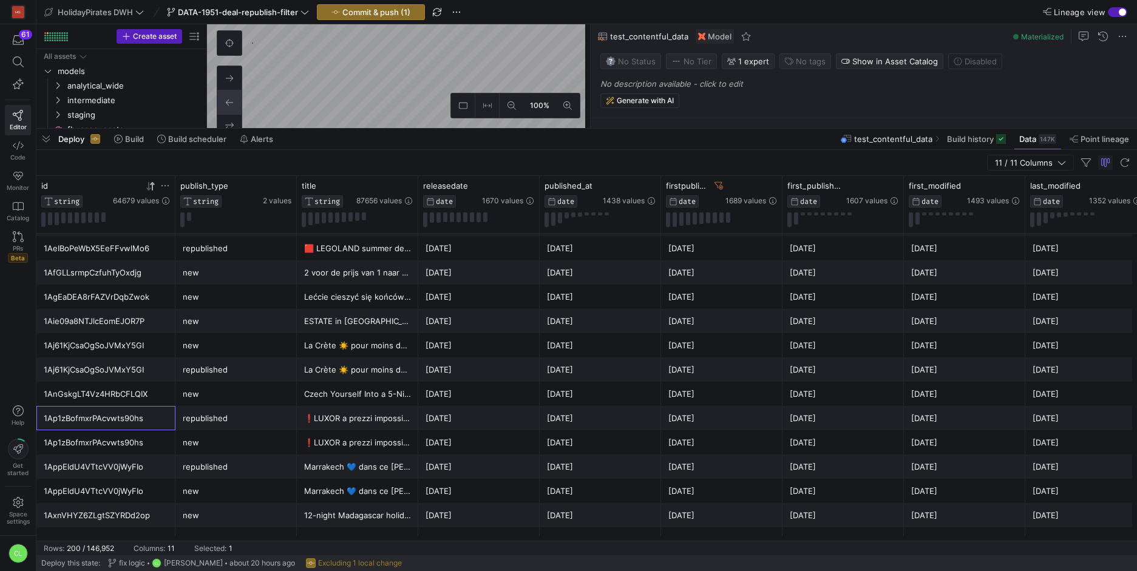
drag, startPoint x: 158, startPoint y: 427, endPoint x: 204, endPoint y: 442, distance: 48.0
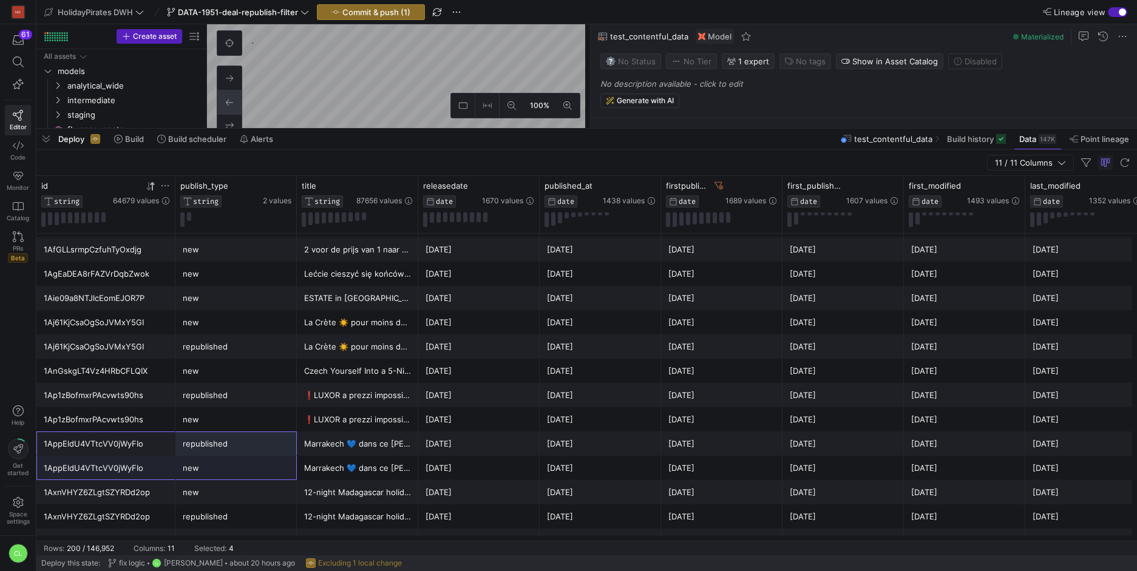
drag, startPoint x: 159, startPoint y: 447, endPoint x: 211, endPoint y: 467, distance: 56.1
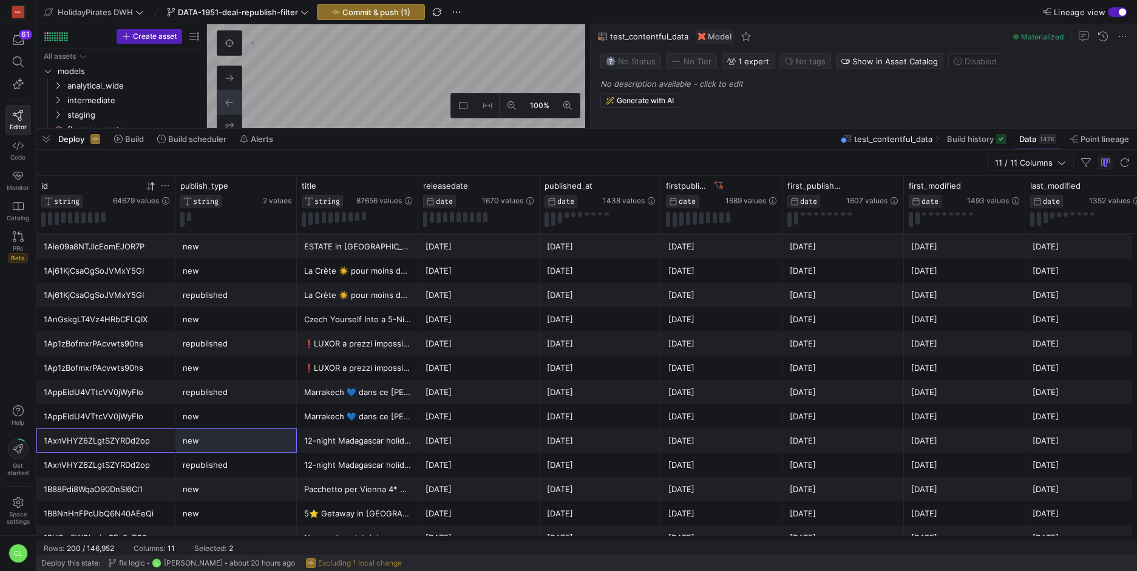
drag, startPoint x: 183, startPoint y: 449, endPoint x: 226, endPoint y: 463, distance: 45.5
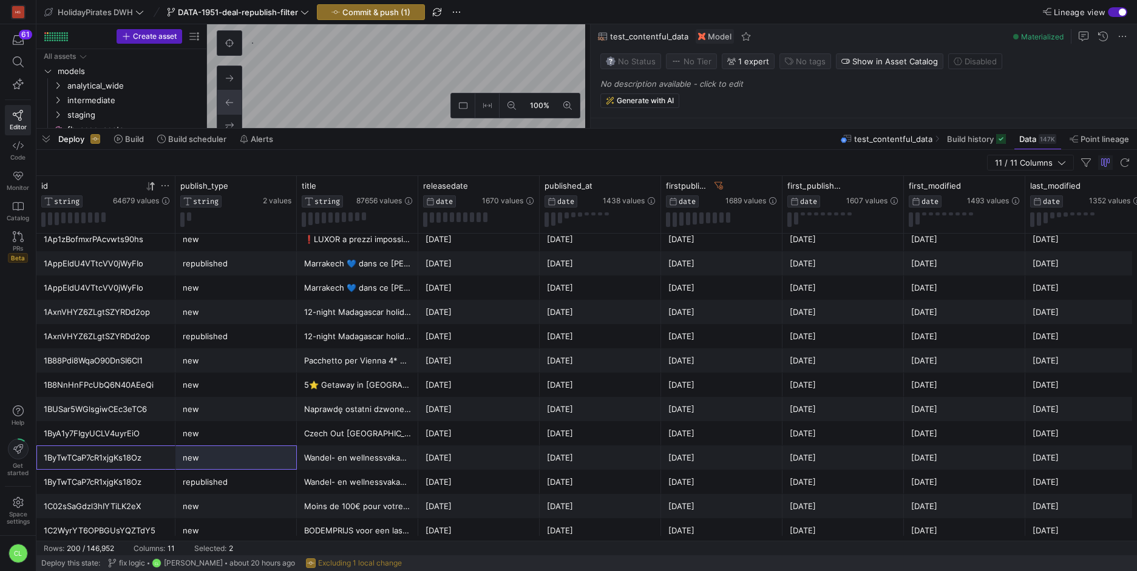
drag, startPoint x: 161, startPoint y: 454, endPoint x: 231, endPoint y: 486, distance: 77.4
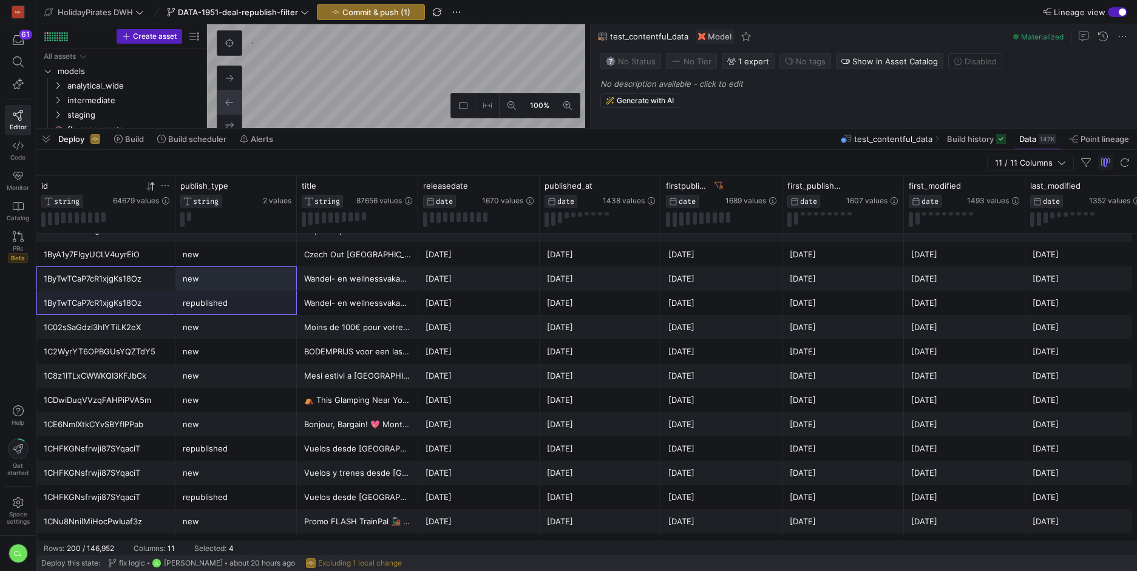
drag, startPoint x: 140, startPoint y: 452, endPoint x: 219, endPoint y: 470, distance: 80.3
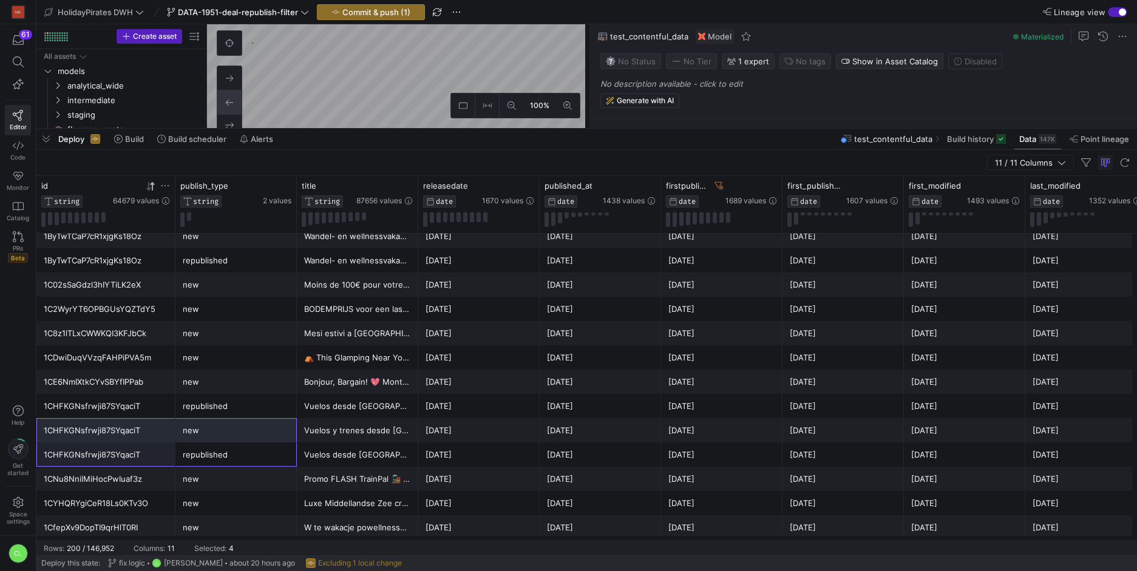
drag, startPoint x: 189, startPoint y: 455, endPoint x: 129, endPoint y: 413, distance: 73.8
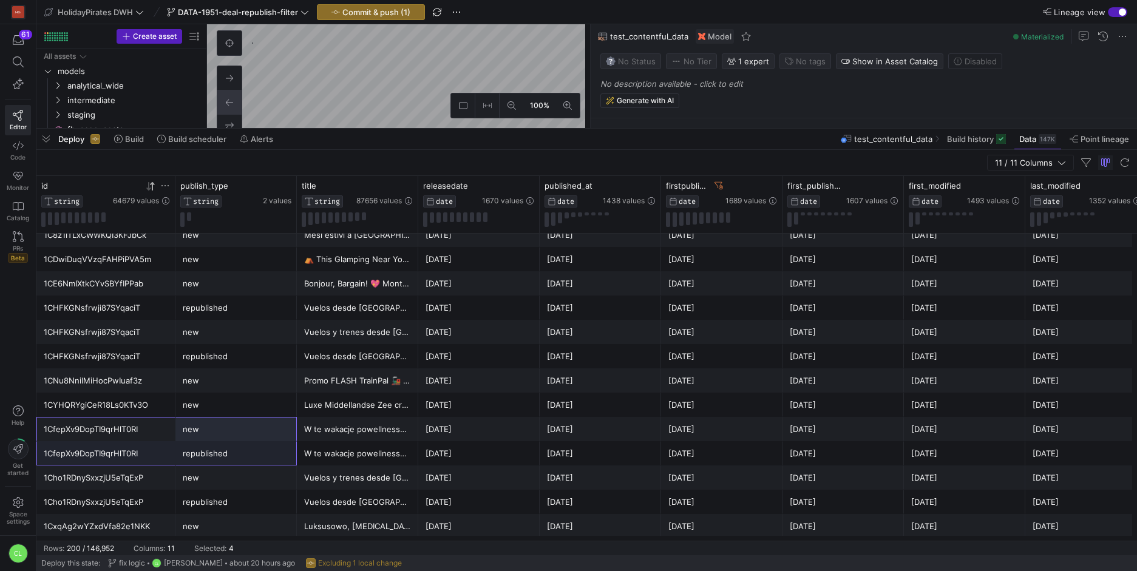
drag, startPoint x: 160, startPoint y: 438, endPoint x: 225, endPoint y: 461, distance: 68.4
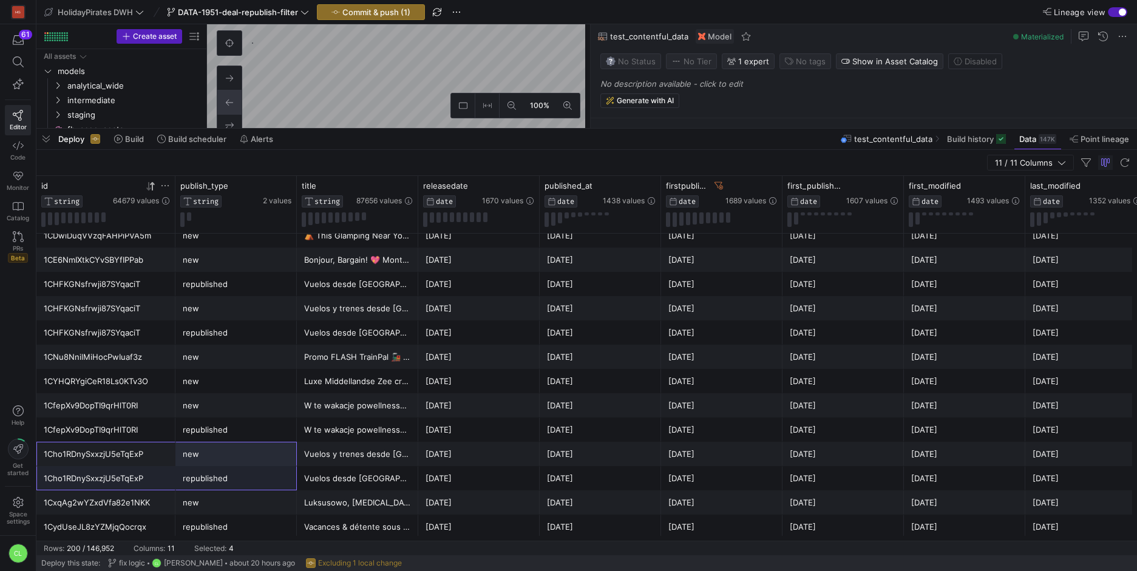
drag, startPoint x: 169, startPoint y: 454, endPoint x: 211, endPoint y: 475, distance: 46.2
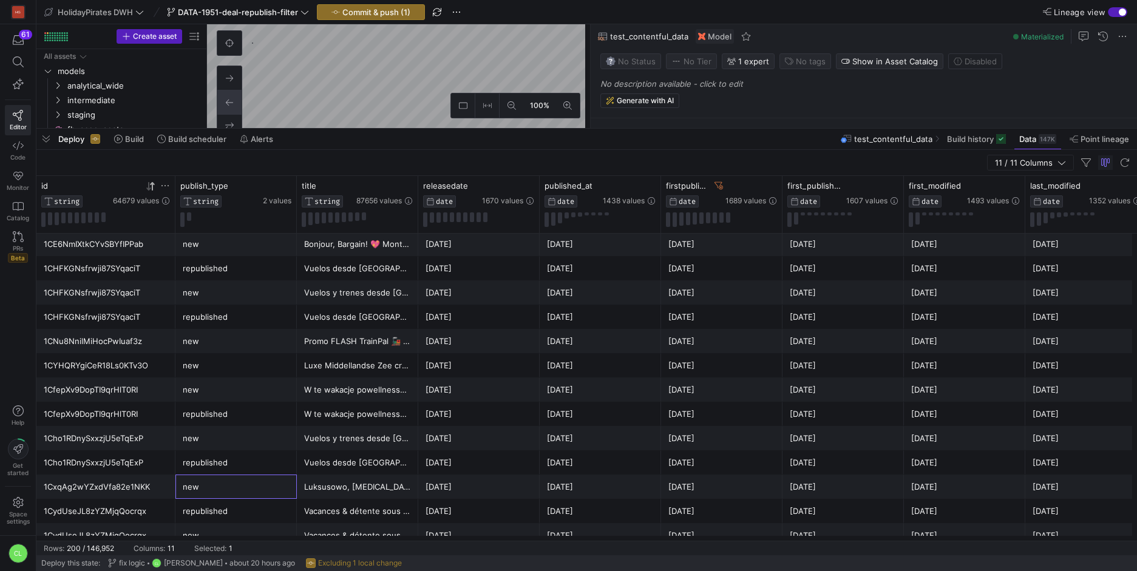
drag, startPoint x: 179, startPoint y: 481, endPoint x: 228, endPoint y: 506, distance: 54.6
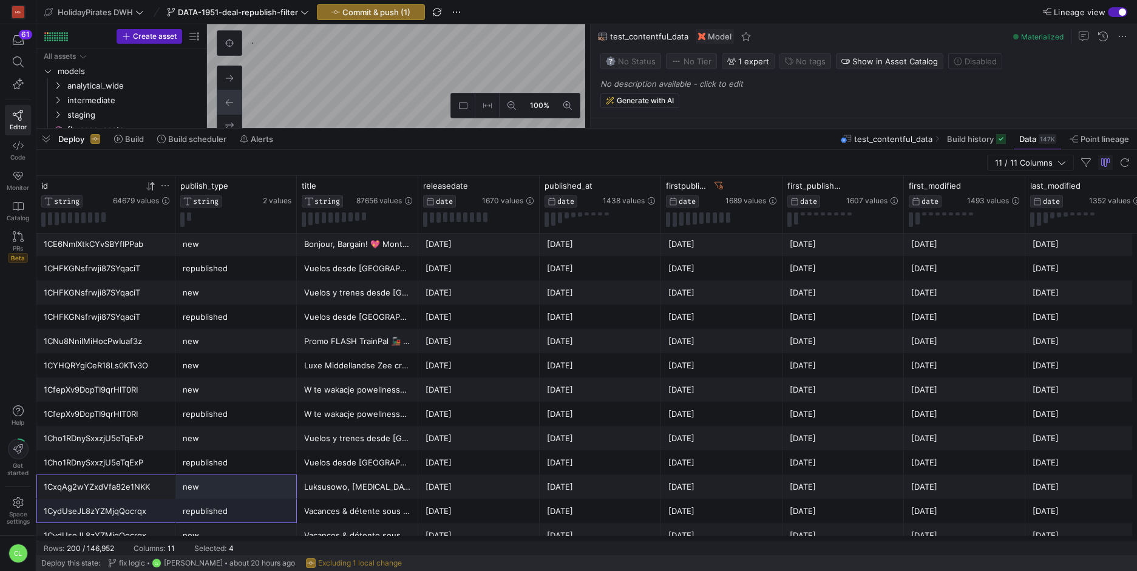
drag, startPoint x: 139, startPoint y: 486, endPoint x: 201, endPoint y: 507, distance: 65.7
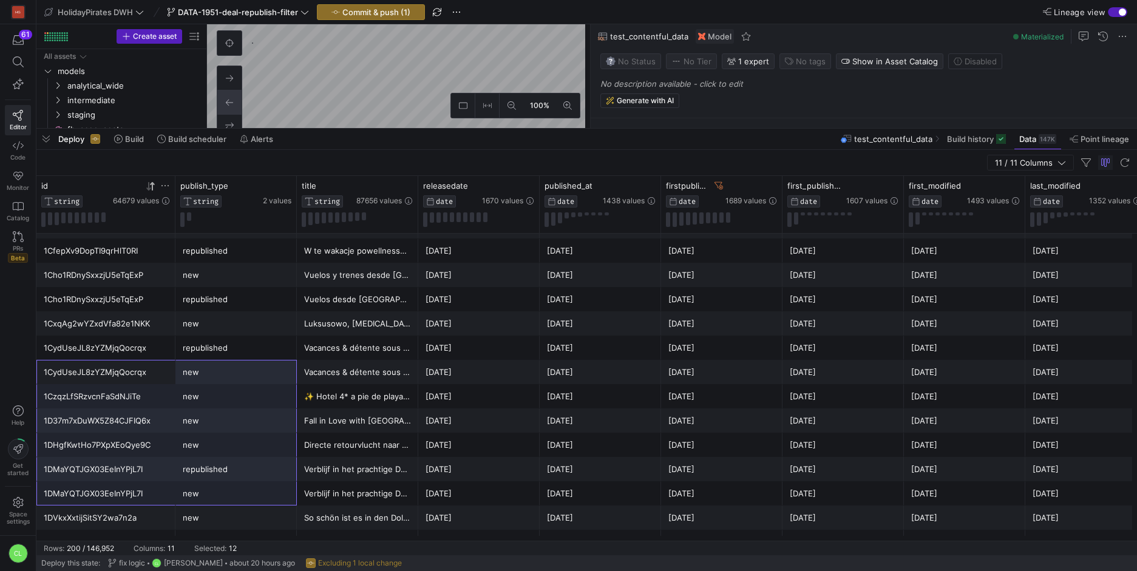
drag, startPoint x: 157, startPoint y: 372, endPoint x: 239, endPoint y: 490, distance: 144.0
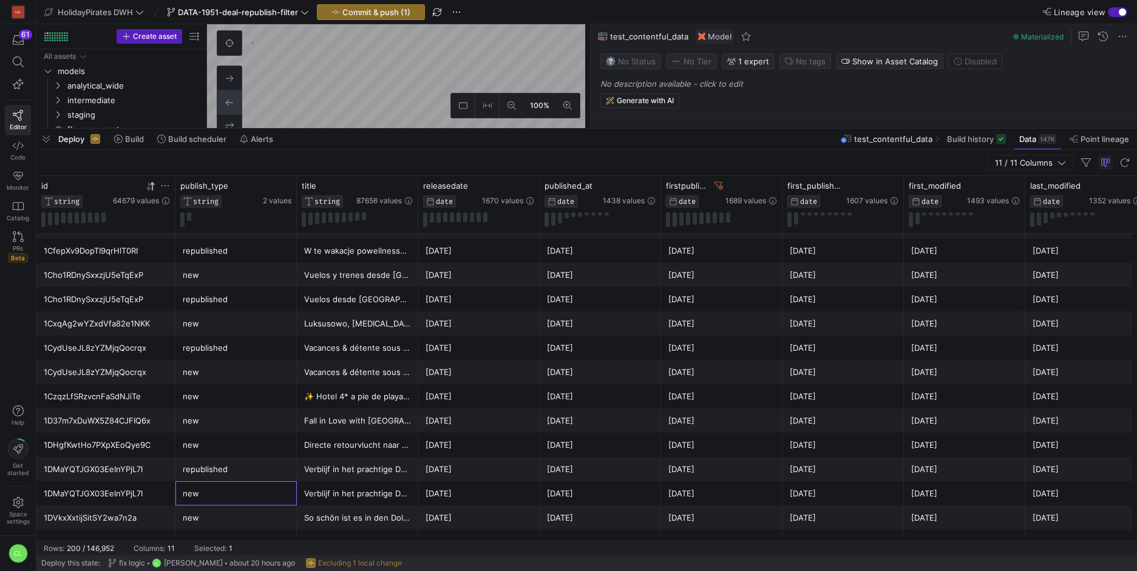
click at [239, 490] on div "new" at bounding box center [236, 494] width 107 height 24
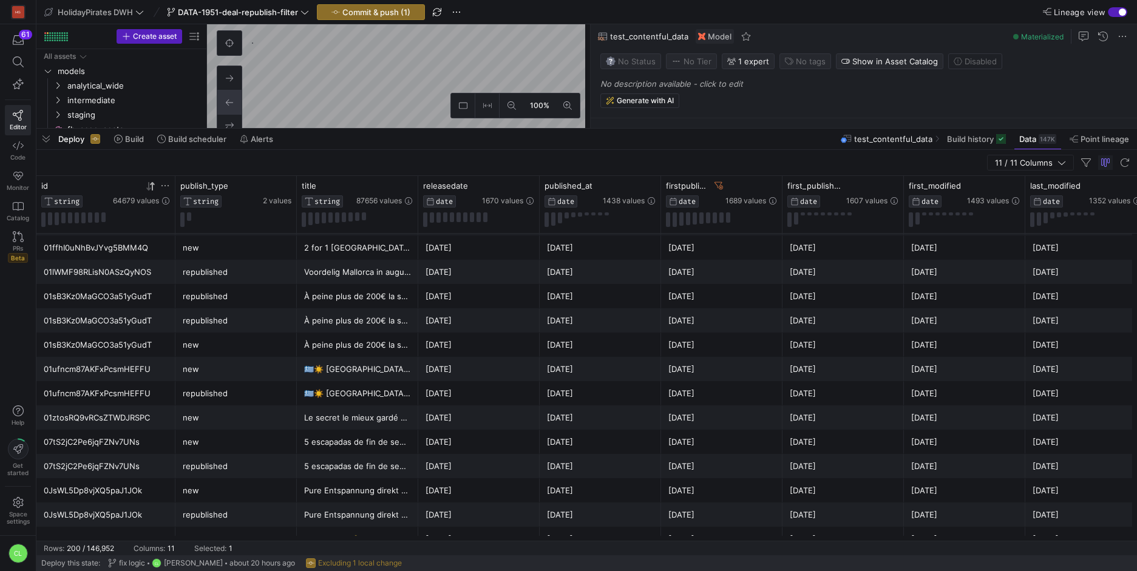
click at [152, 283] on div "01lWMF98RLisN0ASzQyNOS" at bounding box center [106, 272] width 124 height 24
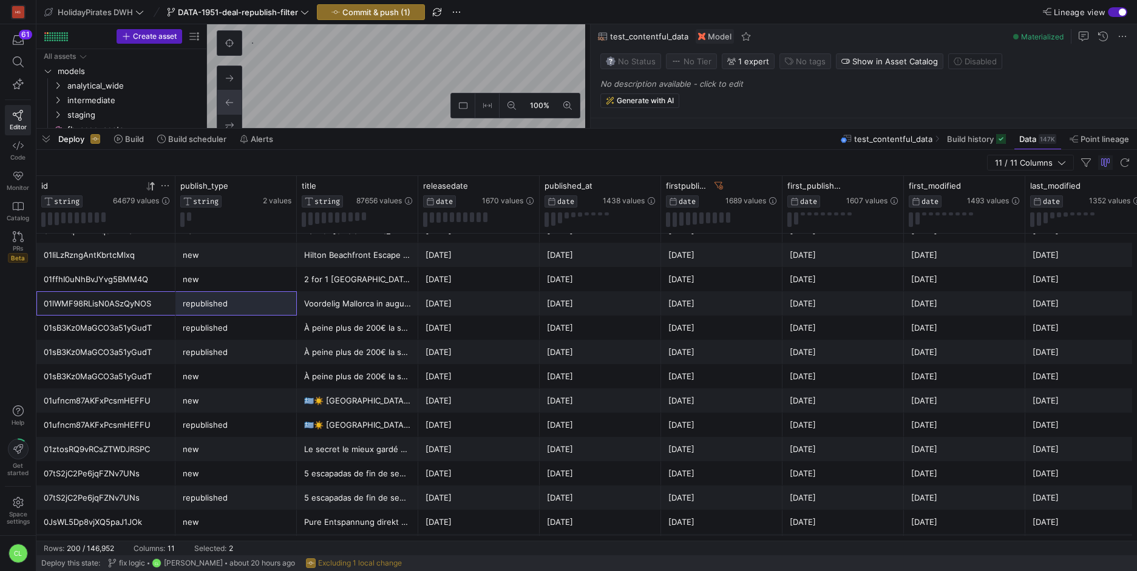
drag, startPoint x: 113, startPoint y: 309, endPoint x: 226, endPoint y: 302, distance: 113.8
click at [226, 302] on div "01lWMF98RLisN0ASzQyNOS republished Voordelig Mallorca in augustus 😎 2025-06-27 …" at bounding box center [713, 303] width 1355 height 24
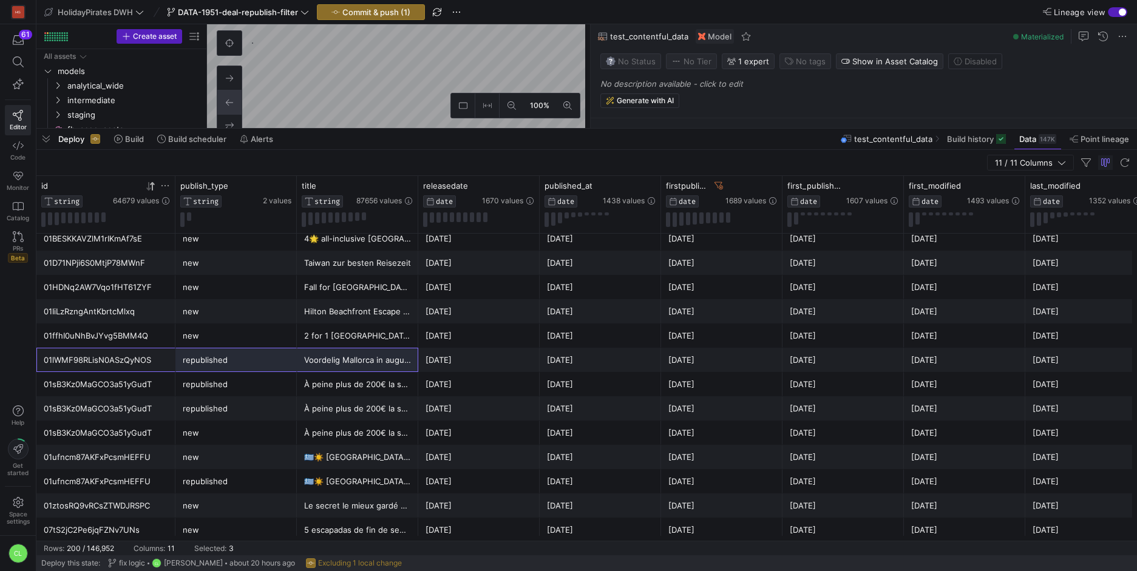
drag, startPoint x: 146, startPoint y: 355, endPoint x: 333, endPoint y: 356, distance: 187.6
click at [333, 356] on div "01lWMF98RLisN0ASzQyNOS republished Voordelig Mallorca in augustus 😎 2025-06-27 …" at bounding box center [713, 360] width 1355 height 24
click at [202, 356] on div "republished" at bounding box center [236, 360] width 107 height 24
drag, startPoint x: 135, startPoint y: 356, endPoint x: 243, endPoint y: 356, distance: 108.1
click at [242, 357] on div "01lWMF98RLisN0ASzQyNOS republished Voordelig Mallorca in augustus 😎 2025-06-27 …" at bounding box center [713, 360] width 1355 height 24
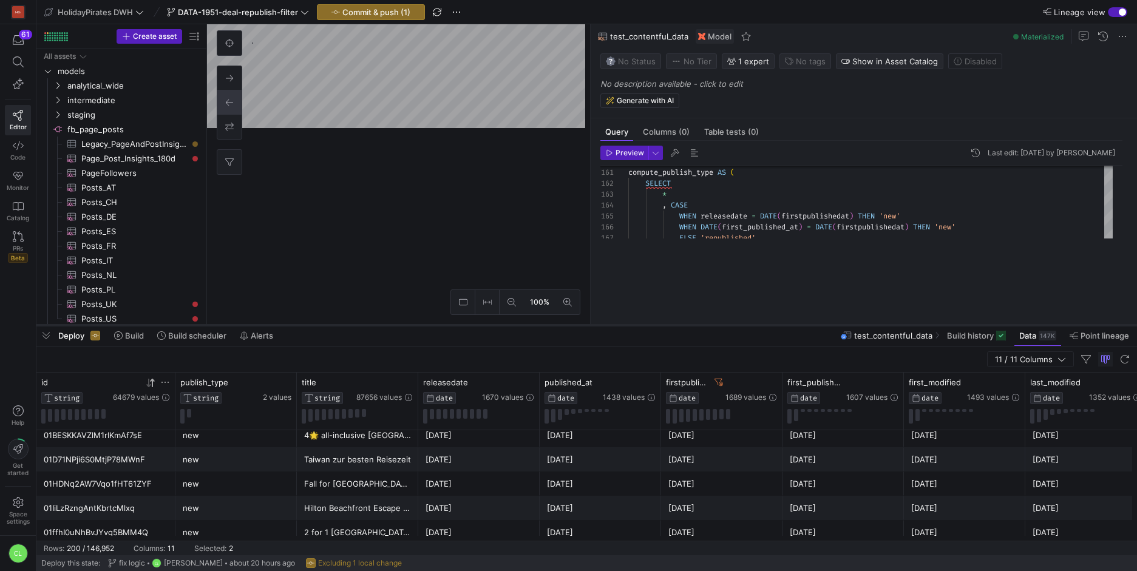
drag, startPoint x: 386, startPoint y: 129, endPoint x: 421, endPoint y: 326, distance: 199.8
click at [421, 326] on div at bounding box center [586, 325] width 1101 height 5
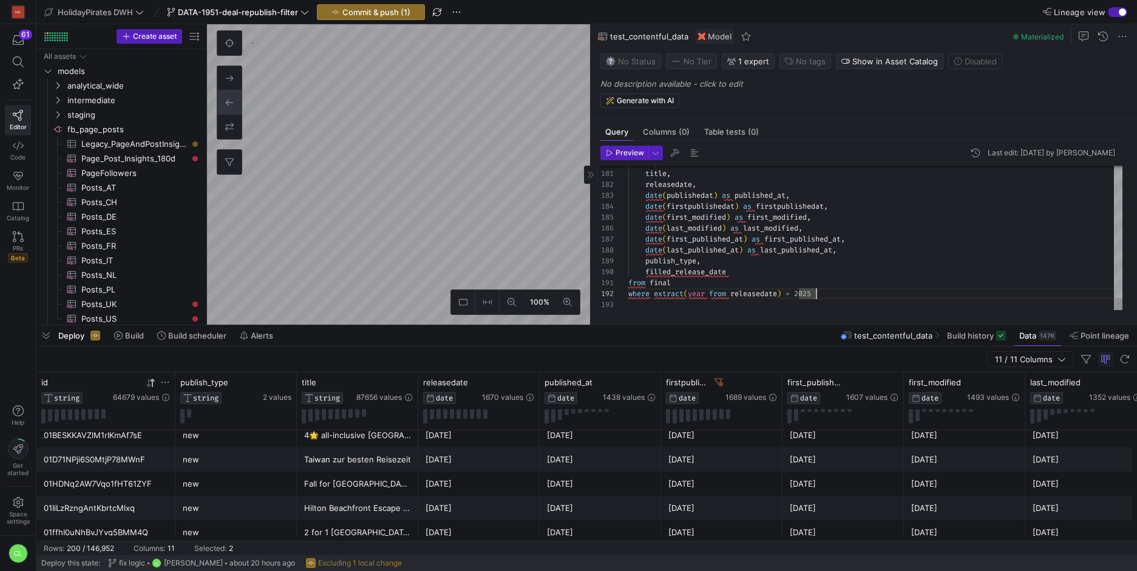
drag, startPoint x: 852, startPoint y: 290, endPoint x: 843, endPoint y: 290, distance: 9.7
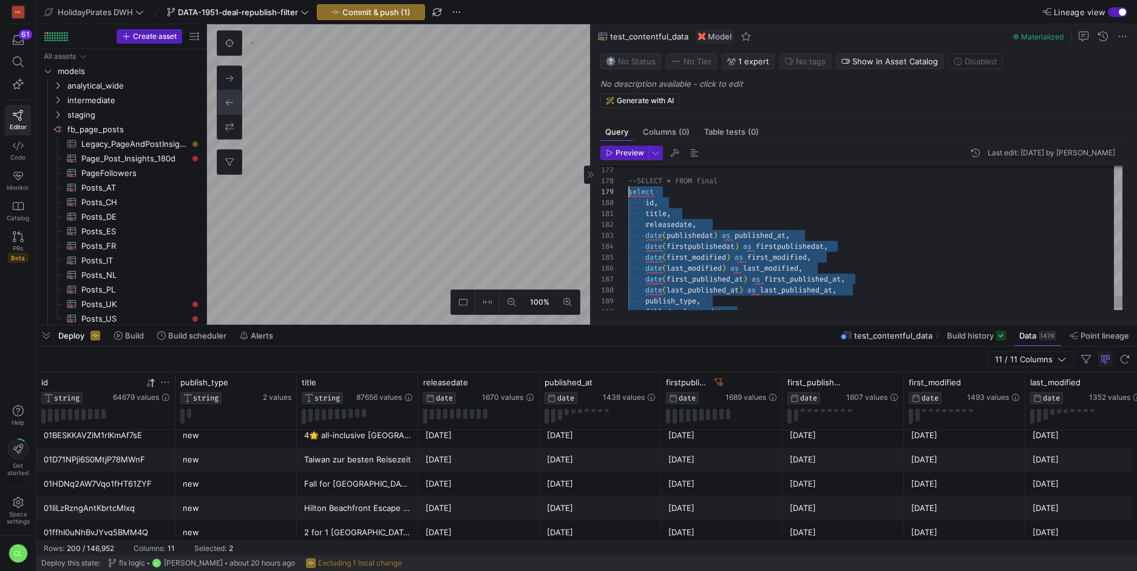
drag, startPoint x: 852, startPoint y: 295, endPoint x: 625, endPoint y: 191, distance: 250.4
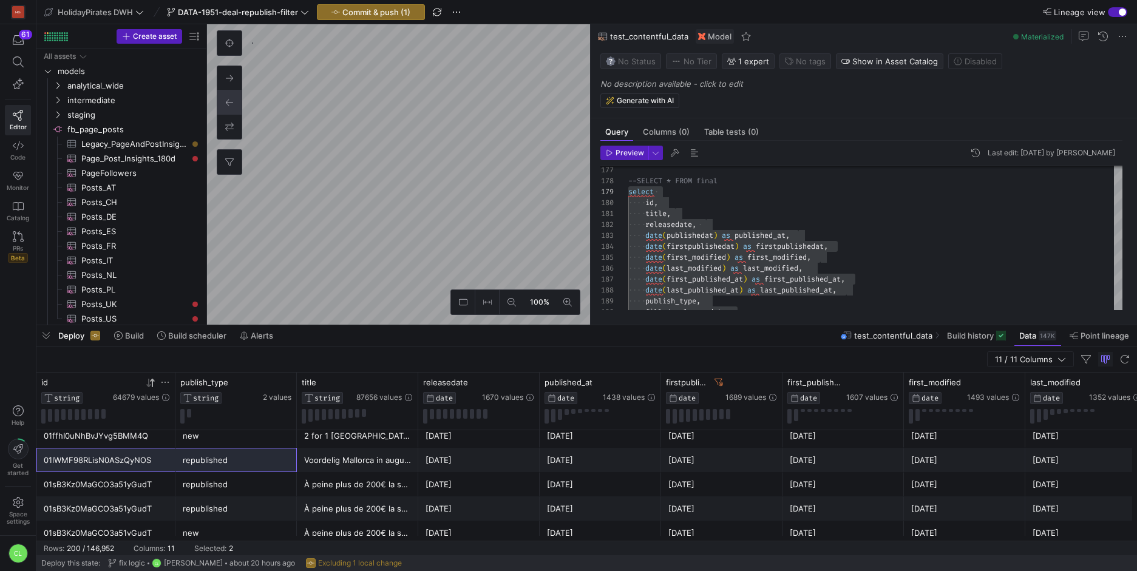
scroll to position [210, 0]
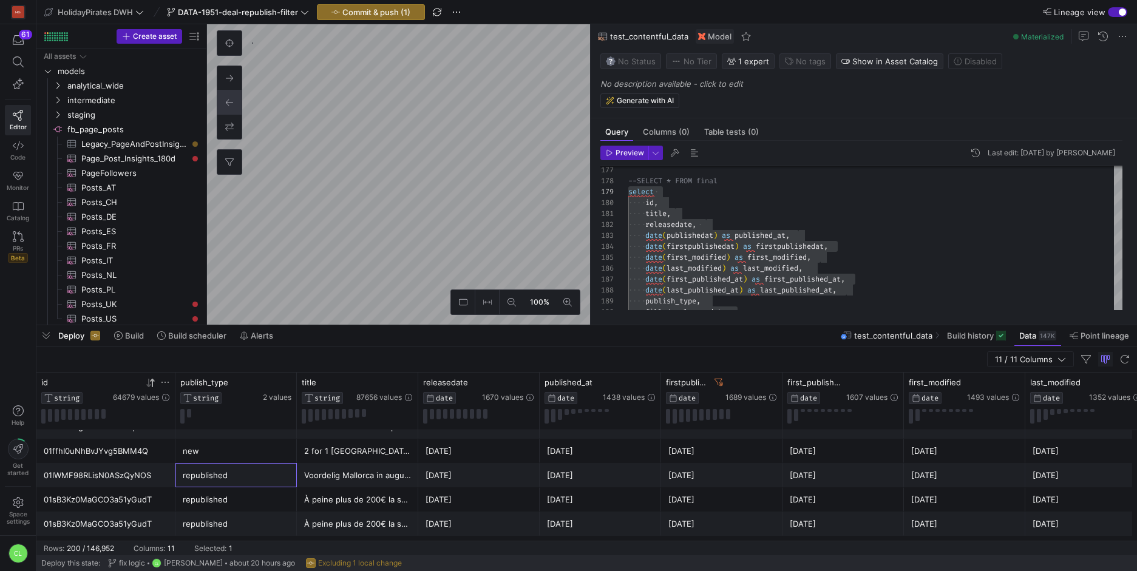
click at [177, 480] on div "republished" at bounding box center [235, 475] width 121 height 24
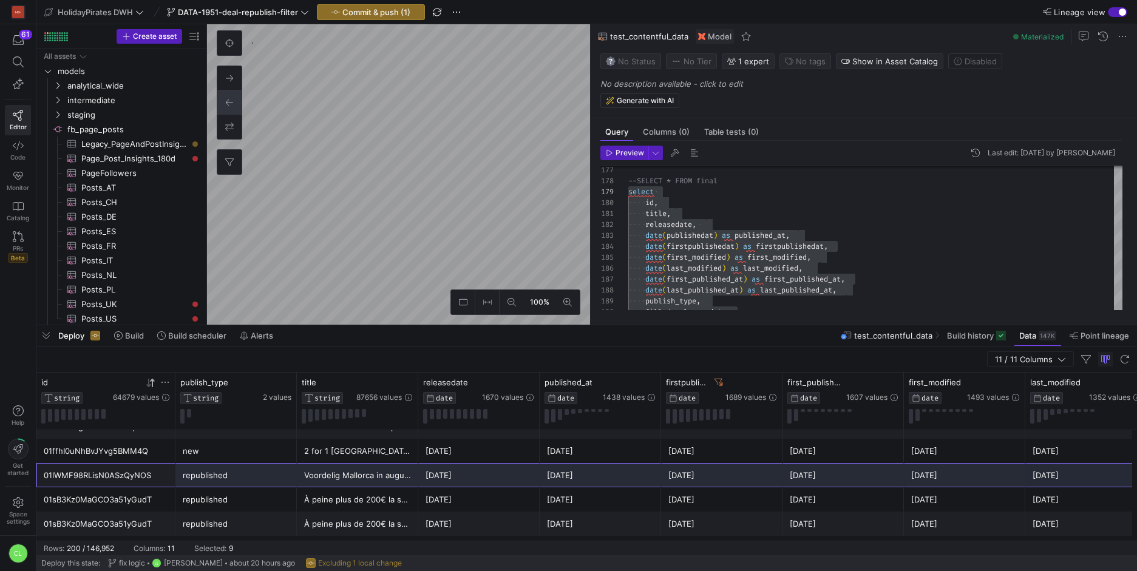
drag, startPoint x: 144, startPoint y: 479, endPoint x: 1057, endPoint y: 470, distance: 913.1
click at [1057, 470] on div "01lWMF98RLisN0ASzQyNOS republished Voordelig Mallorca in augustus 😎 2025-06-27 …" at bounding box center [713, 475] width 1355 height 24
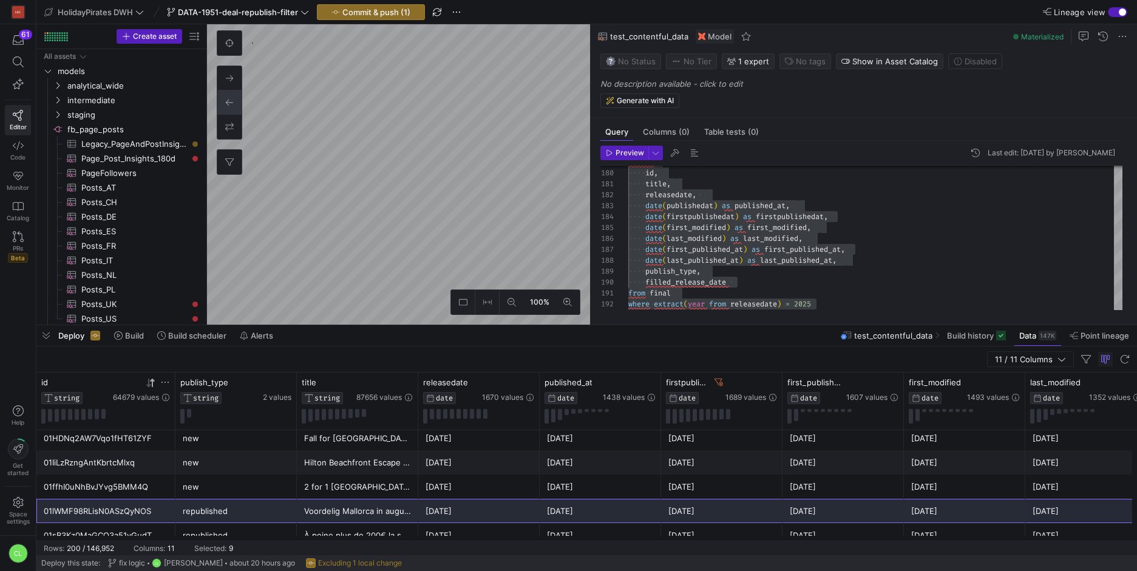
scroll to position [166, 0]
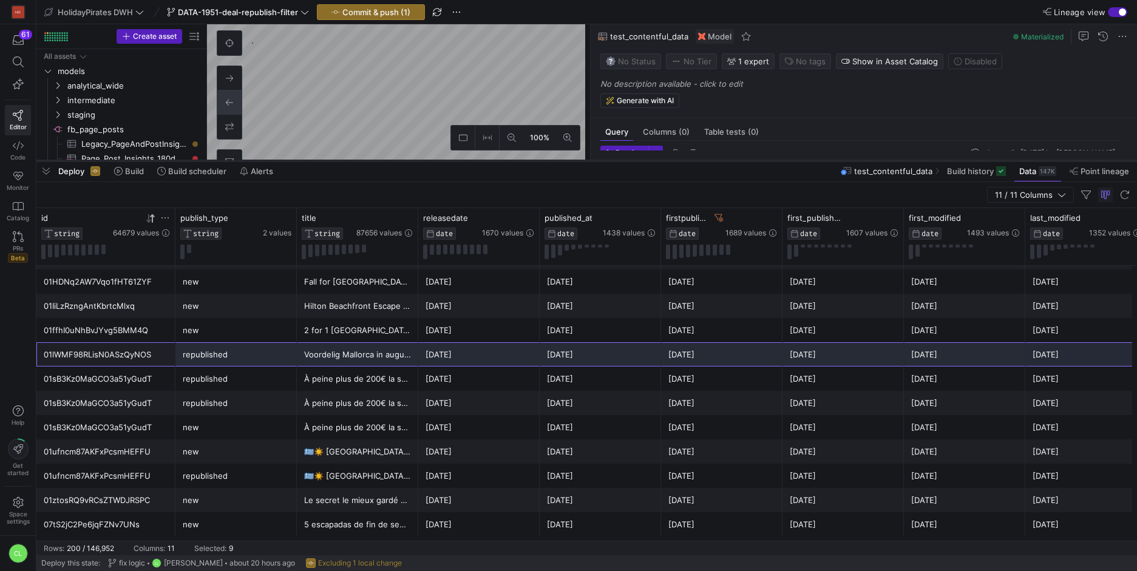
click at [346, 161] on div at bounding box center [586, 160] width 1101 height 5
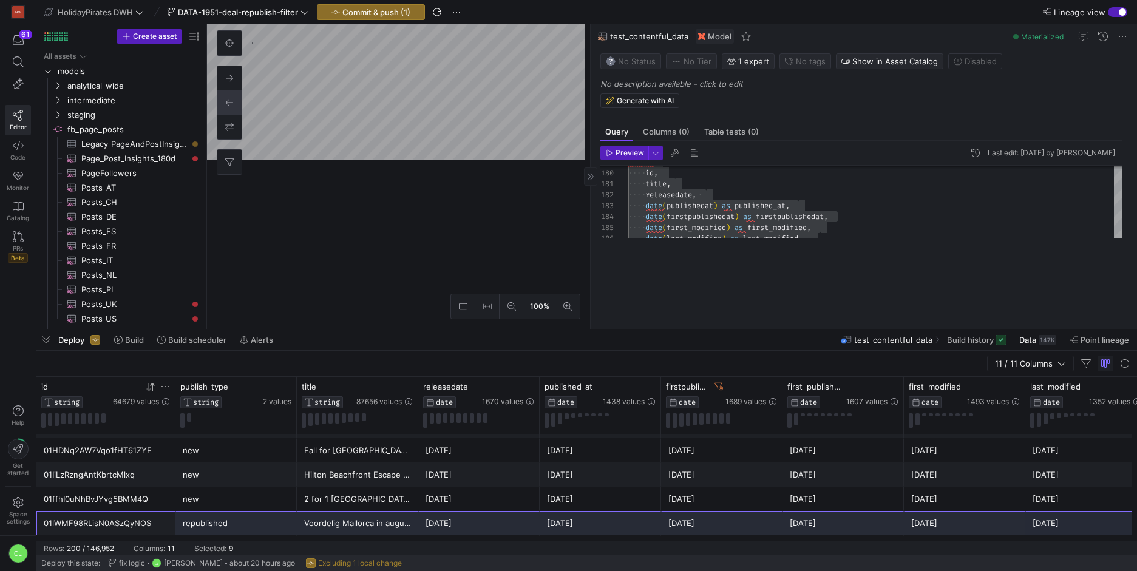
drag, startPoint x: 636, startPoint y: 162, endPoint x: 629, endPoint y: 362, distance: 200.4
click at [611, 332] on div at bounding box center [586, 329] width 1101 height 5
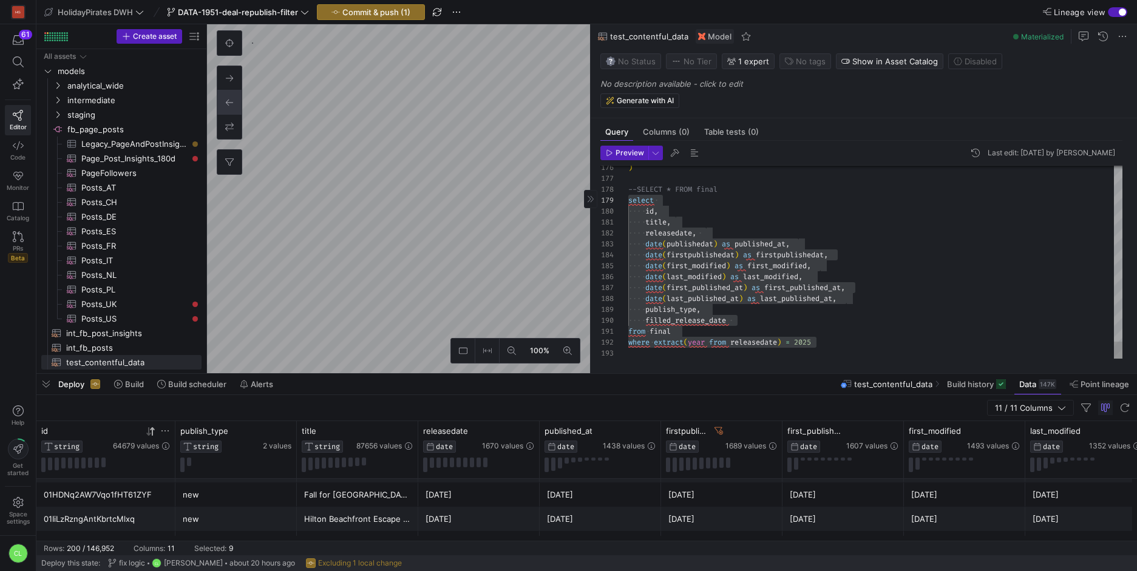
scroll to position [0, 44]
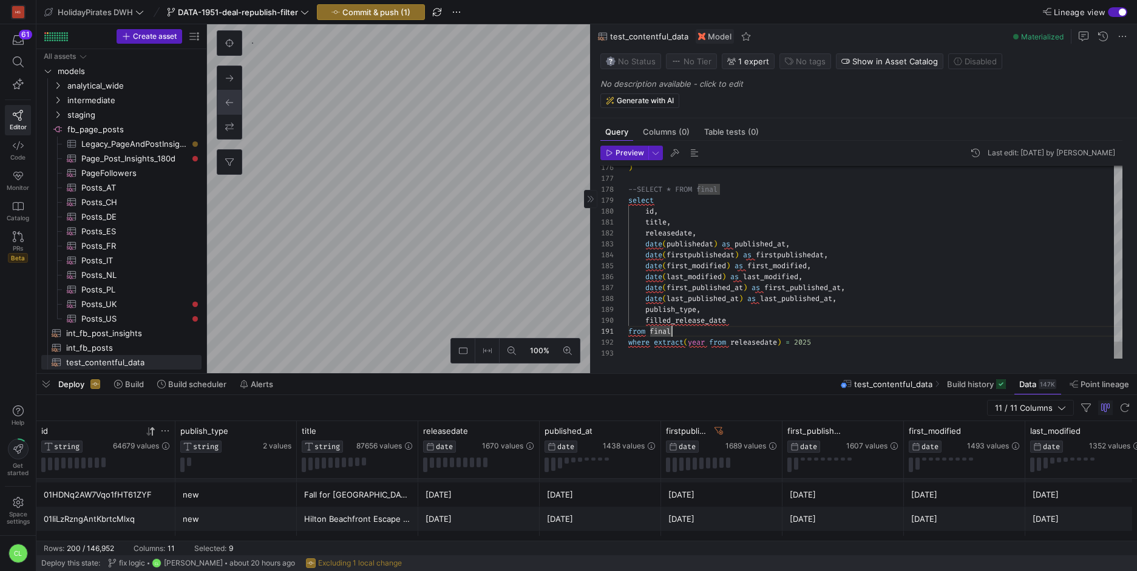
scroll to position [11, 0]
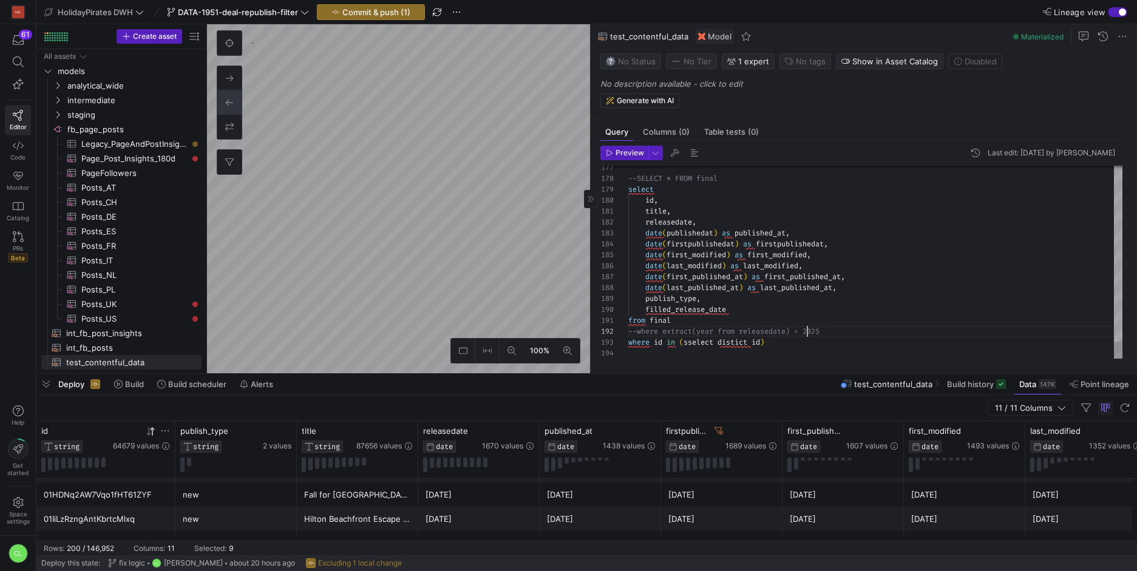
drag, startPoint x: 848, startPoint y: 333, endPoint x: 684, endPoint y: 328, distance: 164.6
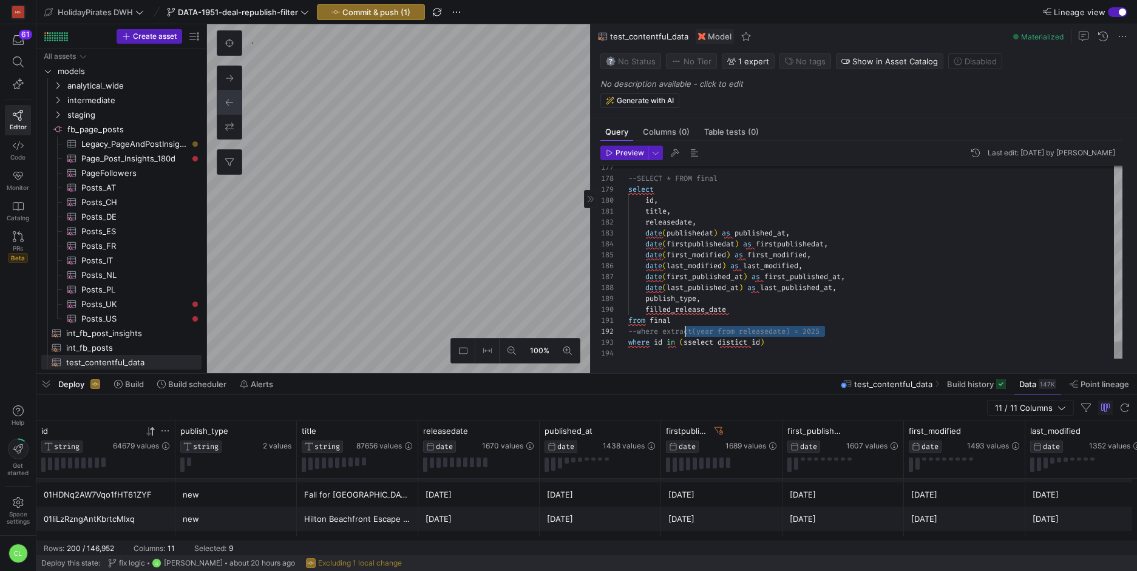
scroll to position [22, 140]
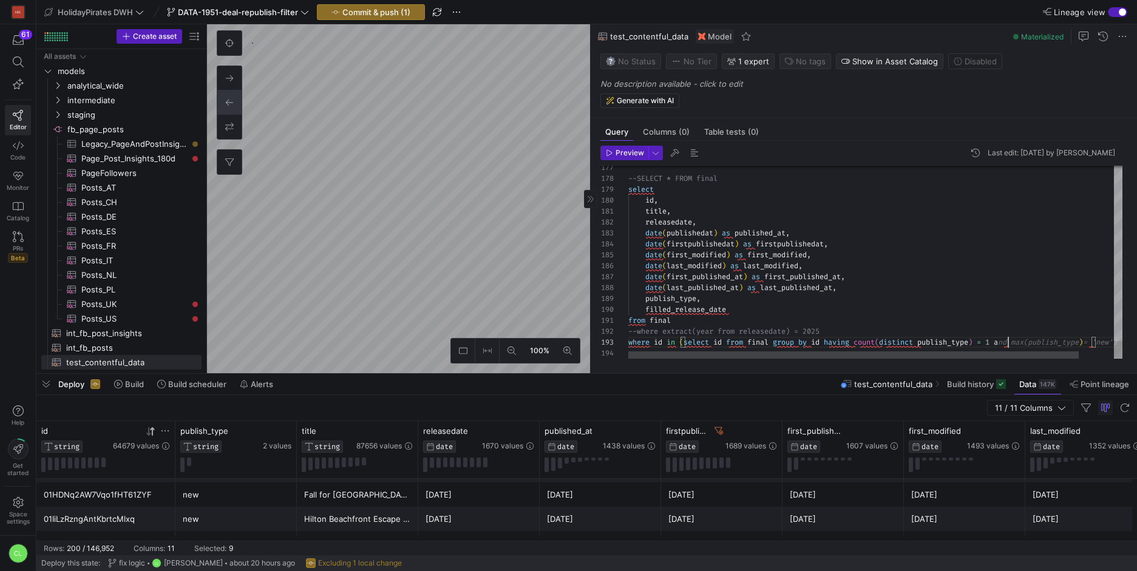
scroll to position [22, 376]
drag, startPoint x: 982, startPoint y: 360, endPoint x: 1036, endPoint y: 359, distance: 54.6
click at [1035, 359] on div "Preview Last edit: Tuesday 19 August 2025 by Chayanon Laowiwat 180 181 182 183 …" at bounding box center [861, 252] width 541 height 223
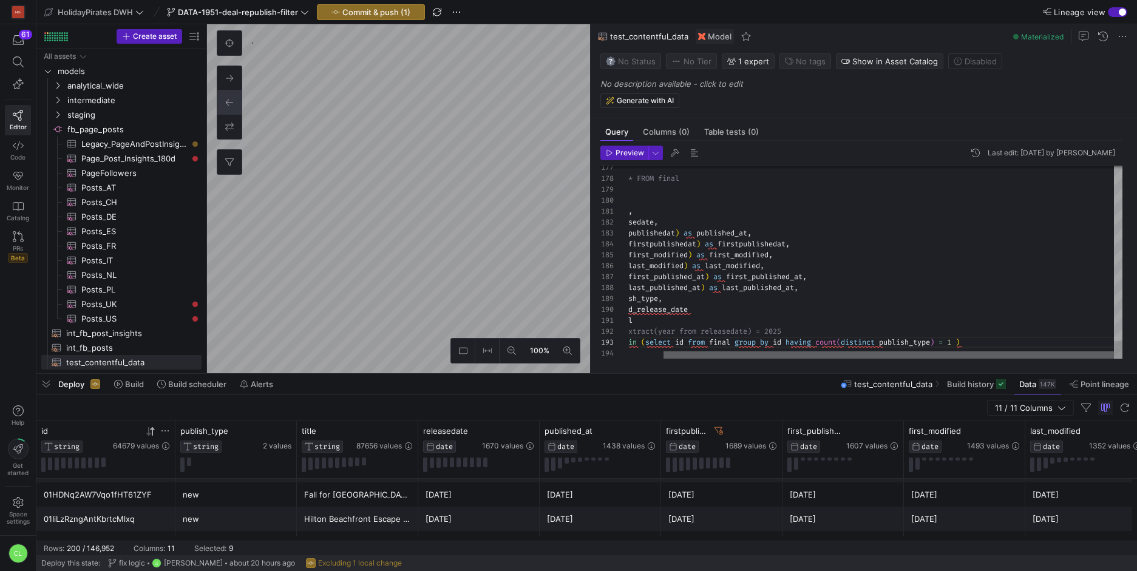
click at [1078, 359] on div at bounding box center [889, 354] width 450 height 7
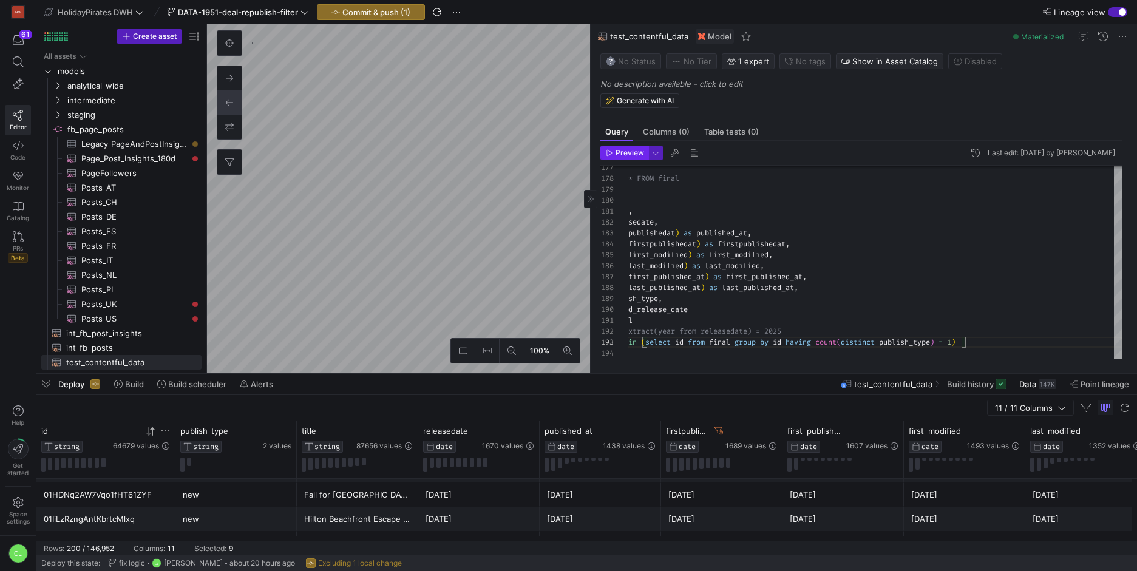
type textarea "from final --where extract(year from releasedate) = 2025 where id in (select id…"
click at [628, 150] on span "Preview" at bounding box center [630, 153] width 29 height 8
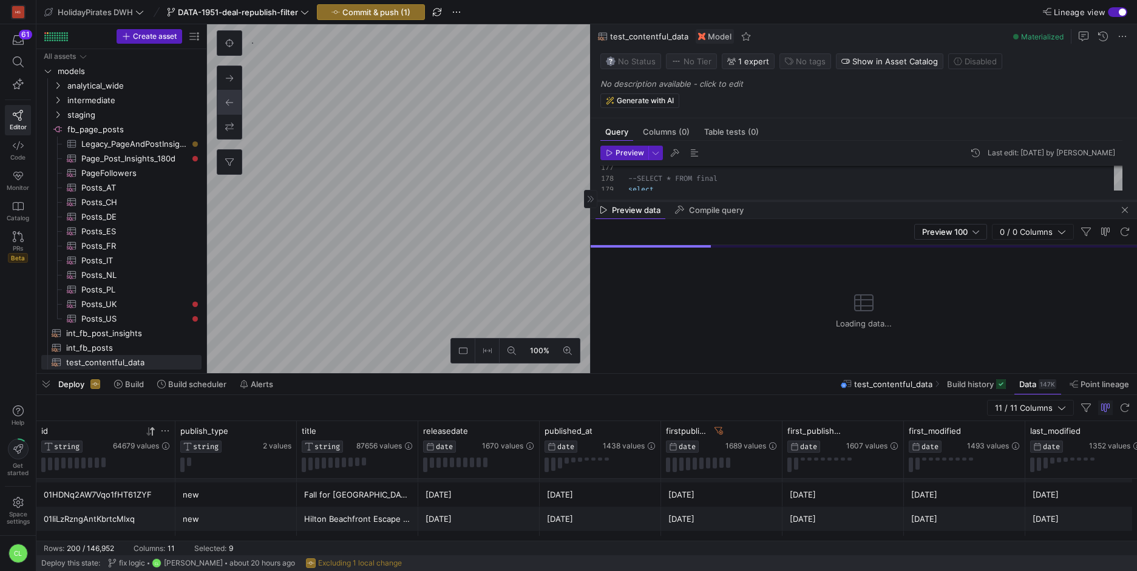
drag, startPoint x: 825, startPoint y: 160, endPoint x: 837, endPoint y: 237, distance: 78.0
click at [837, 203] on div at bounding box center [864, 201] width 546 height 5
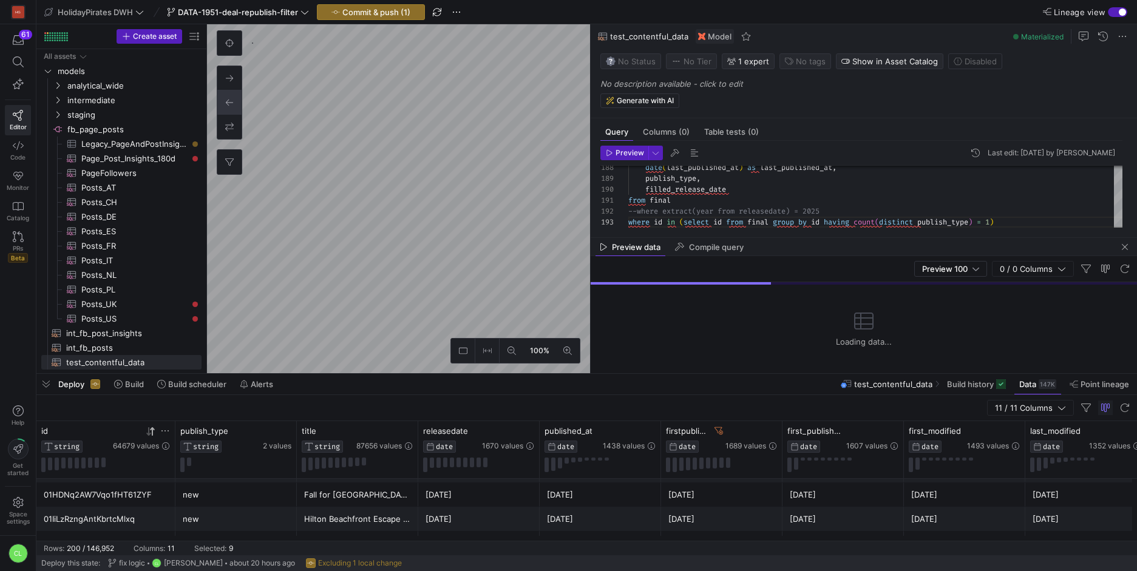
scroll to position [8, 0]
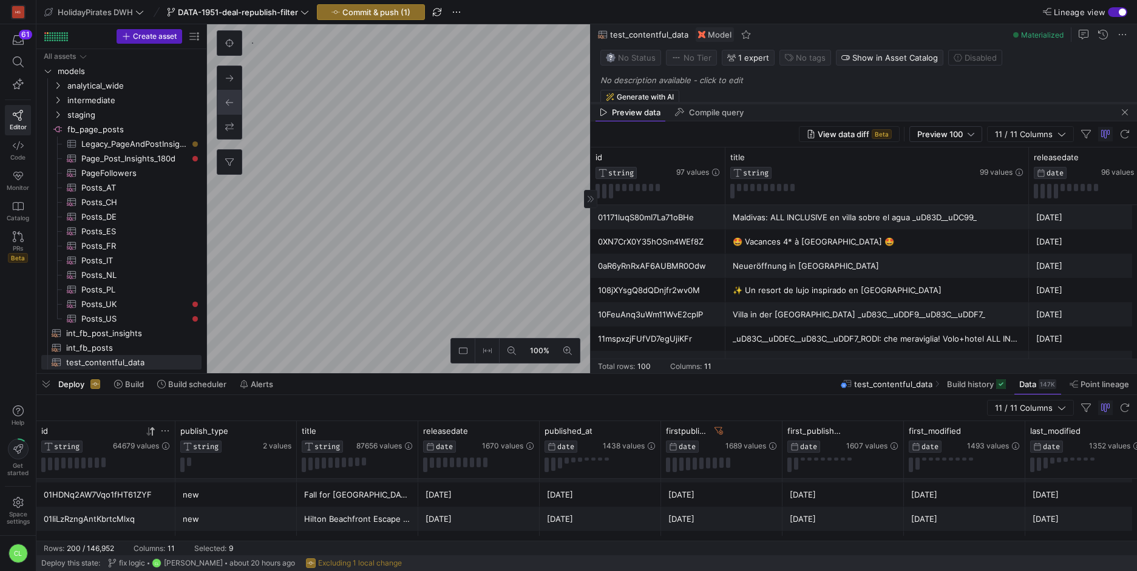
drag, startPoint x: 770, startPoint y: 239, endPoint x: 822, endPoint y: 104, distance: 144.5
click at [822, 104] on div at bounding box center [864, 103] width 546 height 5
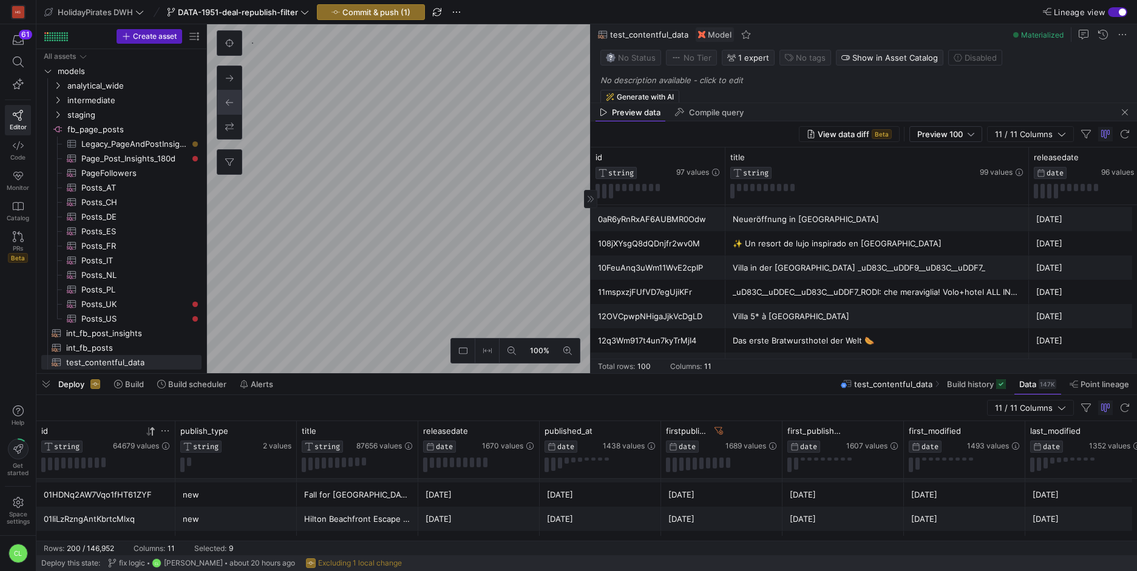
scroll to position [0, 0]
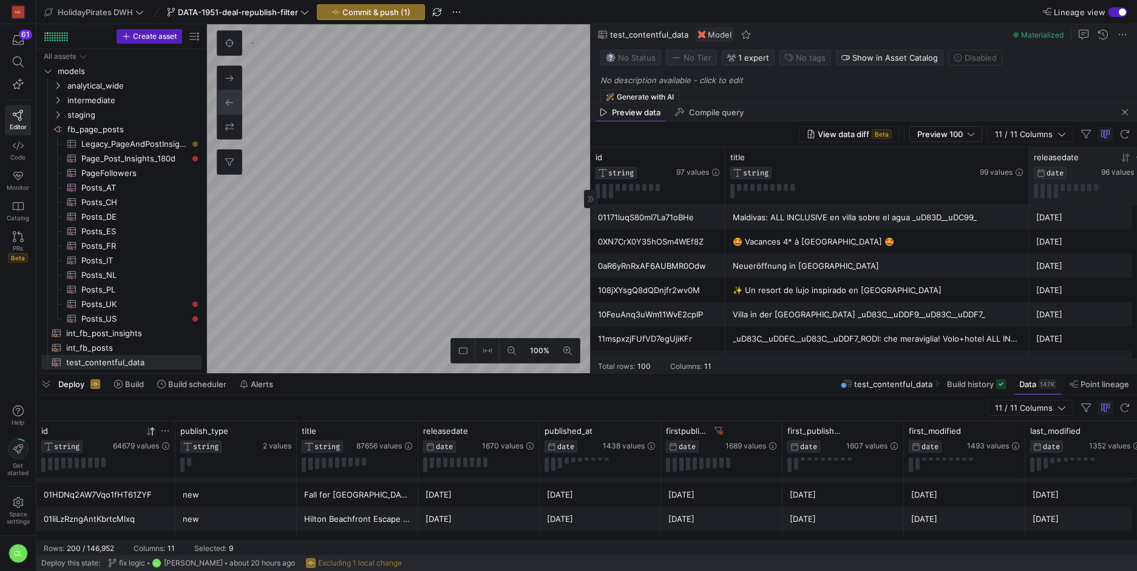
click at [1122, 160] on icon at bounding box center [1123, 158] width 4 height 8
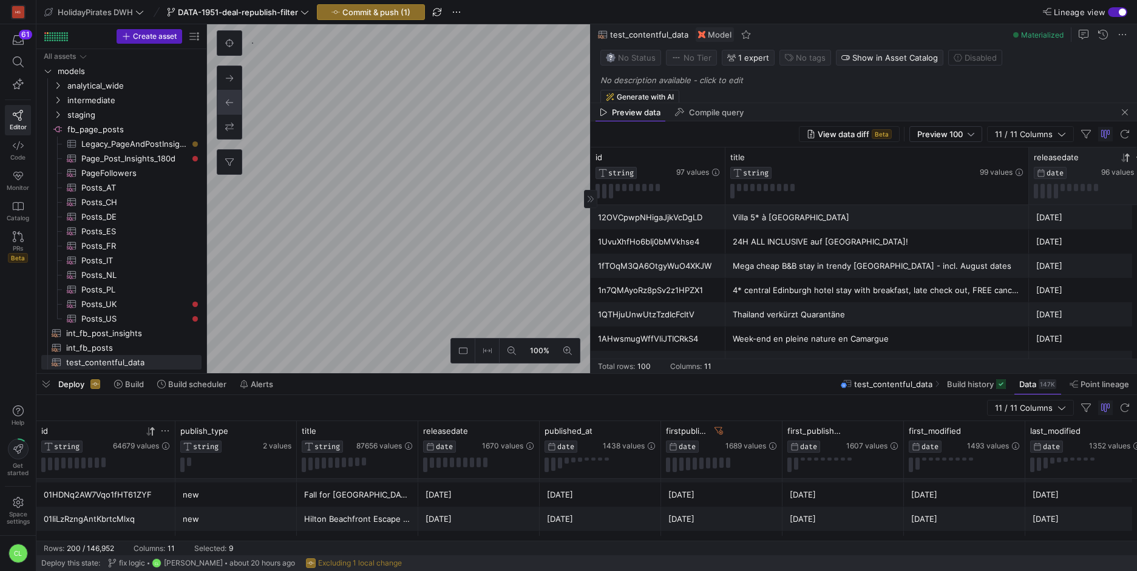
click at [1122, 160] on icon at bounding box center [1123, 158] width 4 height 8
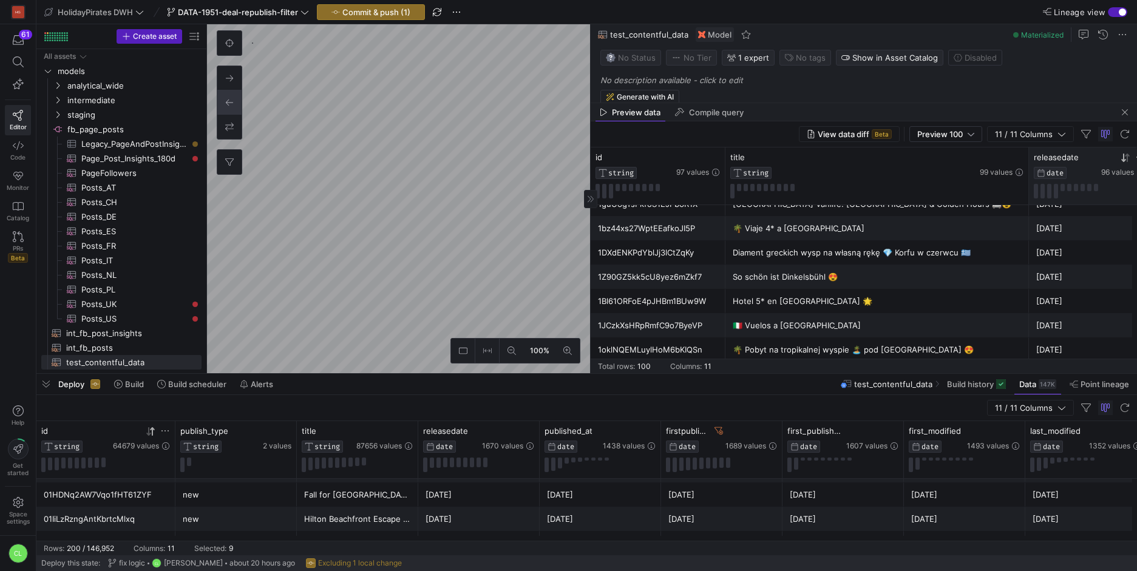
scroll to position [264, 0]
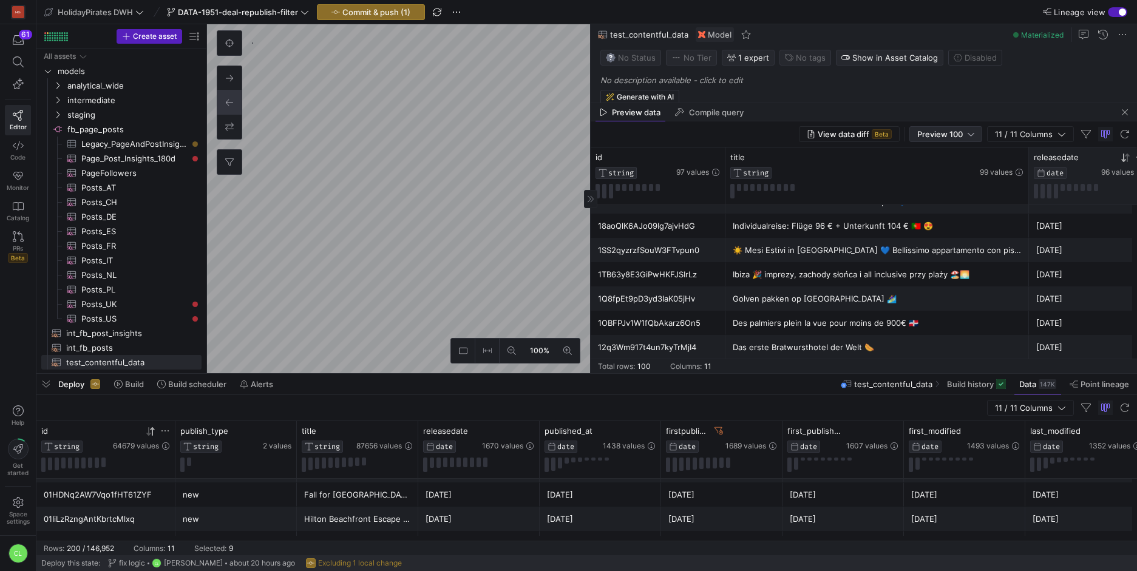
click at [959, 141] on div "Preview 100" at bounding box center [945, 134] width 73 height 16
click at [954, 172] on span "Full Preview" at bounding box center [946, 174] width 63 height 10
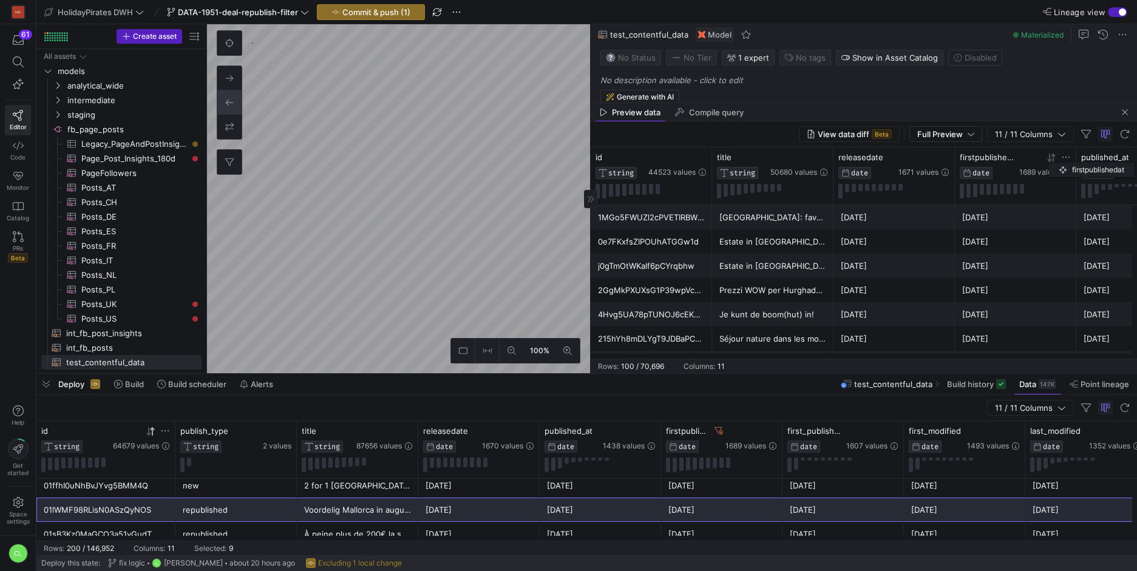
drag, startPoint x: 1113, startPoint y: 160, endPoint x: 1047, endPoint y: 165, distance: 66.3
click at [1048, 165] on div "firstpublishedat DATE 1689 values" at bounding box center [1015, 165] width 111 height 27
click at [1054, 158] on icon at bounding box center [1052, 158] width 10 height 10
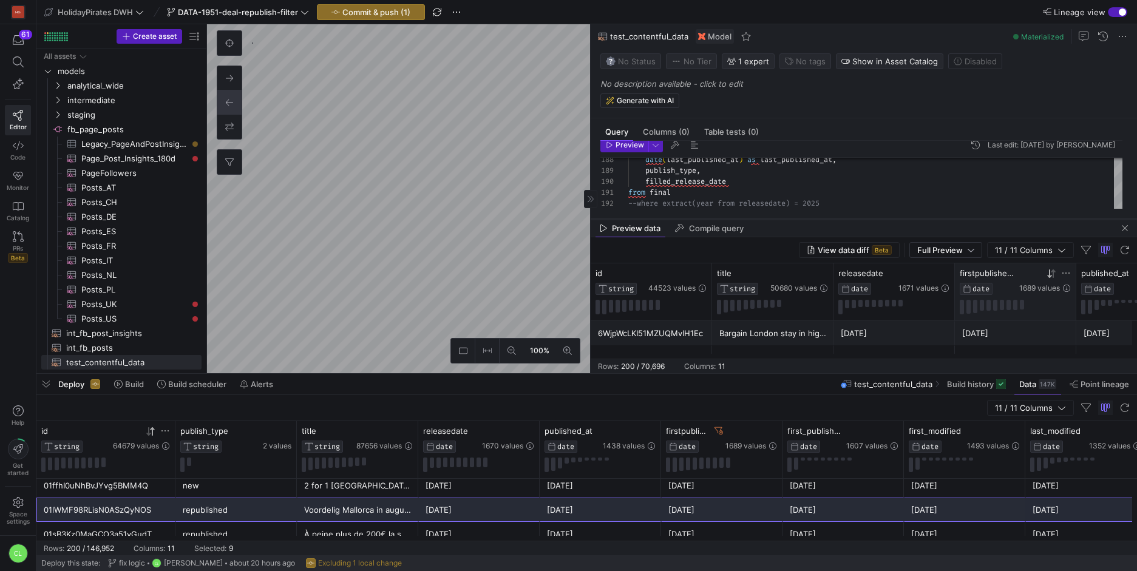
drag, startPoint x: 902, startPoint y: 104, endPoint x: 895, endPoint y: 221, distance: 116.7
click at [895, 221] on div at bounding box center [864, 219] width 546 height 5
click at [1132, 229] on span "button" at bounding box center [1125, 229] width 15 height 15
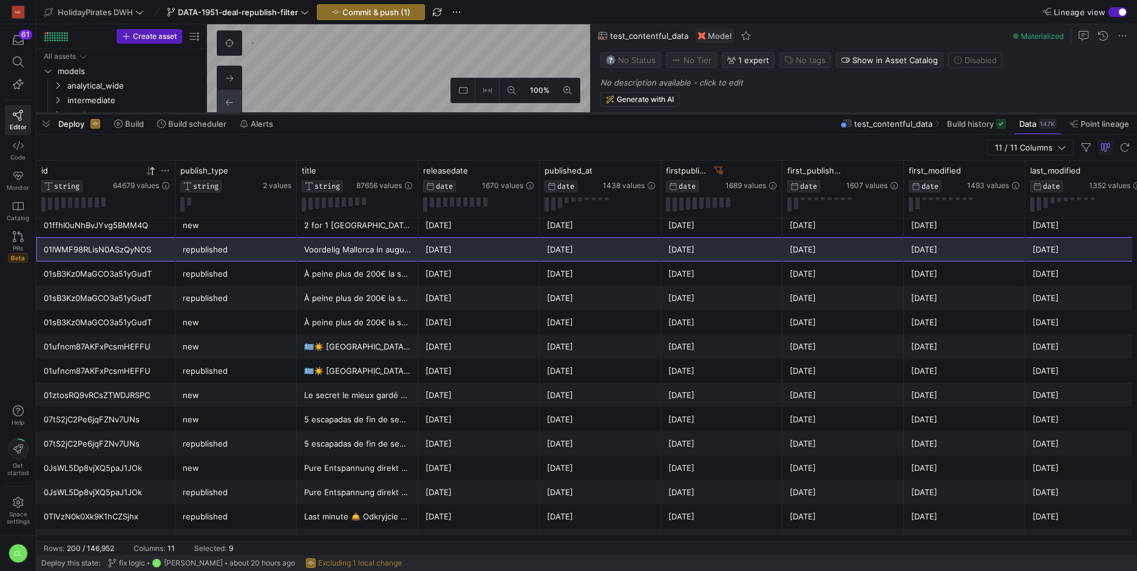
drag, startPoint x: 292, startPoint y: 373, endPoint x: 333, endPoint y: 112, distance: 263.6
click at [333, 112] on div at bounding box center [586, 113] width 1101 height 5
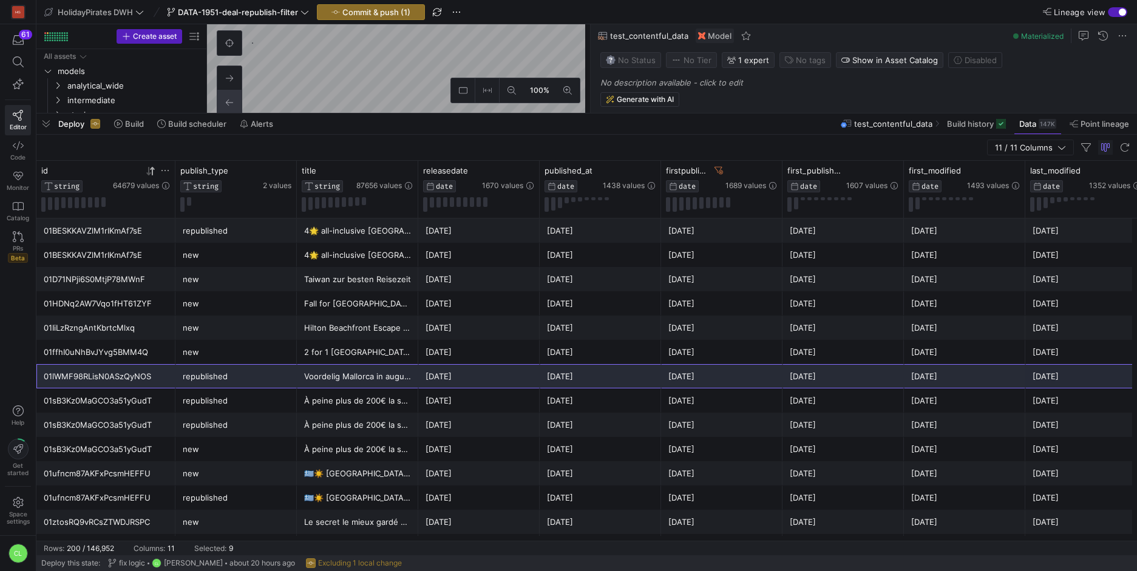
click at [1118, 115] on button "button" at bounding box center [1125, 122] width 15 height 15
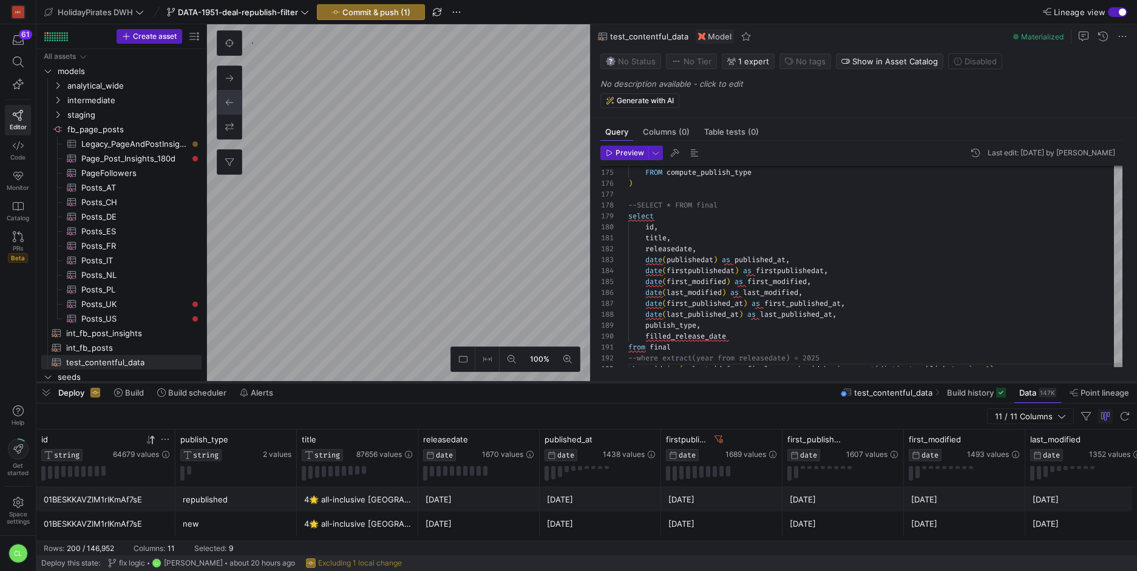
drag, startPoint x: 806, startPoint y: 114, endPoint x: 819, endPoint y: 383, distance: 269.3
click at [819, 383] on div at bounding box center [586, 382] width 1101 height 5
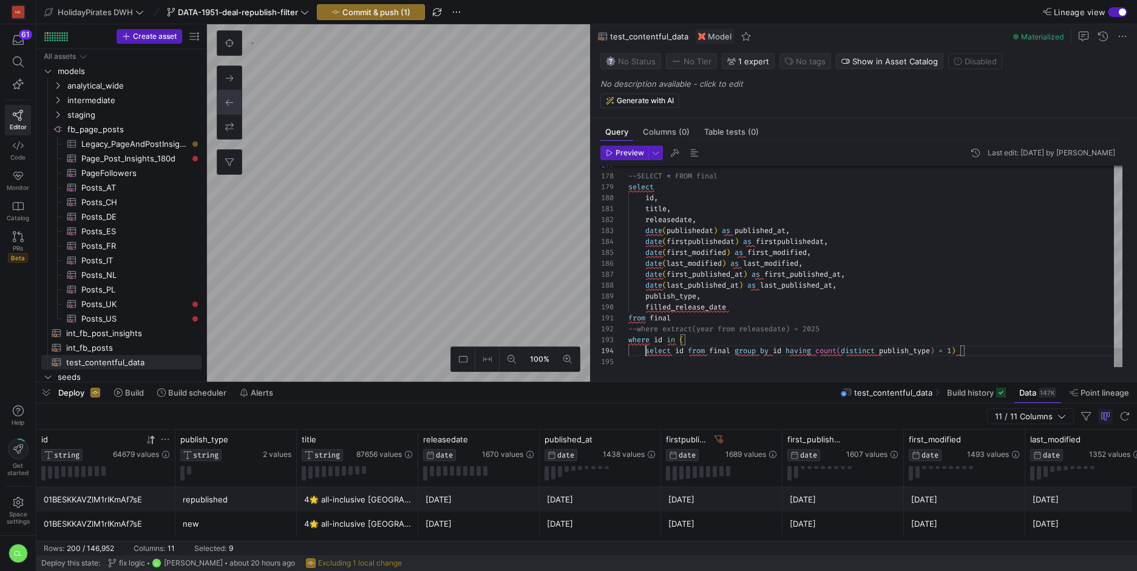
drag, startPoint x: 688, startPoint y: 350, endPoint x: 734, endPoint y: 351, distance: 45.5
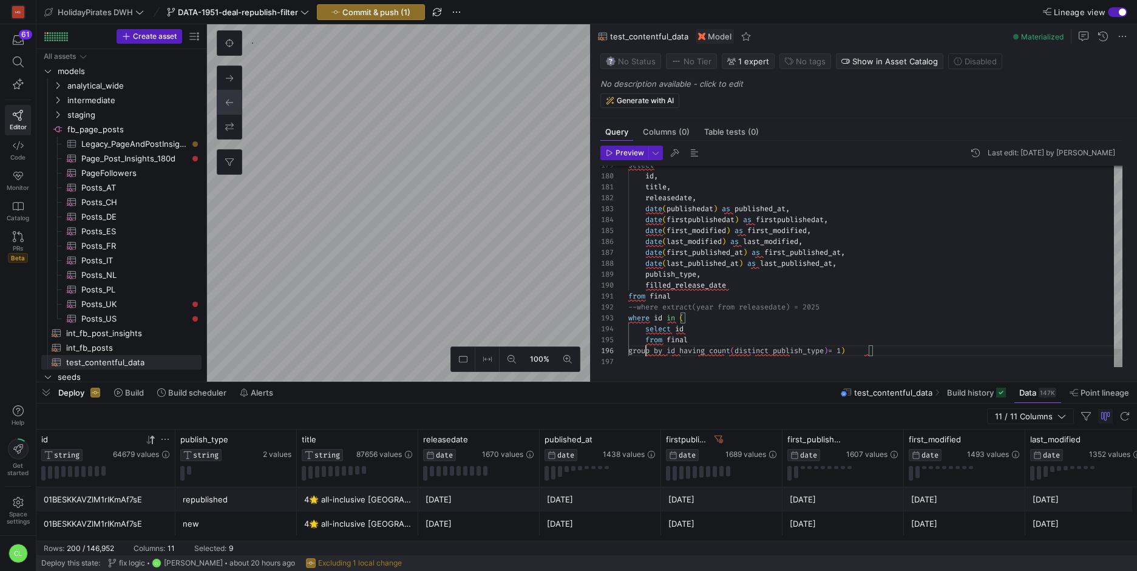
scroll to position [55, 18]
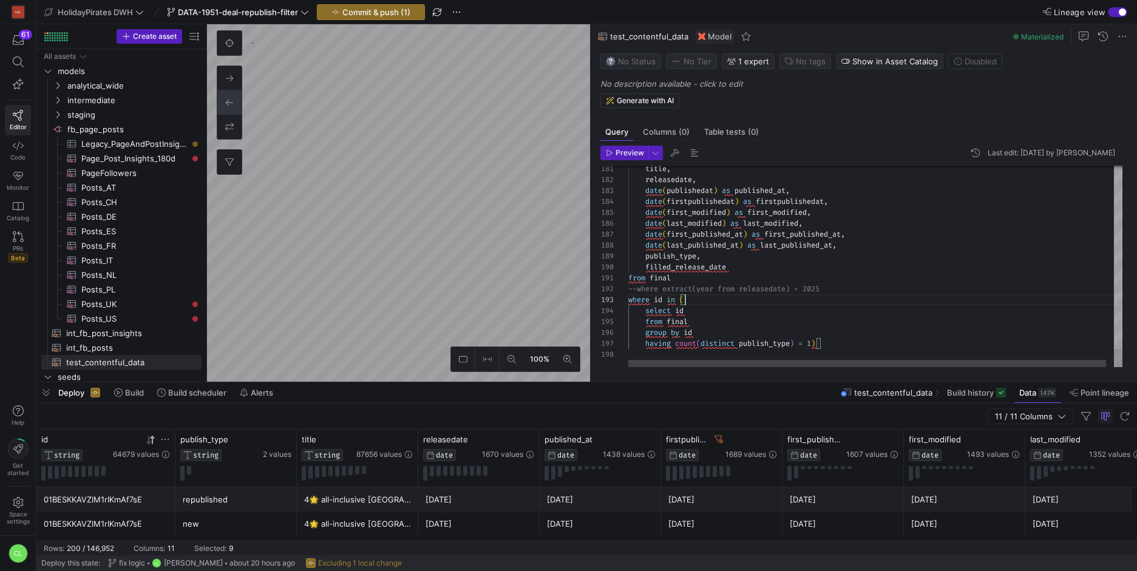
type textarea "from final --where extract(year from releasedate) = 2025 where id in ( select i…"
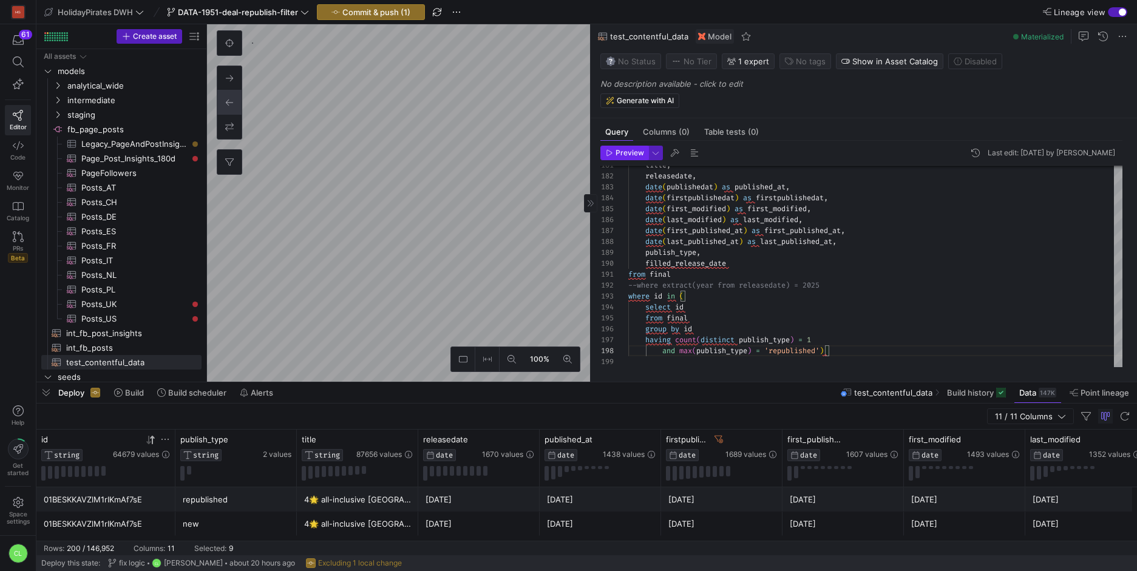
click at [634, 152] on span "Preview" at bounding box center [630, 153] width 29 height 8
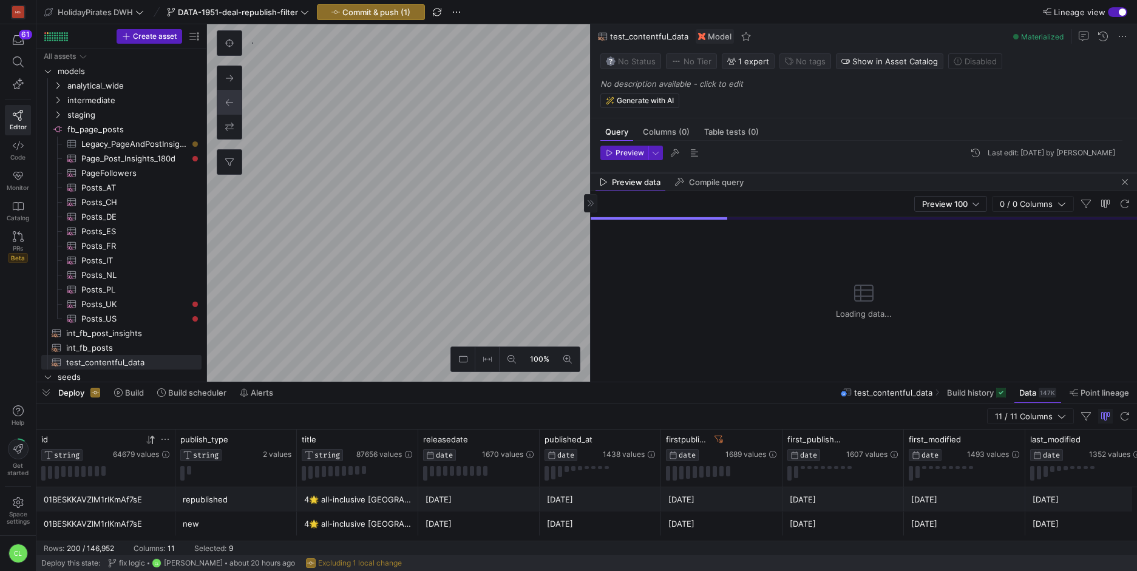
drag, startPoint x: 832, startPoint y: 169, endPoint x: 855, endPoint y: 169, distance: 23.7
click at [855, 171] on div at bounding box center [864, 173] width 546 height 5
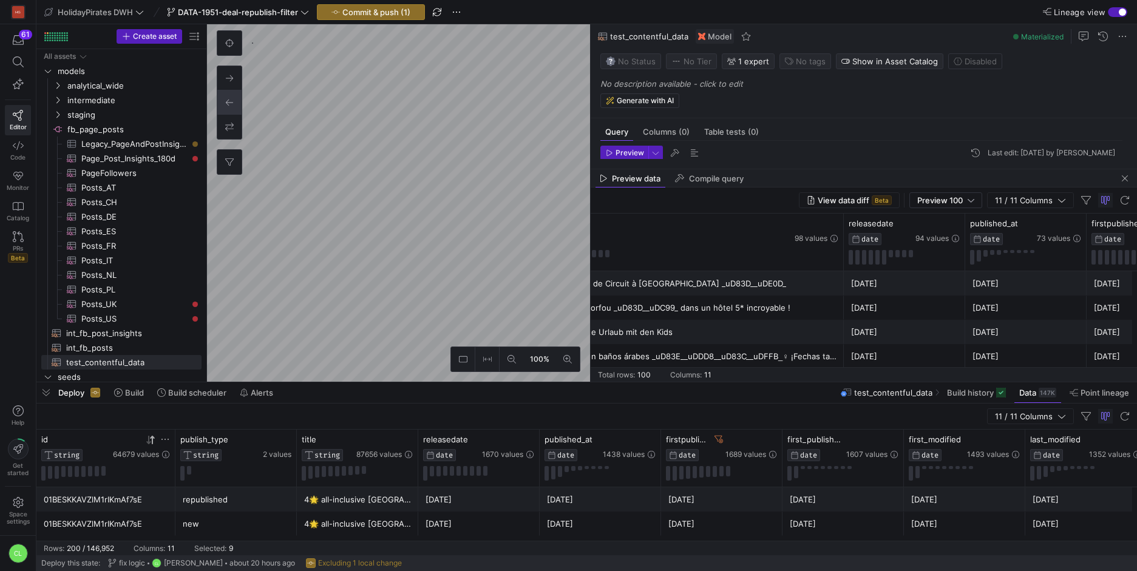
scroll to position [0, 447]
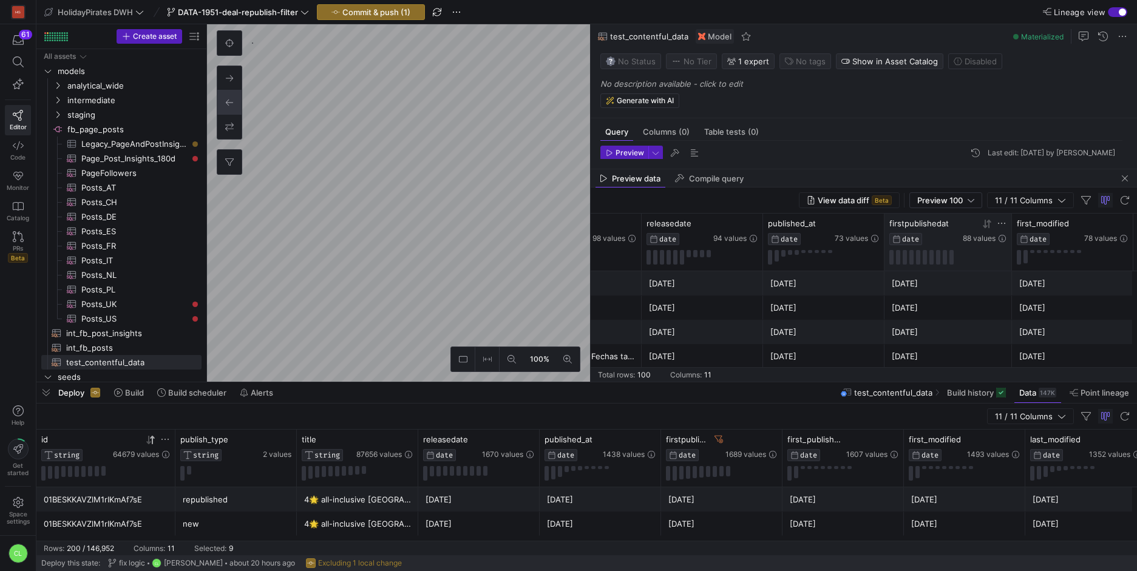
click at [987, 227] on icon at bounding box center [987, 224] width 10 height 10
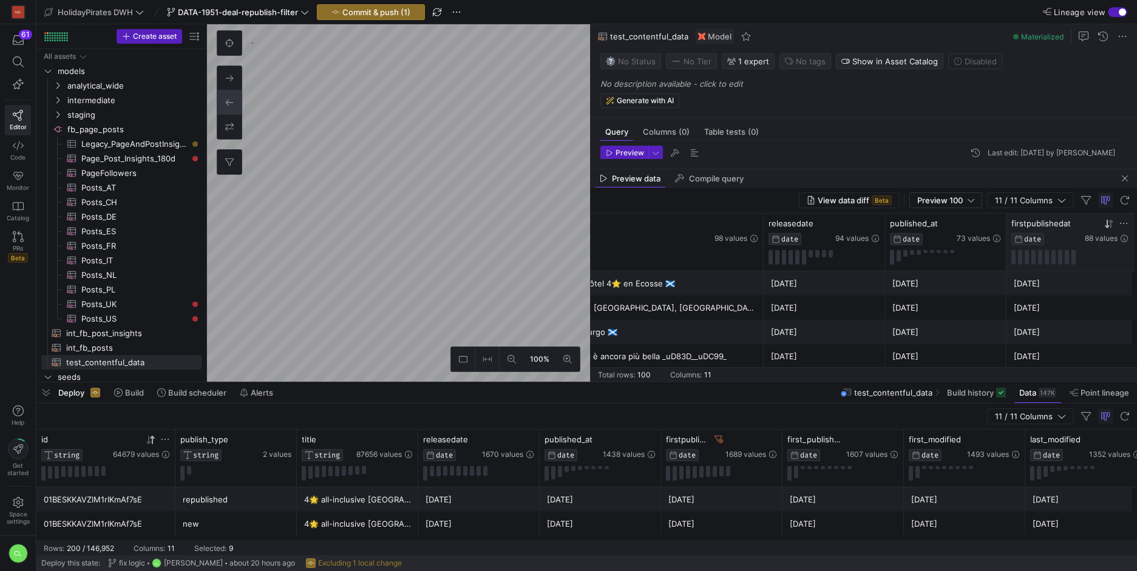
click at [1107, 225] on icon at bounding box center [1107, 224] width 4 height 8
click at [1111, 224] on icon at bounding box center [1110, 223] width 4 height 8
click at [966, 200] on div "Preview 100" at bounding box center [945, 200] width 57 height 10
click at [958, 236] on span "Full Preview" at bounding box center [946, 240] width 63 height 10
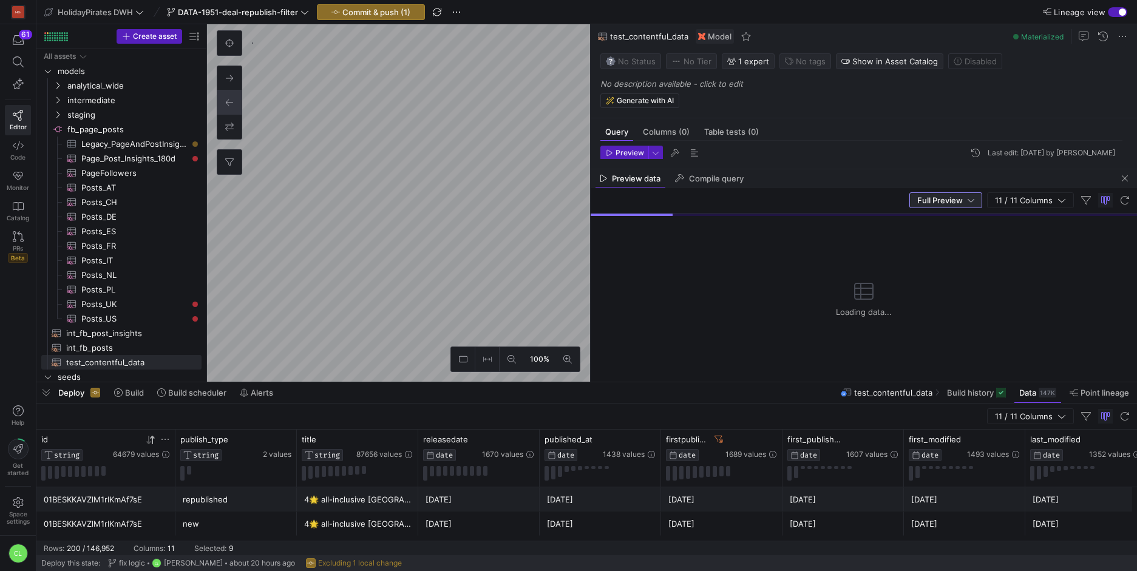
click at [871, 321] on y42-empty-state "Loading data..." at bounding box center [864, 299] width 56 height 166
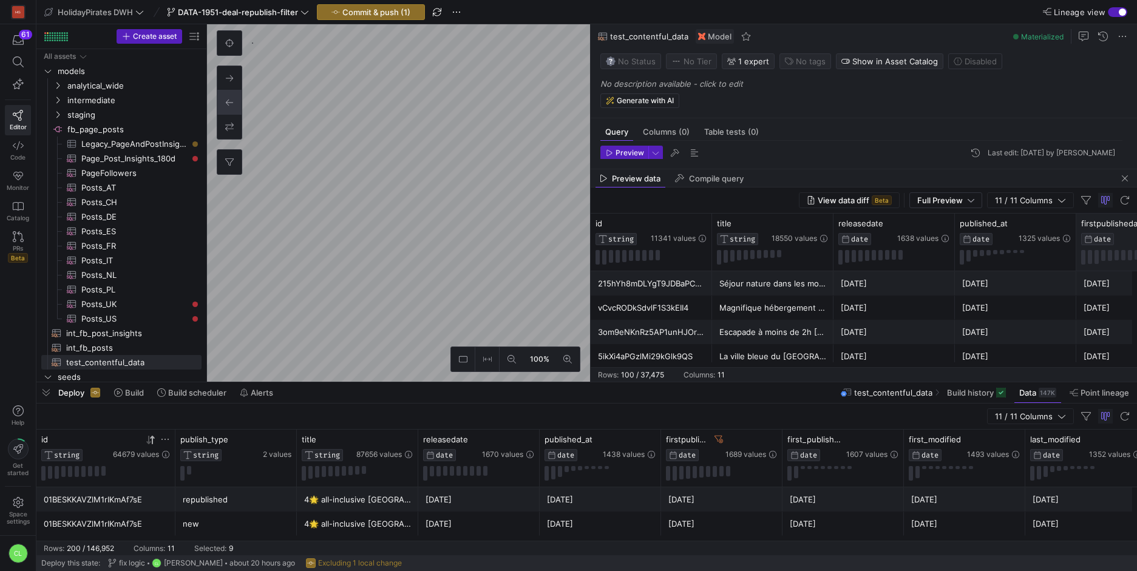
drag, startPoint x: 1102, startPoint y: 228, endPoint x: 1030, endPoint y: 228, distance: 71.6
click at [1081, 228] on div "firstpublishedat DATE 995 values" at bounding box center [1136, 232] width 111 height 27
click at [1051, 226] on icon at bounding box center [1049, 224] width 4 height 8
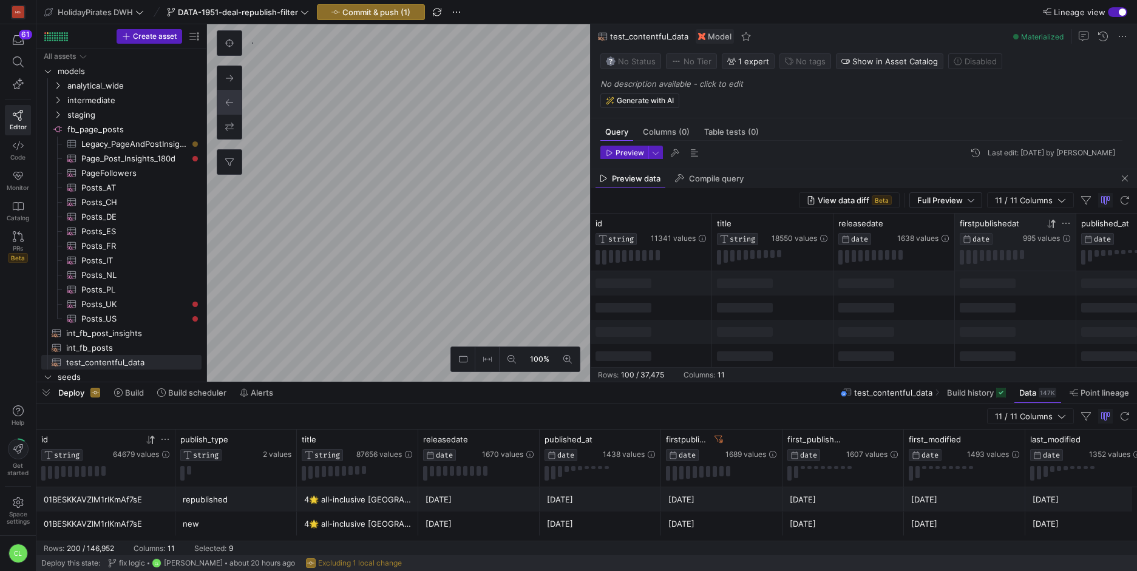
click at [1051, 226] on icon at bounding box center [1049, 224] width 4 height 8
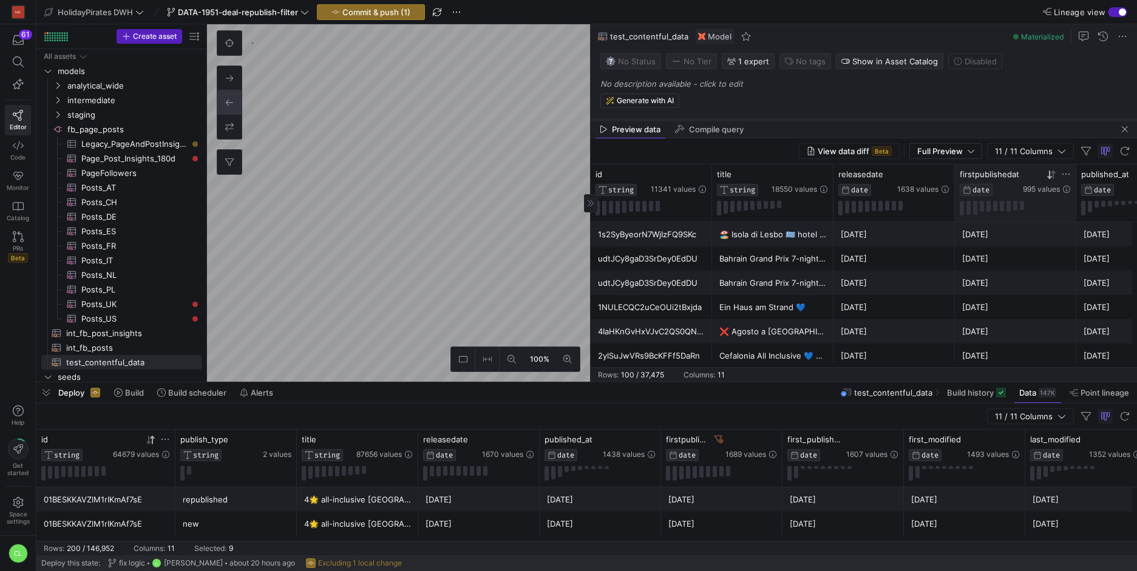
drag, startPoint x: 774, startPoint y: 170, endPoint x: 801, endPoint y: 100, distance: 75.0
click at [801, 118] on div at bounding box center [864, 120] width 546 height 5
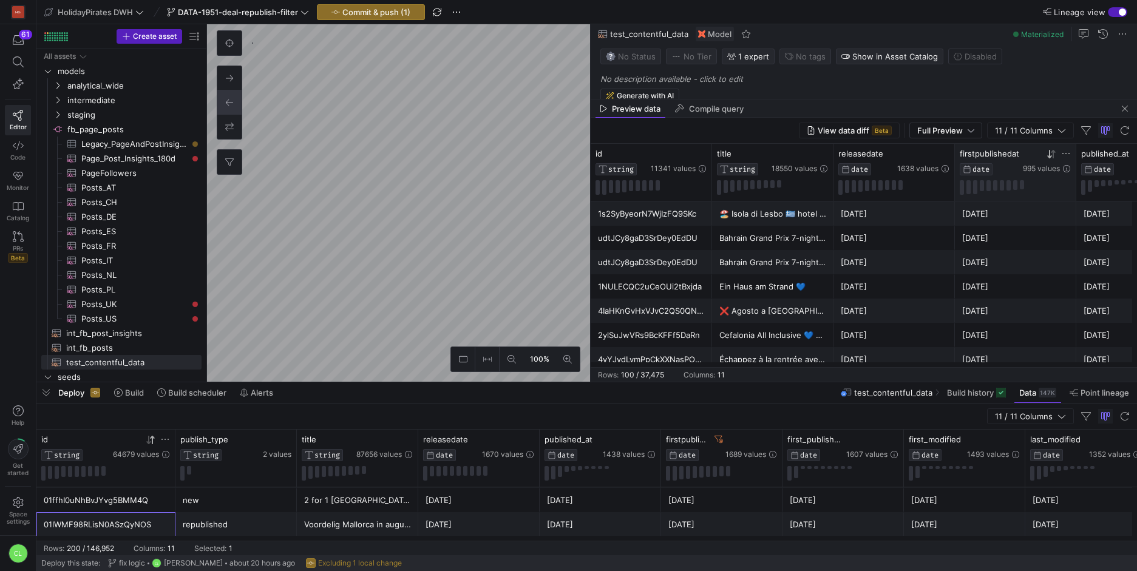
click at [145, 518] on div "01lWMF98RLisN0ASzQyNOS" at bounding box center [106, 525] width 124 height 24
click at [697, 153] on icon at bounding box center [702, 154] width 10 height 10
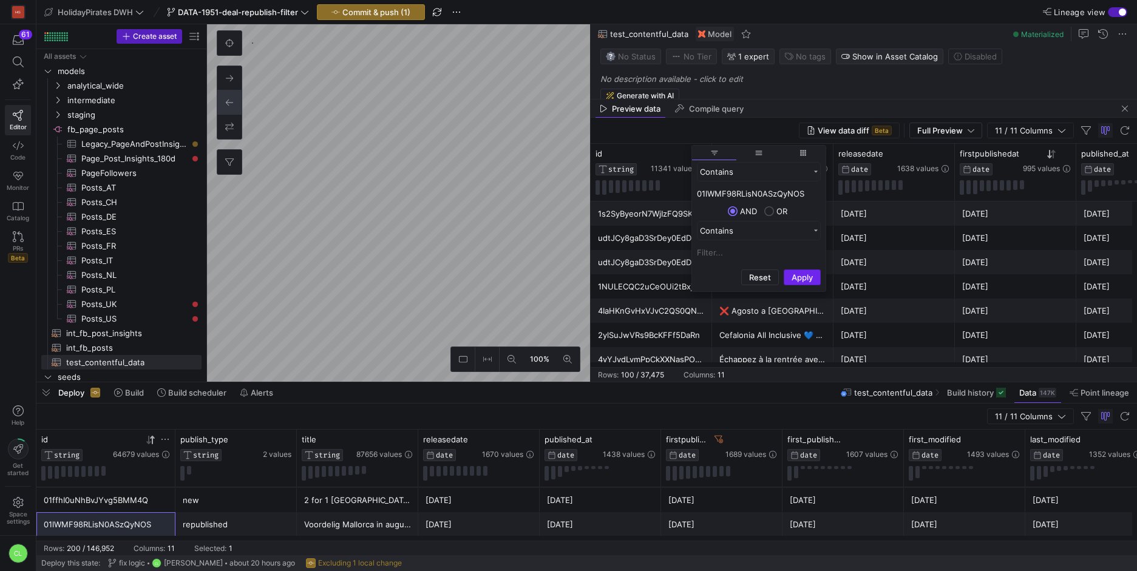
type input "01lWMF98RLisN0ASzQyNOS"
click at [800, 274] on button "Apply" at bounding box center [802, 278] width 37 height 16
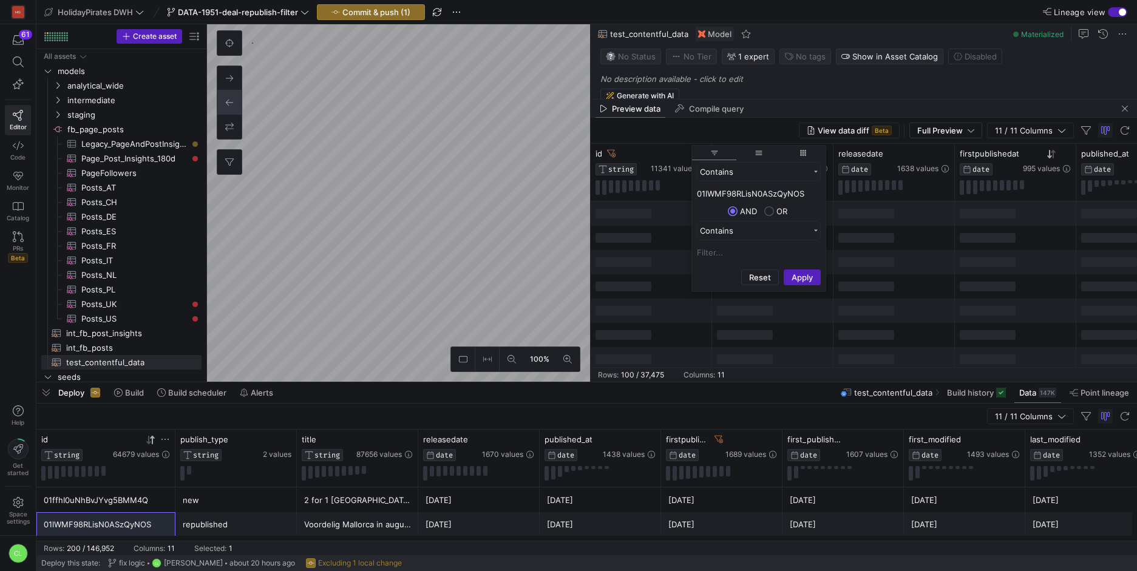
click at [657, 266] on div at bounding box center [651, 262] width 121 height 24
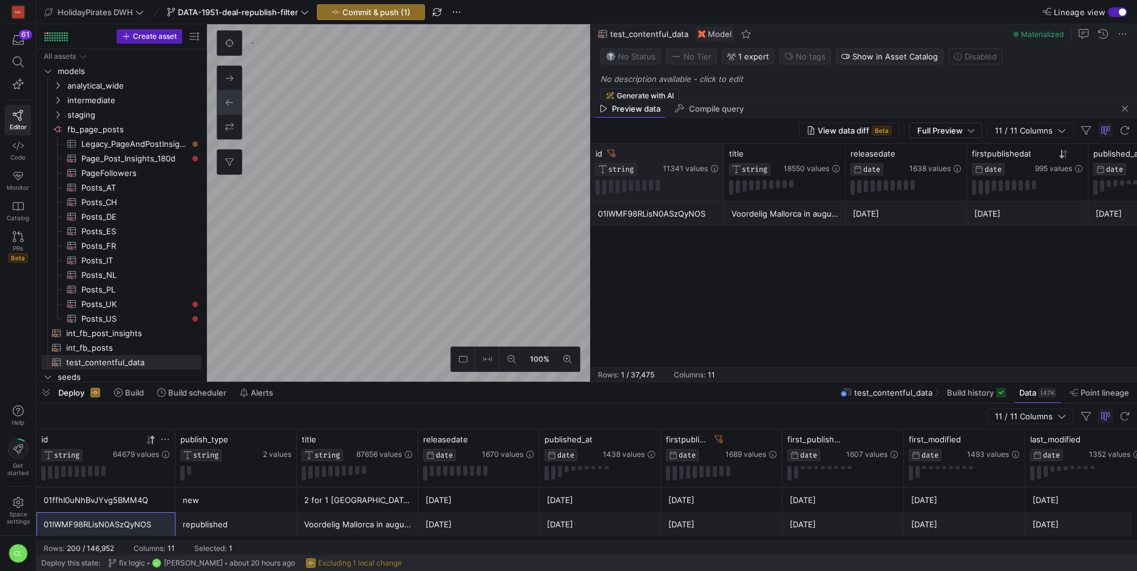
drag, startPoint x: 710, startPoint y: 154, endPoint x: 722, endPoint y: 153, distance: 12.2
click at [722, 153] on div at bounding box center [723, 172] width 5 height 57
drag, startPoint x: 722, startPoint y: 153, endPoint x: 733, endPoint y: 151, distance: 11.1
click at [733, 151] on div at bounding box center [734, 172] width 5 height 57
click at [610, 157] on icon at bounding box center [611, 153] width 8 height 8
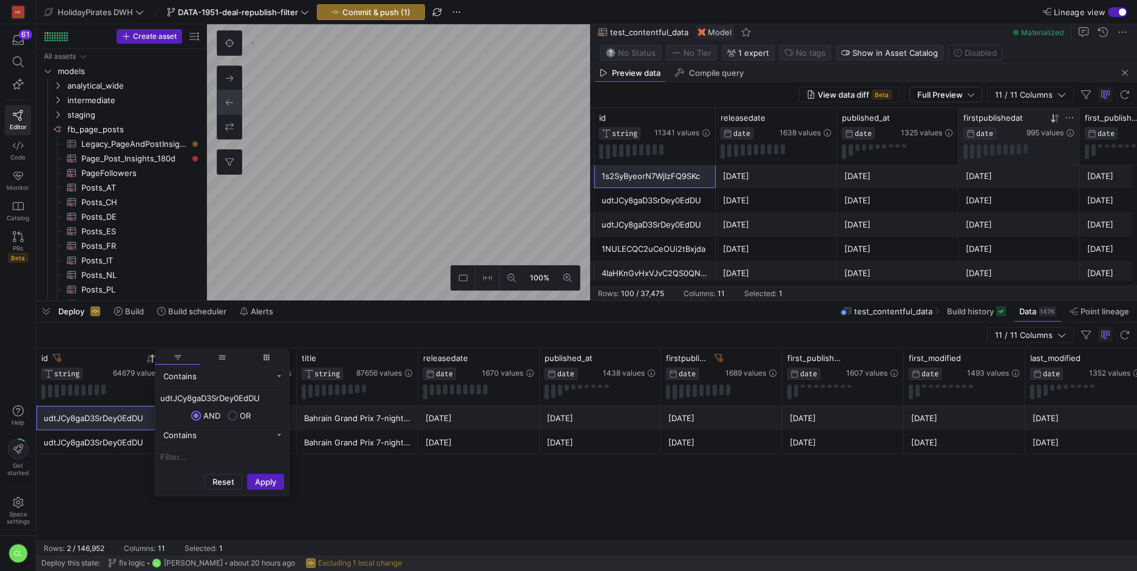
click at [240, 396] on input "udtJCy8gaD3SrDey0EdDU" at bounding box center [222, 398] width 124 height 15
type input "1s2SyByeorN7WjIzFQ9SKc"
click at [255, 486] on button "Apply" at bounding box center [265, 482] width 37 height 16
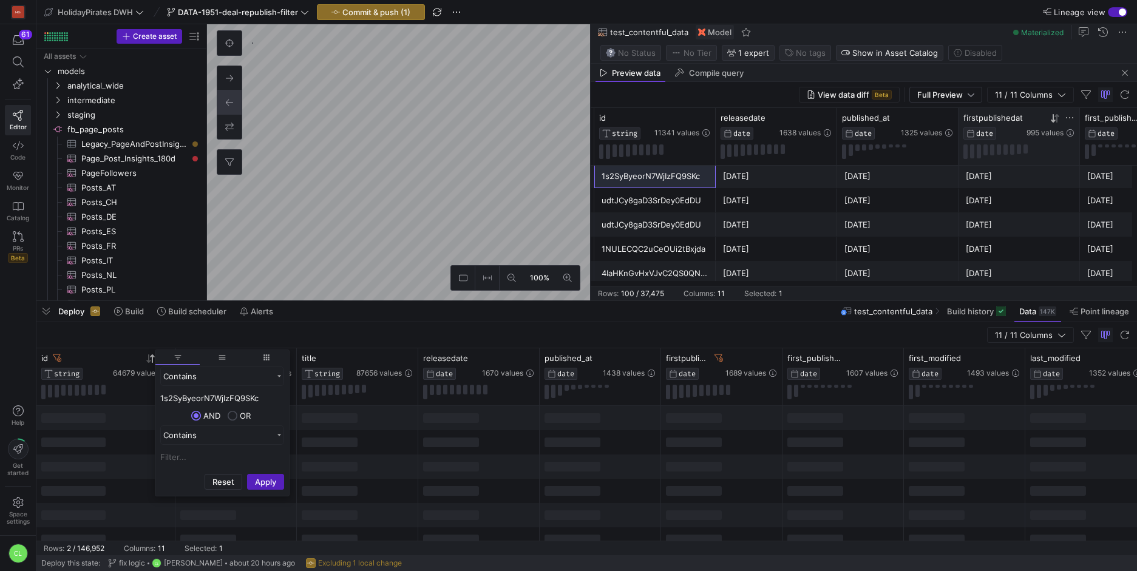
click at [486, 501] on div at bounding box center [478, 491] width 121 height 24
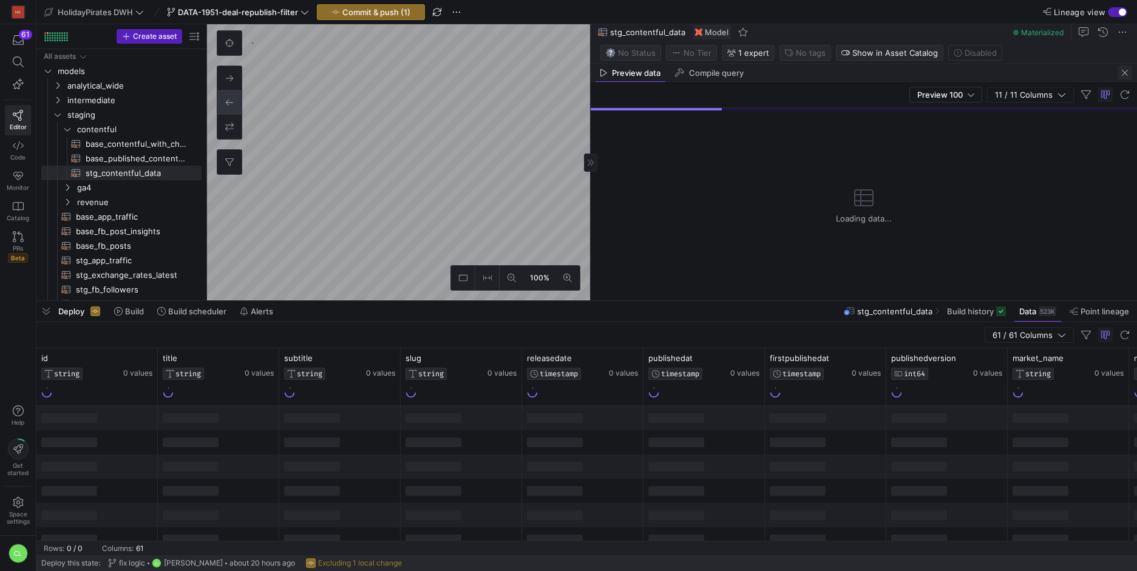
click at [1129, 73] on span "button" at bounding box center [1125, 73] width 15 height 15
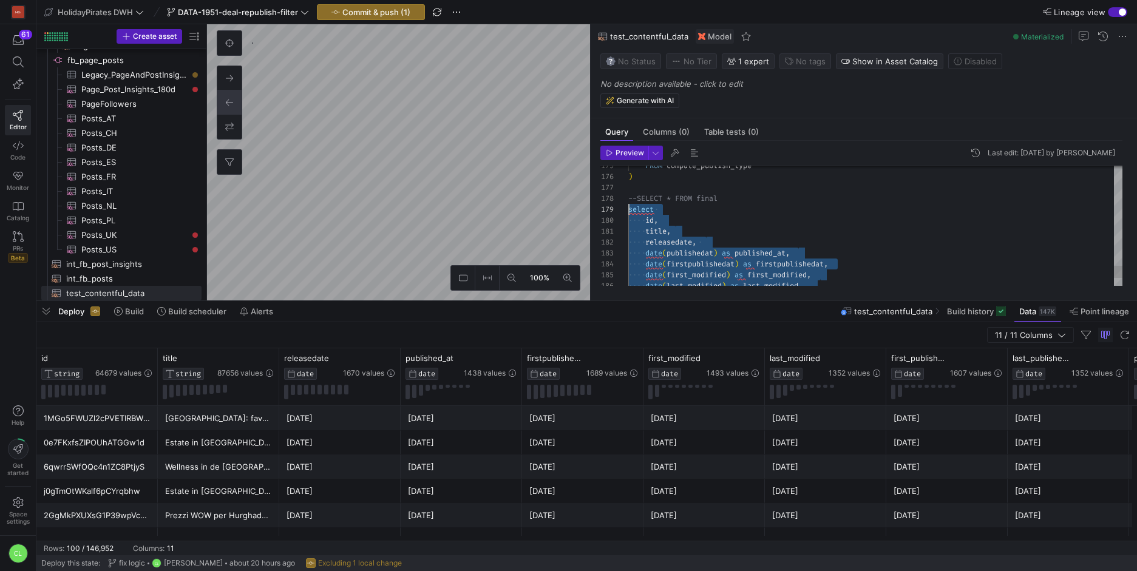
scroll to position [87, 0]
drag, startPoint x: 878, startPoint y: 282, endPoint x: 620, endPoint y: 208, distance: 268.4
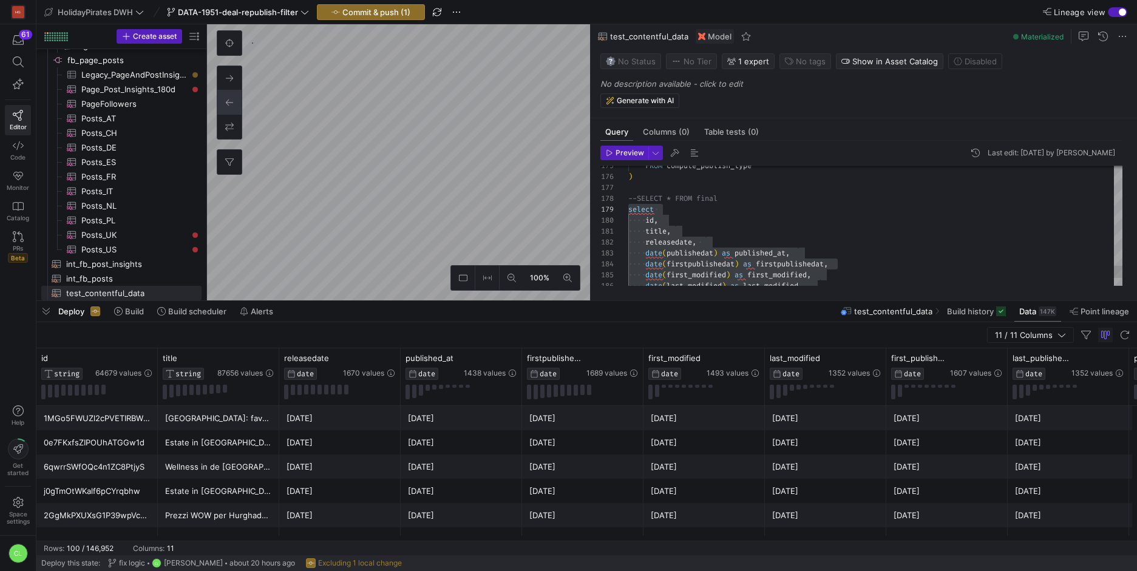
click at [671, 211] on as-split "100% 0 Query Columns (0) Table tests (0) Preview Last edit: Tuesday 19 August 2…" at bounding box center [672, 162] width 930 height 276
type textarea "{{ config(materialized='table') }} WITH raw_new_contentful AS ( SELECT * FROM {…"
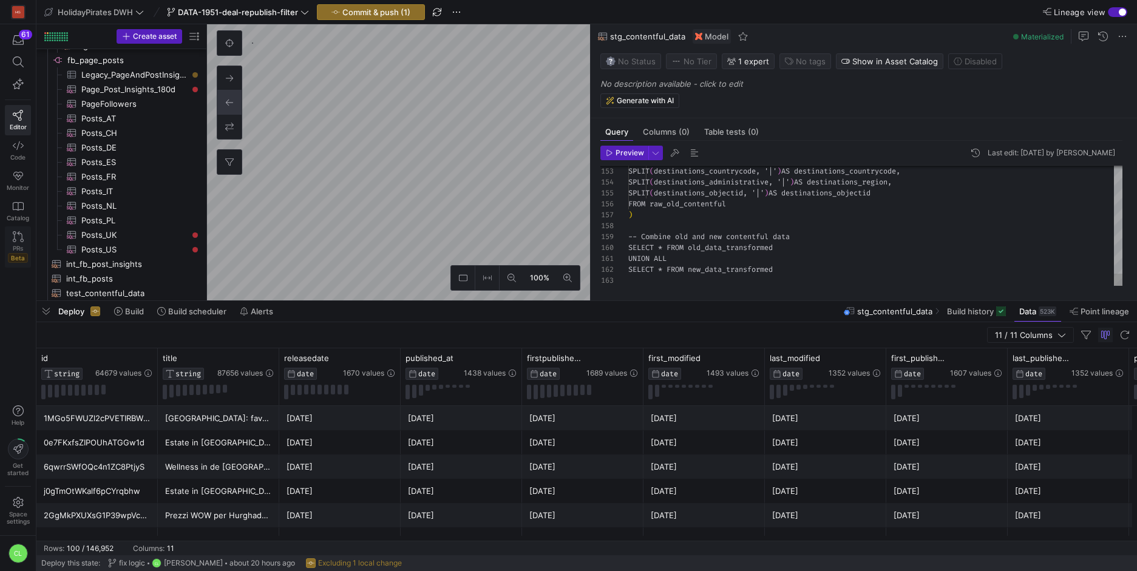
scroll to position [117, 0]
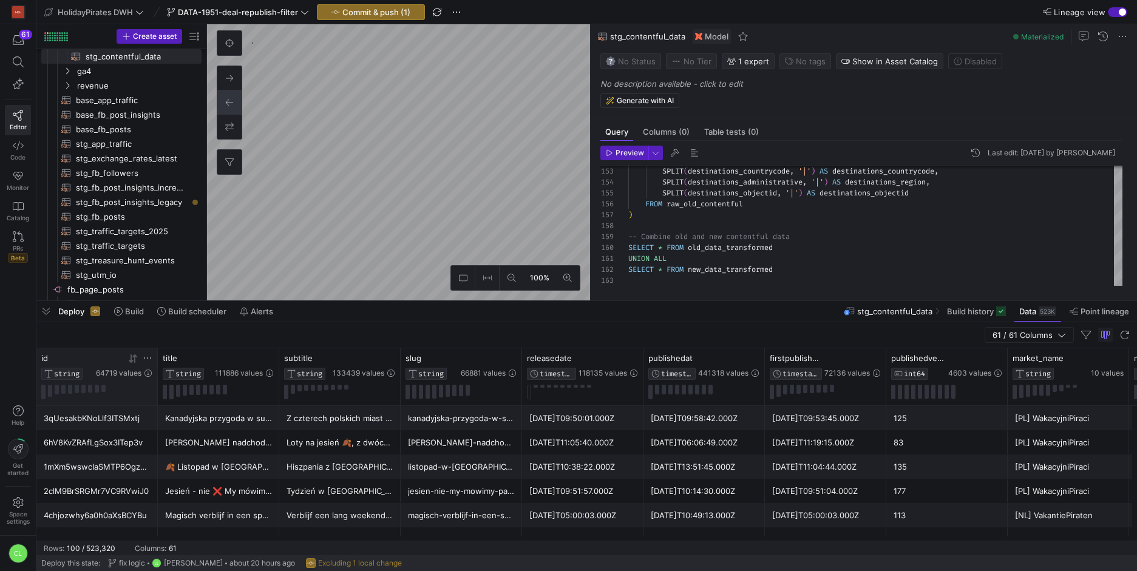
click at [146, 361] on icon at bounding box center [148, 358] width 10 height 10
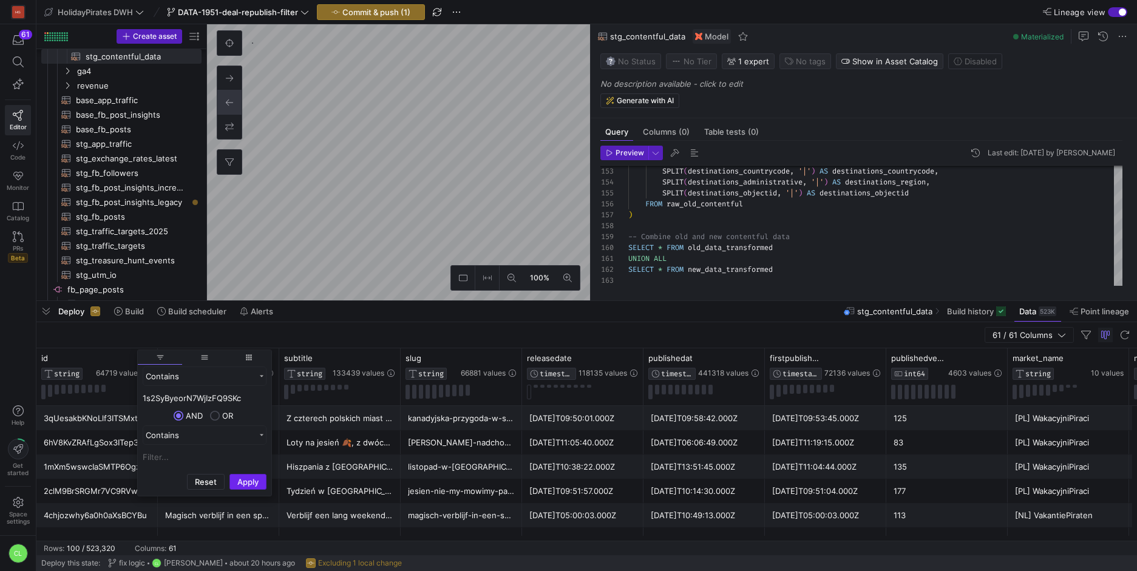
type input "1s2SyByeorN7WjIzFQ9SKc"
click at [246, 489] on button "Apply" at bounding box center [247, 482] width 37 height 16
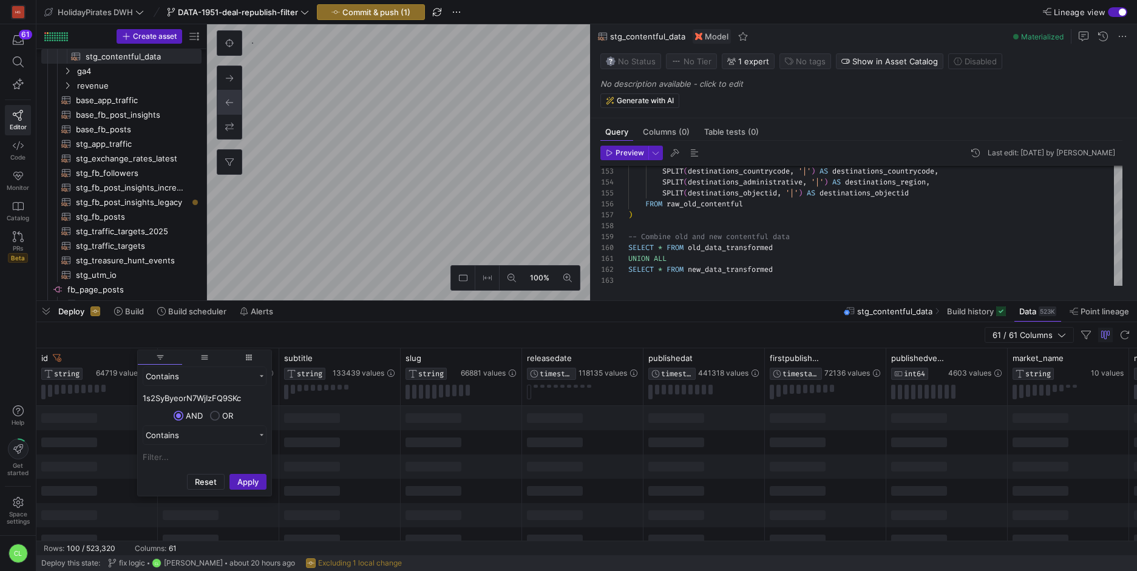
click at [372, 479] on div at bounding box center [339, 491] width 121 height 24
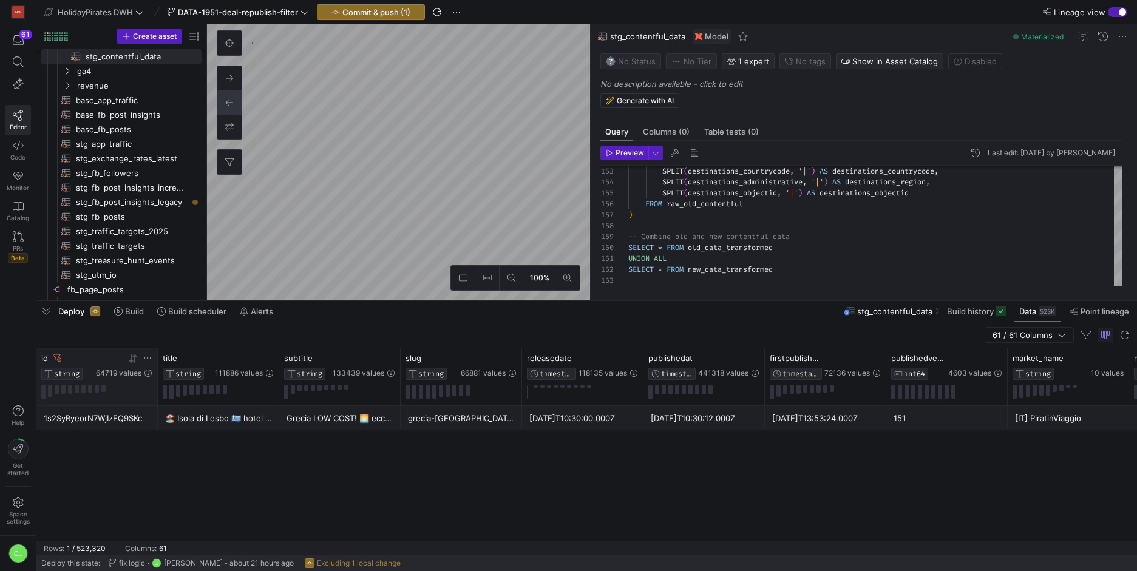
click at [145, 359] on icon at bounding box center [148, 358] width 10 height 10
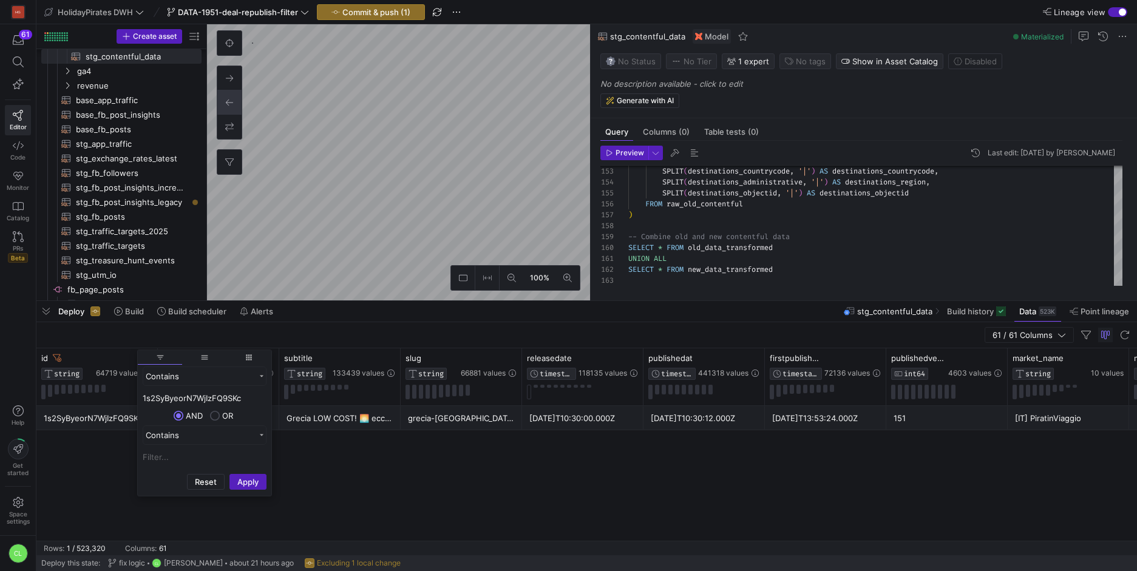
click at [236, 405] on input "1s2SyByeorN7WjIzFQ9SKc" at bounding box center [205, 398] width 124 height 15
click at [237, 404] on input "1s2SyByeorN7WjIzFQ9SKc" at bounding box center [205, 398] width 124 height 15
type input "udtJCy8gaD3SrDey0EdDU"
click at [256, 479] on button "Apply" at bounding box center [247, 482] width 37 height 16
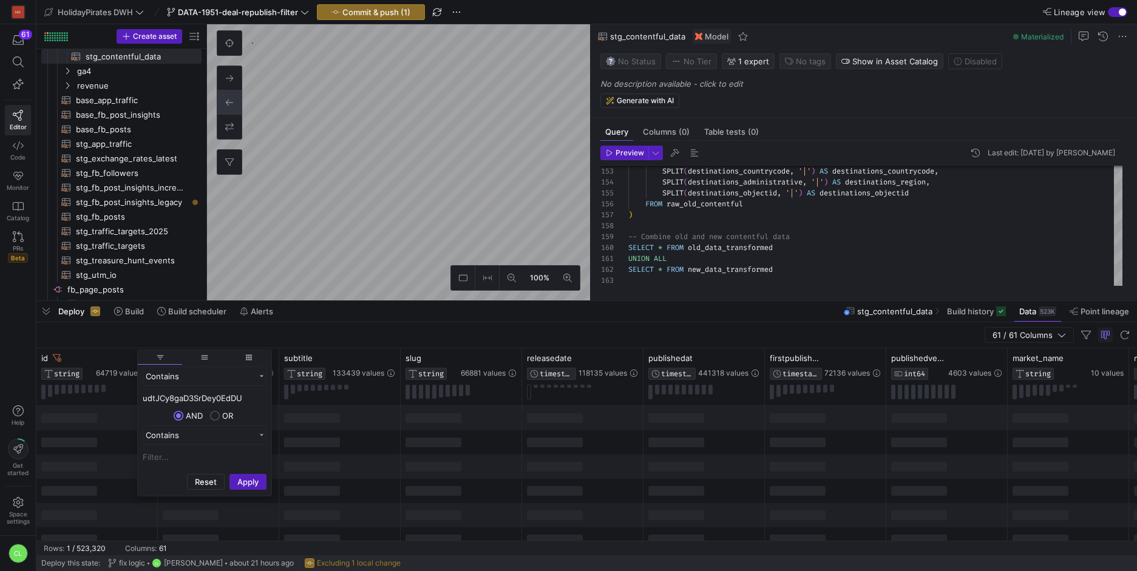
click at [497, 511] on div at bounding box center [461, 515] width 121 height 24
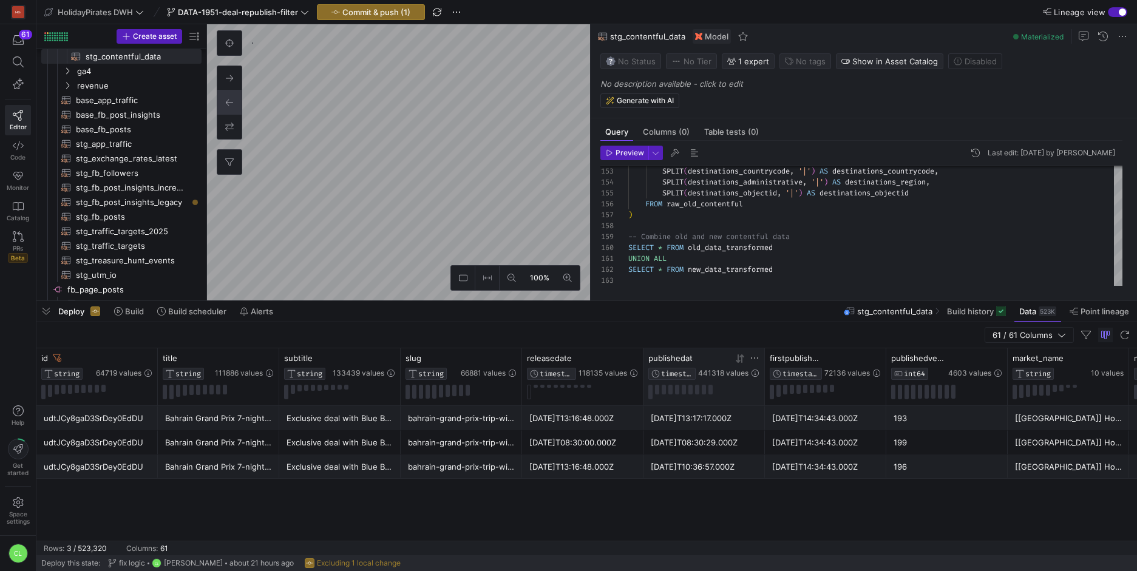
click at [744, 359] on icon at bounding box center [740, 359] width 10 height 10
click at [143, 356] on icon at bounding box center [148, 358] width 10 height 10
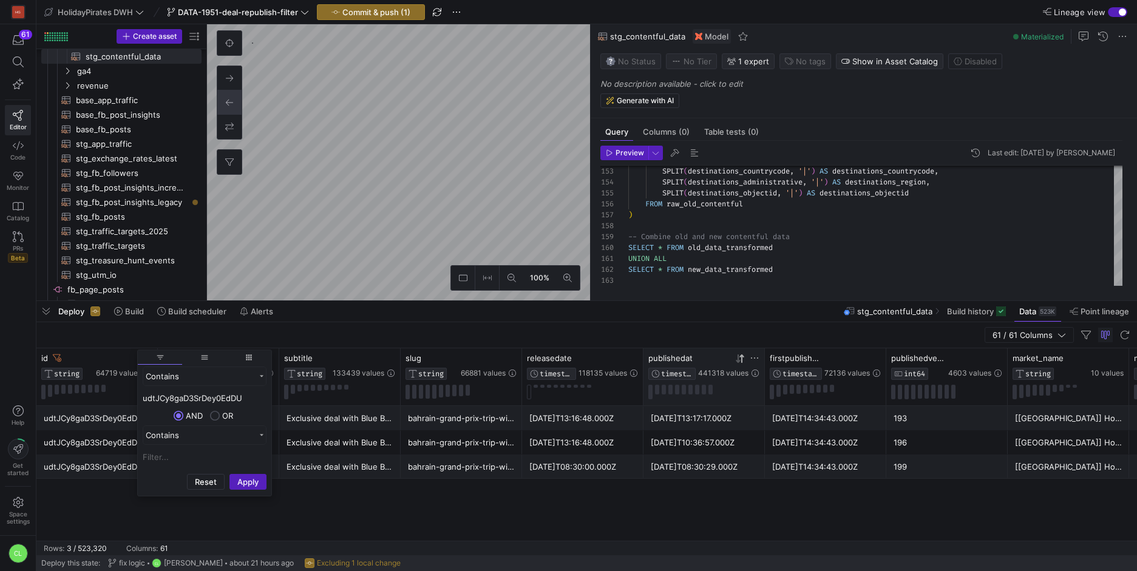
click at [216, 397] on input "udtJCy8gaD3SrDey0EdDU" at bounding box center [205, 398] width 124 height 15
type input "1s2SyByeorN7WjIzFQ9SKc"
click at [240, 482] on button "Apply" at bounding box center [247, 482] width 37 height 16
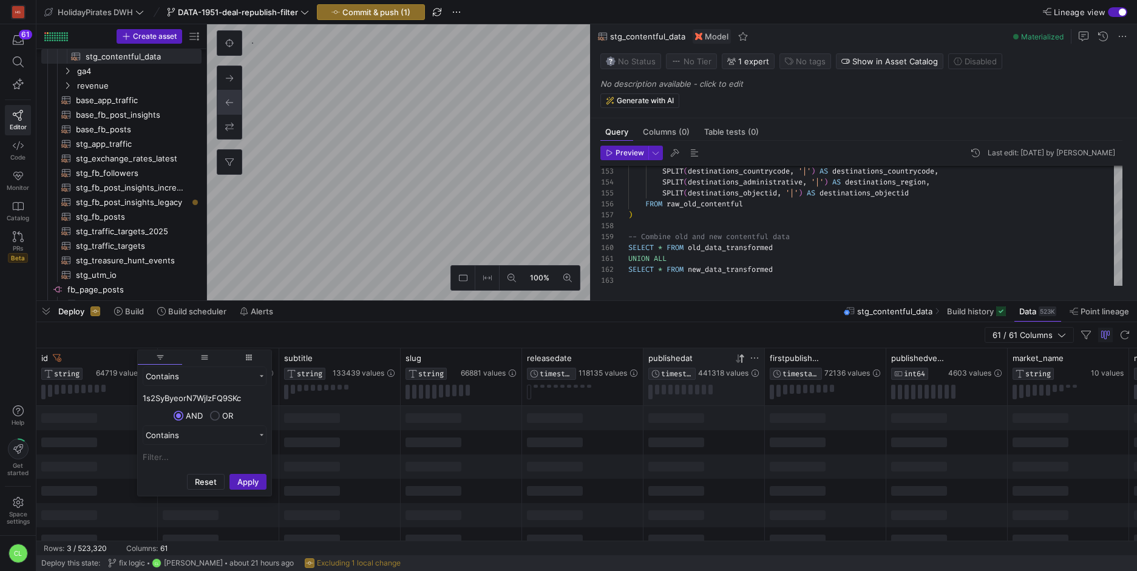
click at [495, 505] on div at bounding box center [461, 515] width 121 height 24
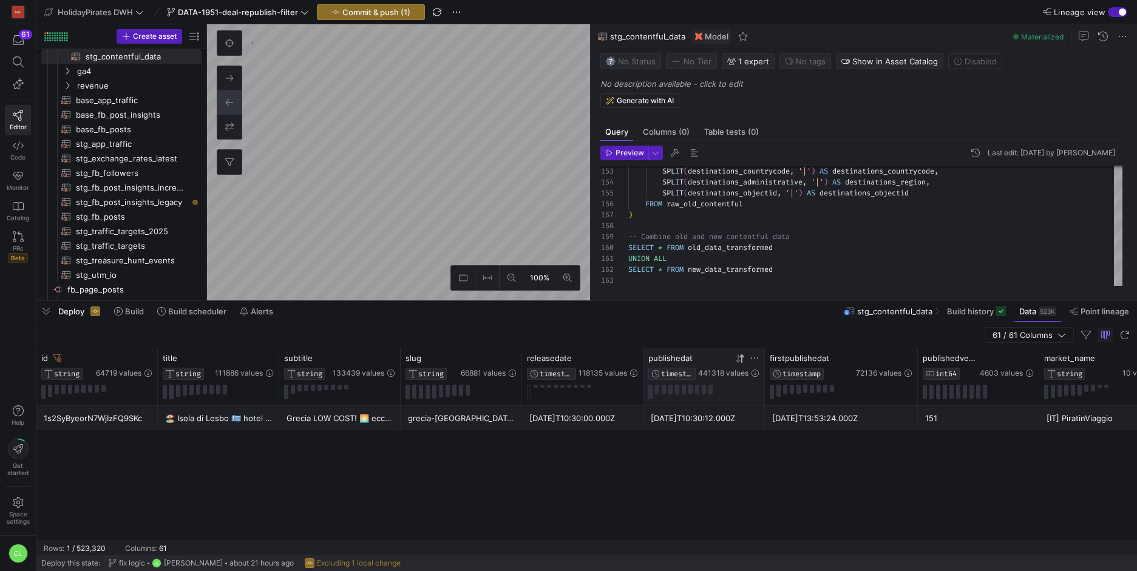
drag, startPoint x: 885, startPoint y: 359, endPoint x: 917, endPoint y: 355, distance: 31.8
click at [917, 355] on div at bounding box center [917, 376] width 5 height 57
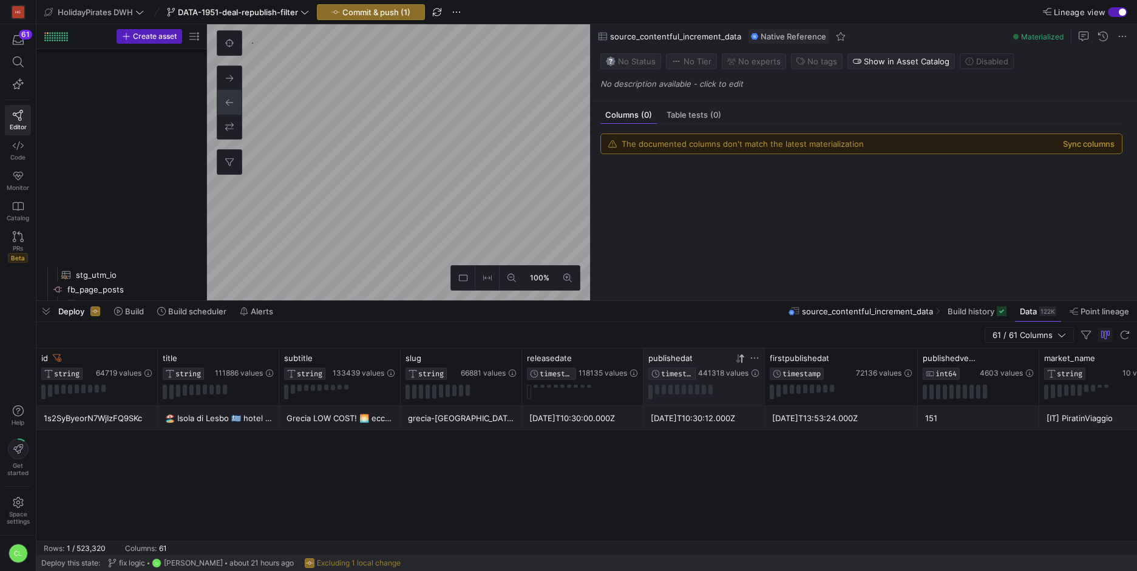
scroll to position [1074, 0]
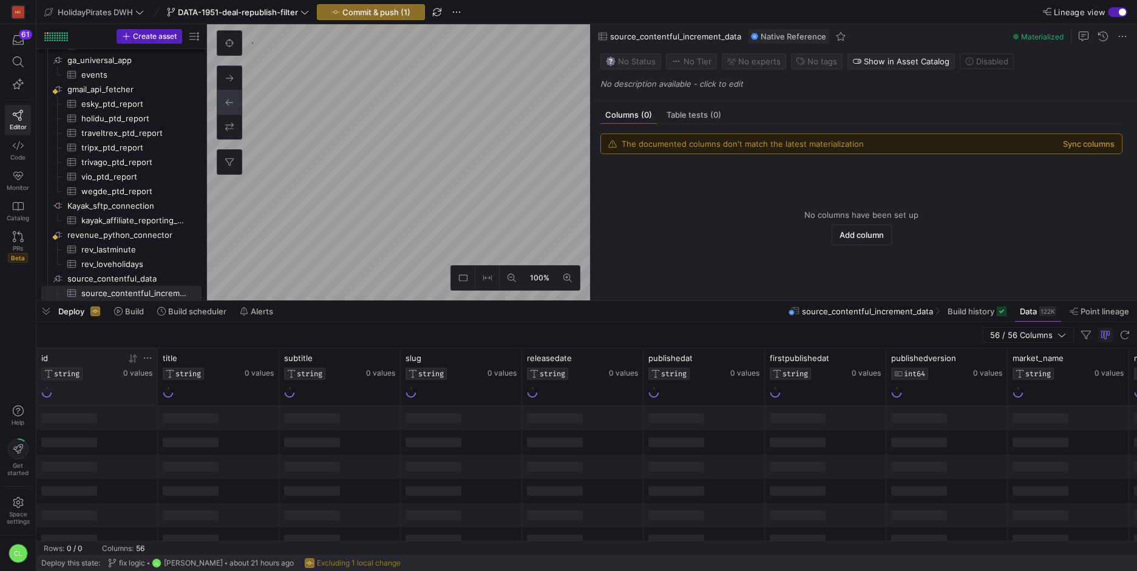
click at [143, 355] on icon at bounding box center [148, 358] width 10 height 10
type input "1s2SyByeorN7WjIzFQ9SKc"
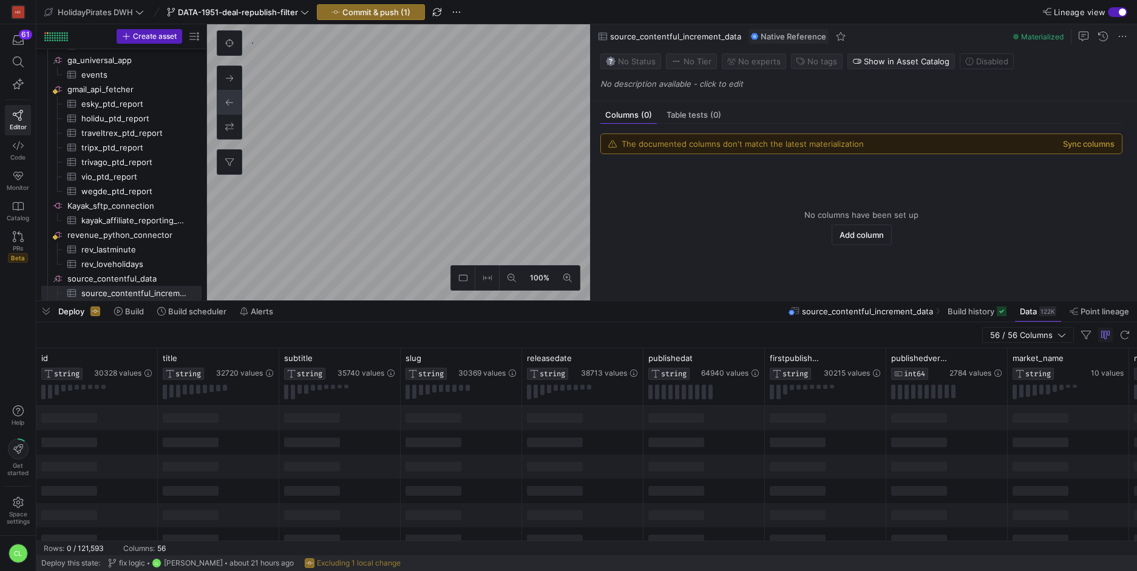
click at [236, 474] on div at bounding box center [218, 467] width 121 height 24
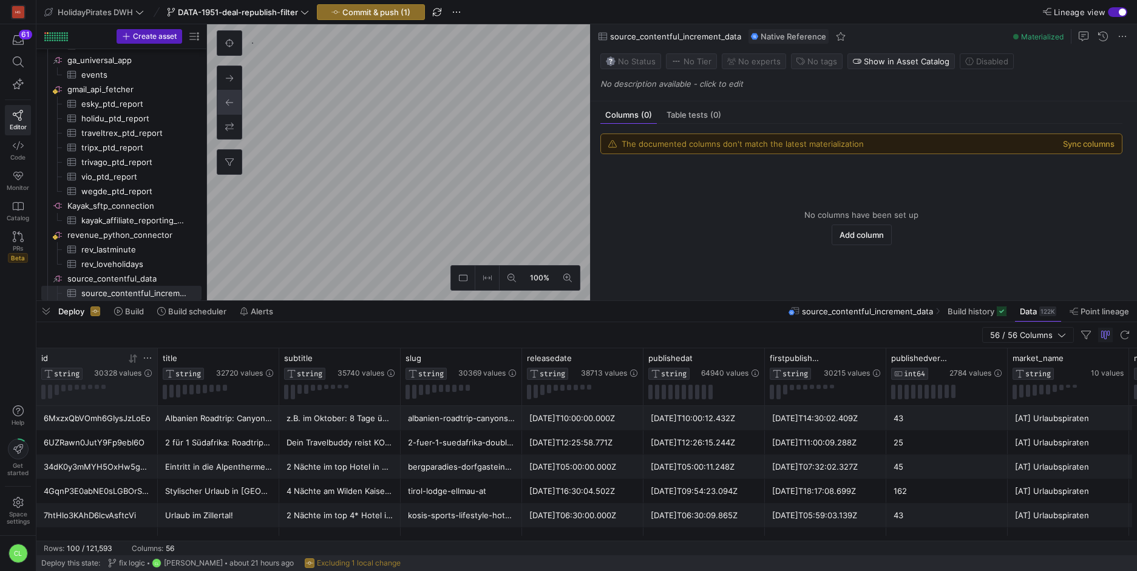
click at [149, 356] on icon at bounding box center [148, 358] width 10 height 10
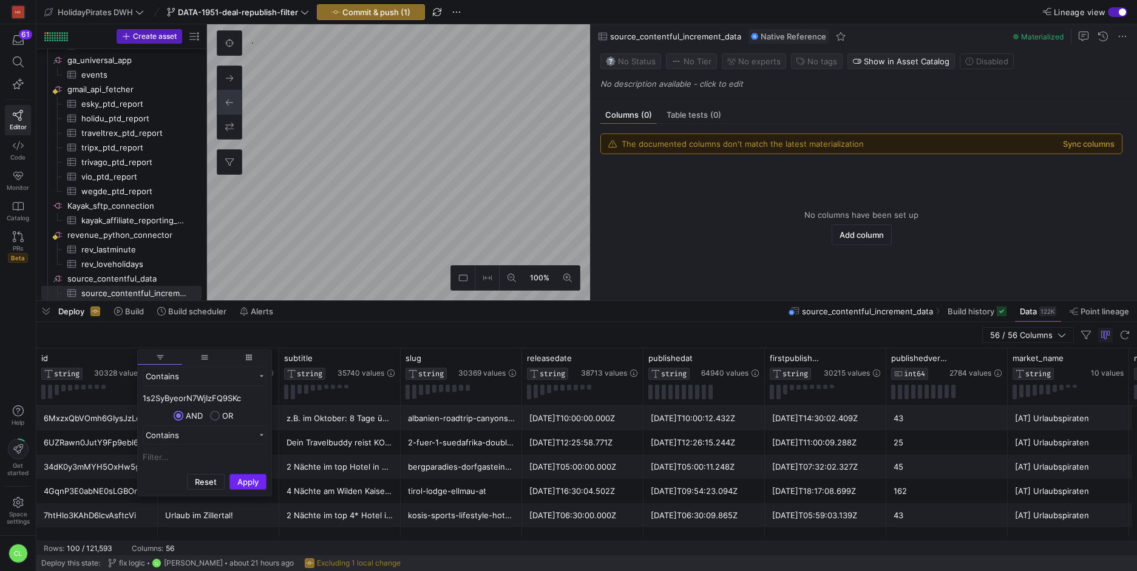
type input "1s2SyByeorN7WjIzFQ9SKc"
click at [236, 481] on button "Apply" at bounding box center [247, 482] width 37 height 16
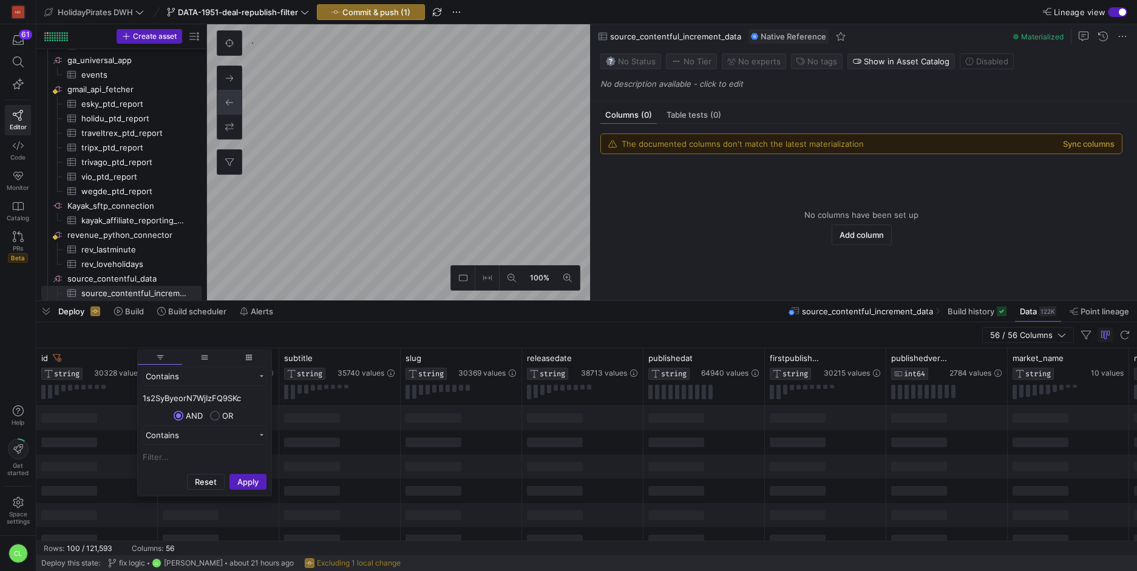
click at [279, 461] on div at bounding box center [339, 467] width 121 height 24
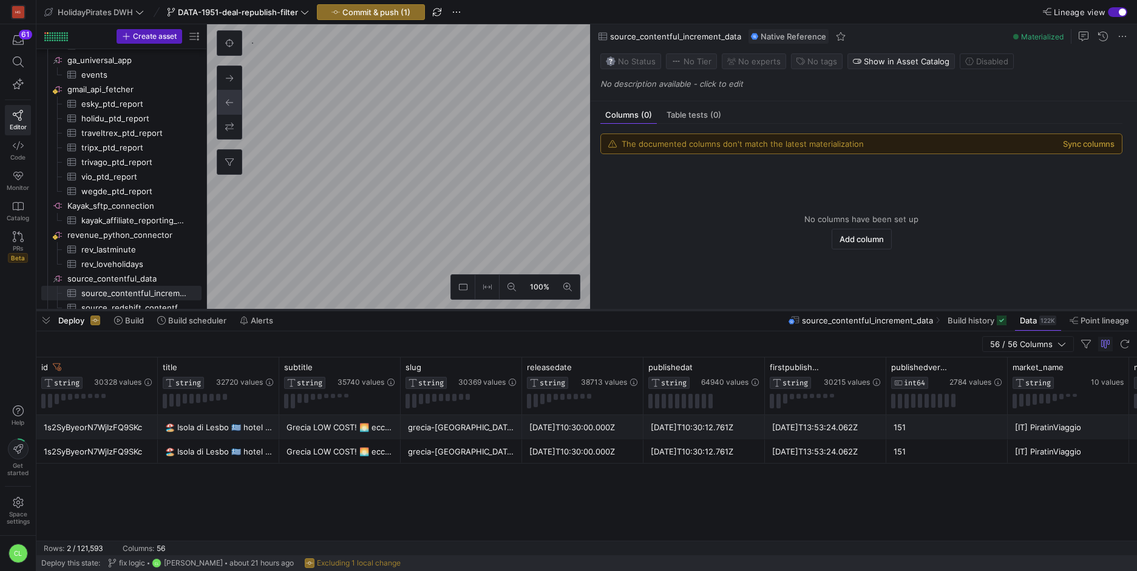
drag, startPoint x: 364, startPoint y: 302, endPoint x: 365, endPoint y: 311, distance: 9.1
click at [365, 311] on div at bounding box center [586, 310] width 1101 height 5
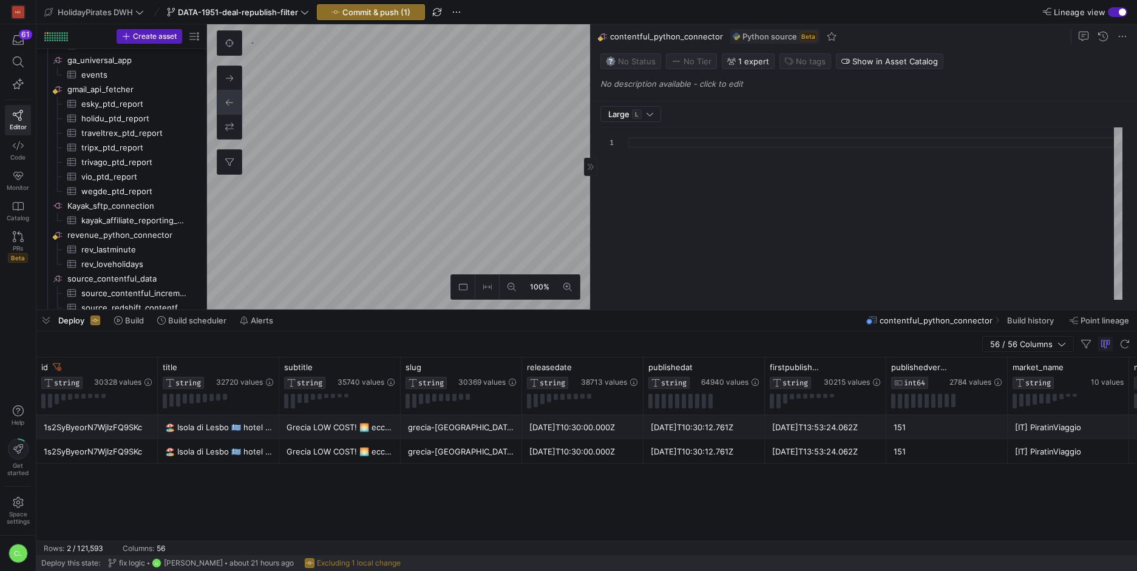
type textarea "import json import logging import pandas as pd import numpy as np import reques…"
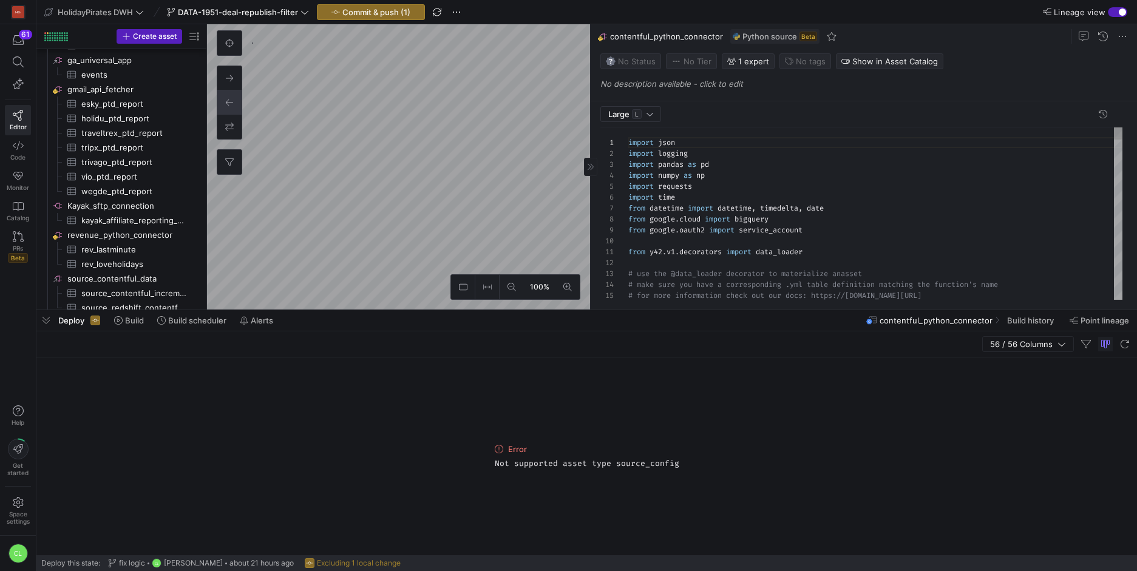
scroll to position [670, 0]
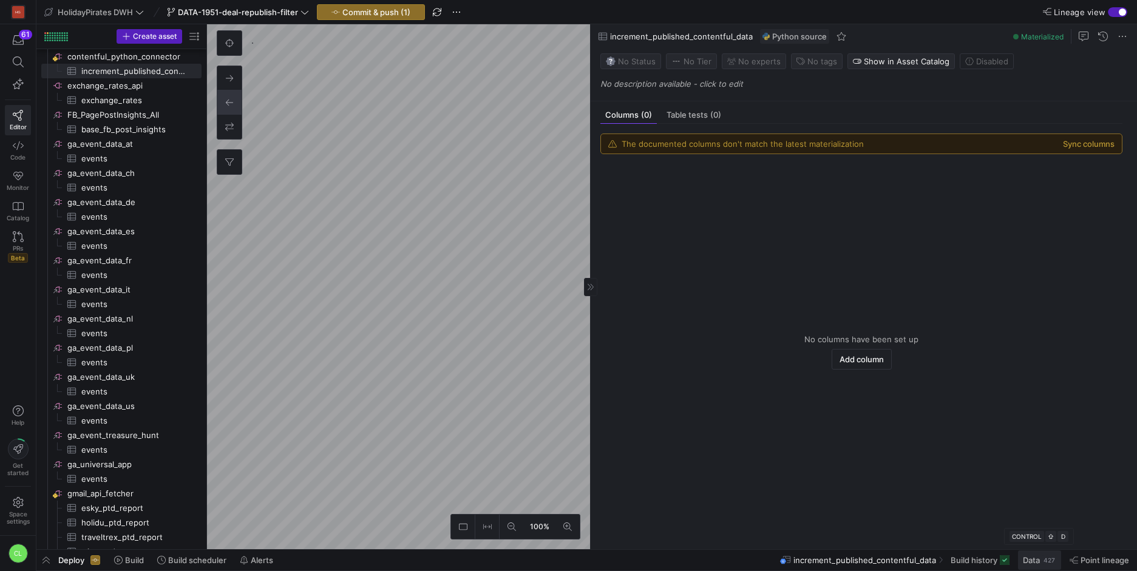
click at [1041, 568] on span at bounding box center [1039, 560] width 43 height 19
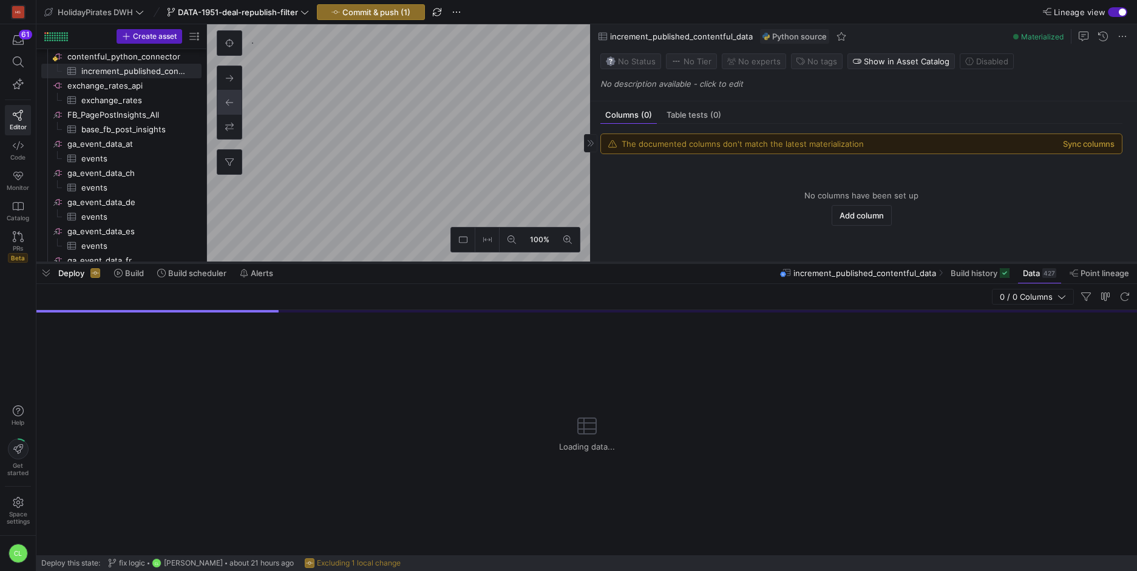
drag, startPoint x: 674, startPoint y: 350, endPoint x: 724, endPoint y: 226, distance: 133.7
click at [724, 260] on div at bounding box center [586, 262] width 1101 height 5
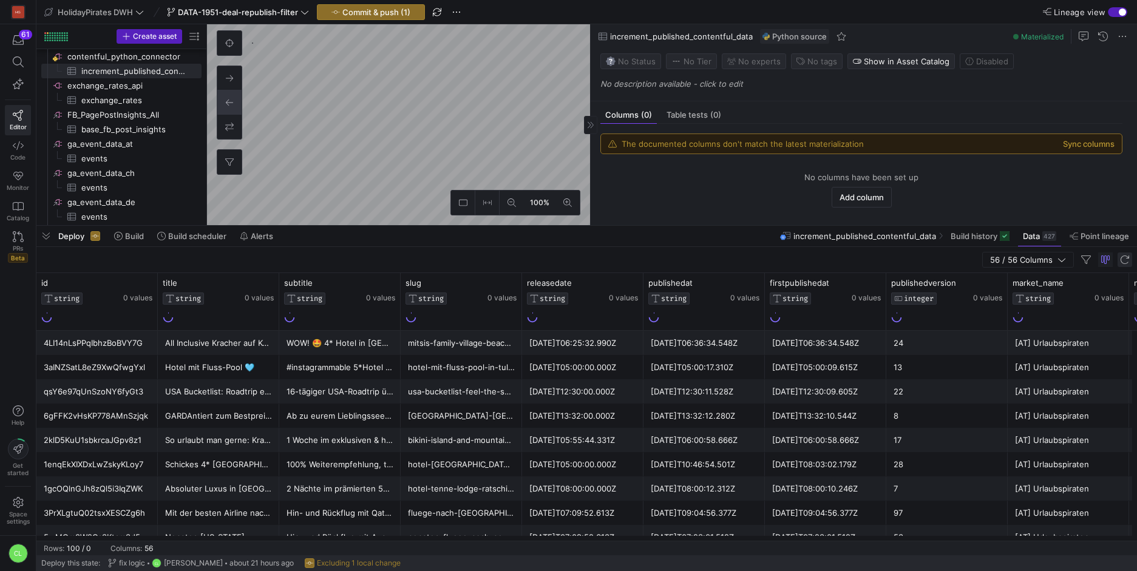
click at [1127, 261] on span "button" at bounding box center [1125, 260] width 15 height 15
click at [867, 282] on div at bounding box center [856, 283] width 49 height 10
click at [864, 283] on icon at bounding box center [862, 284] width 10 height 10
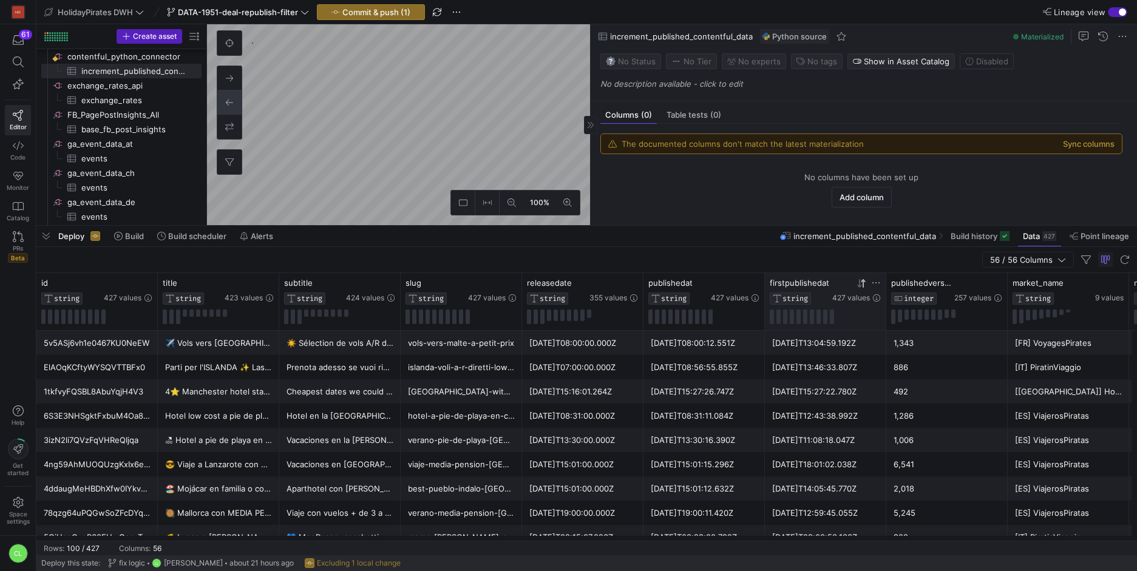
click at [864, 283] on icon at bounding box center [862, 284] width 10 height 10
click at [741, 288] on div "427 values" at bounding box center [735, 290] width 49 height 25
click at [742, 283] on icon at bounding box center [740, 284] width 10 height 10
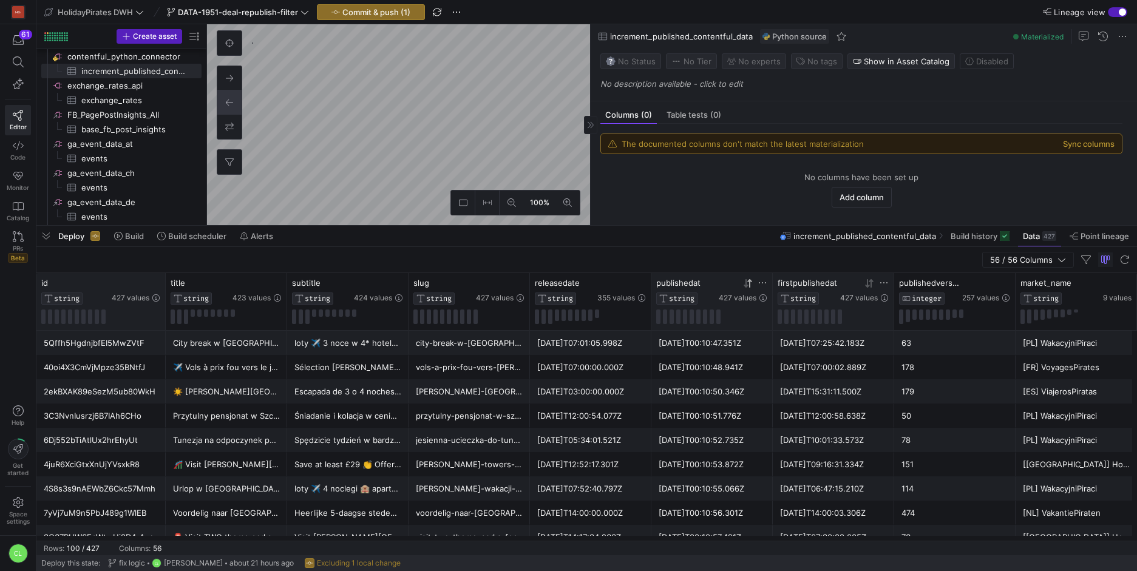
drag, startPoint x: 156, startPoint y: 284, endPoint x: 164, endPoint y: 284, distance: 7.9
click at [164, 284] on div at bounding box center [165, 301] width 5 height 57
click at [977, 238] on span "Build history" at bounding box center [974, 236] width 47 height 10
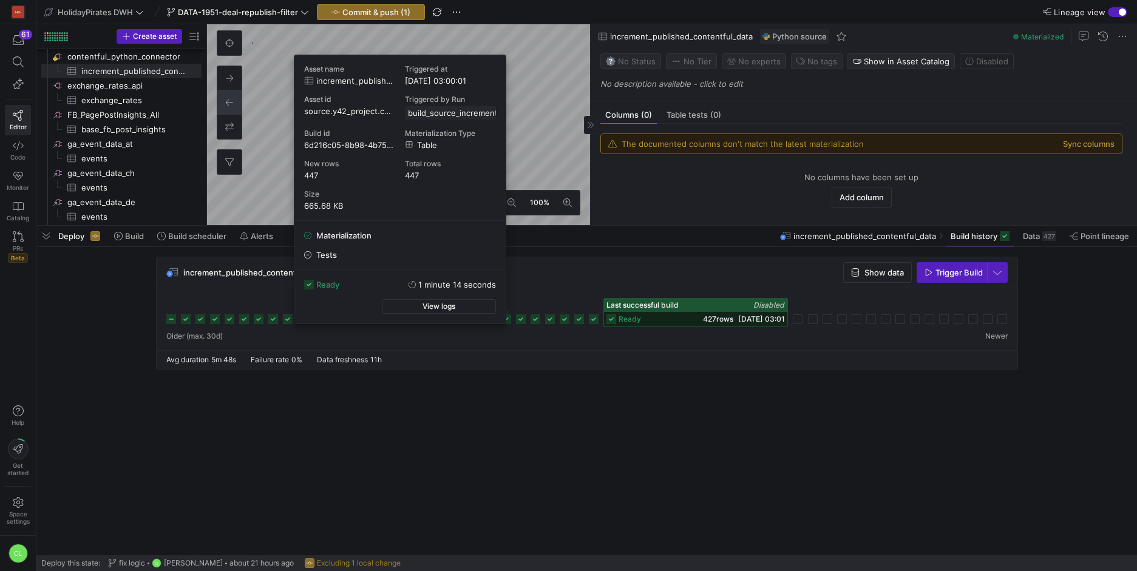
click at [523, 319] on icon at bounding box center [521, 319] width 10 height 10
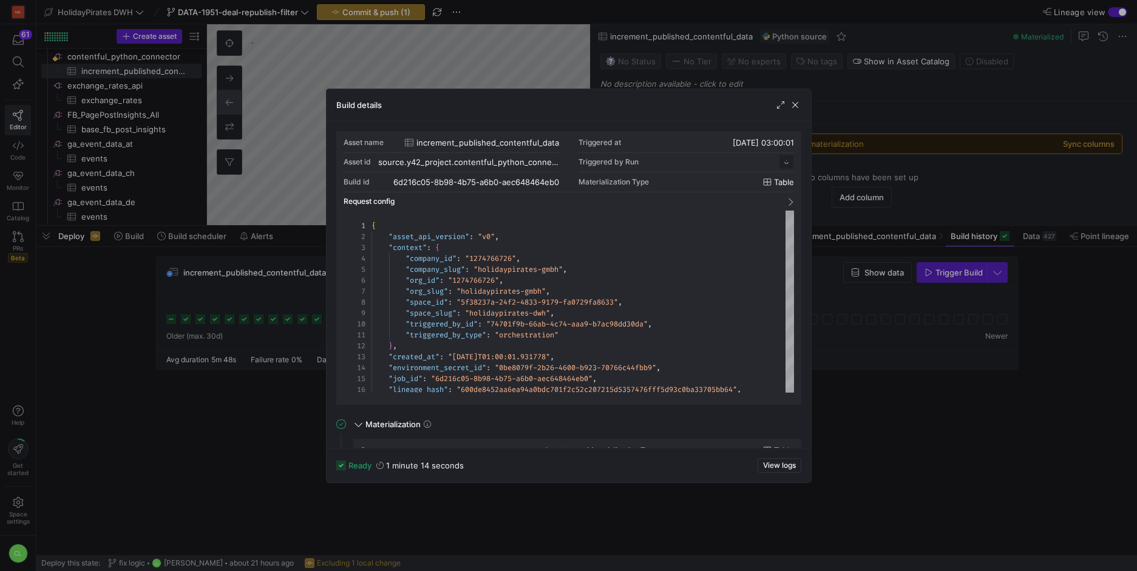
scroll to position [109, 0]
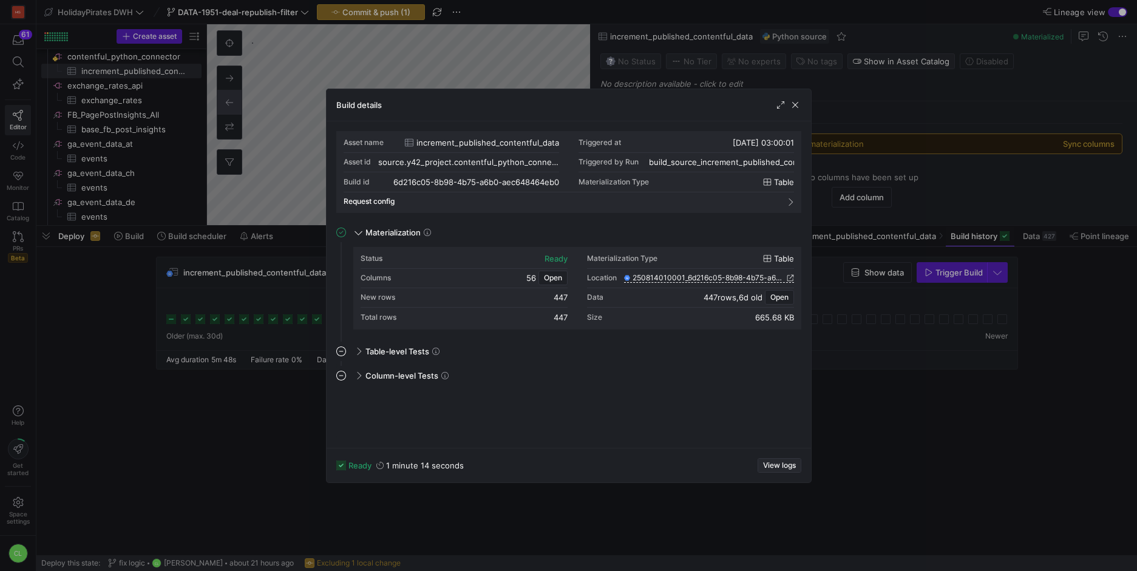
click at [776, 465] on span "View logs" at bounding box center [779, 465] width 33 height 8
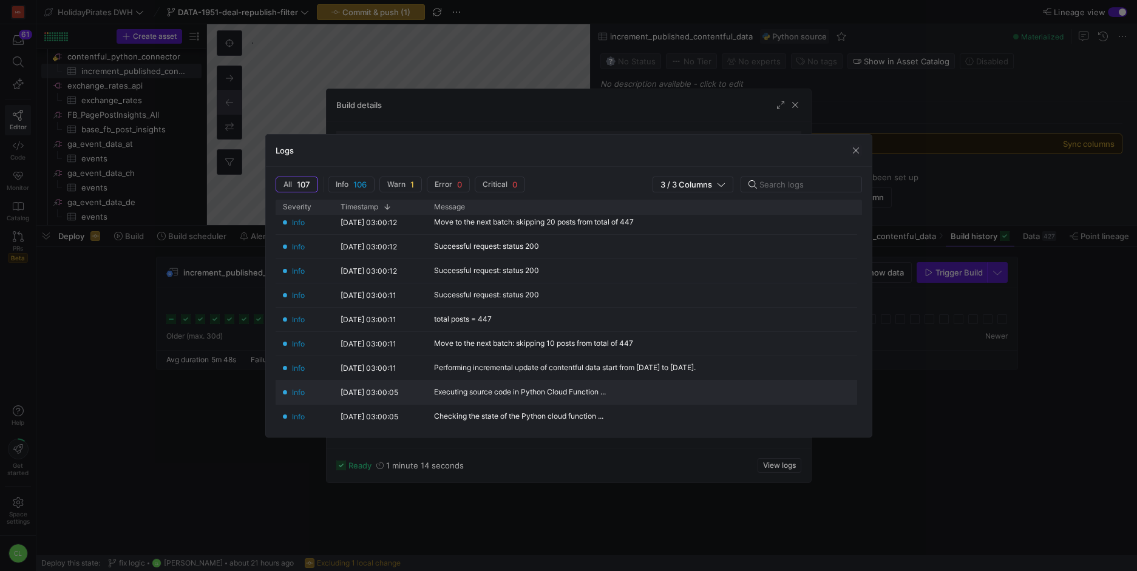
scroll to position [2395, 0]
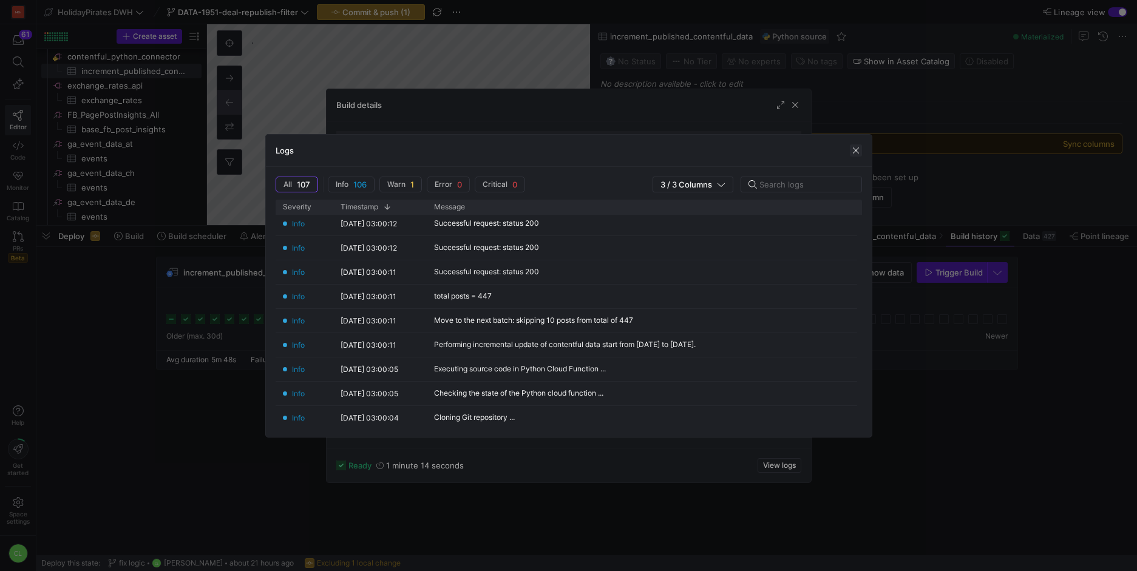
click at [855, 154] on span "button" at bounding box center [856, 150] width 12 height 12
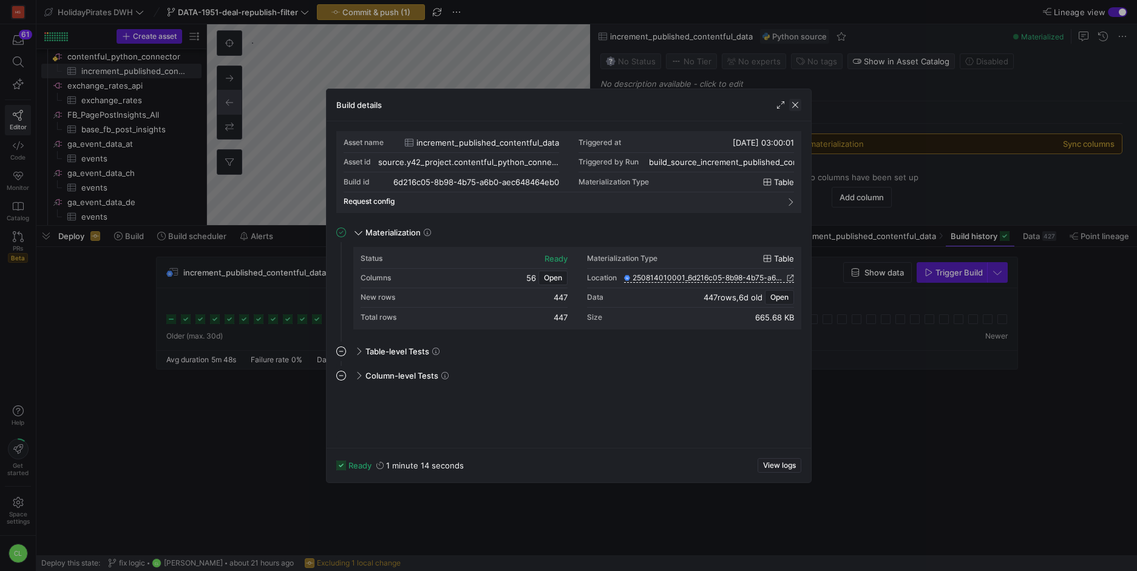
click at [799, 106] on span "button" at bounding box center [795, 105] width 12 height 12
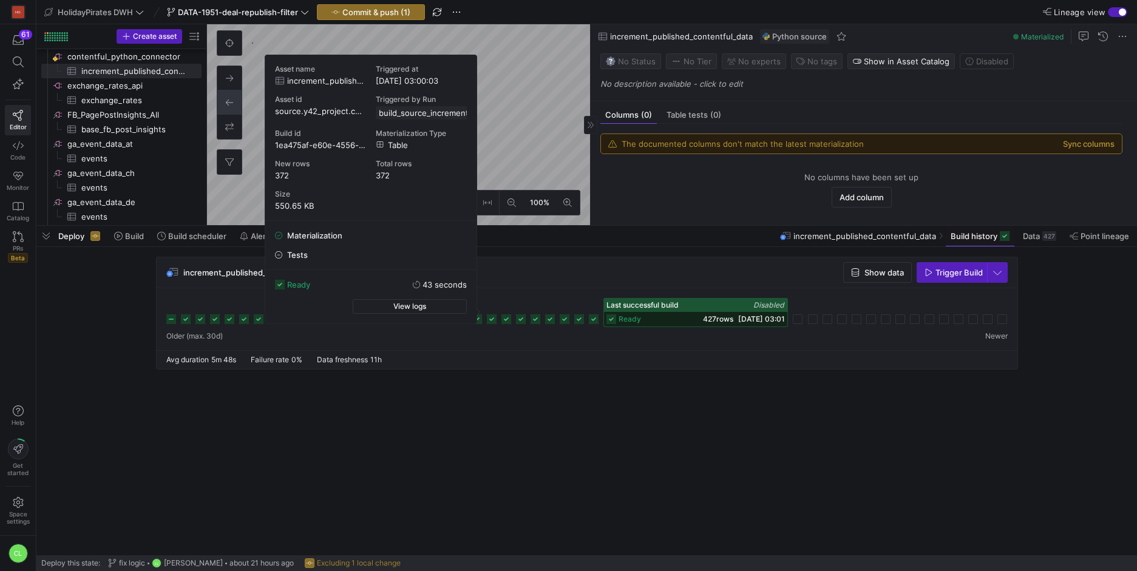
click at [490, 316] on icon at bounding box center [492, 319] width 10 height 10
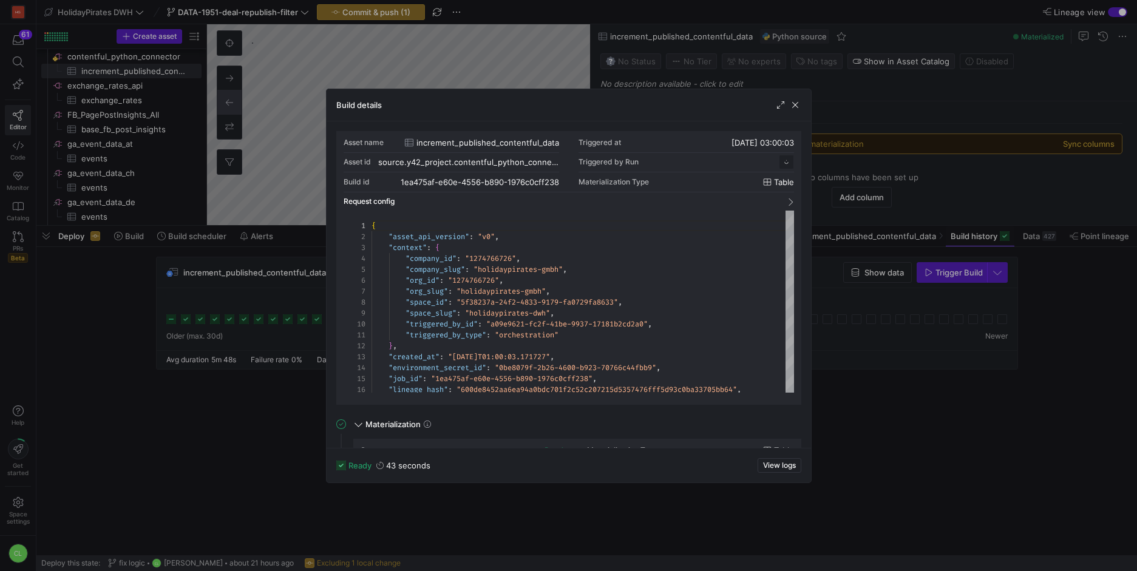
scroll to position [109, 0]
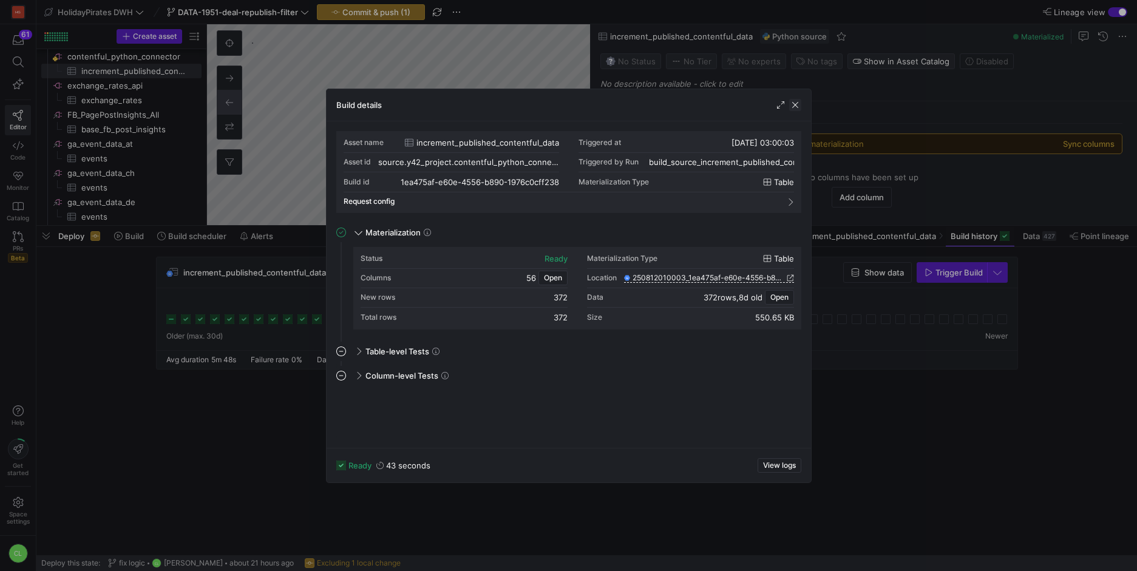
click at [794, 107] on span "button" at bounding box center [795, 105] width 12 height 12
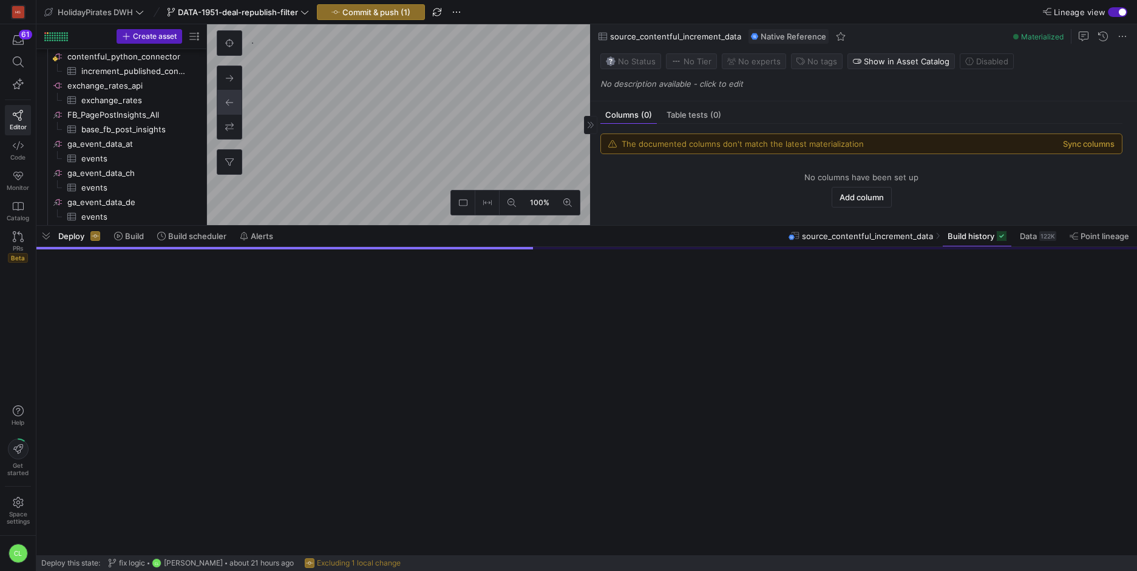
scroll to position [1150, 0]
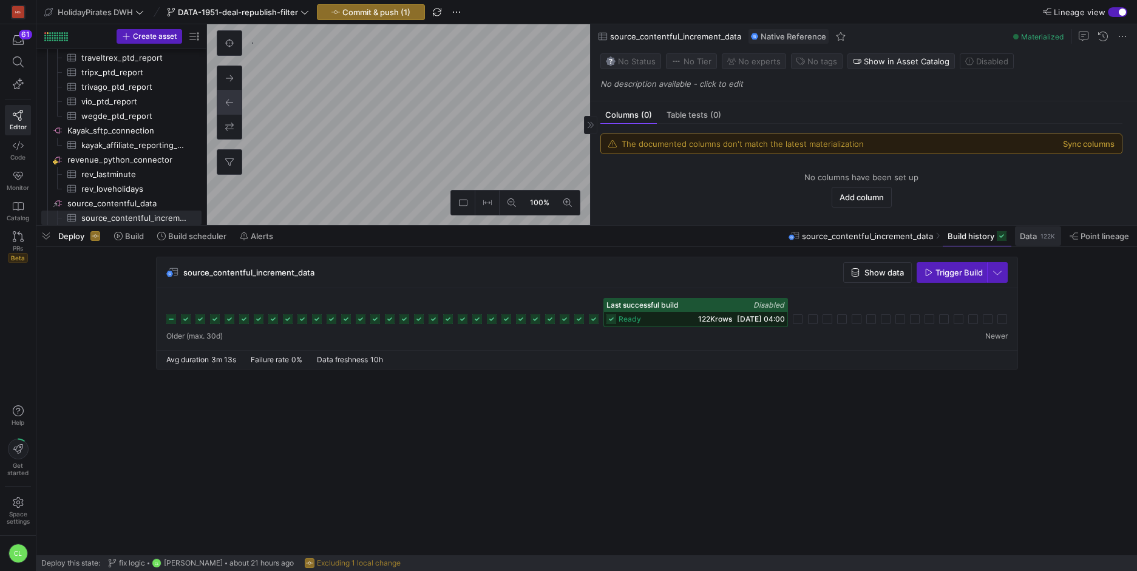
click at [1034, 241] on span at bounding box center [1038, 235] width 46 height 19
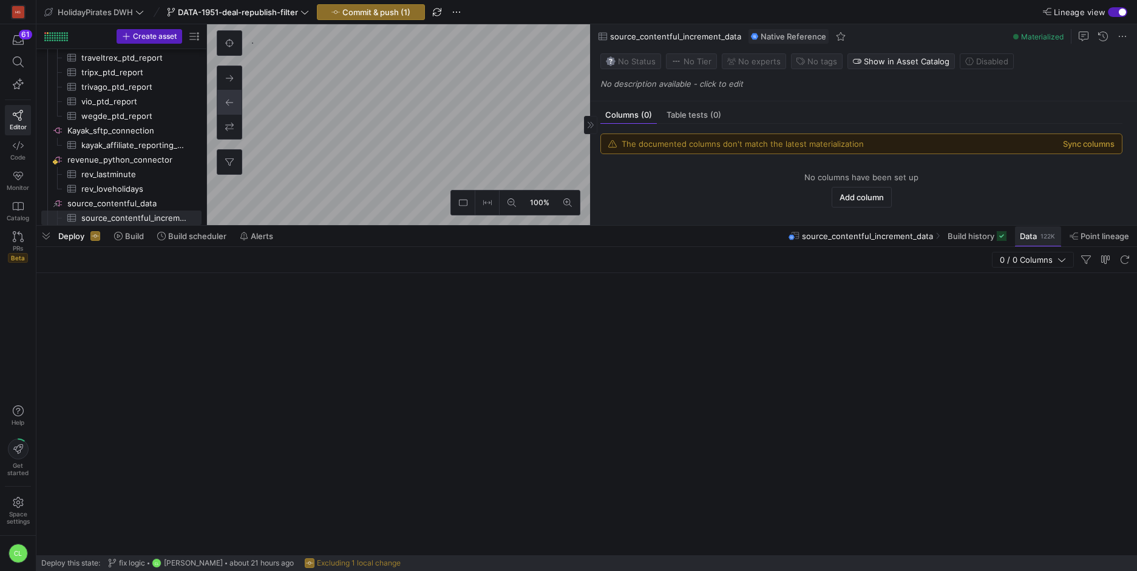
click at [1034, 241] on span at bounding box center [1038, 235] width 46 height 19
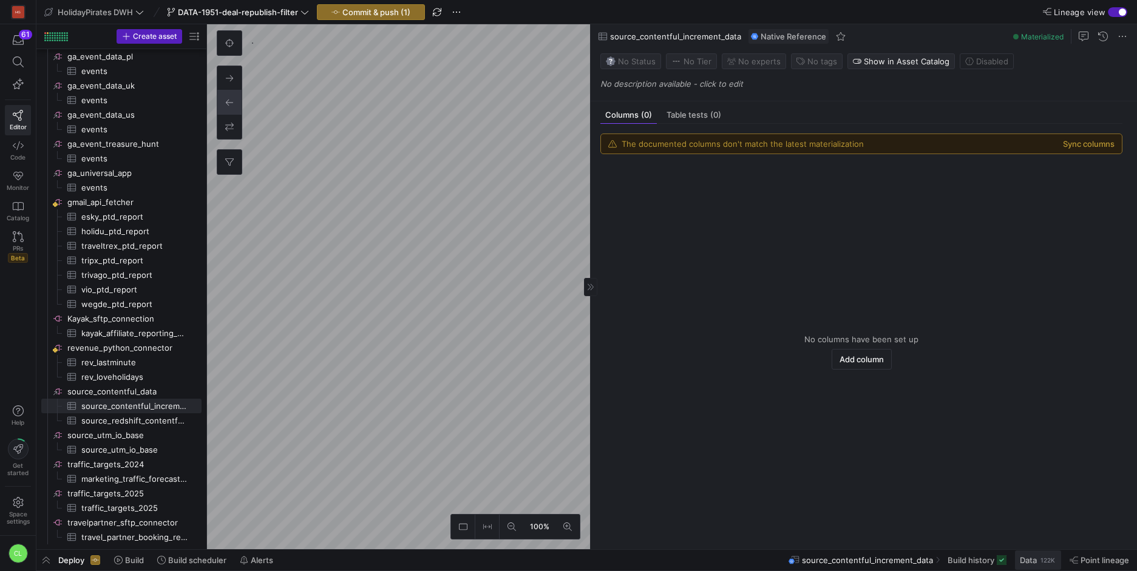
click at [1024, 562] on span "Data" at bounding box center [1028, 560] width 17 height 10
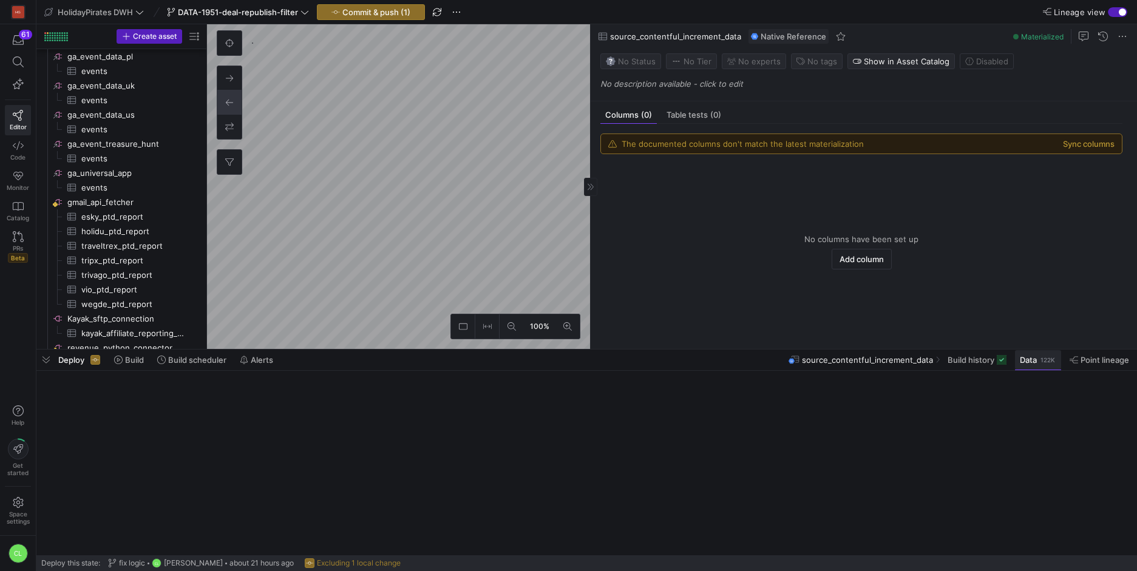
scroll to position [1150, 0]
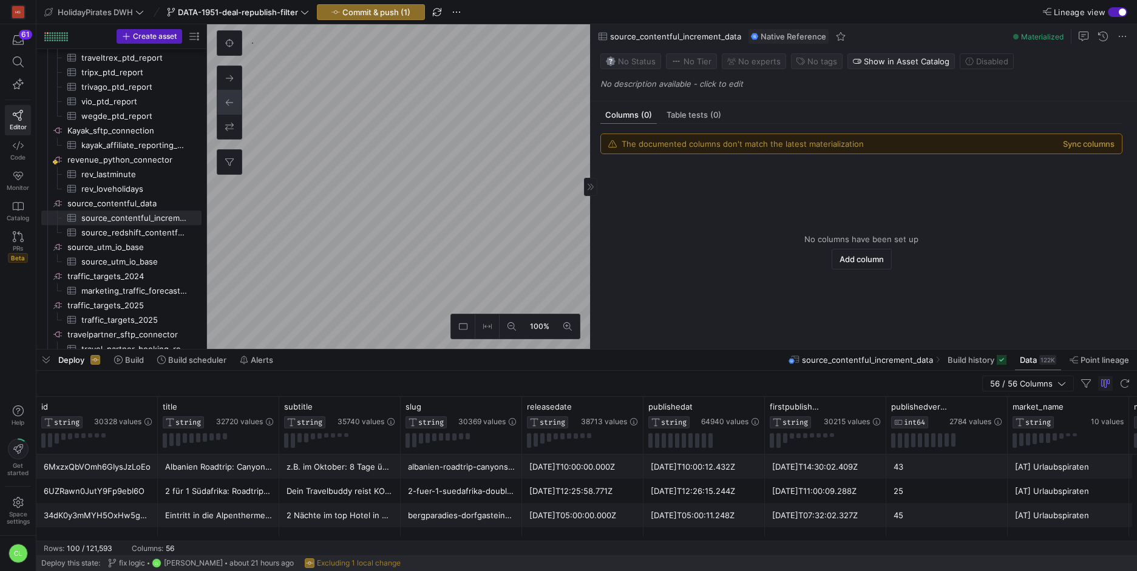
drag, startPoint x: 657, startPoint y: 352, endPoint x: 668, endPoint y: 321, distance: 32.8
click at [668, 321] on as-split "HolidayPirates DWH DATA-1951-deal-republish-filter Commit & push (1) Lineage vi…" at bounding box center [586, 285] width 1101 height 571
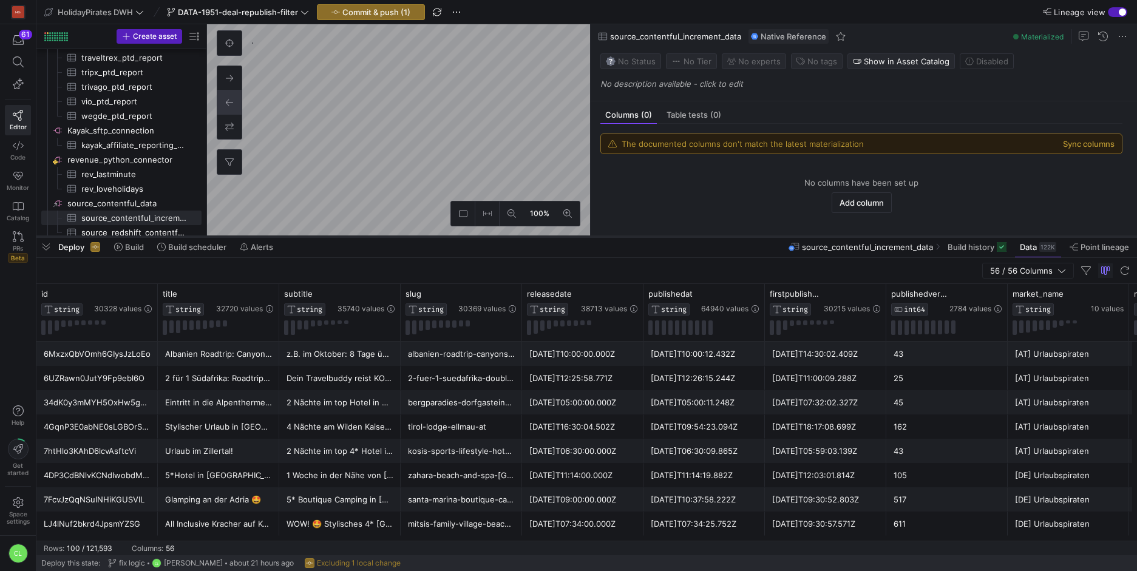
drag, startPoint x: 654, startPoint y: 350, endPoint x: 697, endPoint y: 221, distance: 136.1
click at [697, 234] on div at bounding box center [586, 236] width 1101 height 5
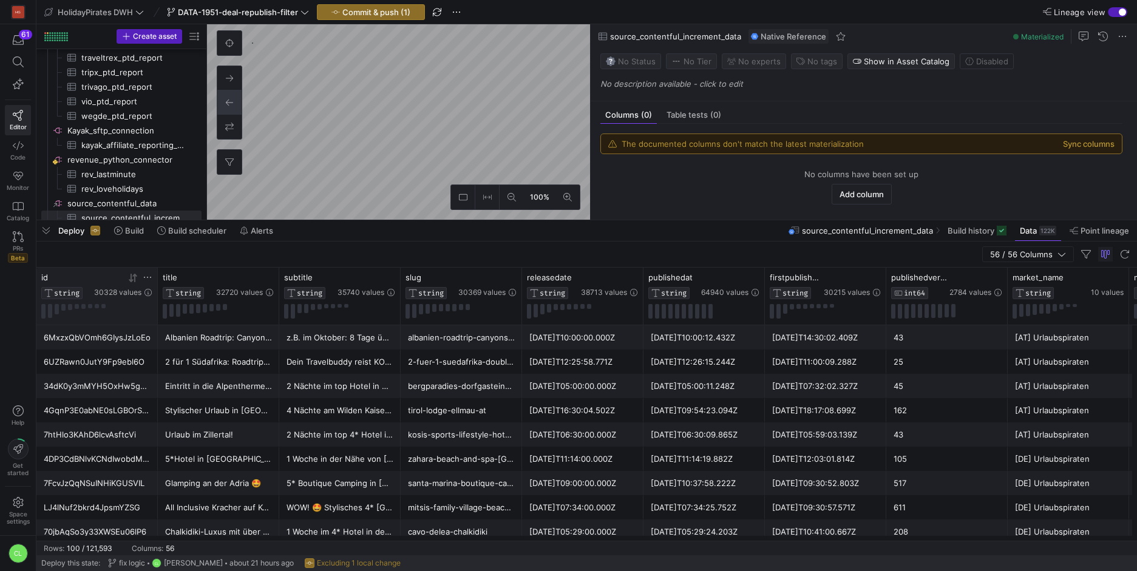
click at [144, 276] on icon at bounding box center [148, 278] width 10 height 10
click at [175, 316] on input "Filter Value" at bounding box center [205, 317] width 124 height 15
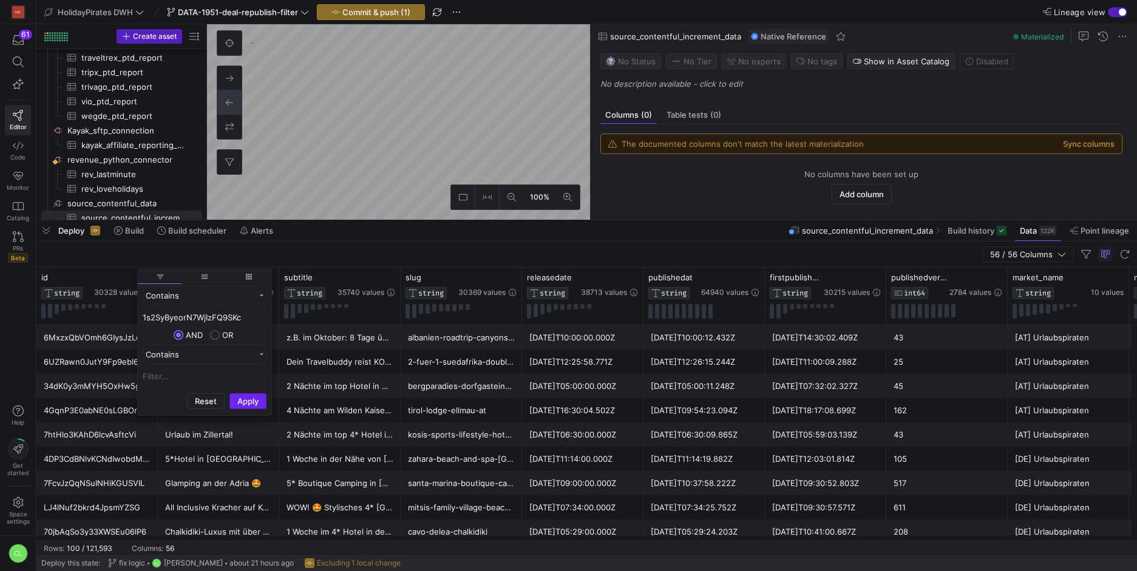
type input "1s2SyByeorN7WjIzFQ9SKc"
click at [240, 398] on button "Apply" at bounding box center [247, 401] width 37 height 16
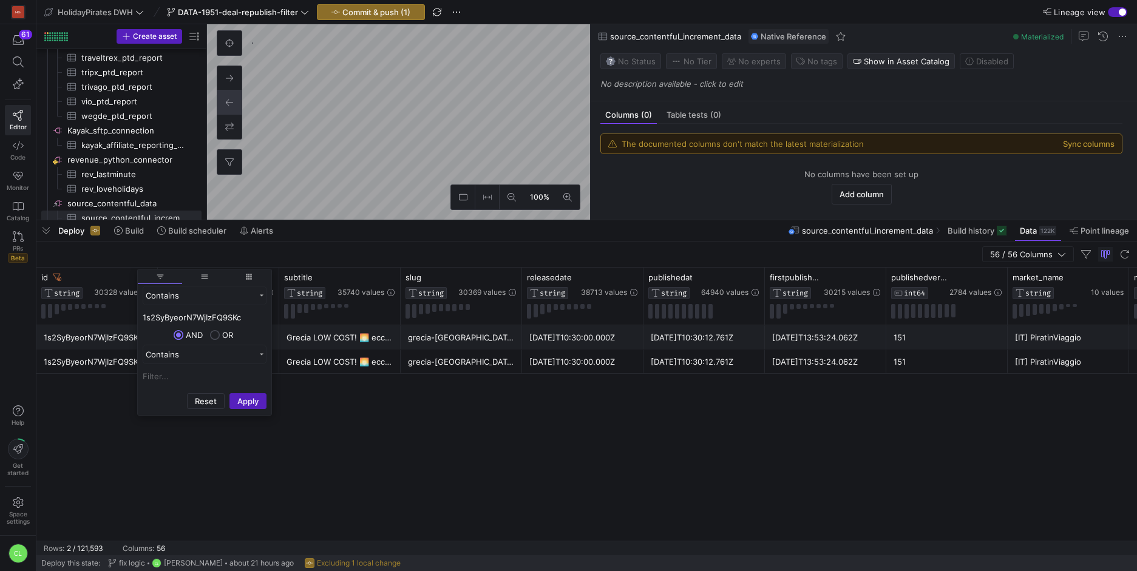
click at [404, 423] on div "1s2SyByeorN7WjIzFQ9SKc 🏖️ Isola di Lesbo 🇬🇷 hotel da SOLI 16€/notte 😎 Grecia LO…" at bounding box center [586, 433] width 1101 height 216
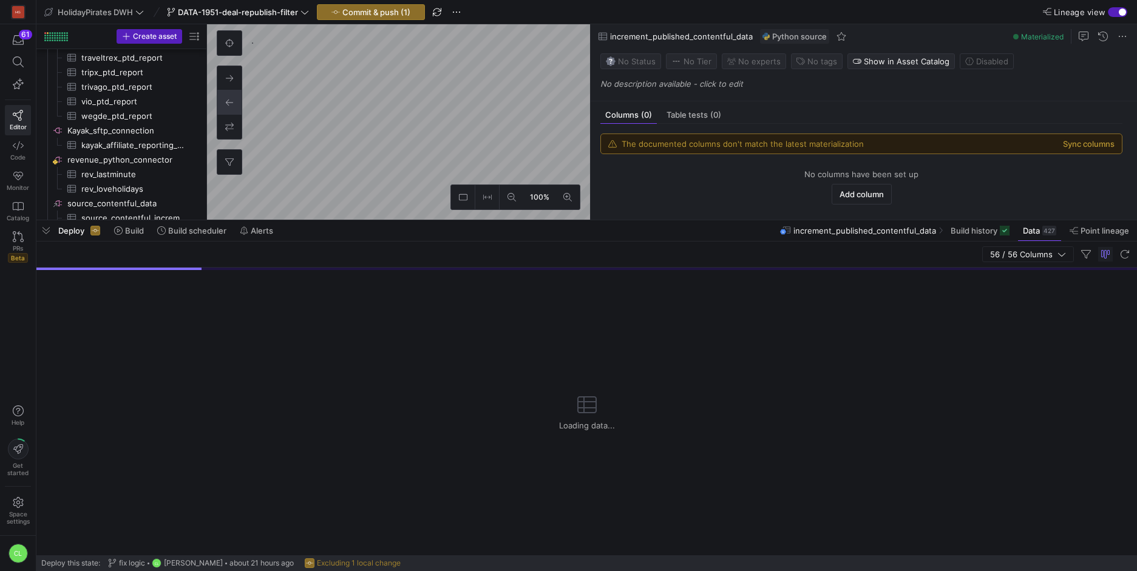
scroll to position [685, 0]
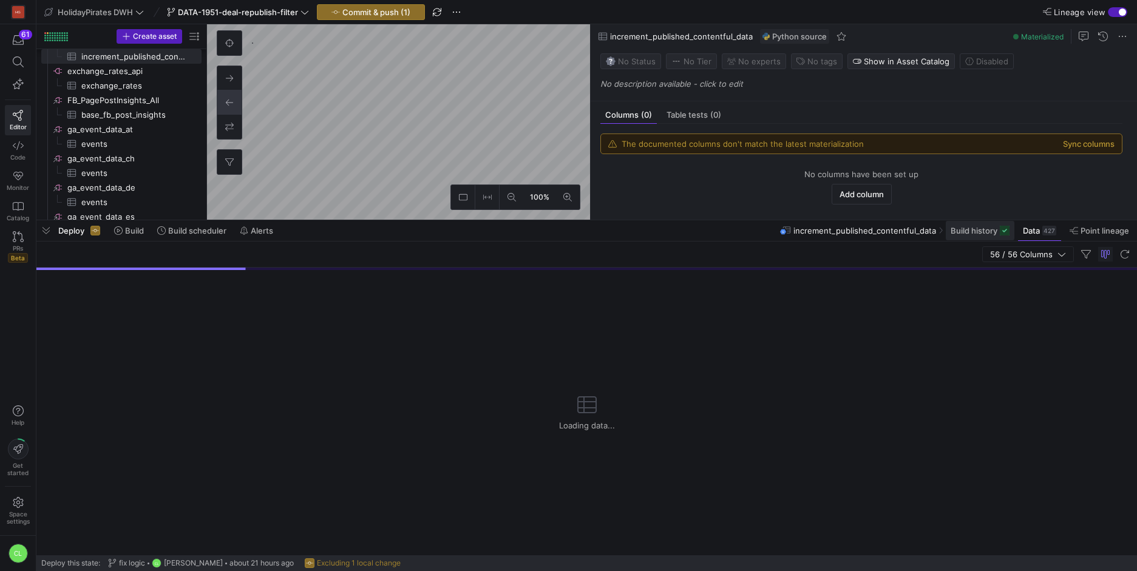
click at [965, 232] on span "Build history" at bounding box center [974, 231] width 47 height 10
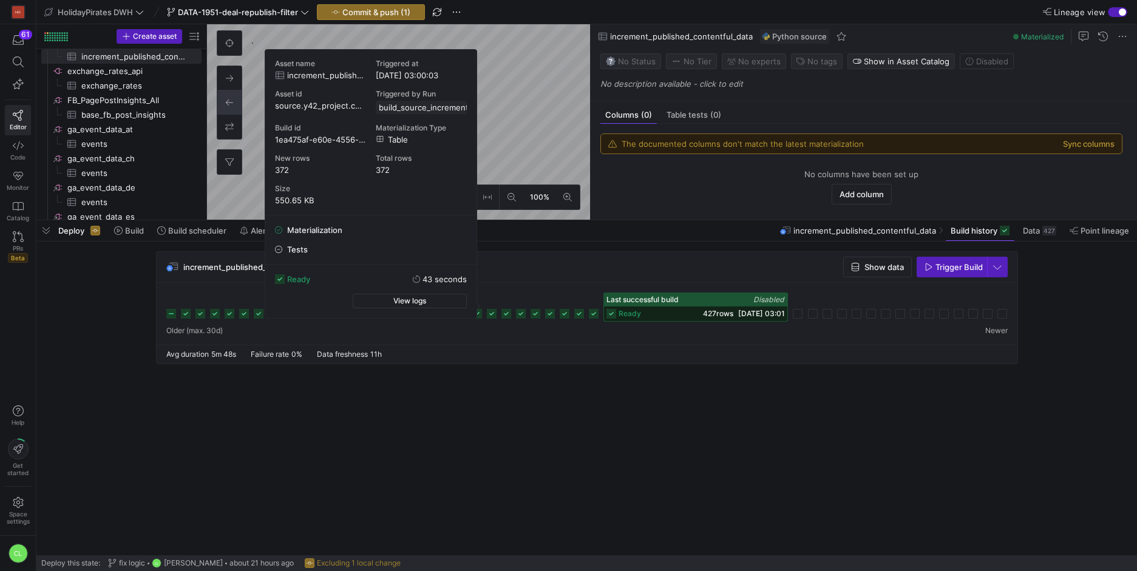
click at [495, 316] on icon at bounding box center [492, 314] width 10 height 10
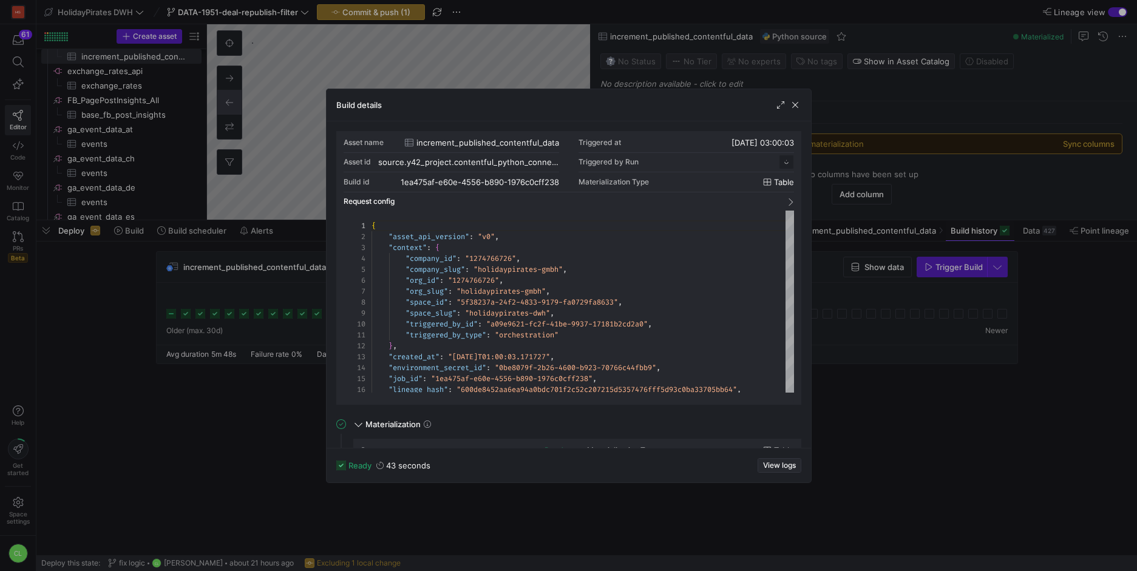
click at [775, 472] on span "button" at bounding box center [779, 465] width 42 height 13
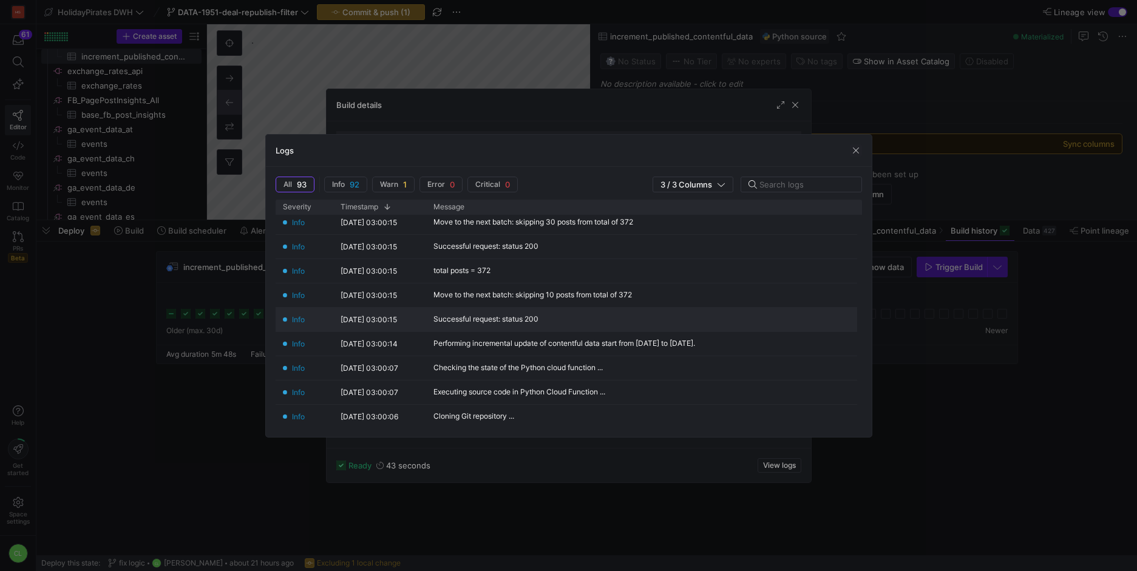
scroll to position [2048, 0]
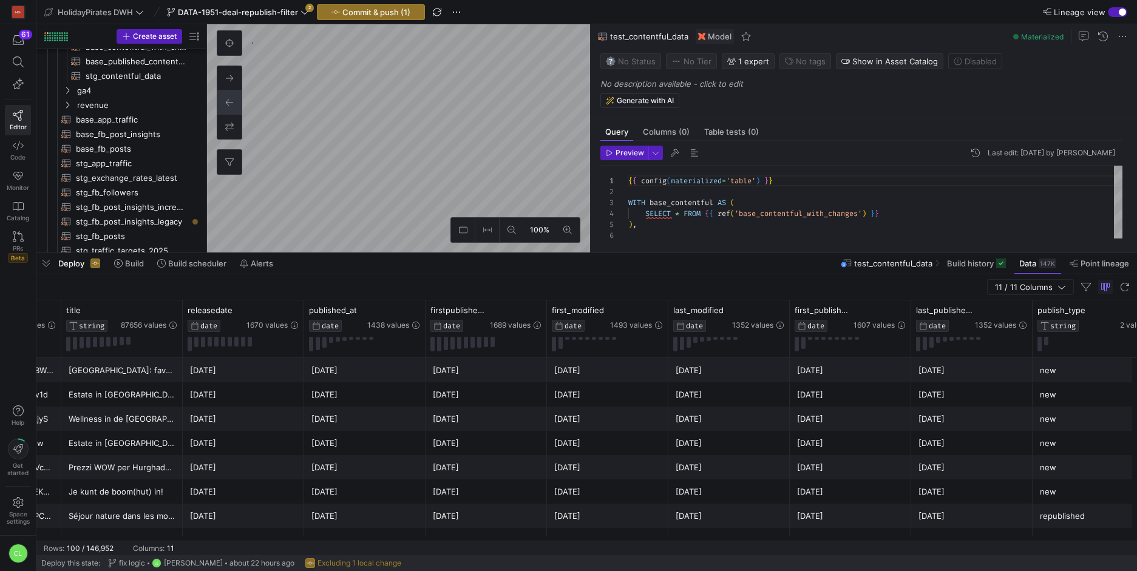
scroll to position [0, 203]
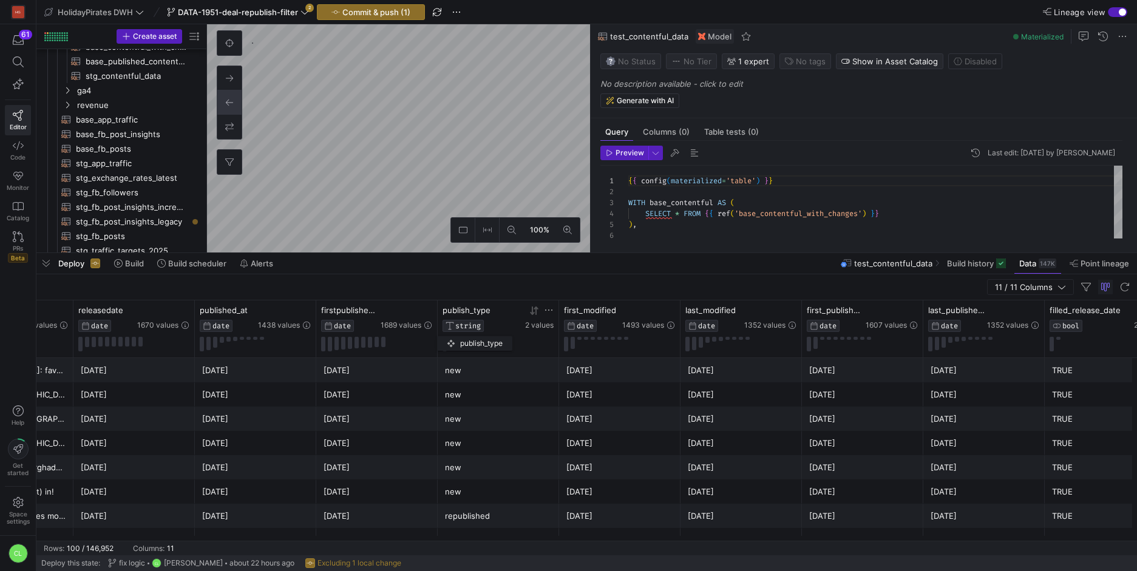
drag, startPoint x: 947, startPoint y: 310, endPoint x: 444, endPoint y: 334, distance: 503.2
click at [444, 334] on div "publish_type STRING 2 values" at bounding box center [498, 328] width 111 height 46
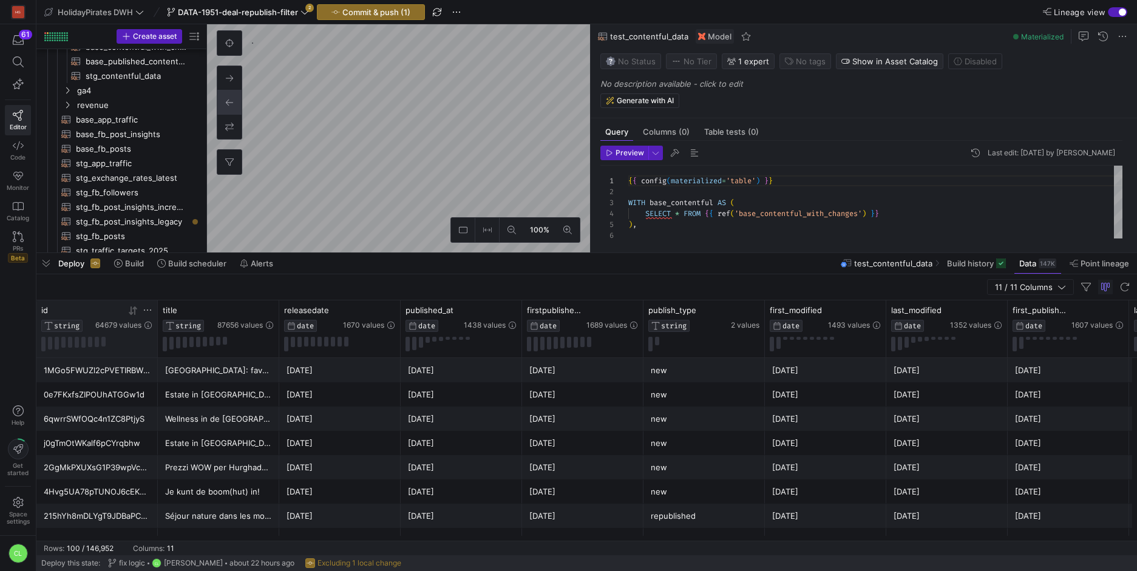
click at [147, 310] on icon at bounding box center [148, 310] width 10 height 10
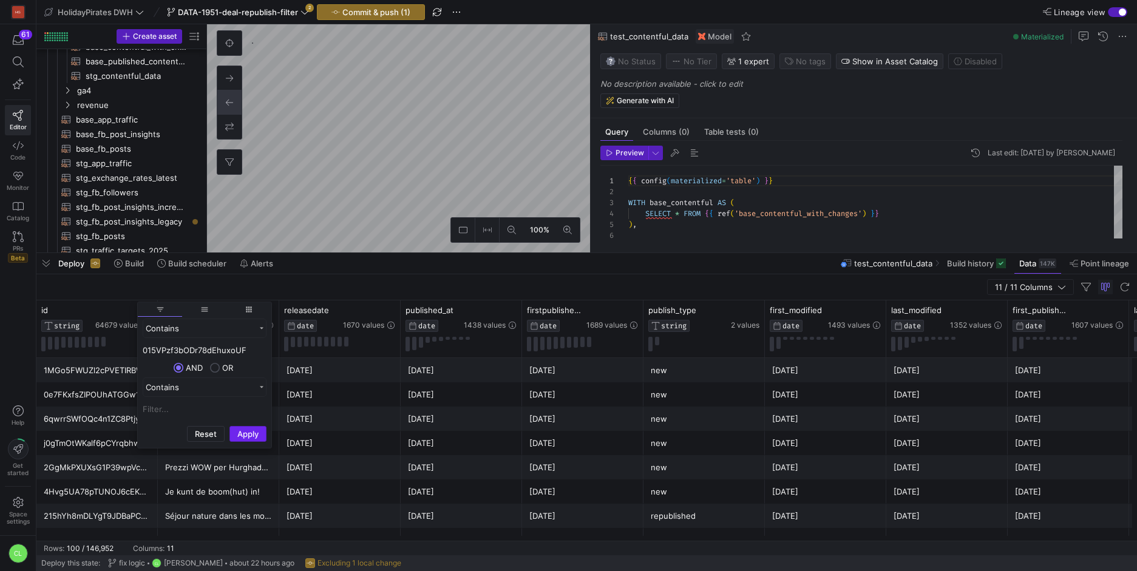
type input "015VPzf3bODr78dEhuxoUF"
click at [254, 432] on button "Apply" at bounding box center [247, 434] width 37 height 16
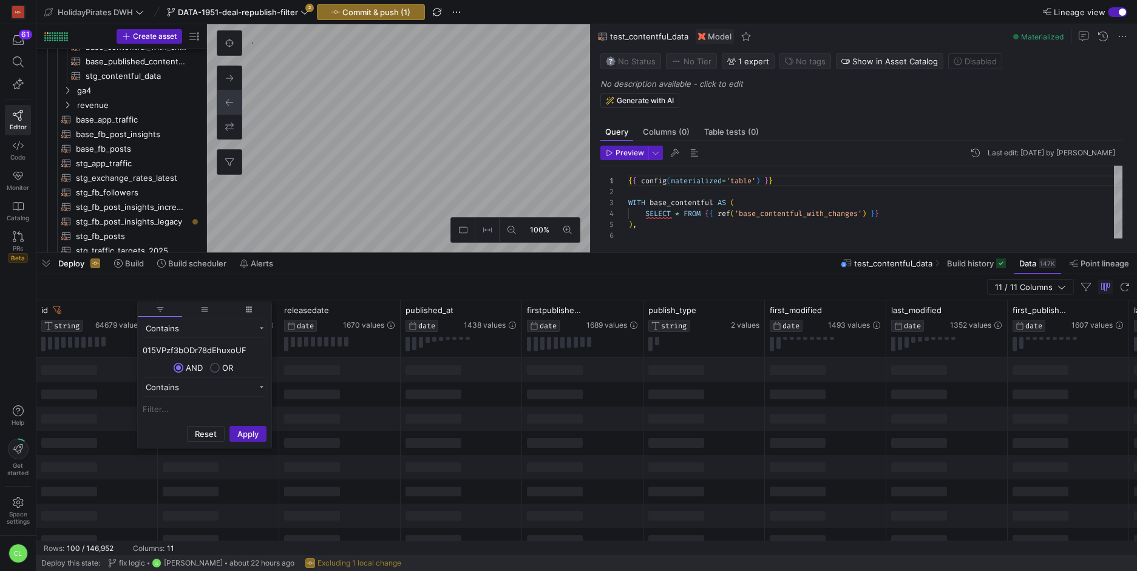
click at [379, 432] on div at bounding box center [339, 443] width 121 height 24
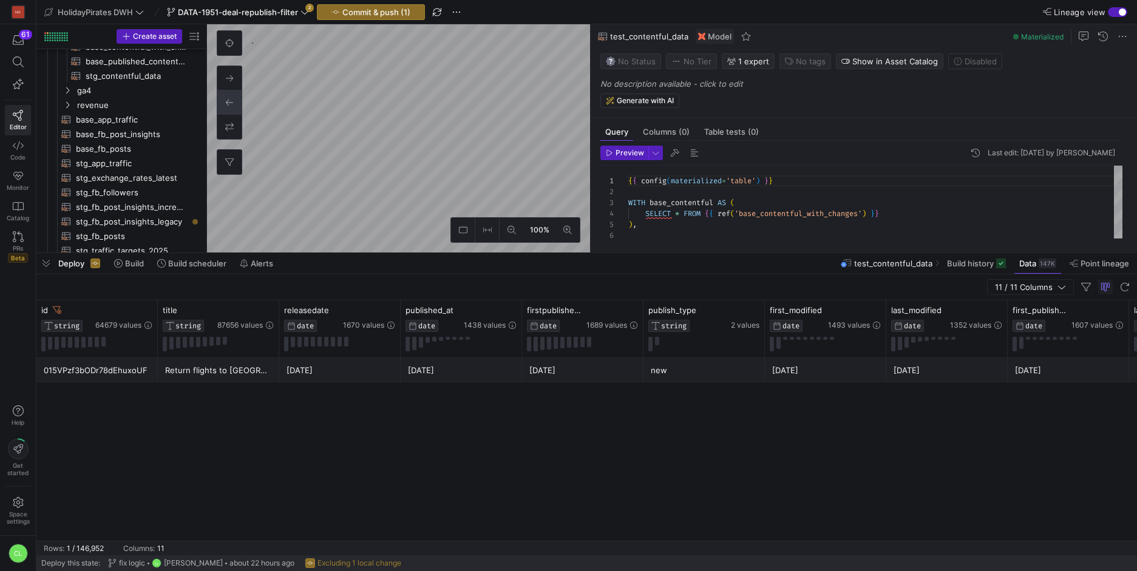
click at [611, 269] on div "Deploy Build Build scheduler Alerts test_contentful_data Build history Data 147…" at bounding box center [586, 263] width 1101 height 21
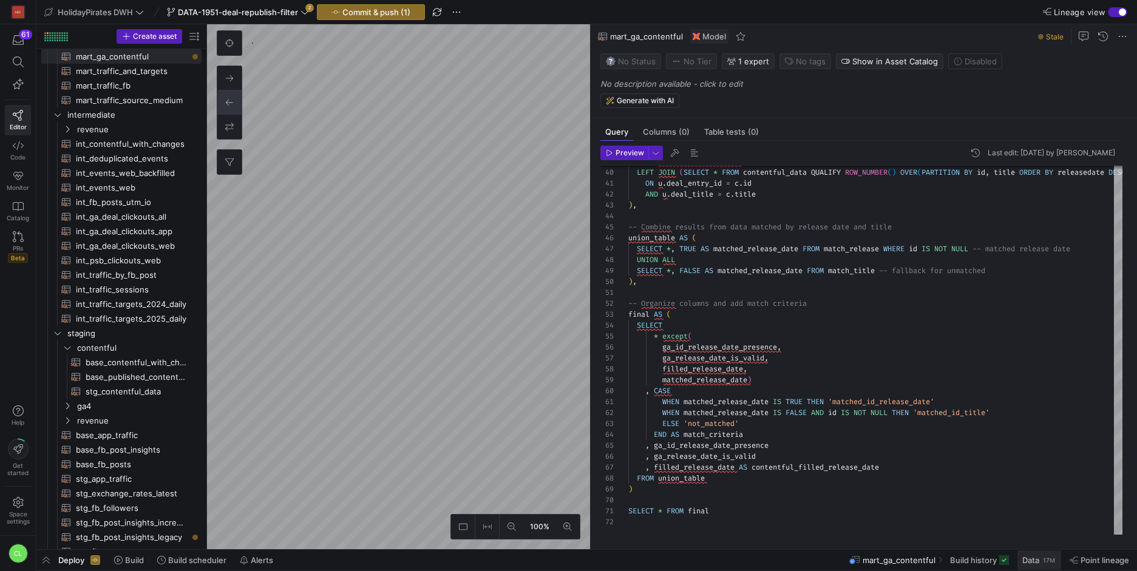
click at [1036, 555] on span "Data" at bounding box center [1030, 560] width 17 height 10
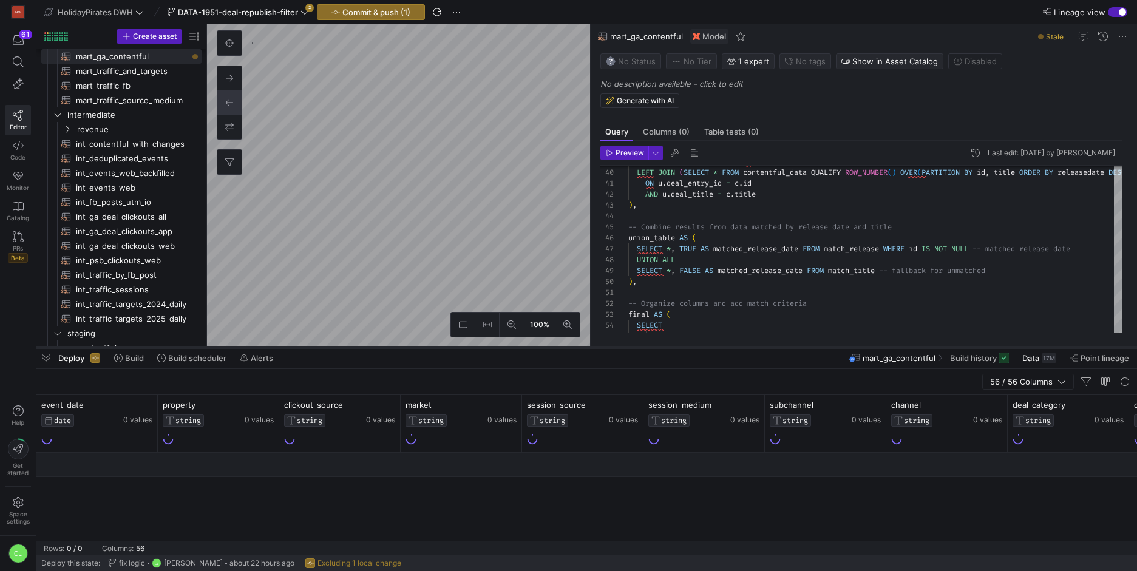
click at [395, 345] on div at bounding box center [586, 347] width 1101 height 5
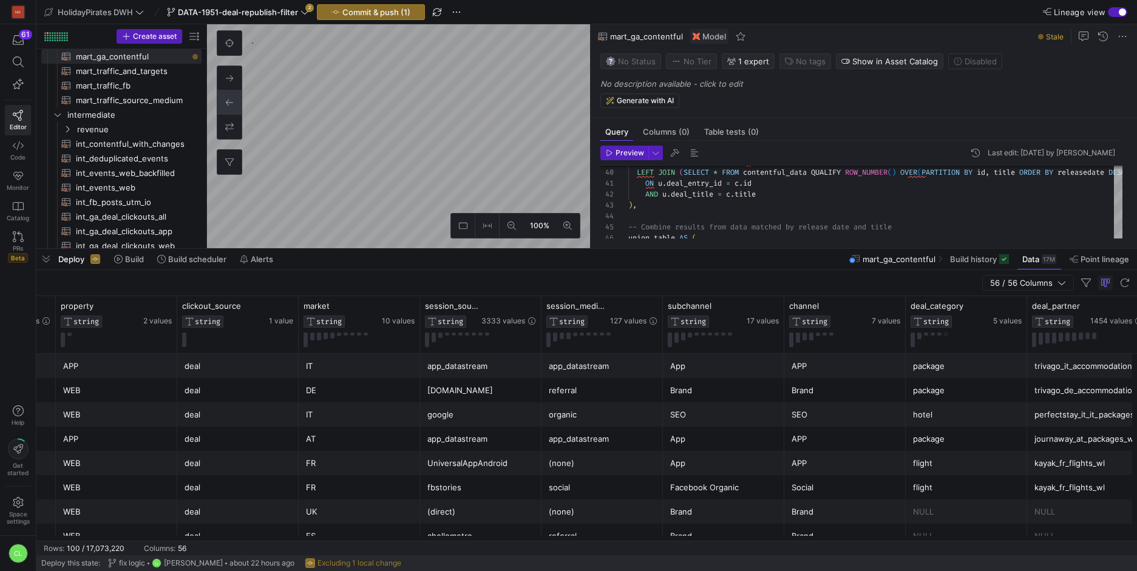
scroll to position [0, 495]
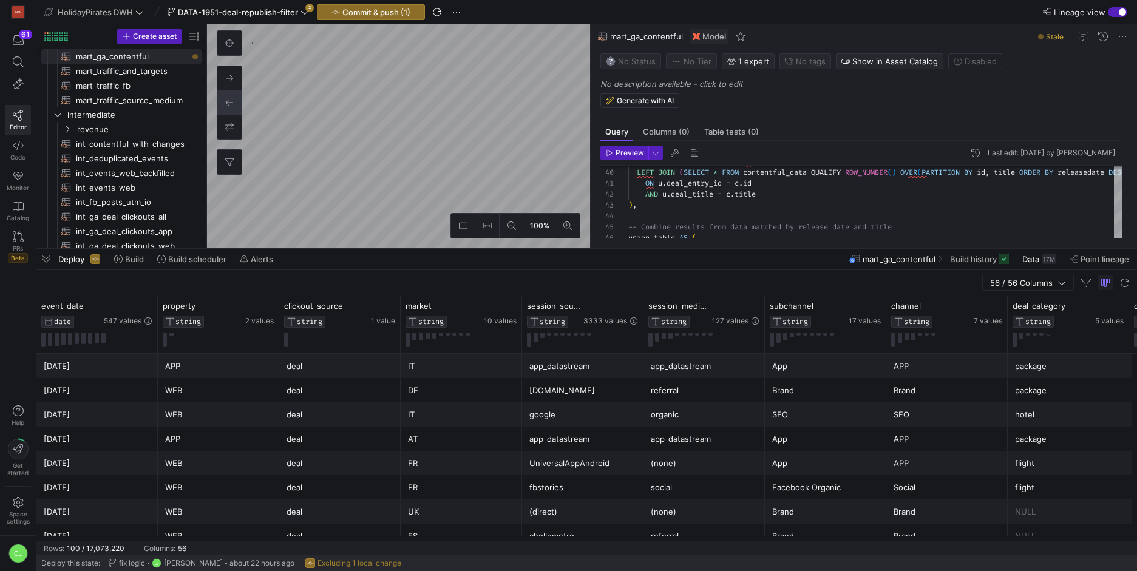
click at [416, 258] on div "Deploy Build Build scheduler Alerts mart_ga_contentful Build history Data 17M P…" at bounding box center [586, 259] width 1101 height 21
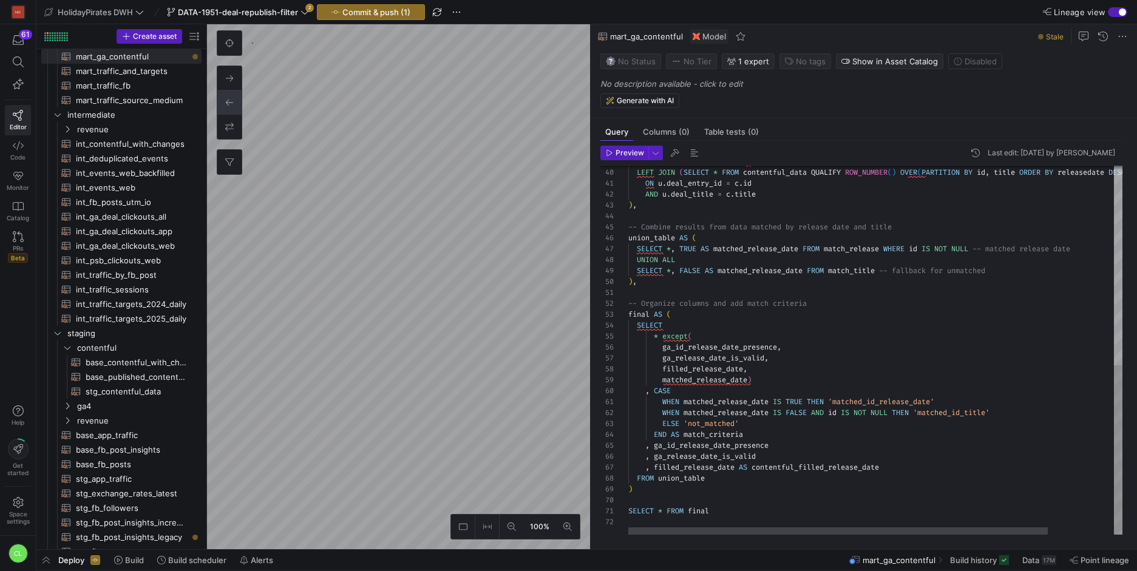
click at [787, 289] on as-split "100% 0 Query Columns (0) Table tests (0) Preview Last edit: [DATE] by [PERSON_N…" at bounding box center [672, 286] width 930 height 525
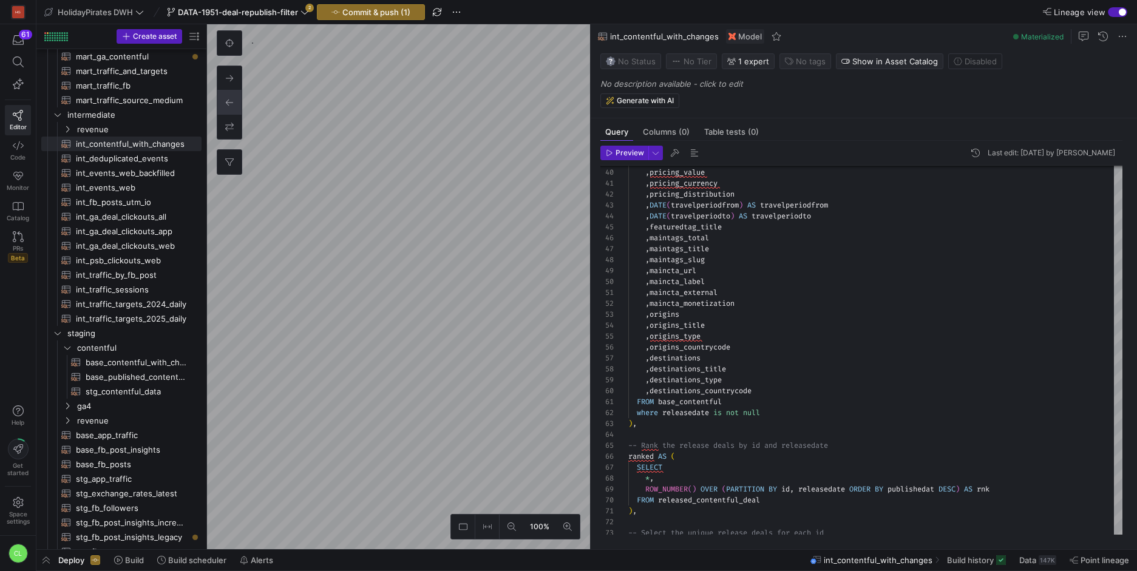
type textarea "{{ config(materialized='table') }} WITH base_contentful AS ( SELECT * FROM {{ r…"
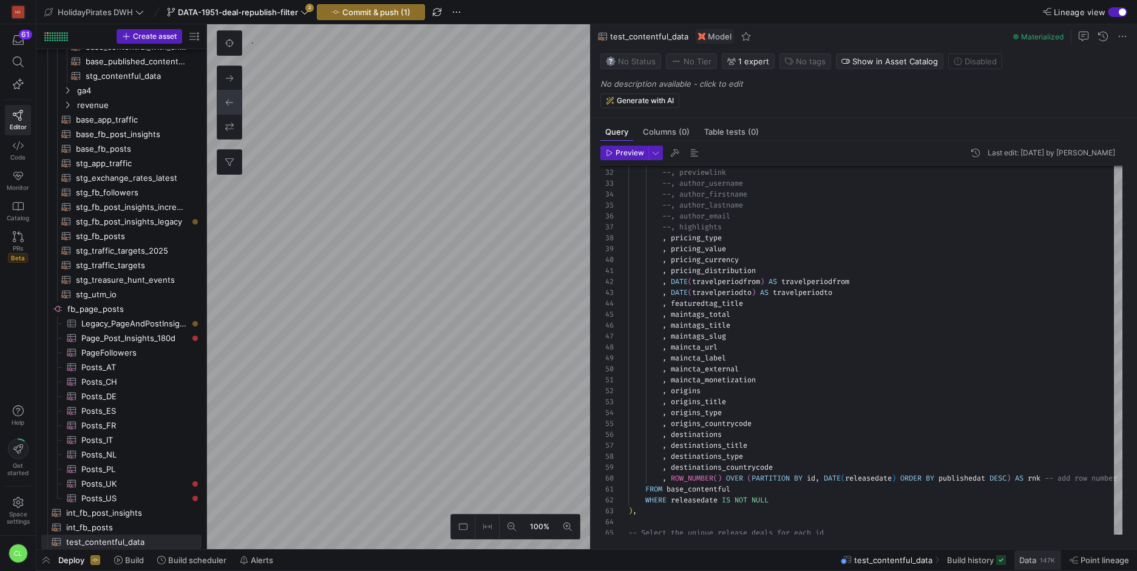
click at [1040, 556] on div "147K" at bounding box center [1048, 560] width 18 height 10
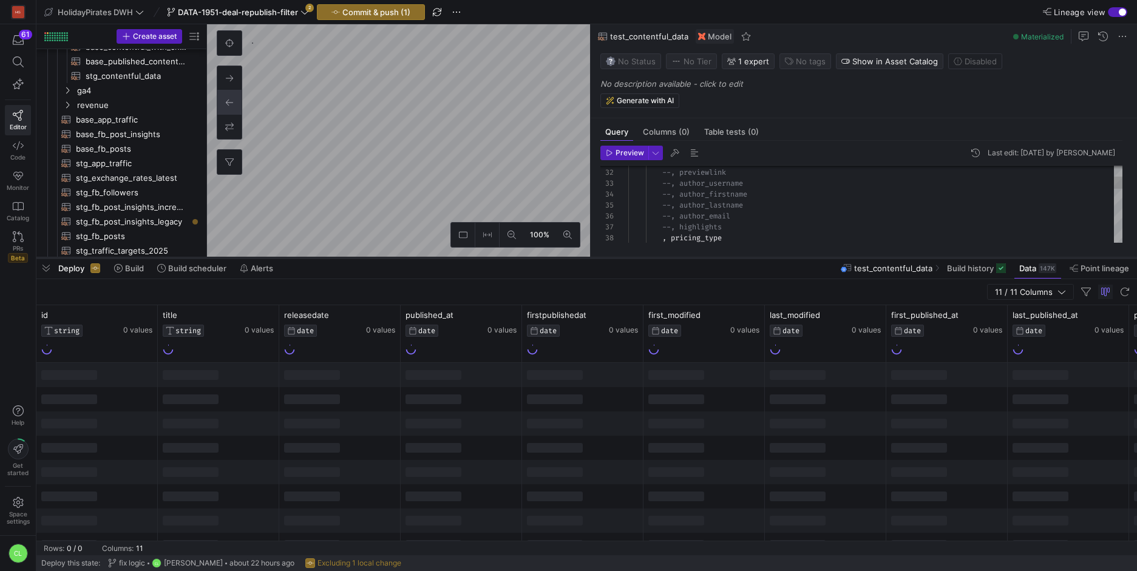
drag, startPoint x: 548, startPoint y: 348, endPoint x: 552, endPoint y: 257, distance: 91.7
click at [552, 257] on div at bounding box center [586, 258] width 1101 height 5
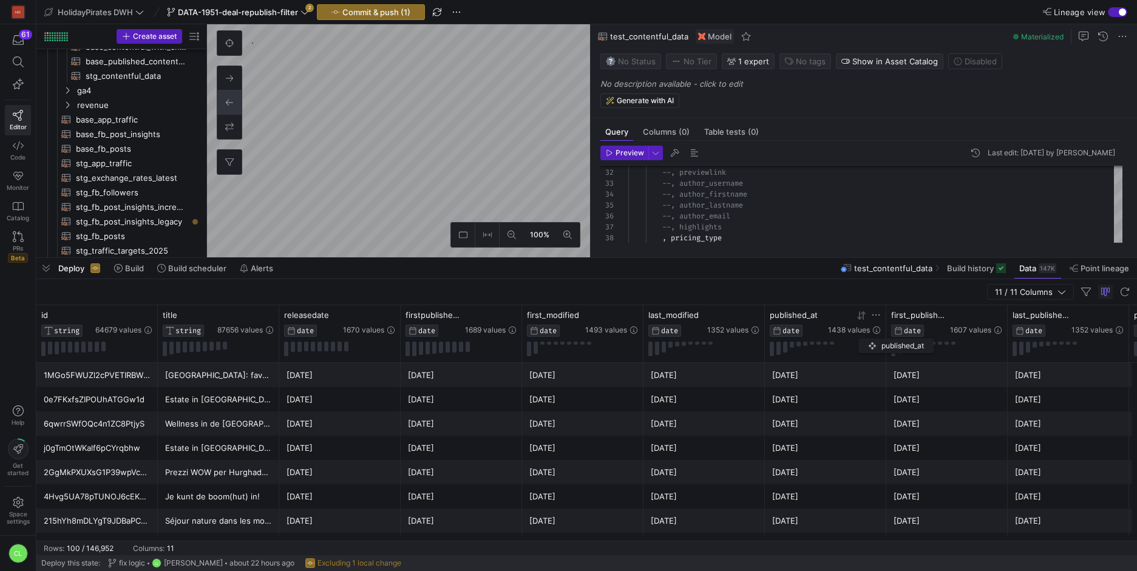
drag, startPoint x: 452, startPoint y: 322, endPoint x: 864, endPoint y: 336, distance: 413.1
click at [864, 336] on div "published_at DATE 1438 values" at bounding box center [825, 323] width 111 height 27
drag, startPoint x: 934, startPoint y: 321, endPoint x: 553, endPoint y: 330, distance: 380.7
click at [553, 330] on div "first_published_at DATE" at bounding box center [555, 323] width 56 height 27
click at [1045, 315] on span "last_published_at" at bounding box center [1041, 315] width 56 height 10
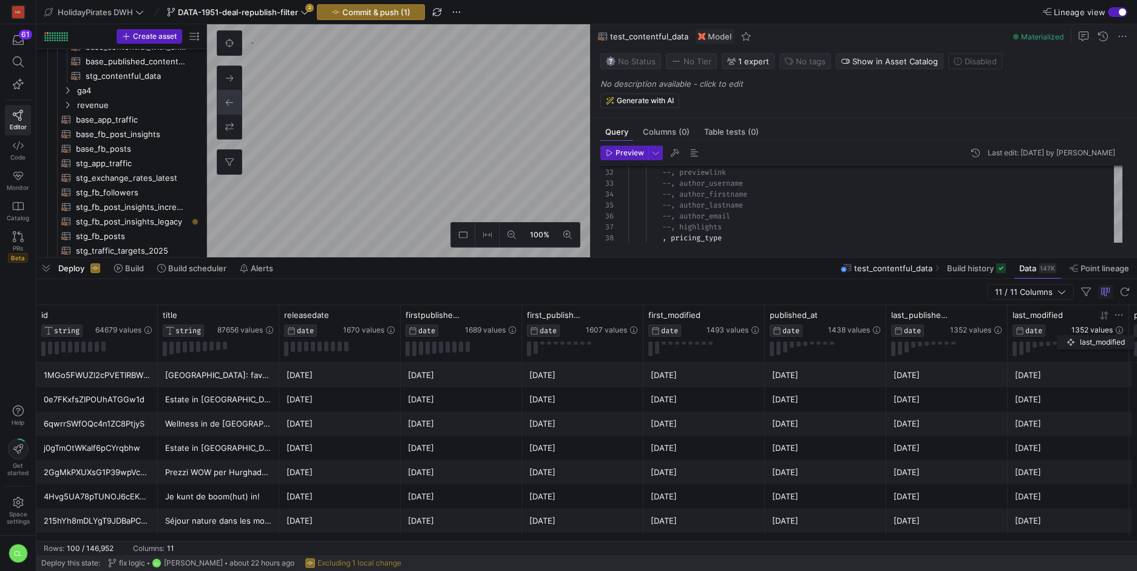
drag, startPoint x: 815, startPoint y: 323, endPoint x: 1076, endPoint y: 333, distance: 261.2
click at [1076, 333] on div "last_modified DATE 1352 values" at bounding box center [1068, 323] width 111 height 27
click at [134, 317] on icon at bounding box center [133, 316] width 10 height 10
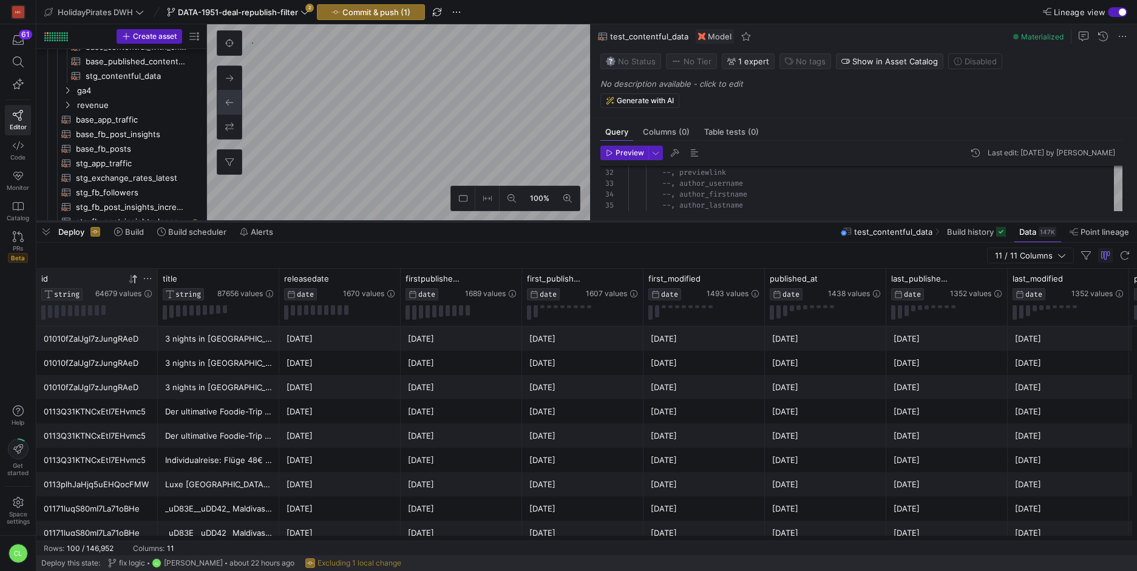
drag, startPoint x: 641, startPoint y: 259, endPoint x: 685, endPoint y: 222, distance: 56.9
click at [685, 222] on div at bounding box center [586, 221] width 1101 height 5
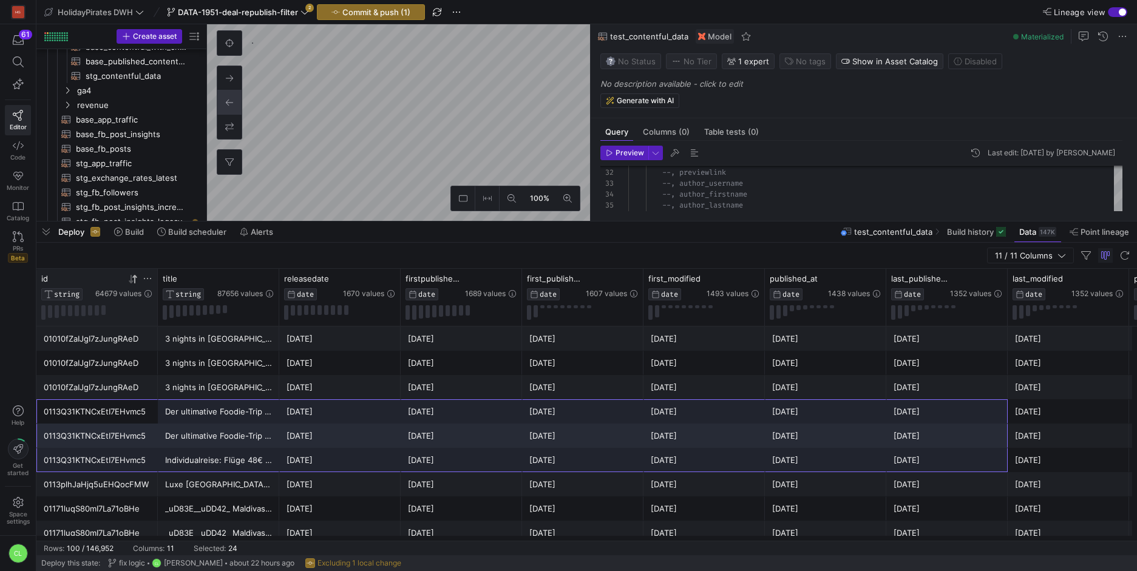
drag, startPoint x: 109, startPoint y: 416, endPoint x: 976, endPoint y: 464, distance: 867.6
click at [132, 277] on icon at bounding box center [133, 279] width 10 height 10
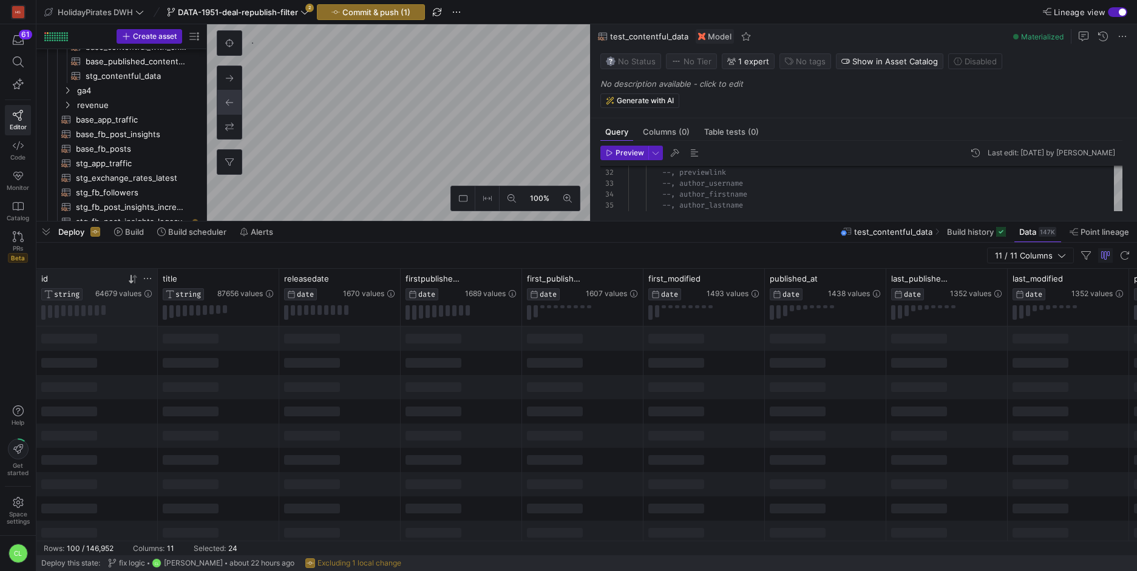
click at [133, 280] on icon at bounding box center [133, 279] width 10 height 10
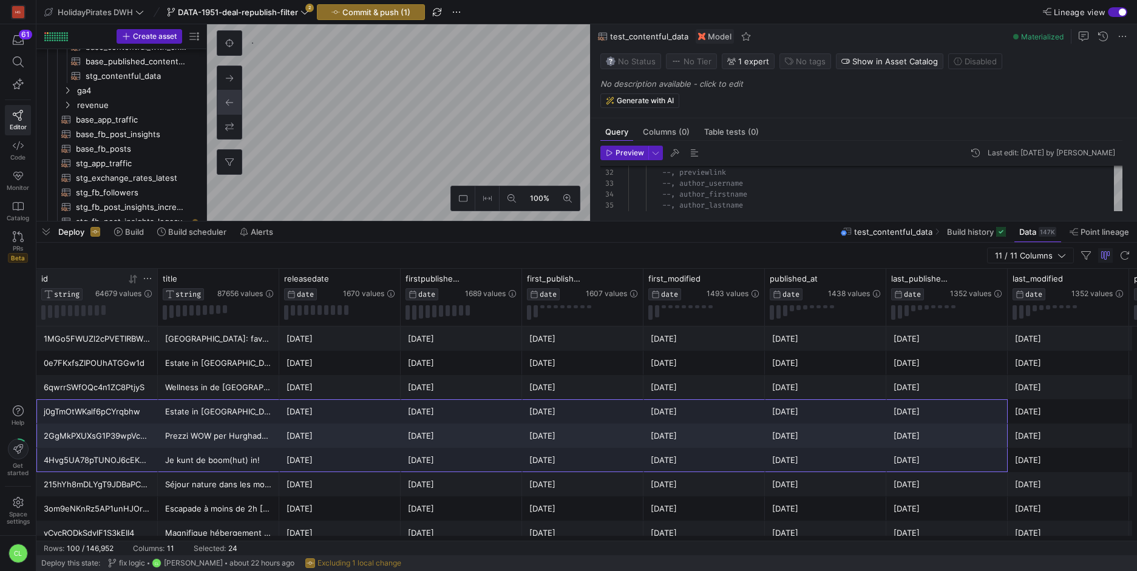
click at [423, 365] on div "[DATE]" at bounding box center [461, 363] width 107 height 24
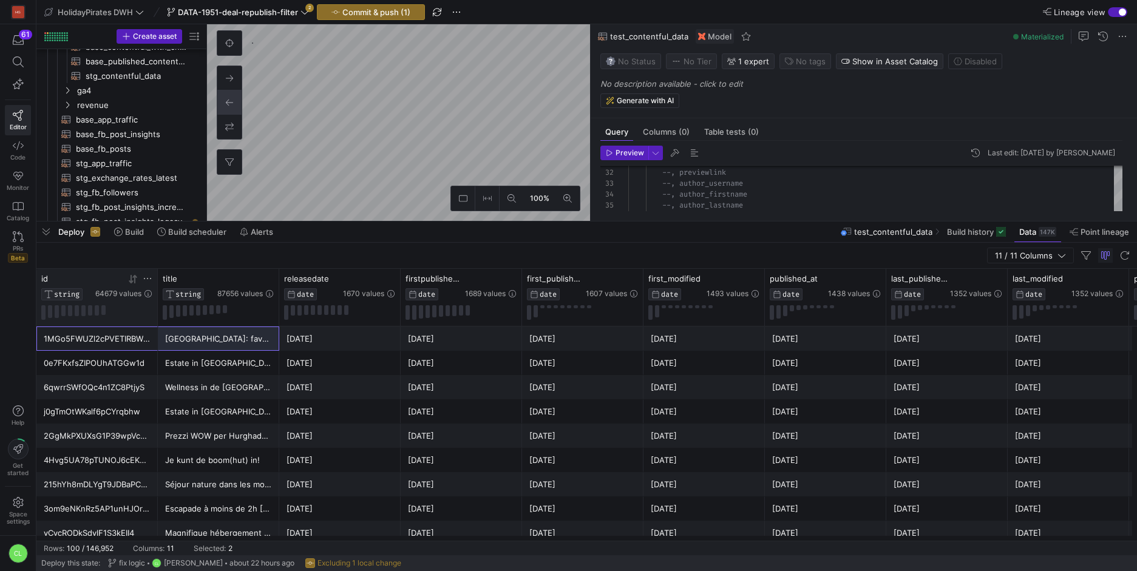
drag, startPoint x: 138, startPoint y: 340, endPoint x: 200, endPoint y: 328, distance: 63.0
click at [255, 331] on div "1MGo5FWUZl2cPVETIRBWPE [GEOGRAPHIC_DATA]: favolosa Yurta in primavera [DATE] [D…" at bounding box center [704, 339] width 1337 height 24
click at [142, 337] on div "1MGo5FWUZl2cPVETIRBWPE" at bounding box center [97, 339] width 107 height 24
click at [149, 280] on icon at bounding box center [148, 279] width 10 height 10
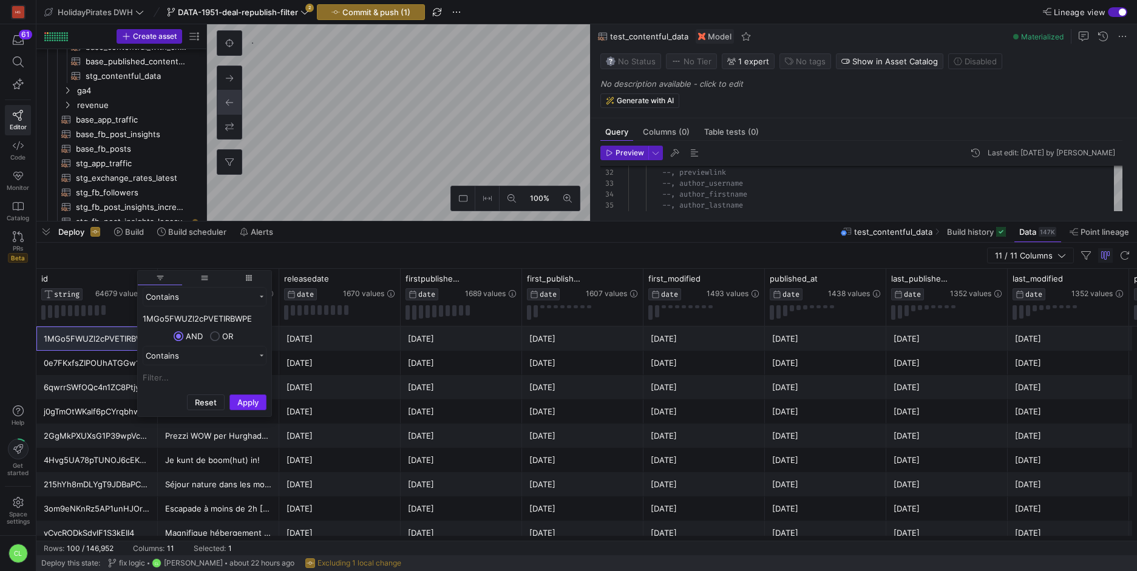
type input "1MGo5FWUZl2cPVETIRBWPE"
click at [256, 405] on button "Apply" at bounding box center [247, 403] width 37 height 16
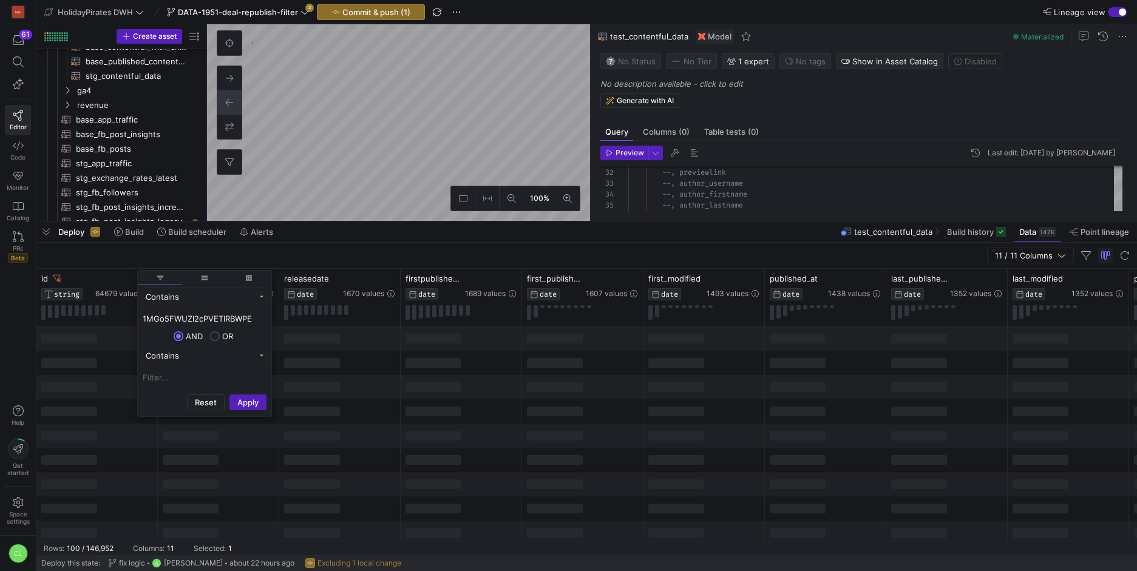
click at [314, 383] on div at bounding box center [312, 387] width 56 height 10
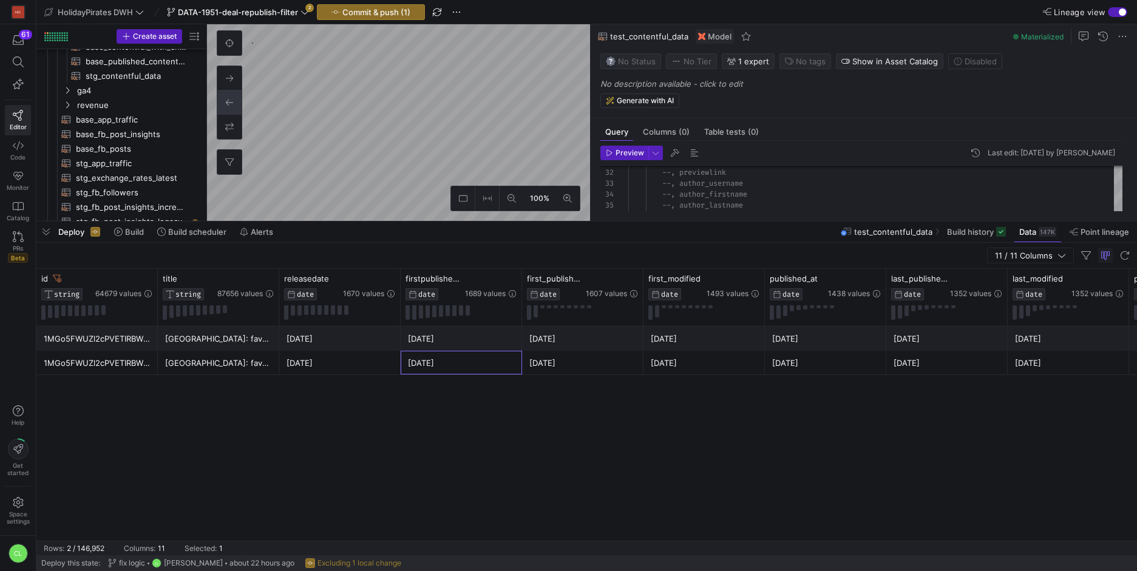
click at [453, 353] on div "[DATE]" at bounding box center [461, 363] width 107 height 24
drag, startPoint x: 492, startPoint y: 365, endPoint x: 358, endPoint y: 372, distance: 134.9
click at [358, 372] on div "1MGo5FWUZl2cPVETIRBWPE [GEOGRAPHIC_DATA]: favolosa Yurta in primavera [DATE] [D…" at bounding box center [704, 363] width 1337 height 24
click at [358, 372] on div "[DATE]" at bounding box center [340, 363] width 107 height 24
click at [366, 367] on div "[DATE]" at bounding box center [340, 363] width 107 height 24
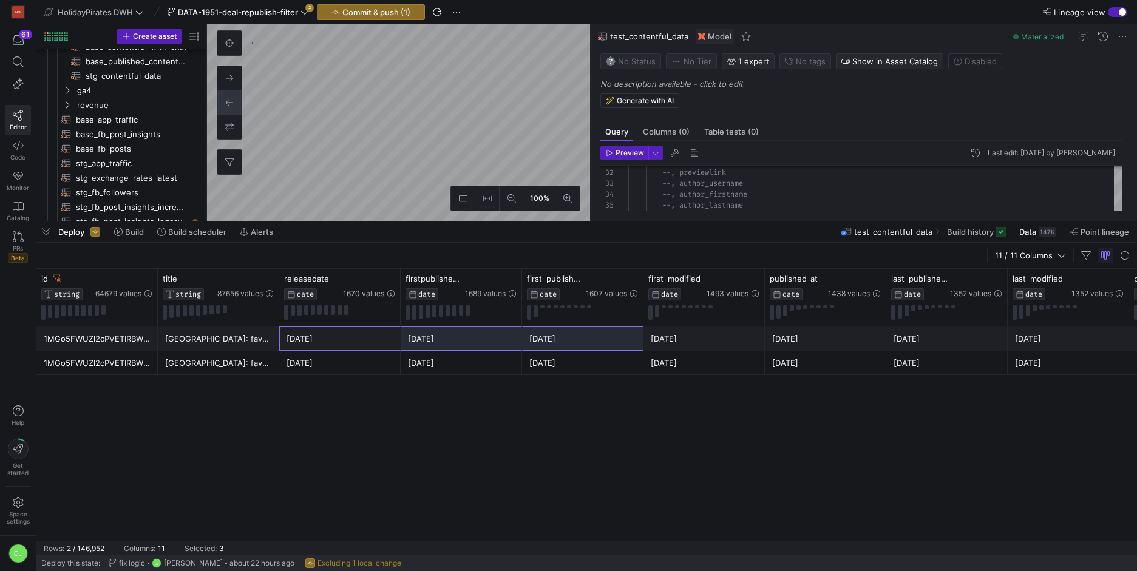
drag, startPoint x: 378, startPoint y: 345, endPoint x: 576, endPoint y: 330, distance: 199.0
click at [576, 330] on div "1MGo5FWUZl2cPVETIRBWPE [GEOGRAPHIC_DATA]: favolosa Yurta in primavera [DATE] [D…" at bounding box center [704, 339] width 1337 height 24
click at [784, 435] on div "1MGo5FWUZl2cPVETIRBWPE [GEOGRAPHIC_DATA]: [GEOGRAPHIC_DATA] Yurta in primavera …" at bounding box center [586, 434] width 1101 height 214
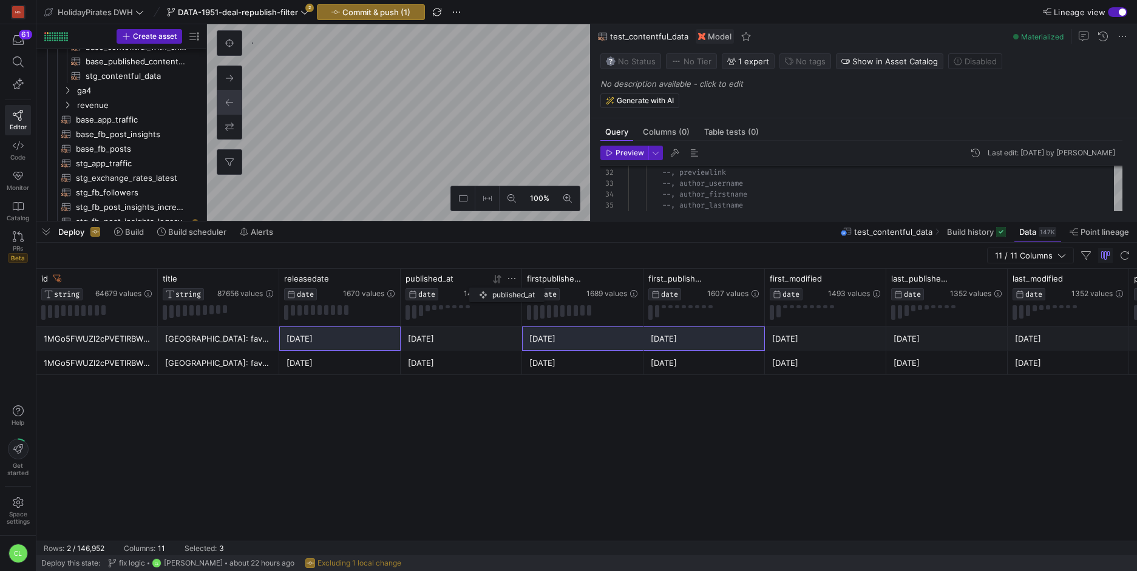
drag, startPoint x: 823, startPoint y: 287, endPoint x: 473, endPoint y: 285, distance: 350.3
click at [473, 285] on div "published_at DATE 1438 values" at bounding box center [461, 287] width 111 height 27
click at [668, 386] on div "1MGo5FWUZl2cPVETIRBWPE [GEOGRAPHIC_DATA]: [GEOGRAPHIC_DATA] Yurta in primavera …" at bounding box center [586, 434] width 1101 height 214
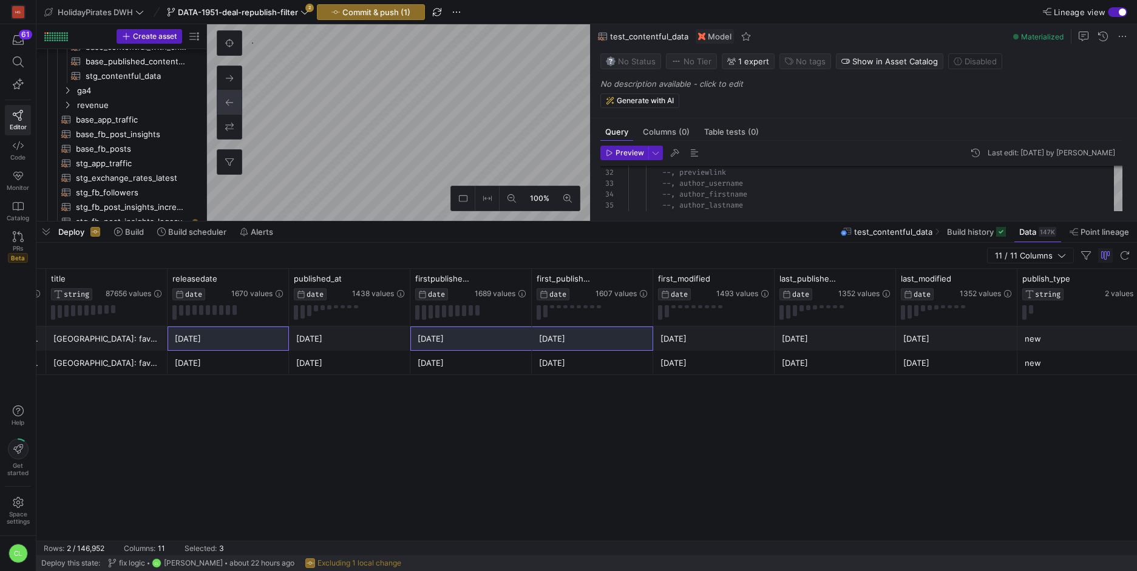
scroll to position [0, 109]
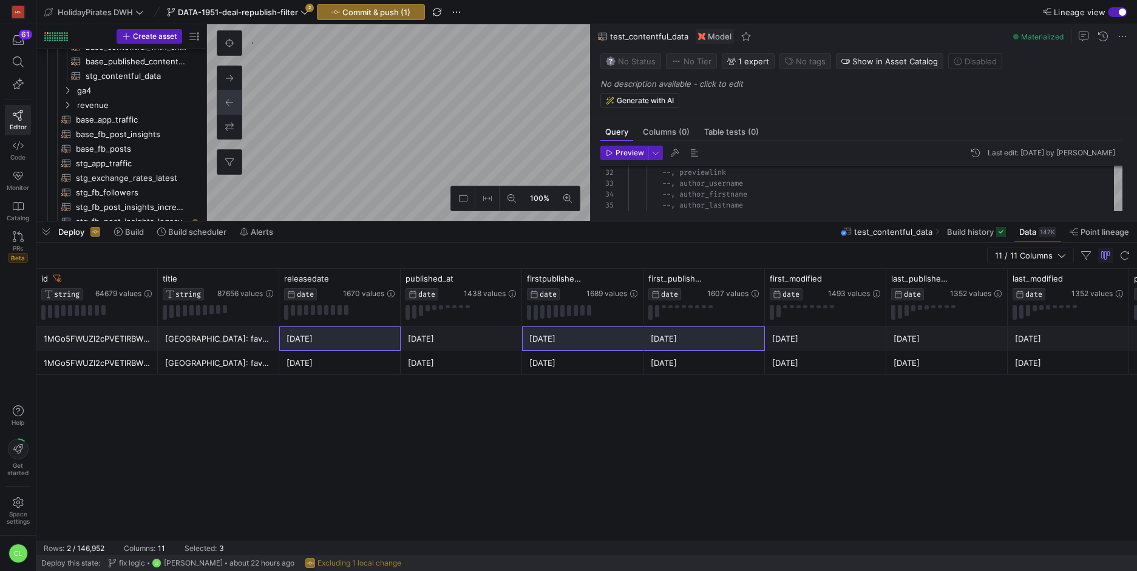
click at [741, 395] on div "1MGo5FWUZl2cPVETIRBWPE [GEOGRAPHIC_DATA]: [GEOGRAPHIC_DATA] Yurta in primavera …" at bounding box center [586, 434] width 1101 height 214
click at [707, 379] on div "1MGo5FWUZl2cPVETIRBWPE [GEOGRAPHIC_DATA]: [GEOGRAPHIC_DATA] Yurta in primavera …" at bounding box center [586, 434] width 1101 height 214
click at [715, 372] on div "[DATE]" at bounding box center [704, 363] width 107 height 24
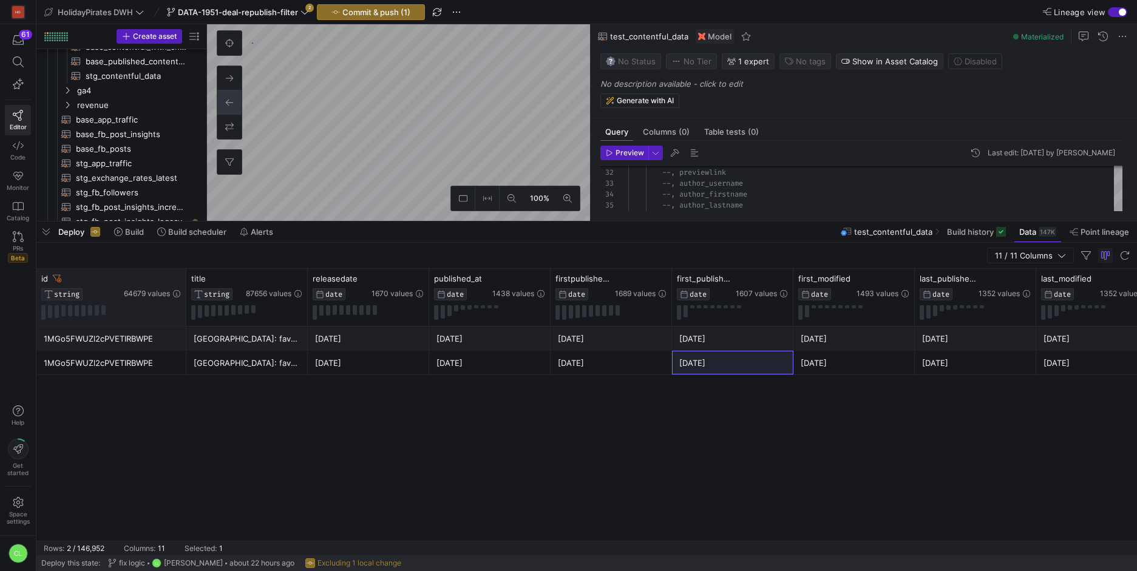
drag, startPoint x: 154, startPoint y: 278, endPoint x: 183, endPoint y: 274, distance: 28.8
click at [183, 274] on div at bounding box center [185, 297] width 5 height 57
drag, startPoint x: 792, startPoint y: 277, endPoint x: 778, endPoint y: 282, distance: 14.8
click at [778, 282] on div "first_published_at DATE 1607 values" at bounding box center [732, 297] width 121 height 57
click at [125, 368] on div "1MGo5FWUZl2cPVETIRBWPE" at bounding box center [111, 363] width 135 height 24
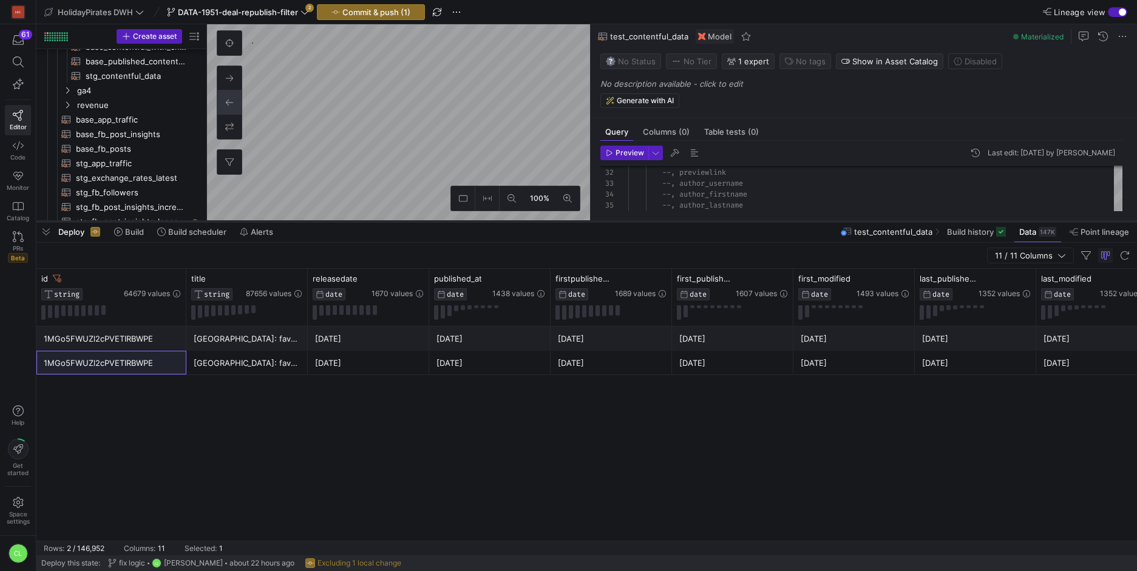
type textarea "{{ config(materialized='table') }} WITH base_contentful AS ( select * from {{ r…"
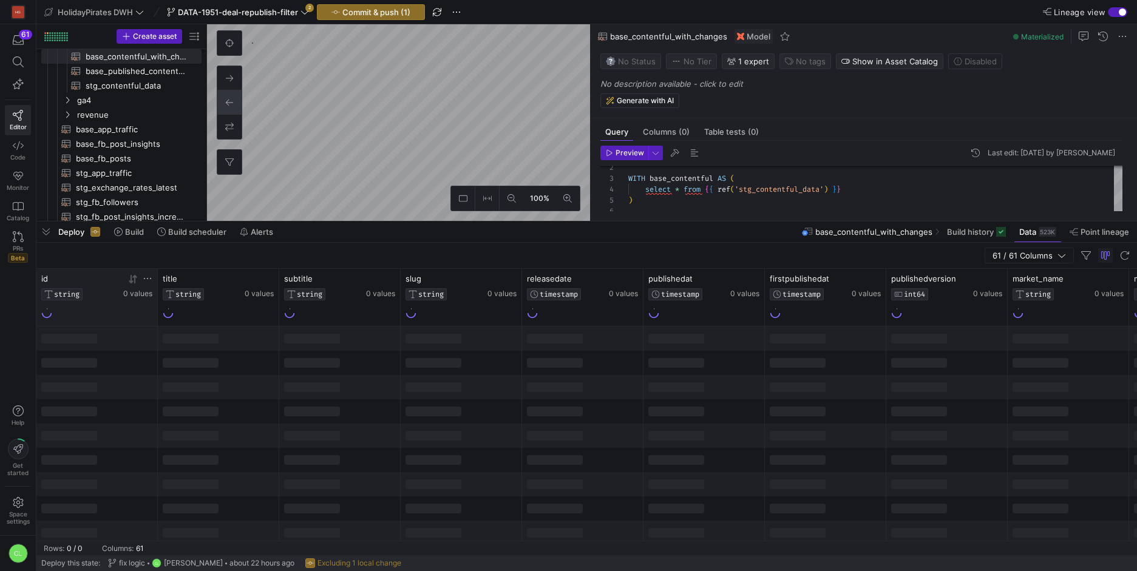
click at [144, 278] on icon at bounding box center [147, 278] width 7 height 1
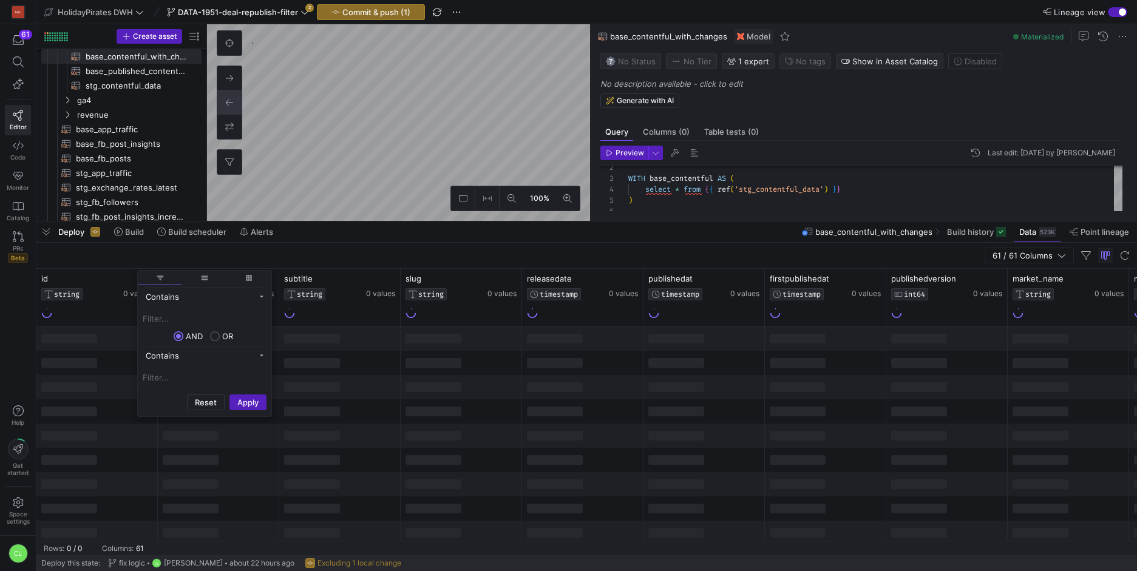
type input "1MGo5FWUZl2cPVETIRBWPE"
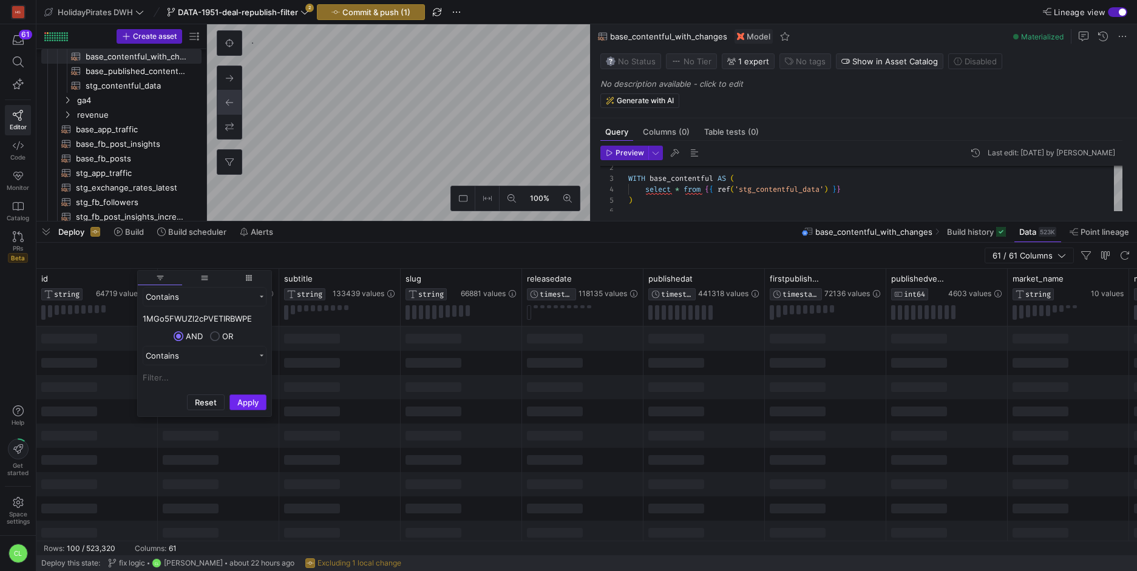
click at [251, 403] on button "Apply" at bounding box center [247, 403] width 37 height 16
click at [418, 381] on div at bounding box center [461, 387] width 121 height 24
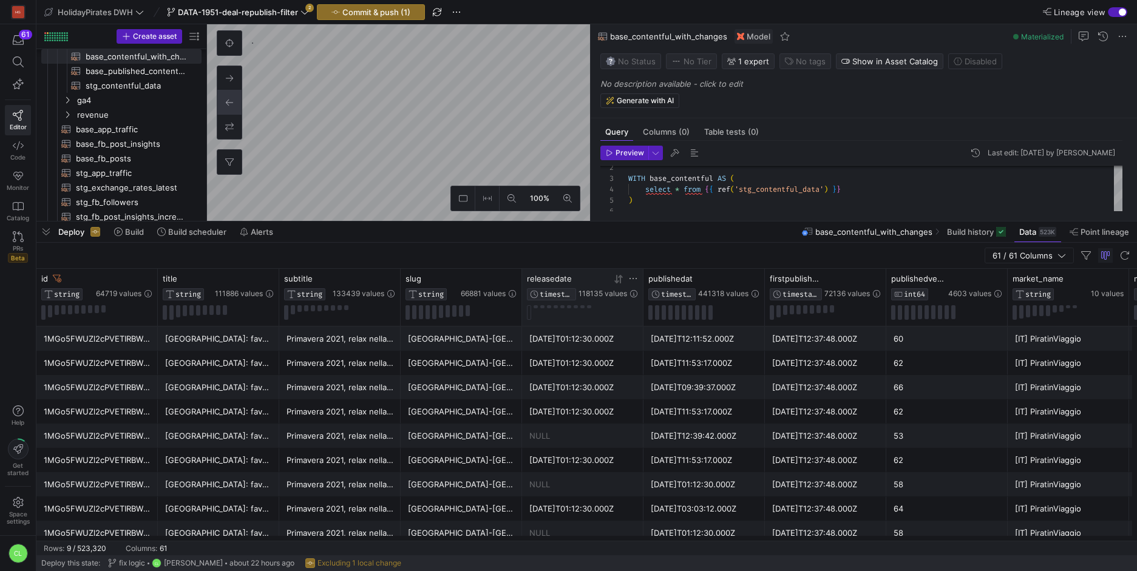
click at [616, 279] on icon at bounding box center [619, 279] width 10 height 10
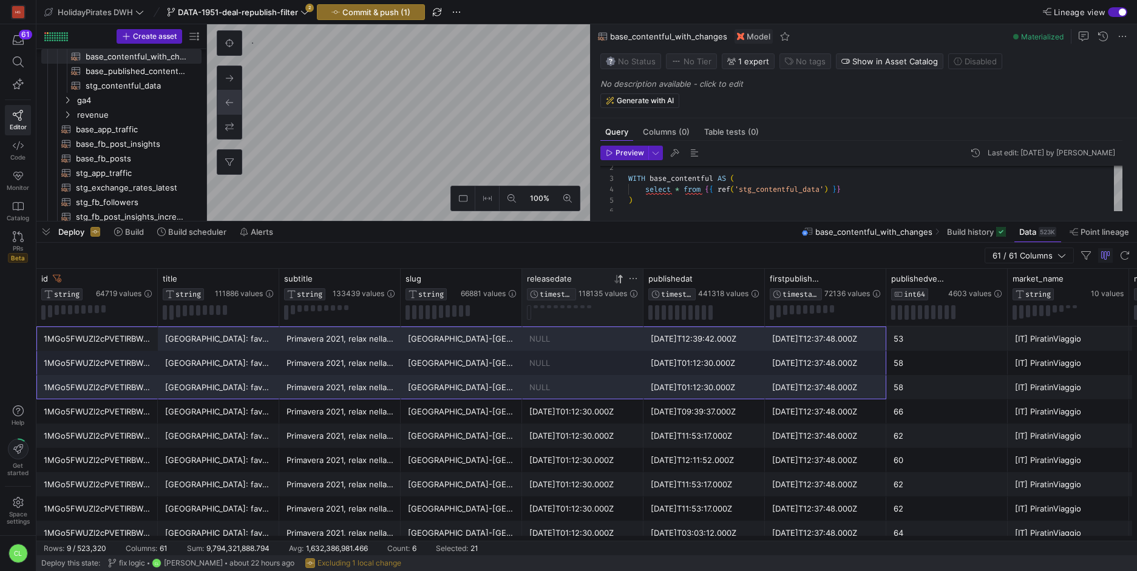
drag, startPoint x: 134, startPoint y: 347, endPoint x: 771, endPoint y: 377, distance: 637.5
click at [771, 377] on div "[DATE]T12:37:48.000Z" at bounding box center [825, 387] width 121 height 24
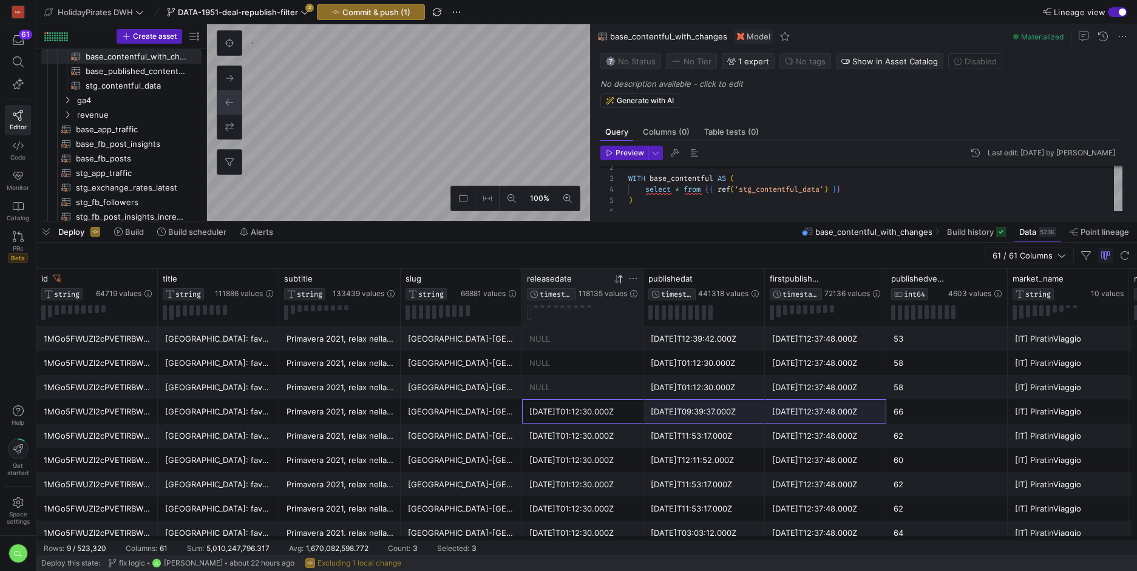
drag, startPoint x: 614, startPoint y: 407, endPoint x: 825, endPoint y: 419, distance: 211.0
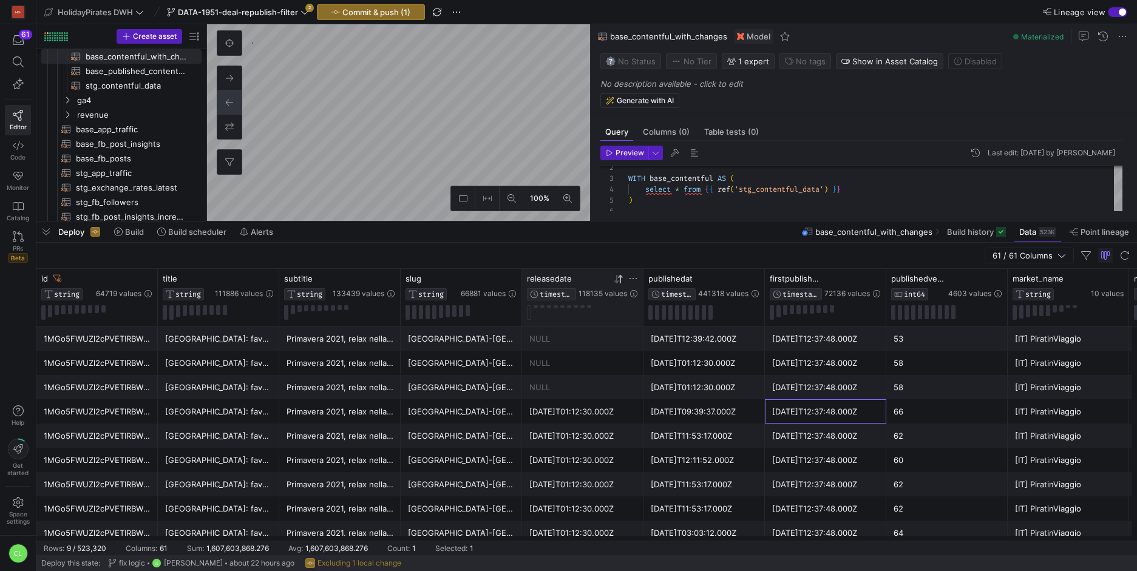
click at [825, 419] on div "[DATE]T12:37:48.000Z" at bounding box center [825, 412] width 107 height 24
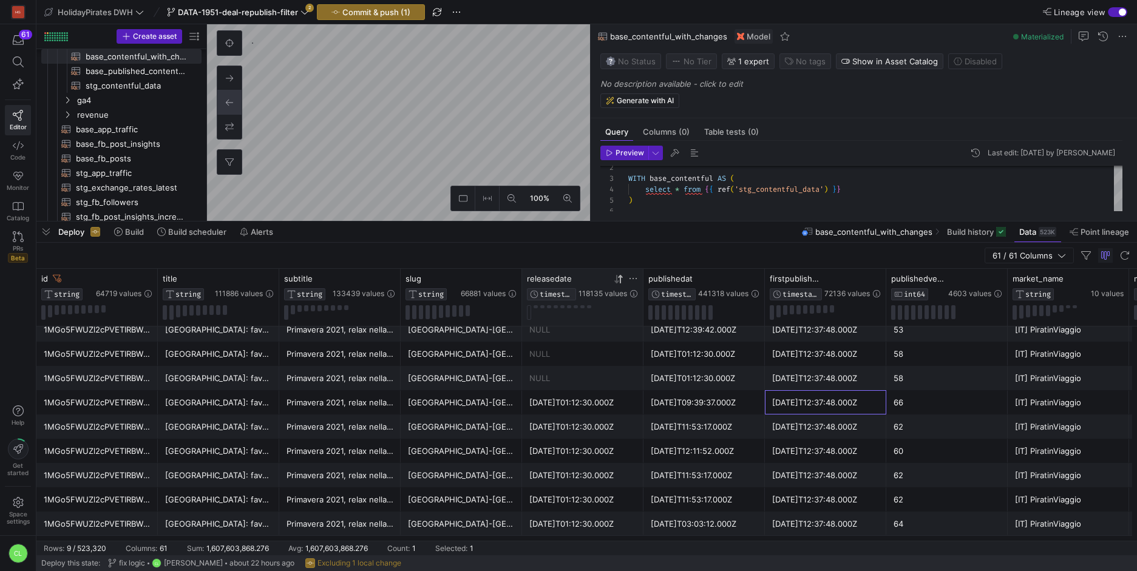
scroll to position [0, 0]
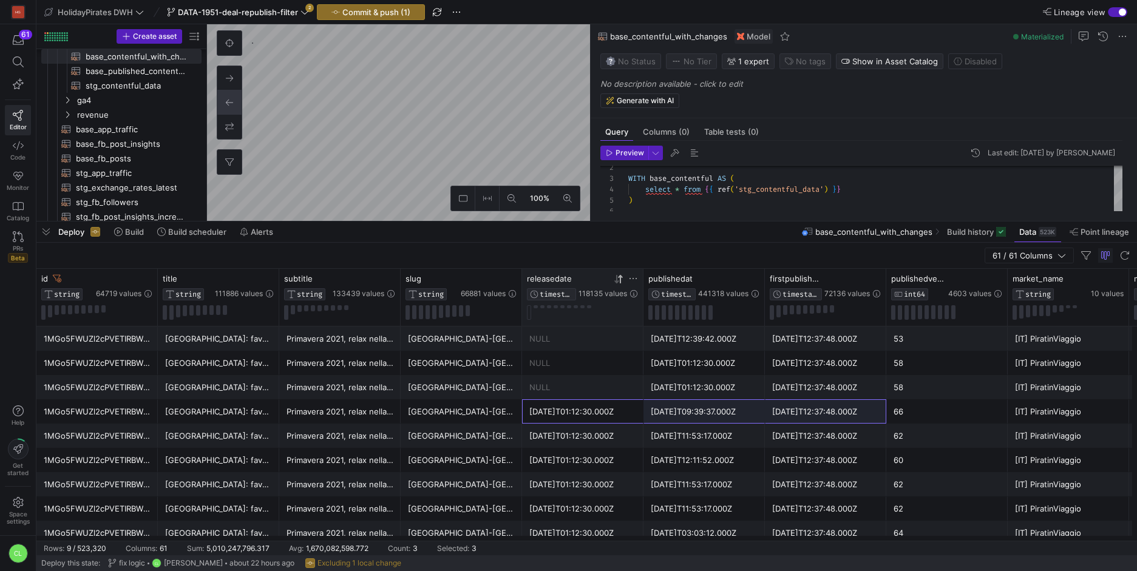
drag, startPoint x: 599, startPoint y: 413, endPoint x: 847, endPoint y: 420, distance: 248.4
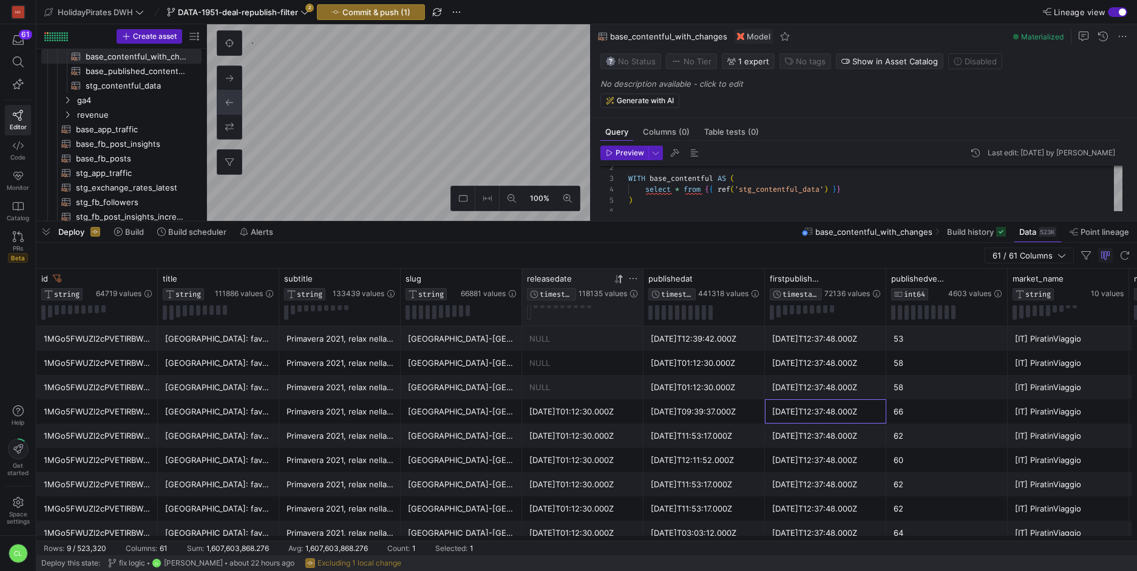
click at [847, 420] on div "[DATE]T12:37:48.000Z" at bounding box center [825, 412] width 107 height 24
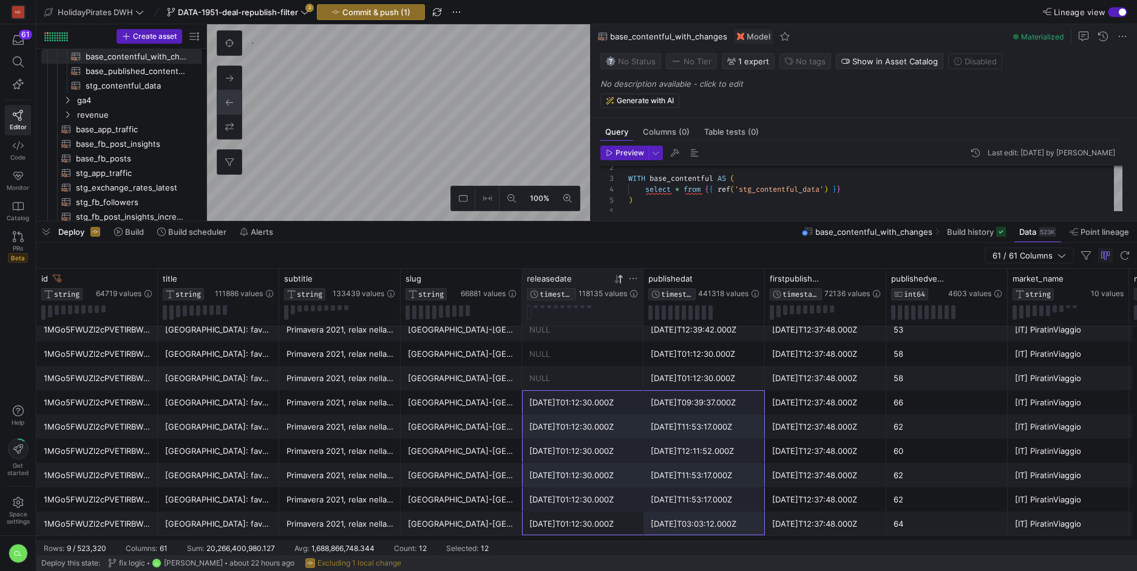
drag, startPoint x: 595, startPoint y: 526, endPoint x: 727, endPoint y: 409, distance: 176.7
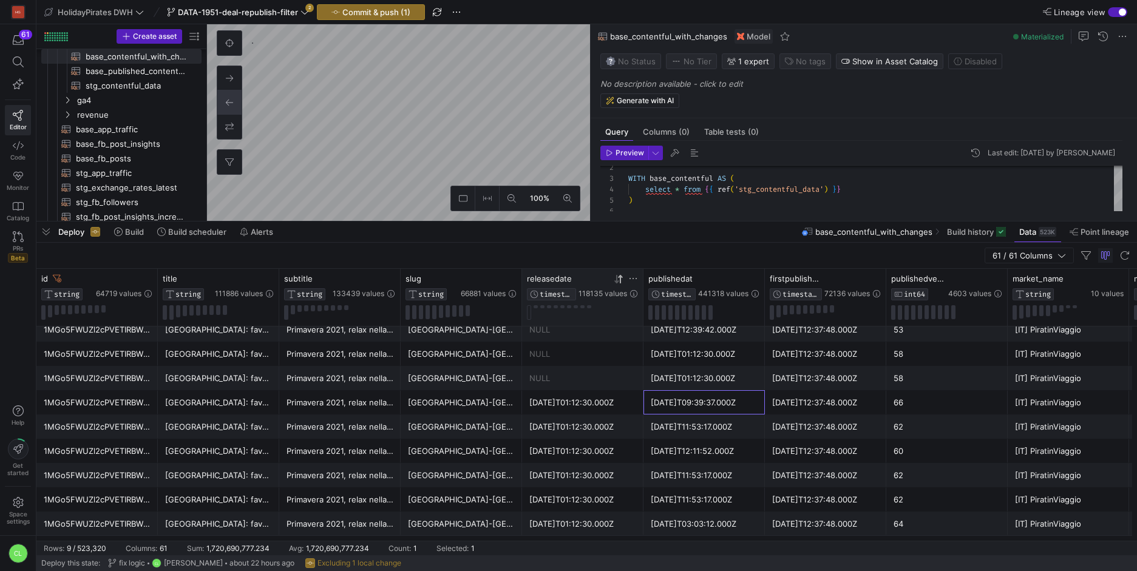
click at [727, 409] on div "[DATE]T09:39:37.000Z" at bounding box center [704, 403] width 107 height 24
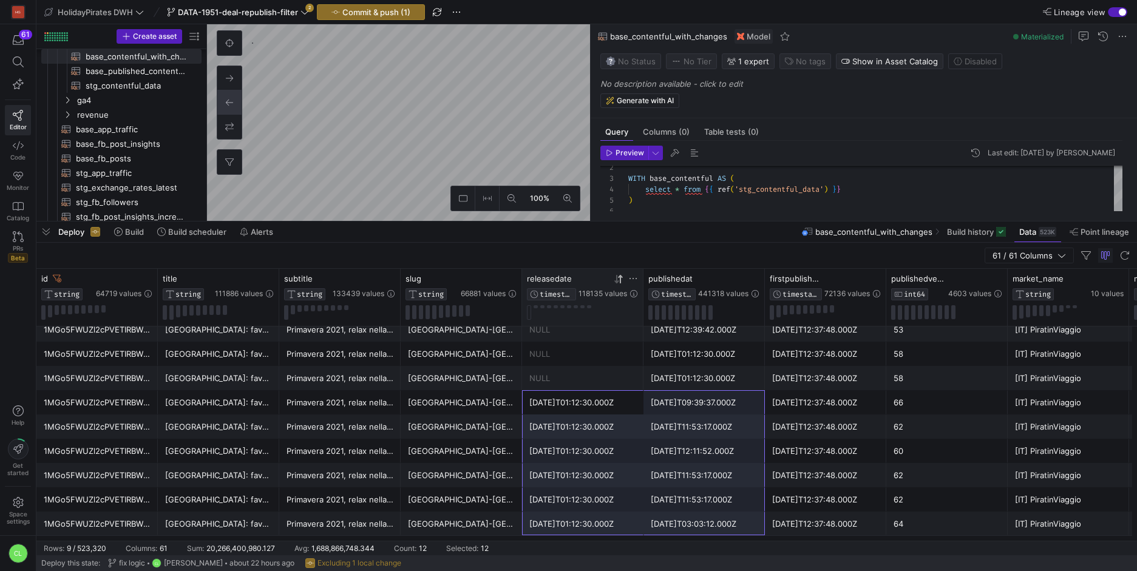
drag, startPoint x: 607, startPoint y: 409, endPoint x: 724, endPoint y: 523, distance: 163.6
click at [700, 475] on div "[DATE]T11:53:17.000Z" at bounding box center [704, 476] width 107 height 24
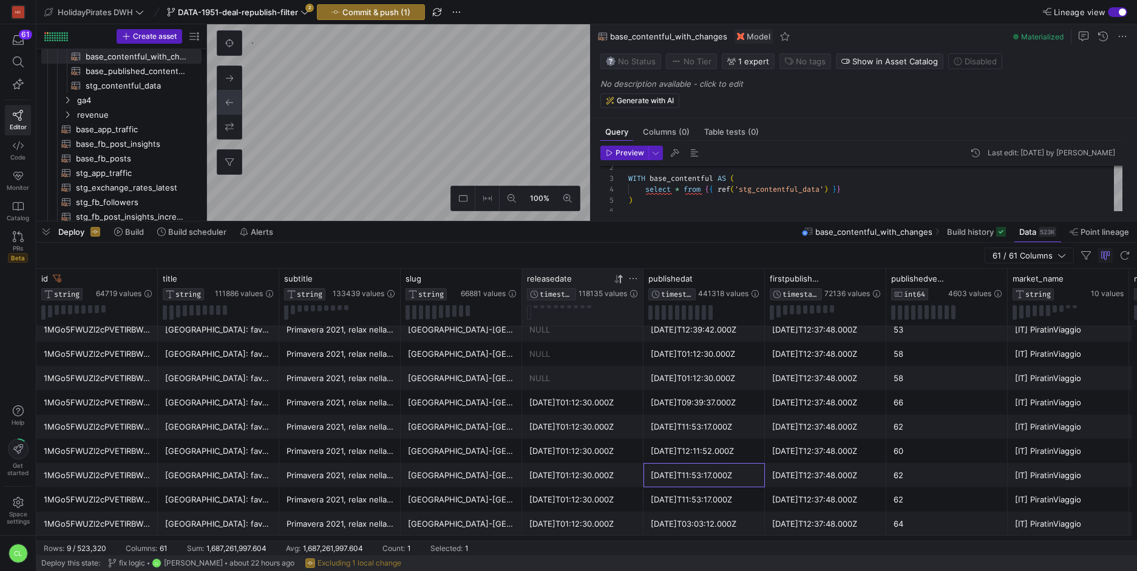
click at [688, 497] on div "[DATE]T11:53:17.000Z" at bounding box center [704, 500] width 107 height 24
click at [692, 423] on div "[DATE]T11:53:17.000Z" at bounding box center [704, 427] width 107 height 24
click at [729, 465] on div "[DATE]T11:53:17.000Z" at bounding box center [704, 476] width 107 height 24
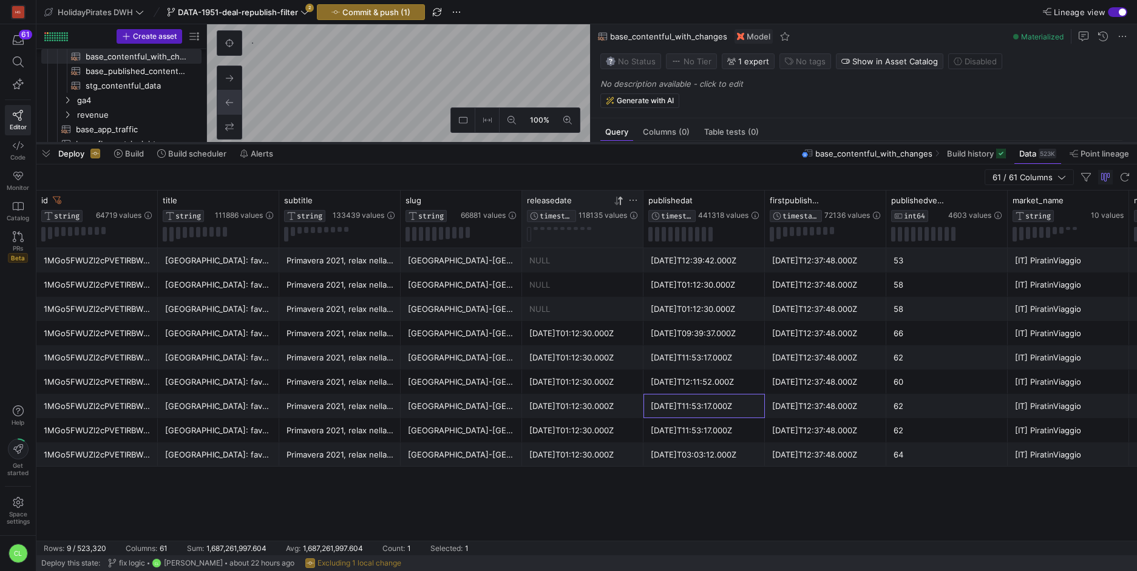
drag, startPoint x: 633, startPoint y: 220, endPoint x: 659, endPoint y: 141, distance: 82.4
click at [659, 141] on div at bounding box center [586, 143] width 1101 height 5
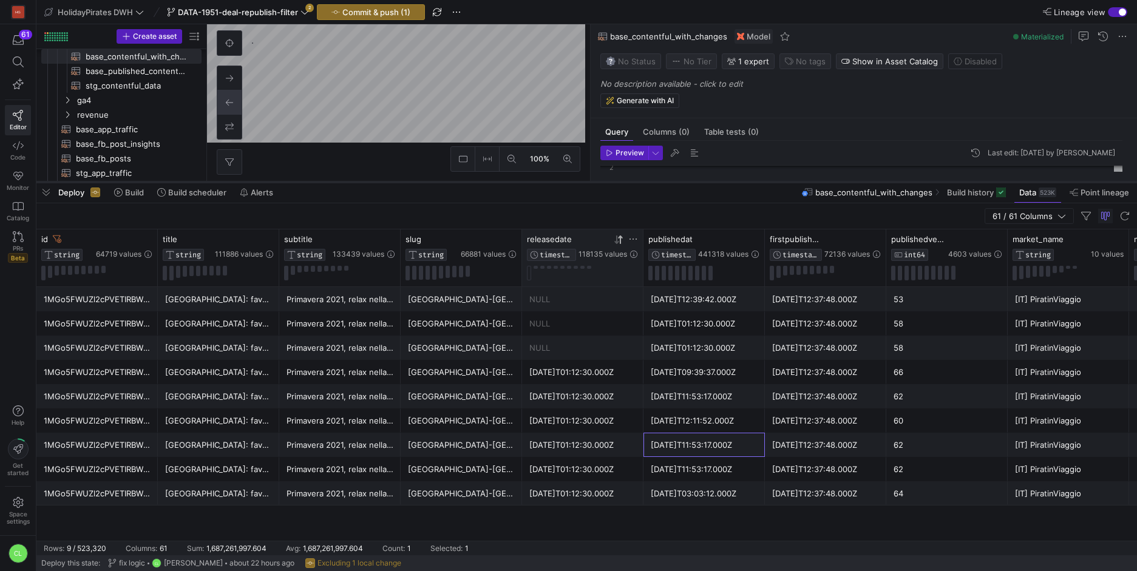
drag, startPoint x: 659, startPoint y: 141, endPoint x: 665, endPoint y: 192, distance: 51.4
click at [666, 185] on div at bounding box center [586, 182] width 1101 height 5
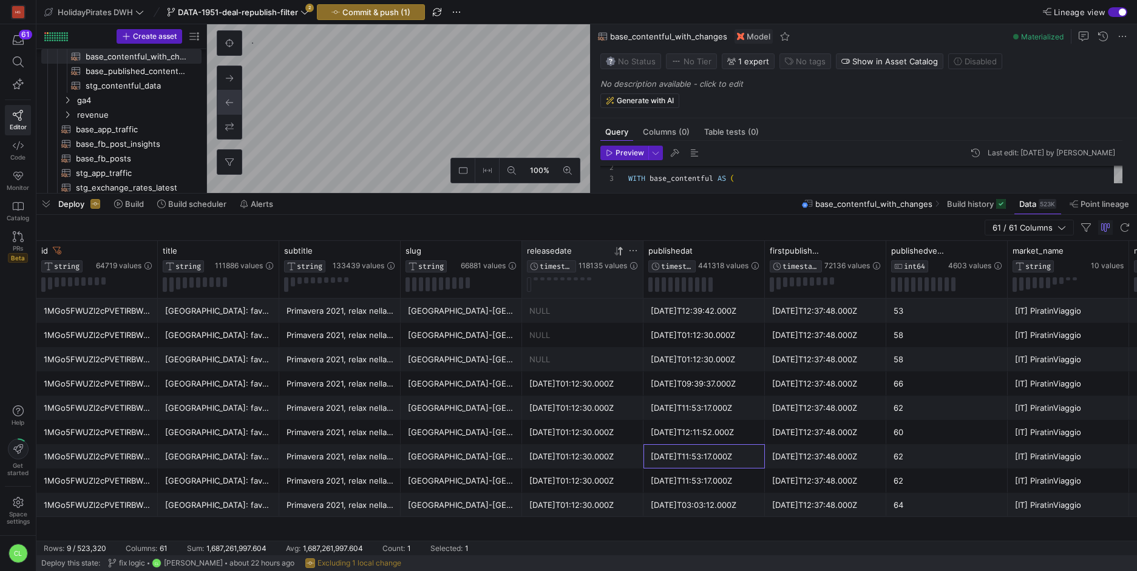
click at [123, 309] on div "1MGo5FWUZl2cPVETIRBWPE" at bounding box center [97, 311] width 107 height 24
click at [142, 332] on div "1MGo5FWUZl2cPVETIRBWPE" at bounding box center [97, 336] width 107 height 24
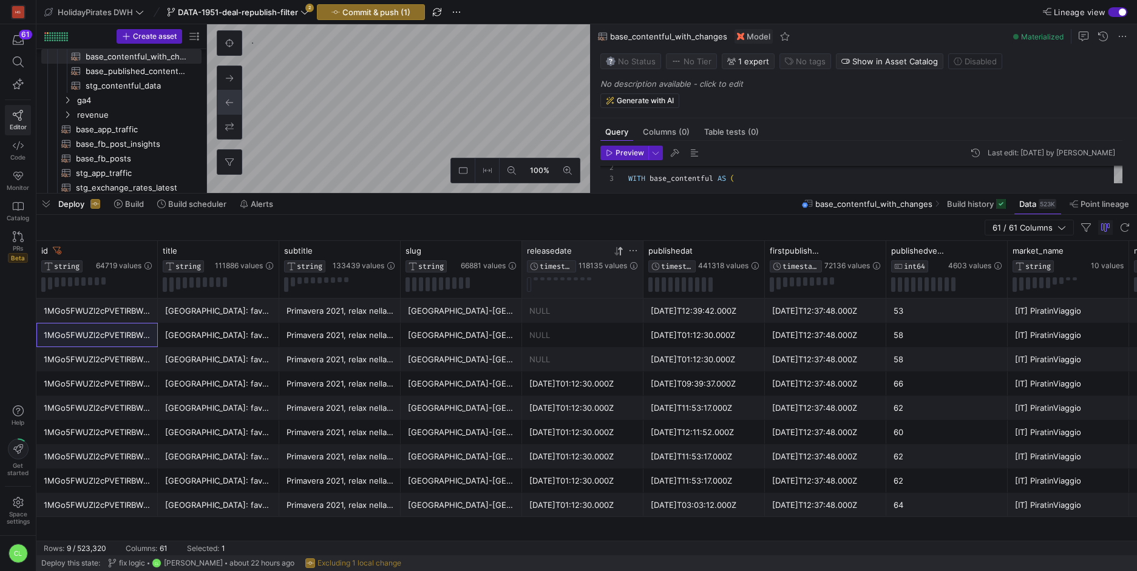
type textarea "{{ config(materialized='table') }} WITH base_contentful AS ( SELECT * FROM {{ r…"
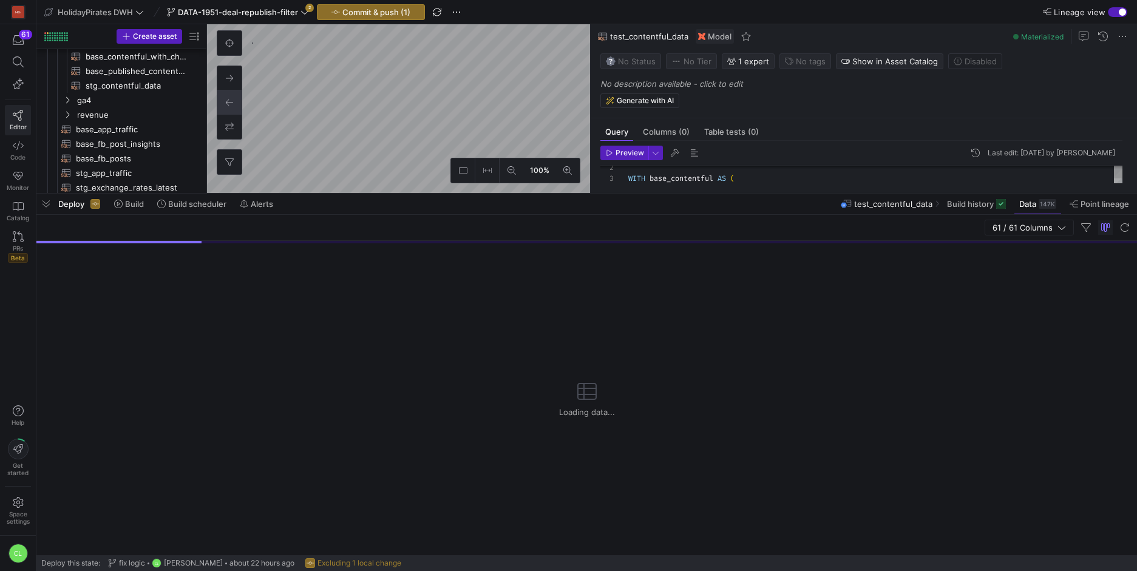
scroll to position [745, 0]
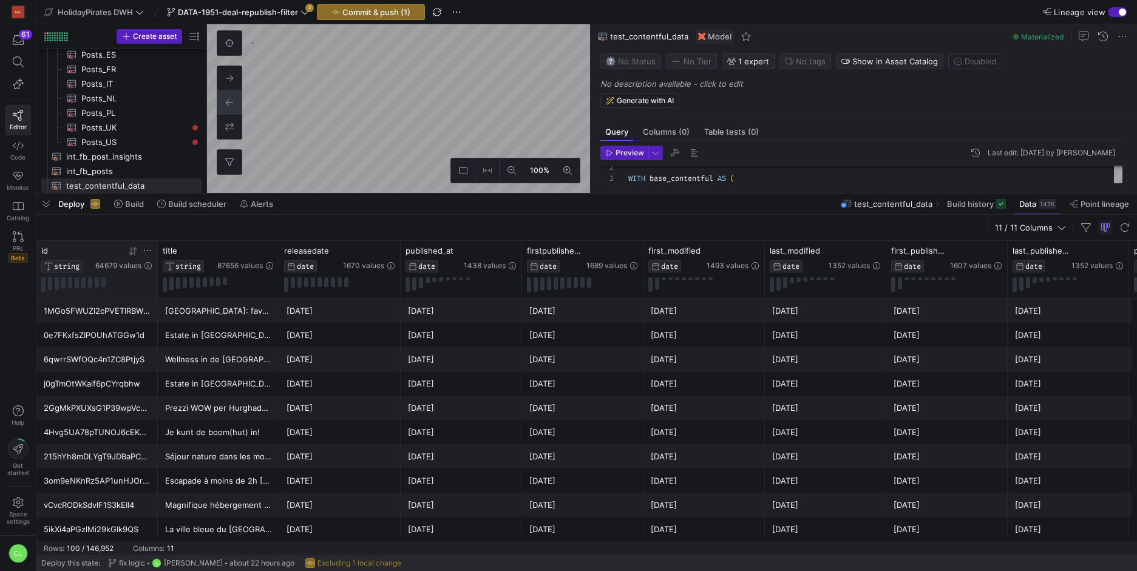
click at [150, 251] on icon at bounding box center [148, 251] width 10 height 10
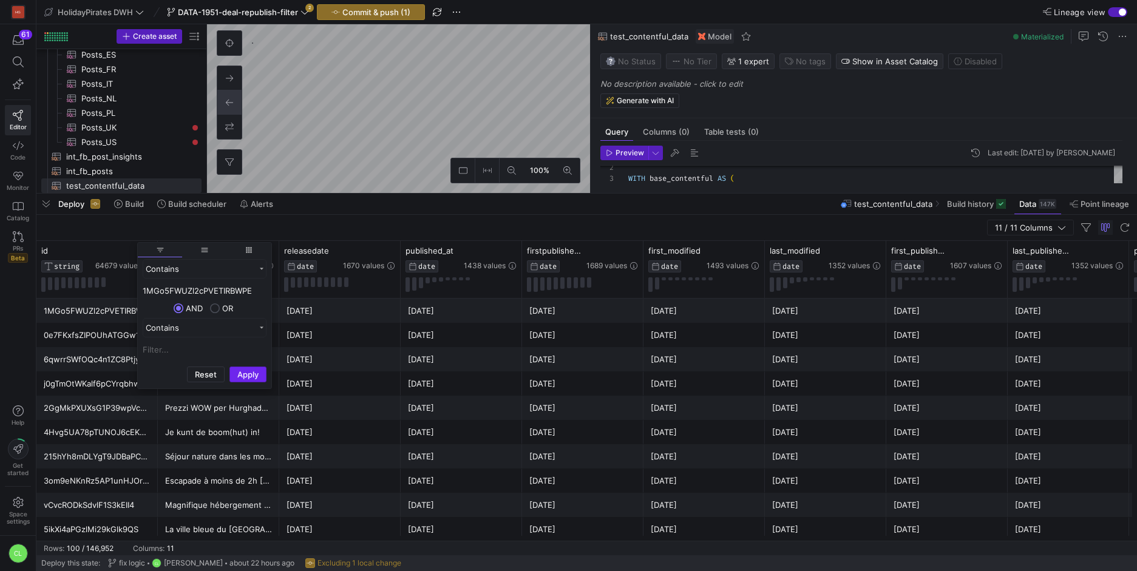
type input "1MGo5FWUZl2cPVETIRBWPE"
click at [257, 380] on button "Apply" at bounding box center [247, 375] width 37 height 16
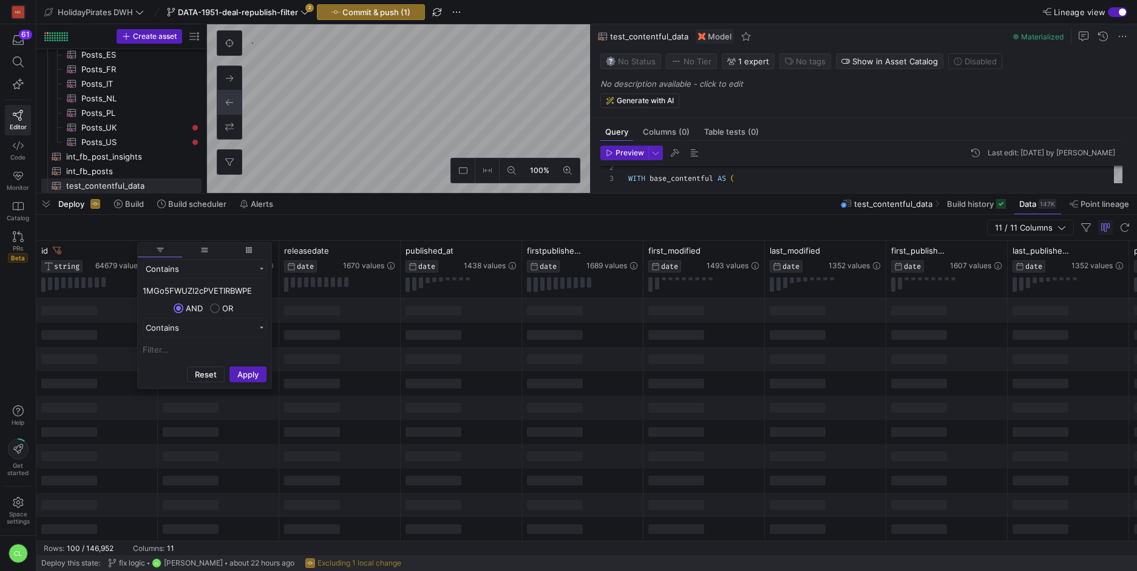
click at [498, 402] on div at bounding box center [461, 408] width 121 height 24
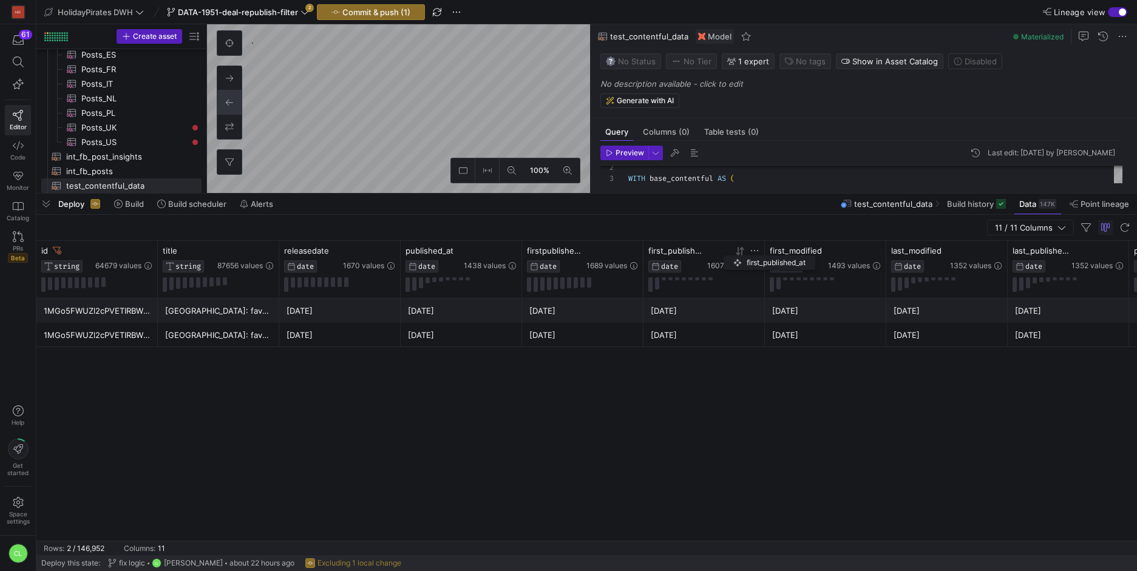
drag, startPoint x: 932, startPoint y: 256, endPoint x: 728, endPoint y: 253, distance: 204.0
click at [728, 253] on div "first_published_at DATE 1607 values" at bounding box center [703, 259] width 111 height 27
drag, startPoint x: 1053, startPoint y: 256, endPoint x: 852, endPoint y: 248, distance: 201.1
click at [852, 248] on div "last_published_at DATE 1352 values" at bounding box center [825, 259] width 111 height 27
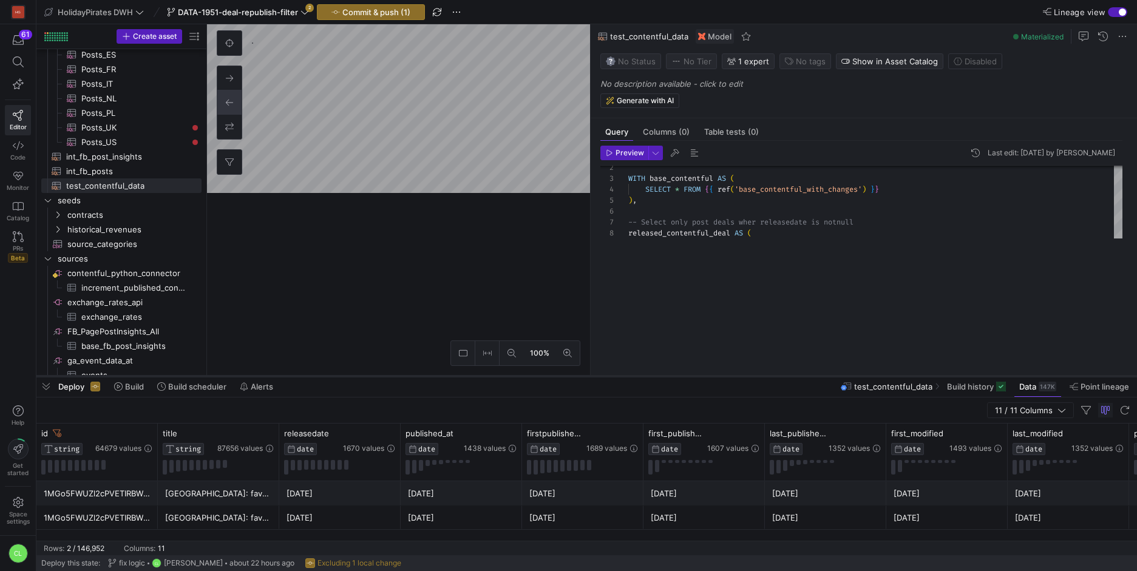
drag, startPoint x: 662, startPoint y: 191, endPoint x: 690, endPoint y: 375, distance: 185.4
click at [690, 375] on div at bounding box center [586, 376] width 1101 height 5
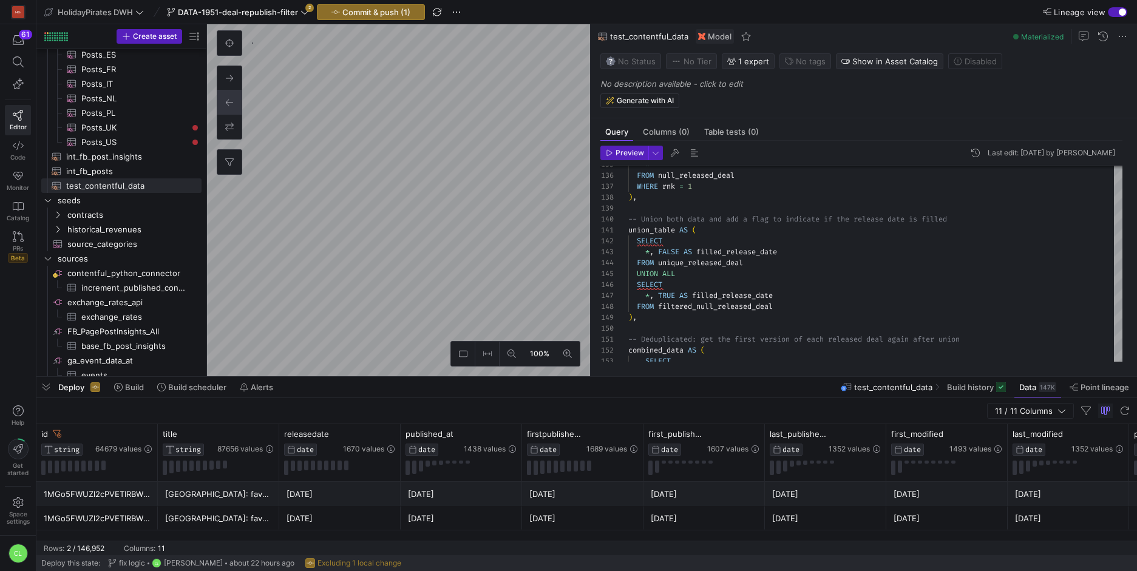
scroll to position [0, 237]
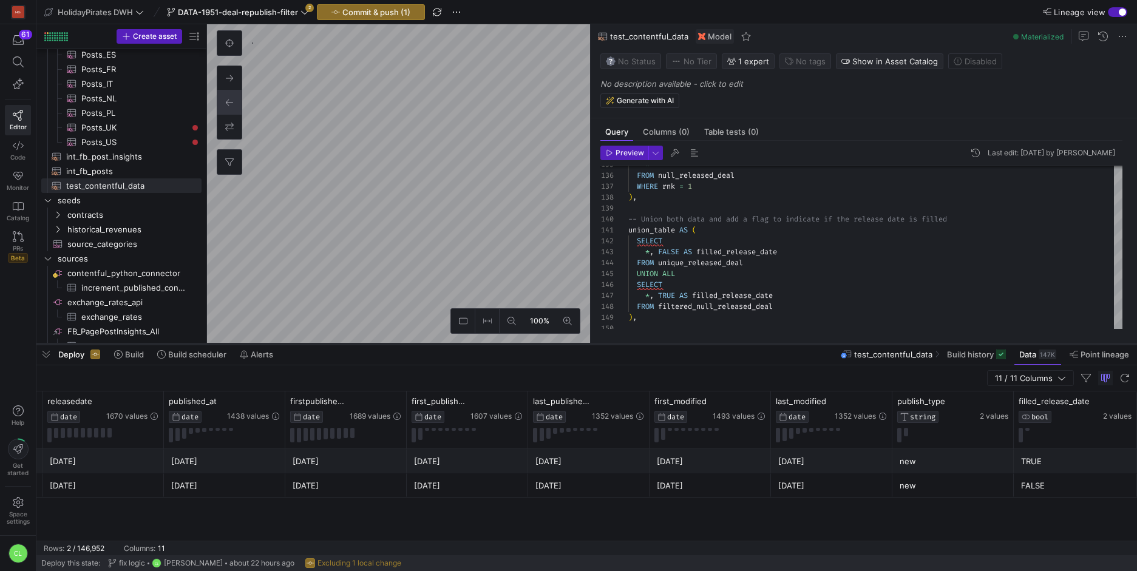
drag, startPoint x: 748, startPoint y: 376, endPoint x: 768, endPoint y: 343, distance: 38.4
click at [768, 343] on div at bounding box center [586, 344] width 1101 height 5
